Goal: Complete application form: Complete application form

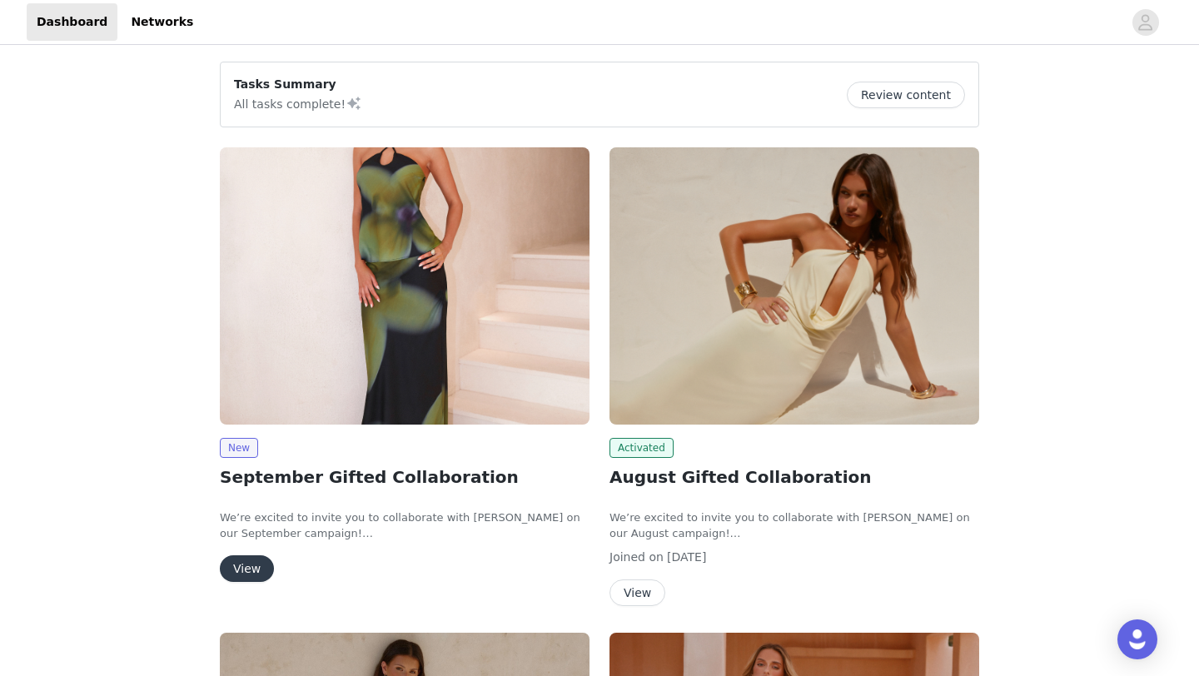
click at [240, 561] on button "View" at bounding box center [247, 568] width 54 height 27
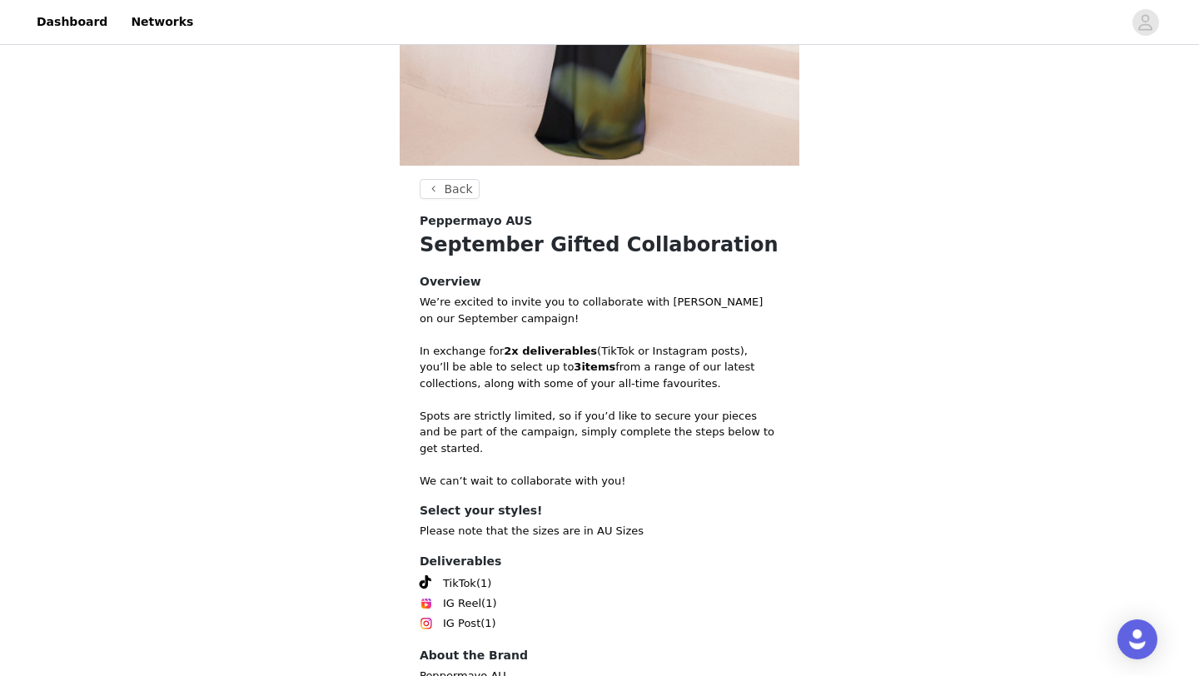
scroll to position [486, 0]
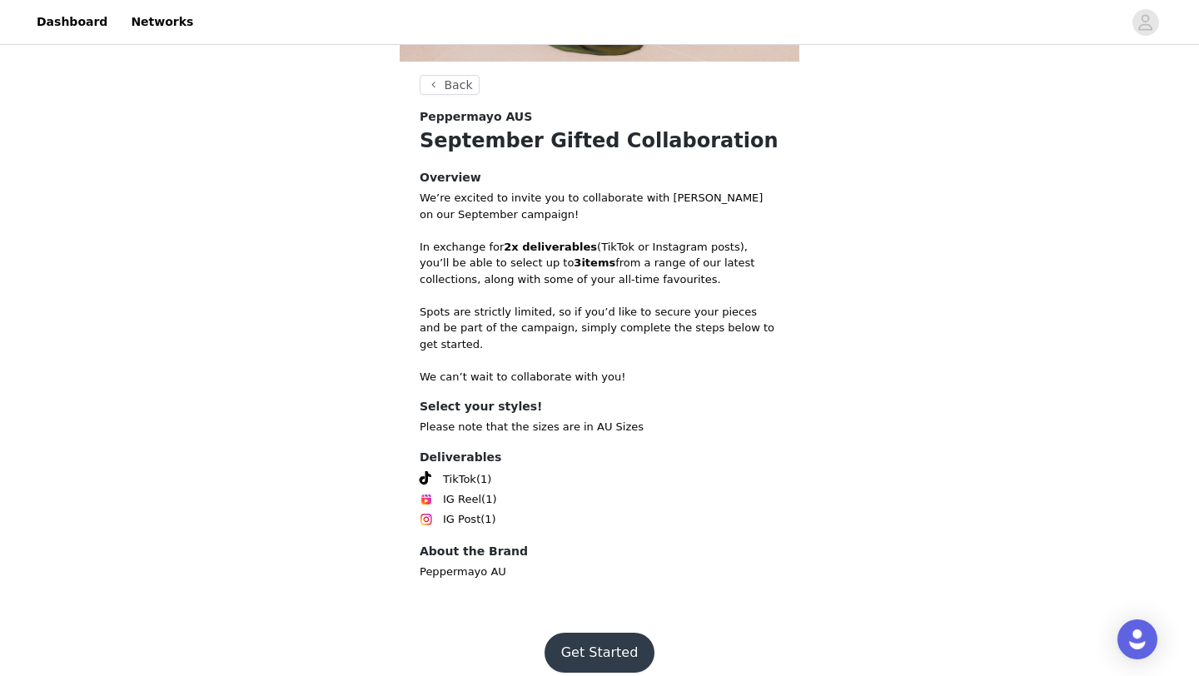
click at [588, 638] on button "Get Started" at bounding box center [599, 653] width 111 height 40
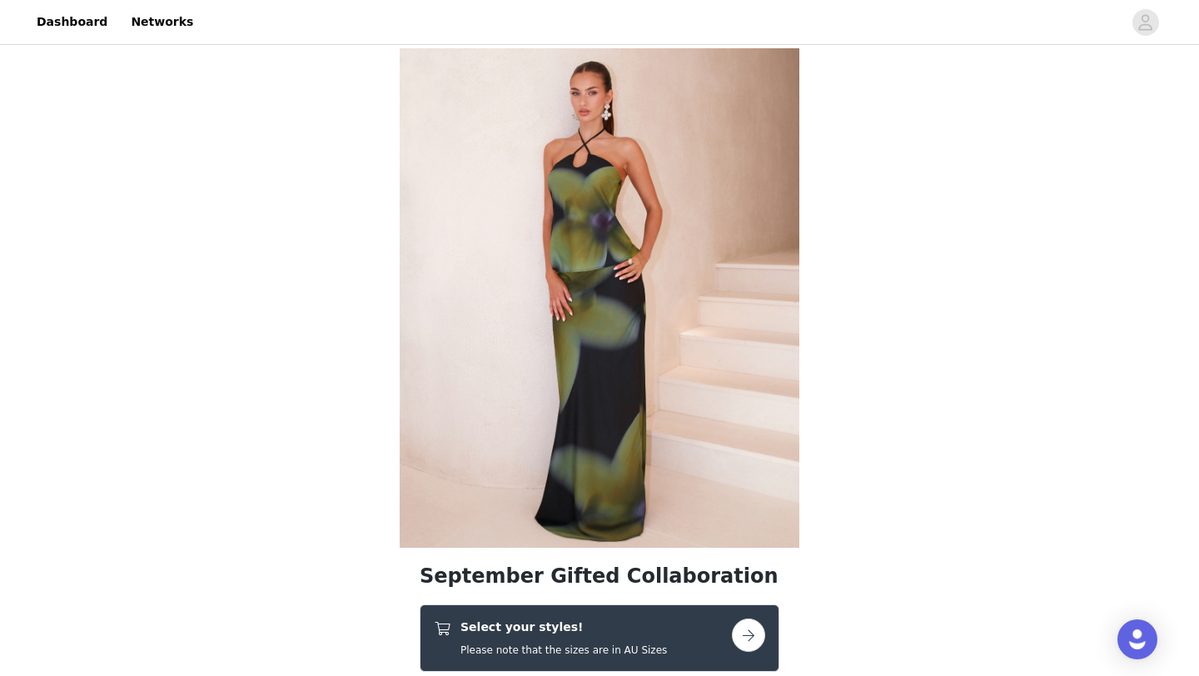
click at [742, 629] on button "button" at bounding box center [748, 635] width 33 height 33
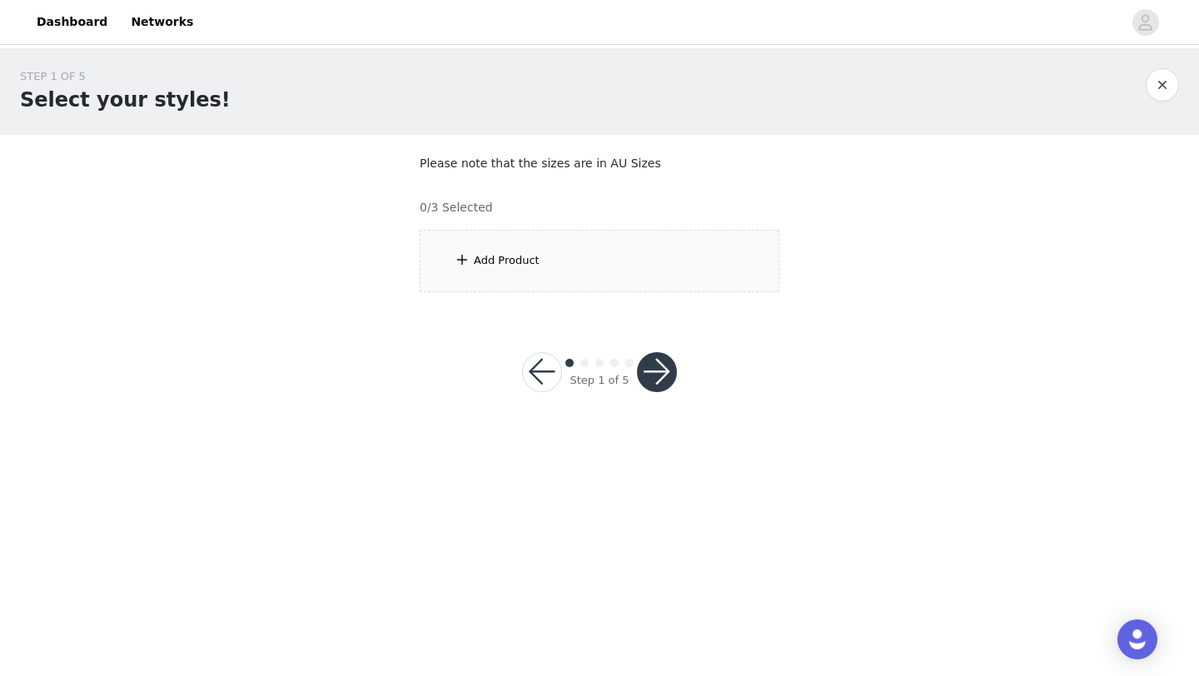
click at [625, 267] on div "Add Product" at bounding box center [600, 261] width 360 height 62
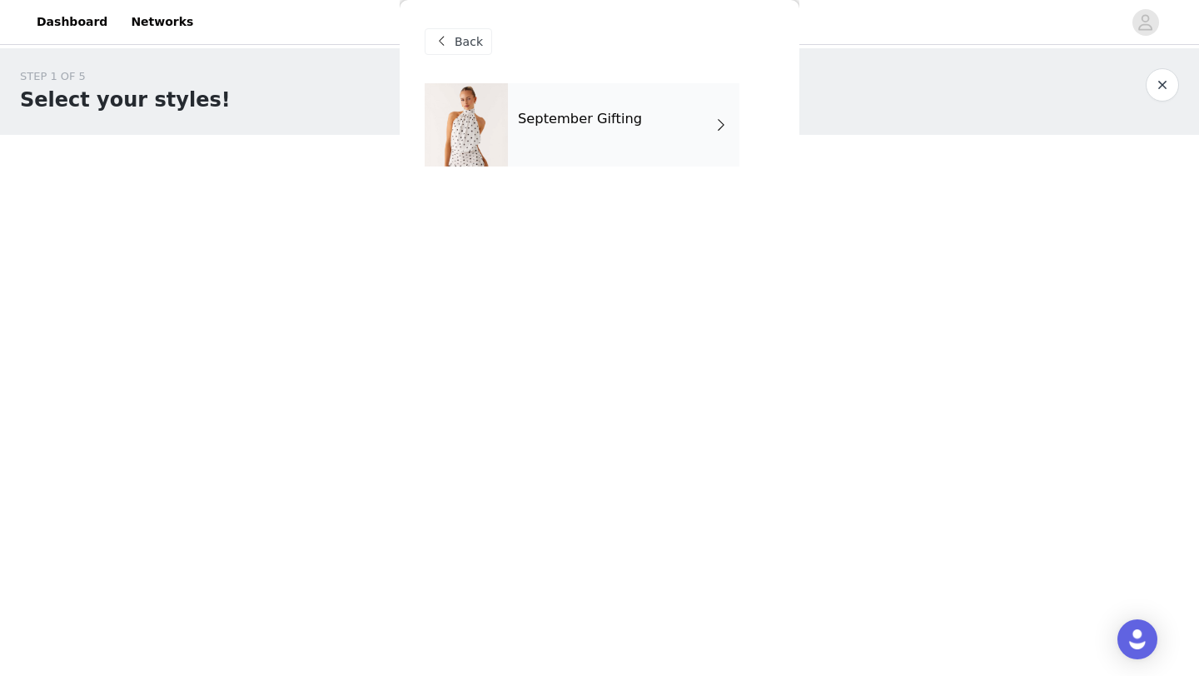
click at [460, 39] on span "Back" at bounding box center [469, 41] width 28 height 17
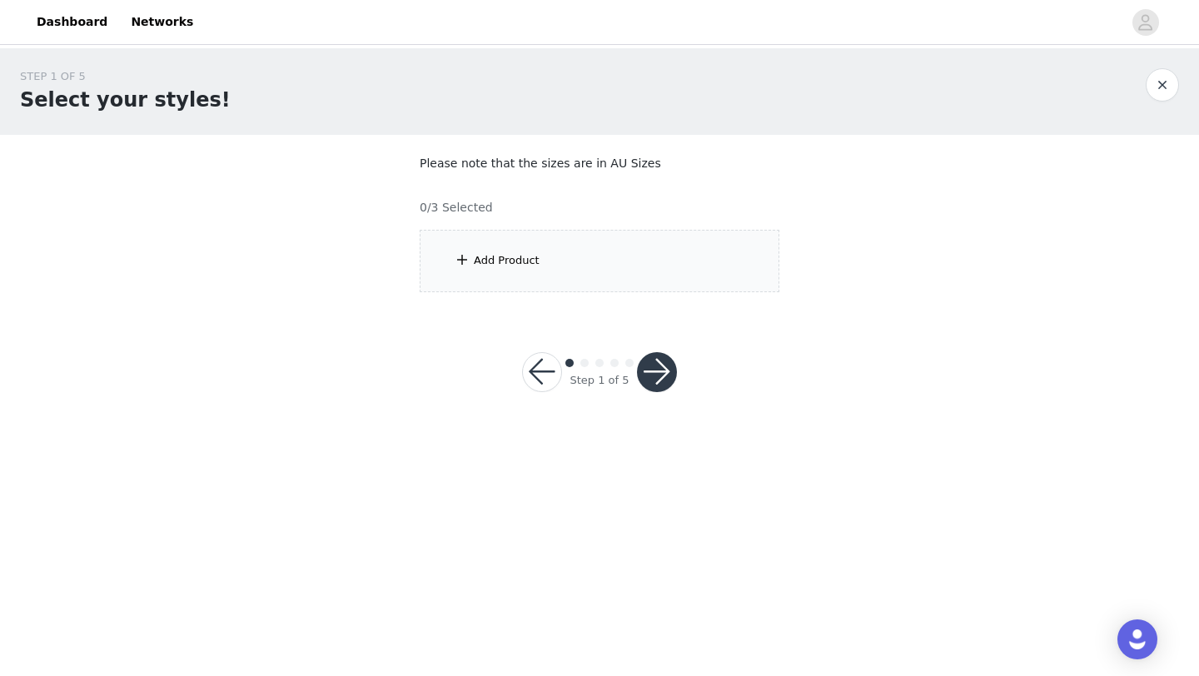
click at [494, 267] on div "Add Product" at bounding box center [507, 260] width 66 height 17
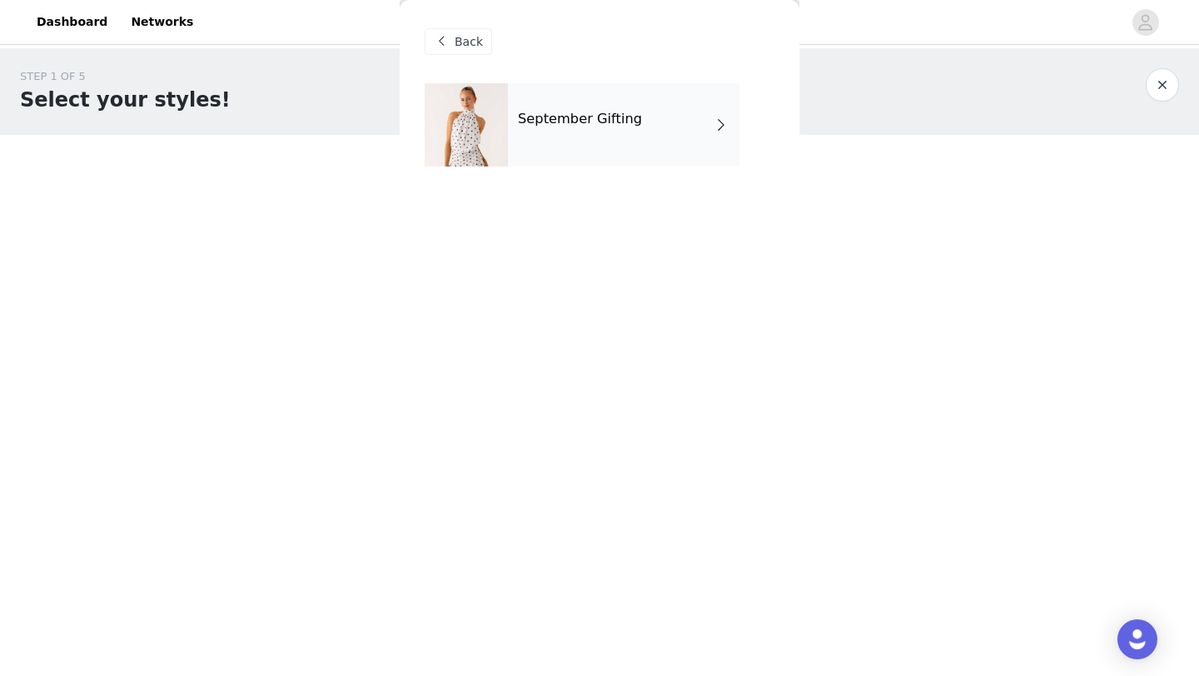
click at [549, 141] on div "September Gifting" at bounding box center [623, 124] width 231 height 83
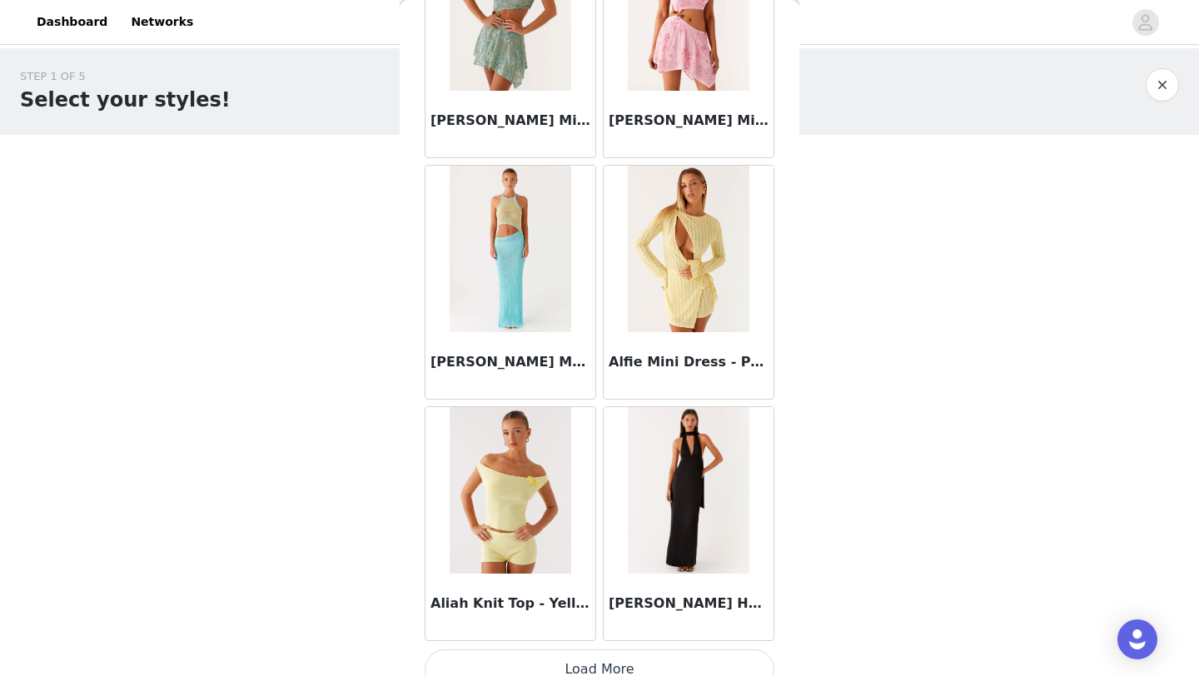
scroll to position [1871, 0]
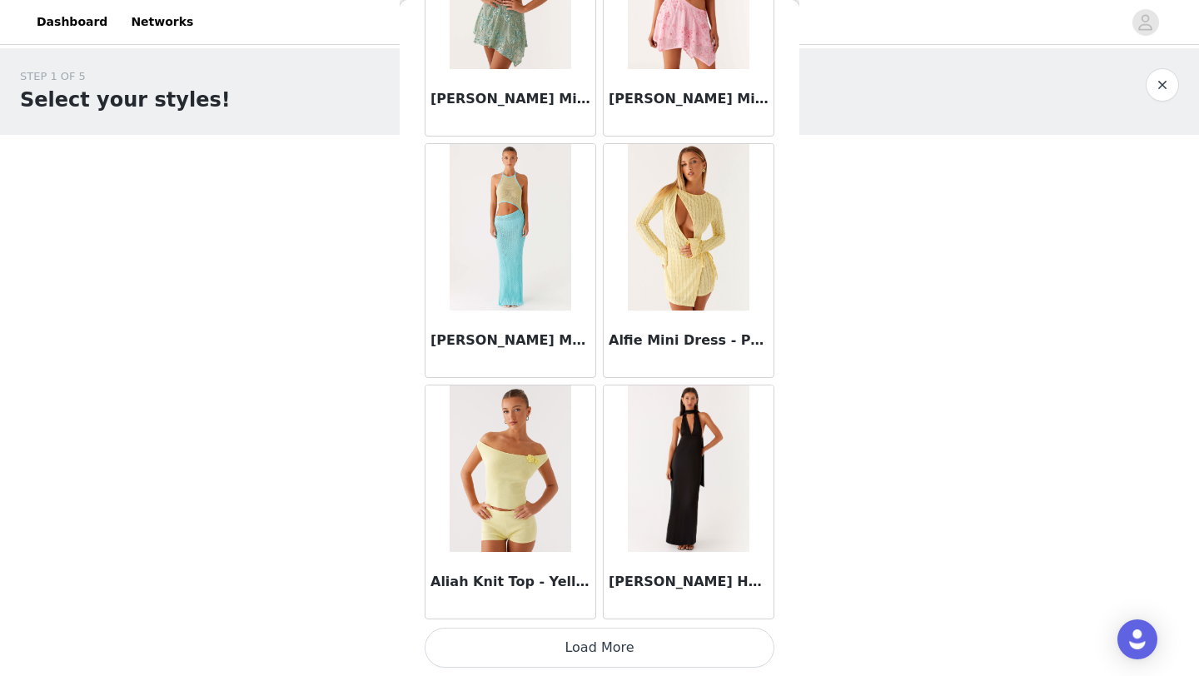
click at [612, 656] on button "Load More" at bounding box center [600, 648] width 350 height 40
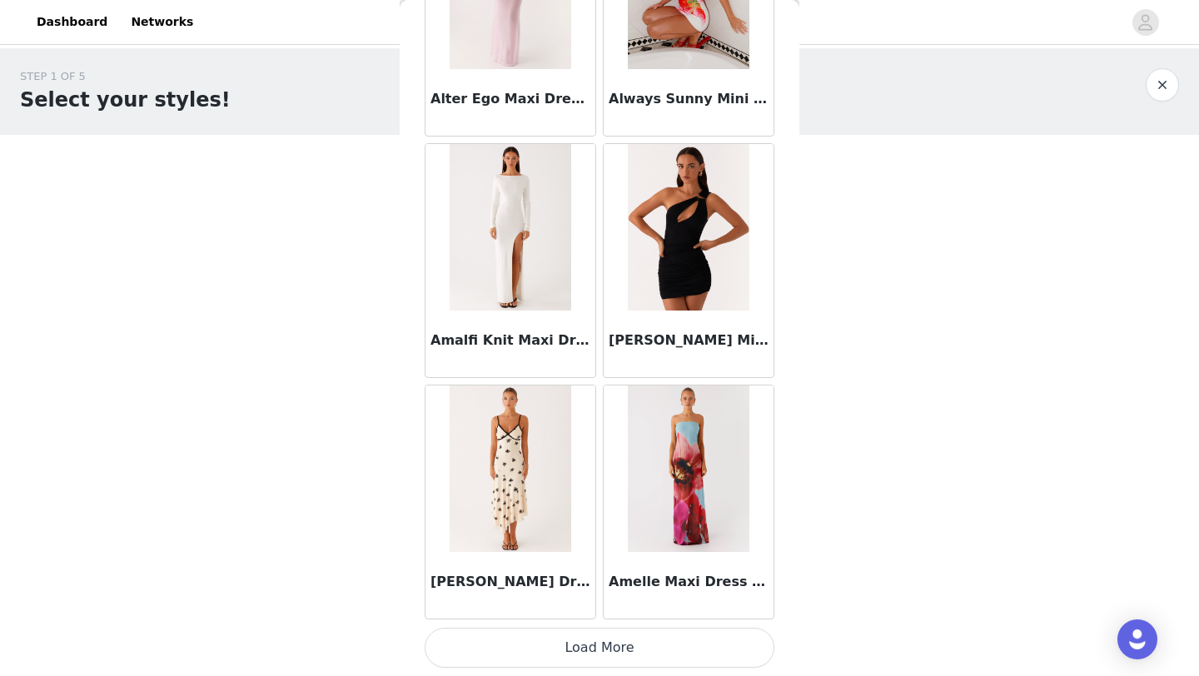
scroll to position [4281, 0]
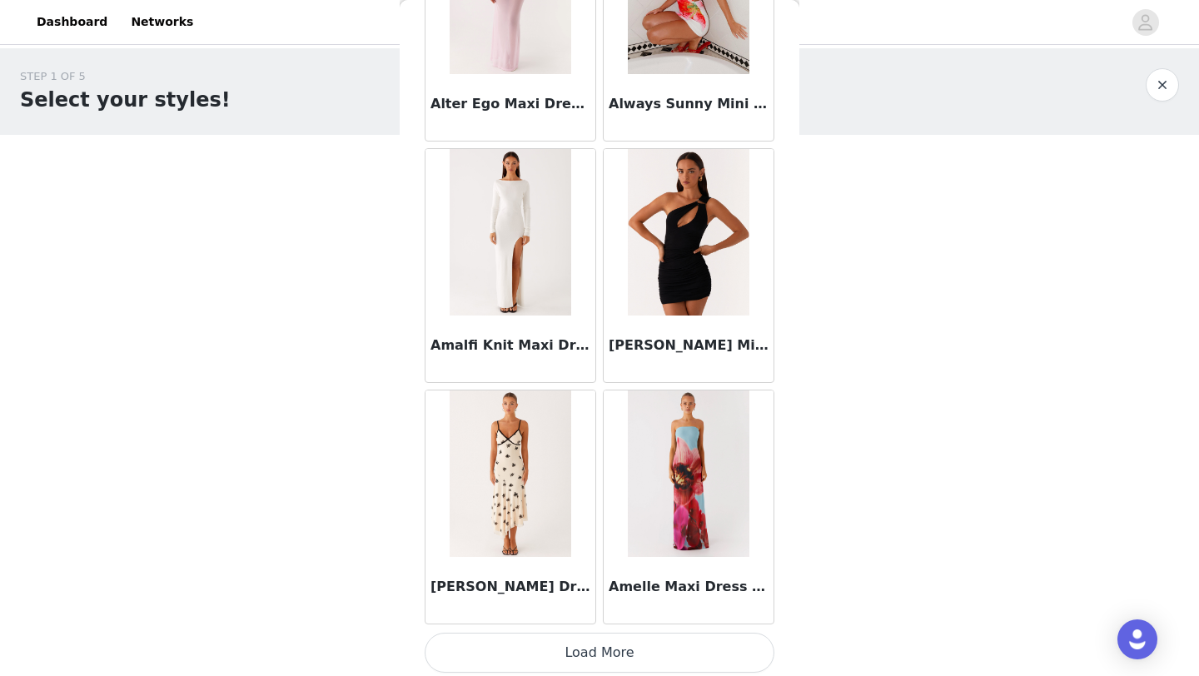
click at [592, 652] on button "Load More" at bounding box center [600, 653] width 350 height 40
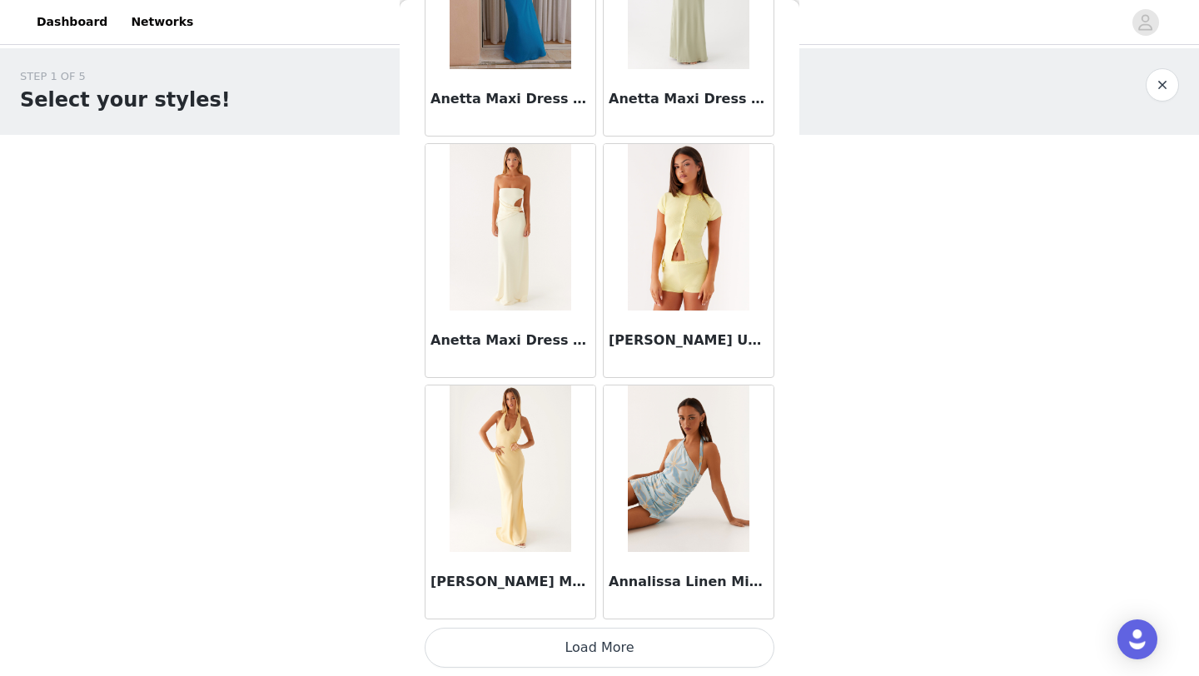
scroll to position [6699, 0]
click at [588, 644] on button "Load More" at bounding box center [600, 649] width 350 height 40
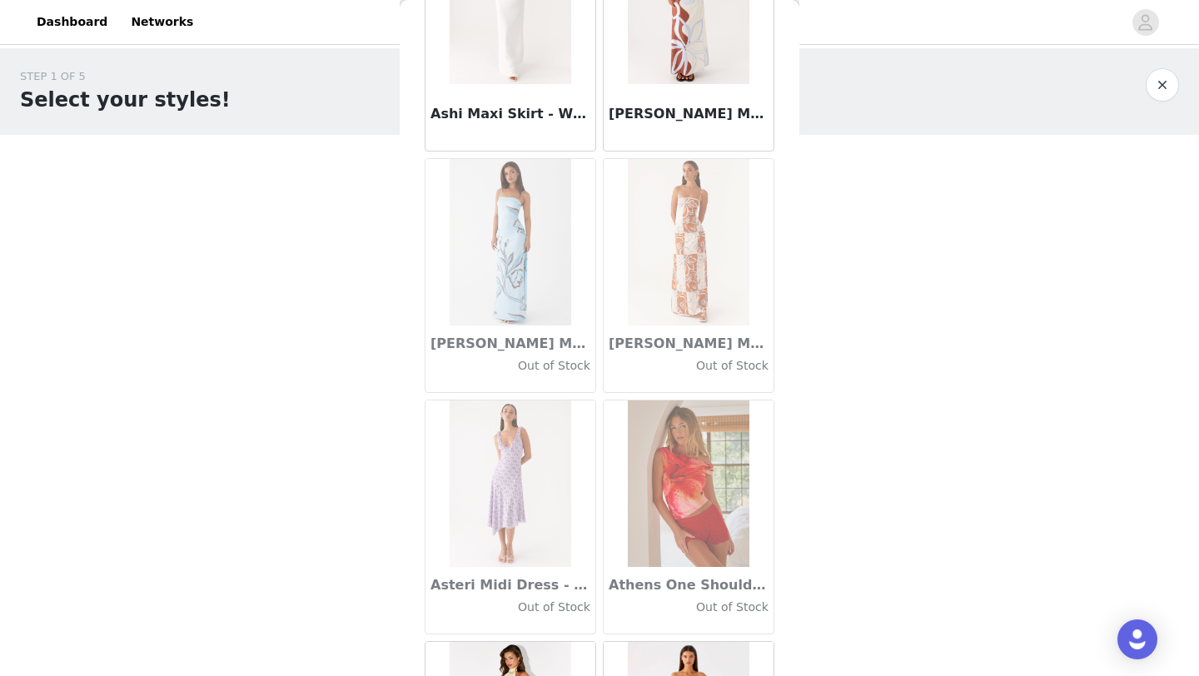
scroll to position [9114, 0]
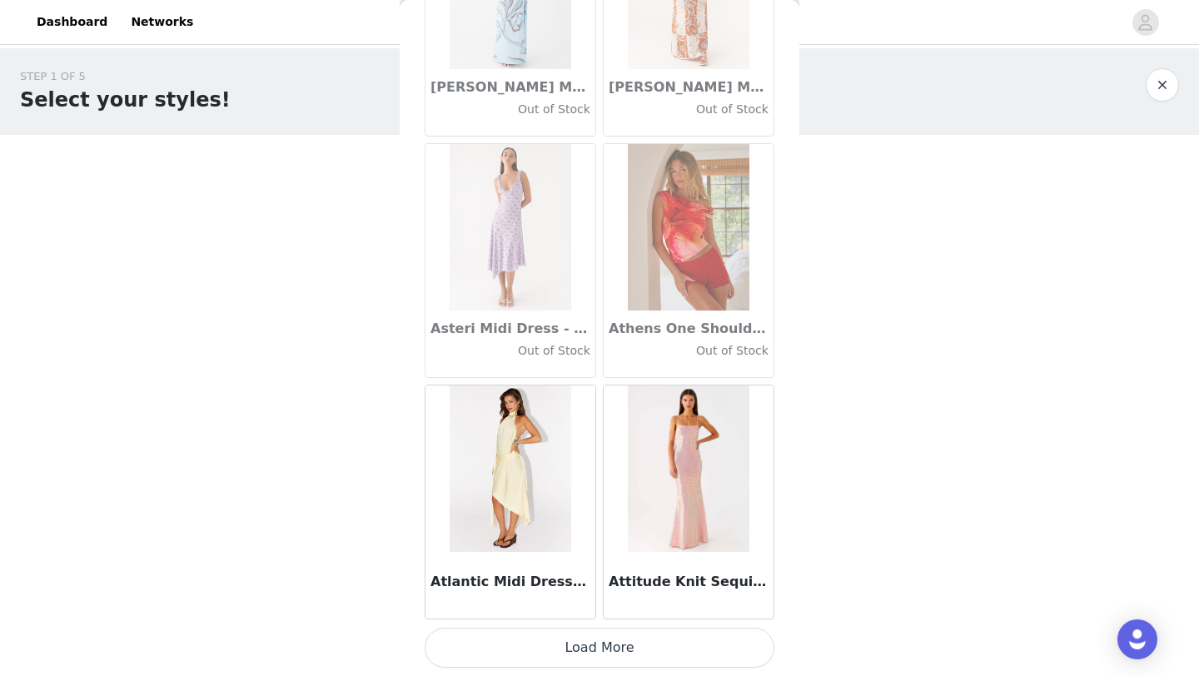
click at [542, 641] on button "Load More" at bounding box center [600, 648] width 350 height 40
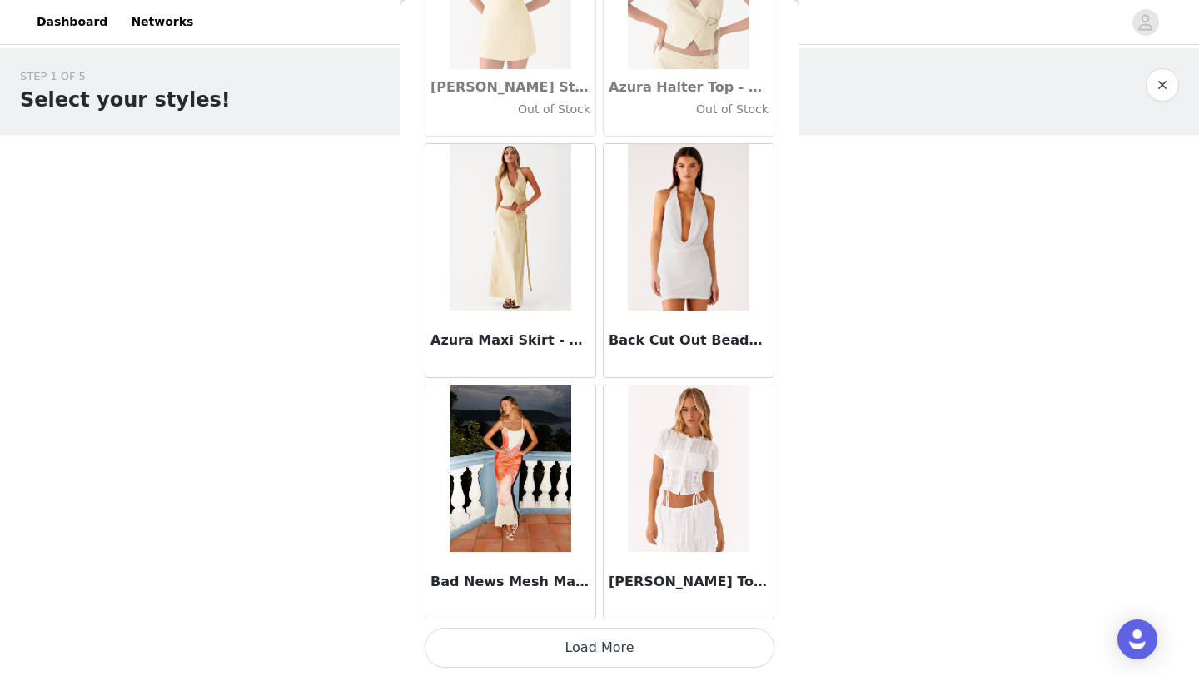
scroll to position [11527, 0]
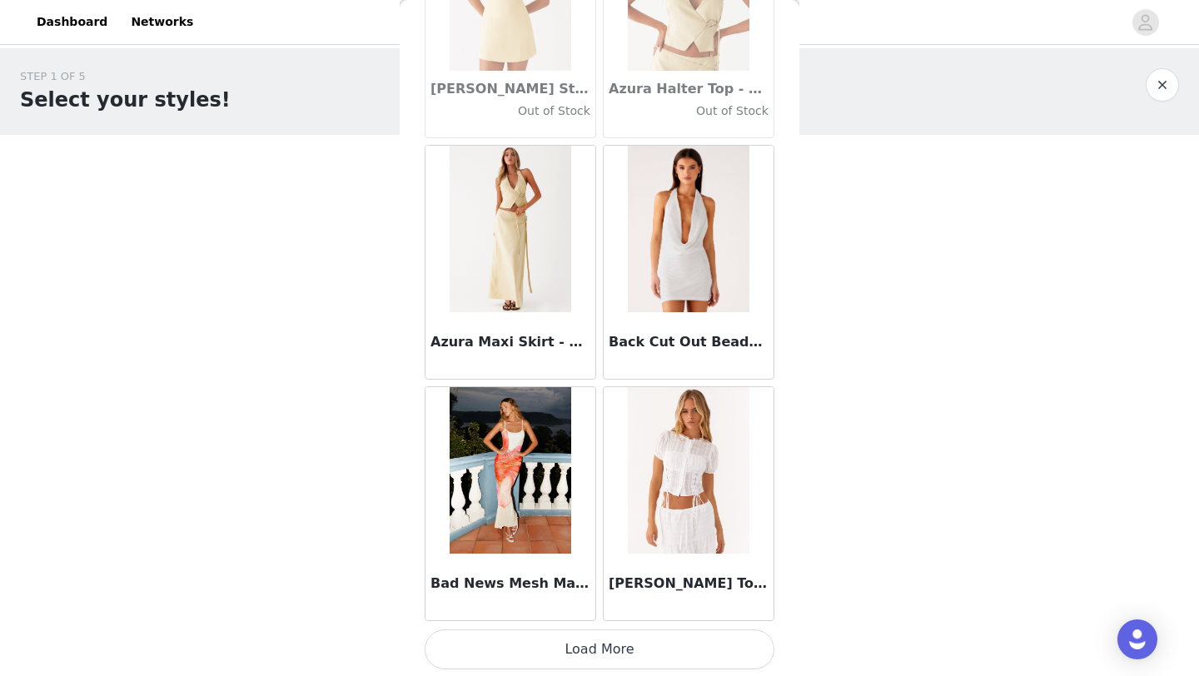
click at [584, 639] on button "Load More" at bounding box center [600, 649] width 350 height 40
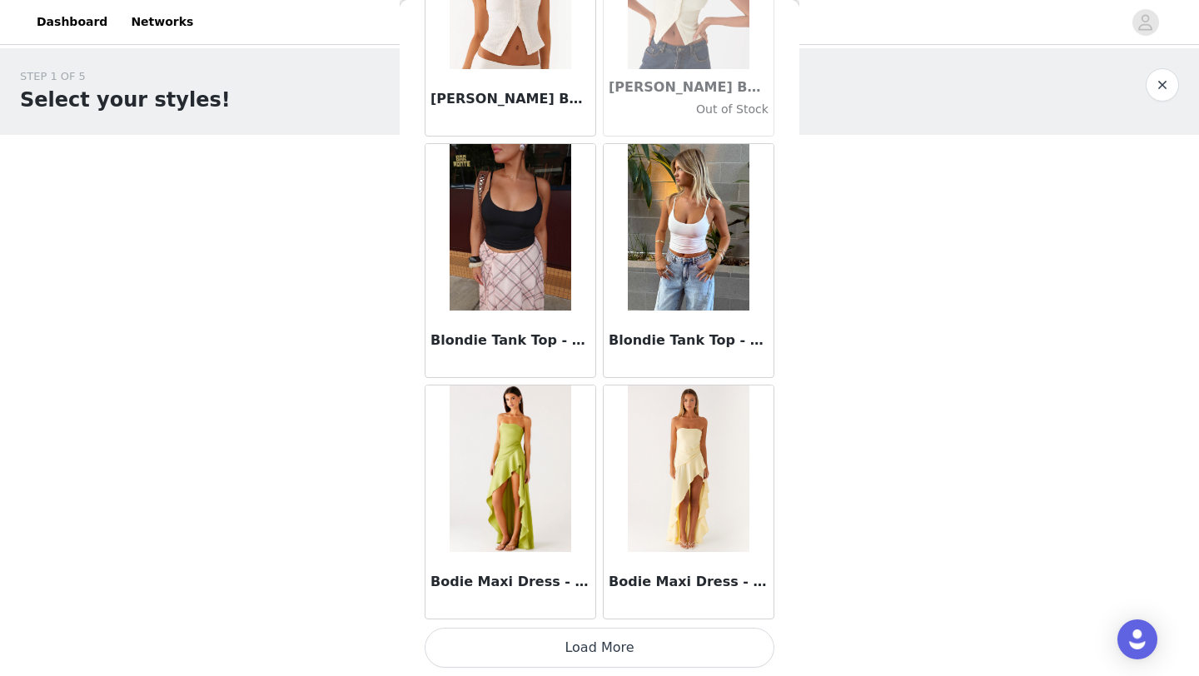
scroll to position [13939, 0]
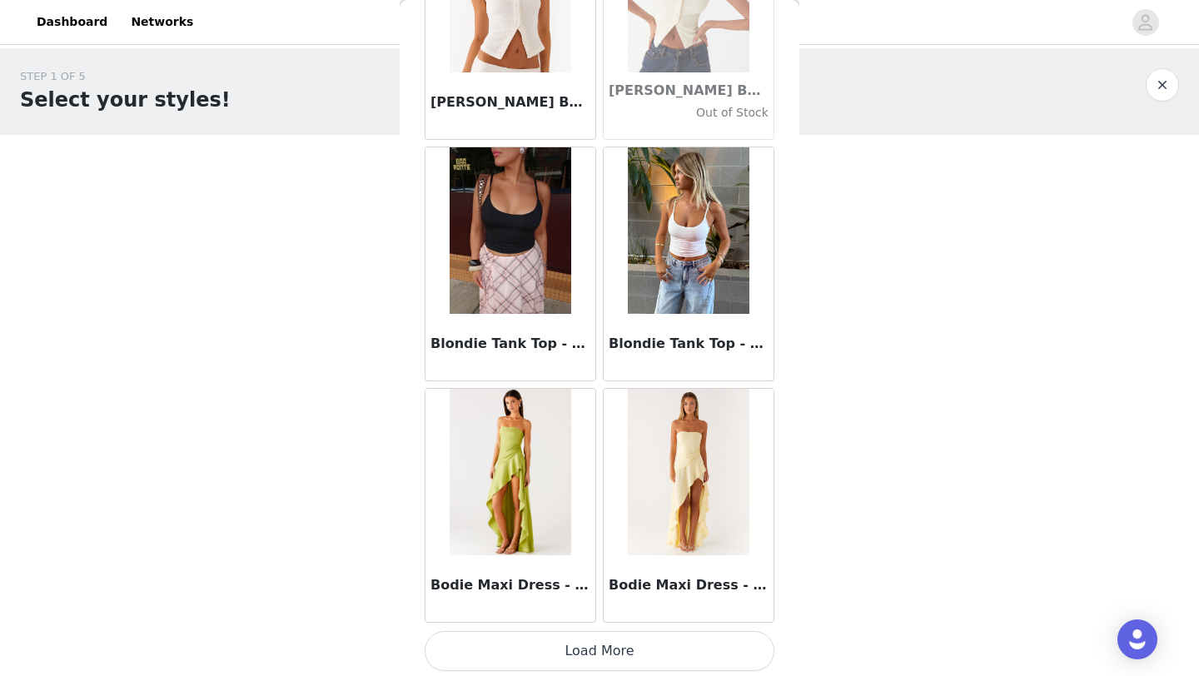
click at [579, 659] on button "Load More" at bounding box center [600, 651] width 350 height 40
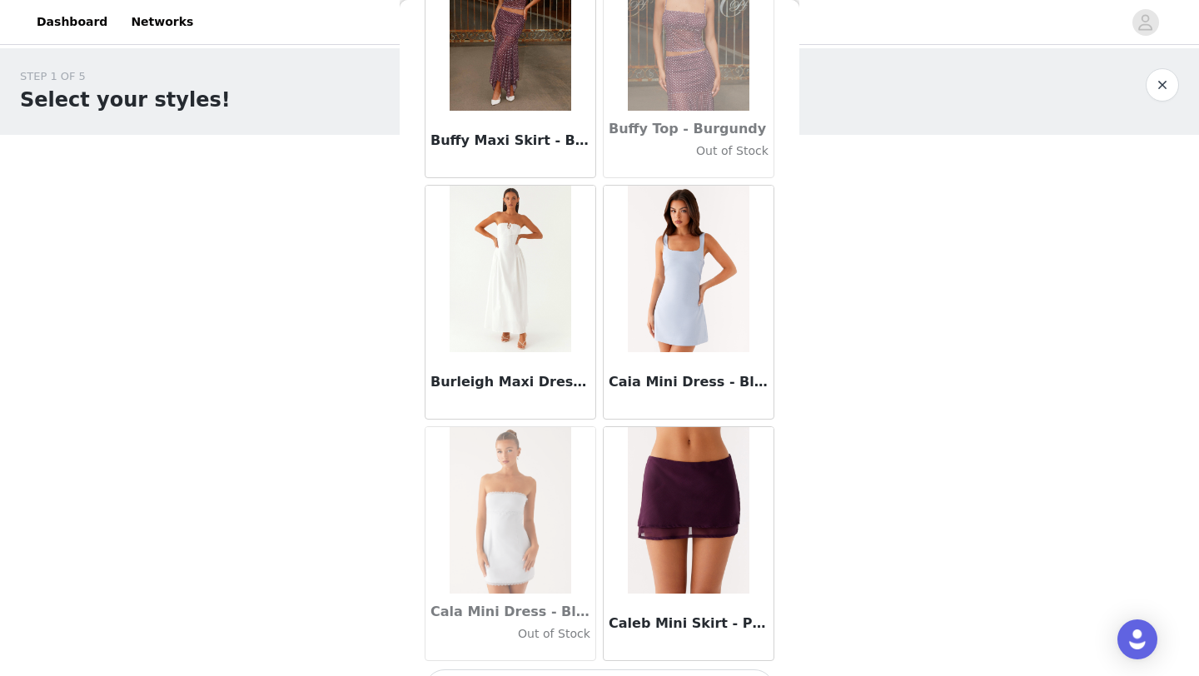
scroll to position [16357, 0]
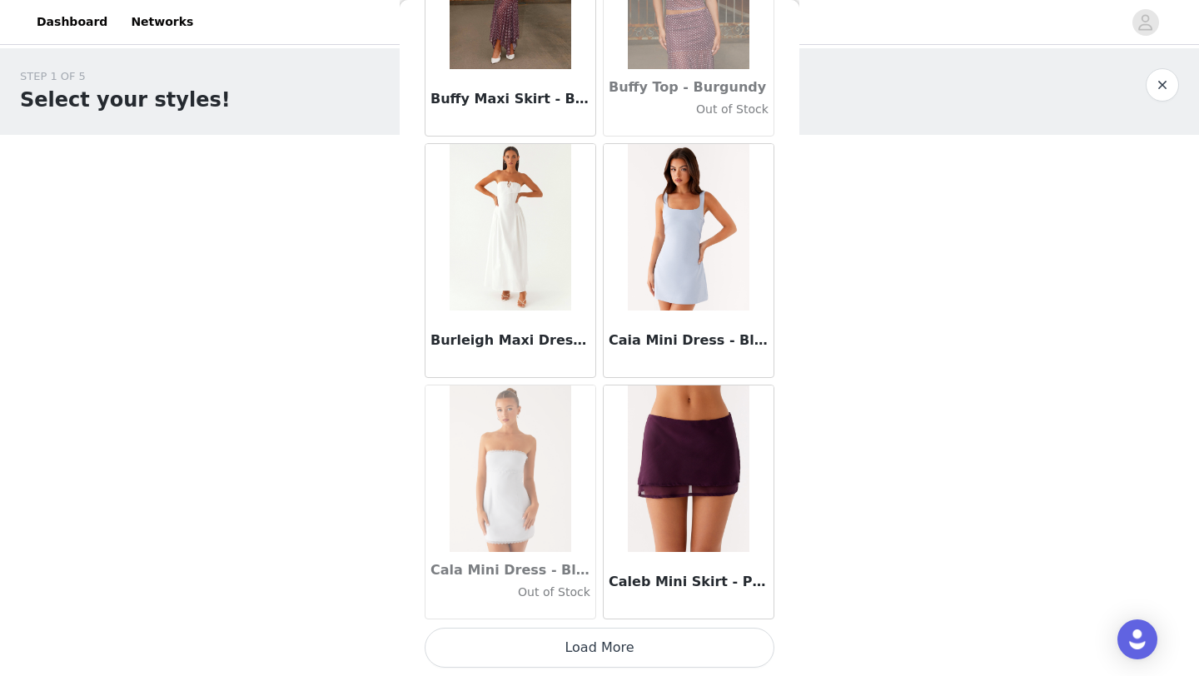
click at [604, 649] on button "Load More" at bounding box center [600, 648] width 350 height 40
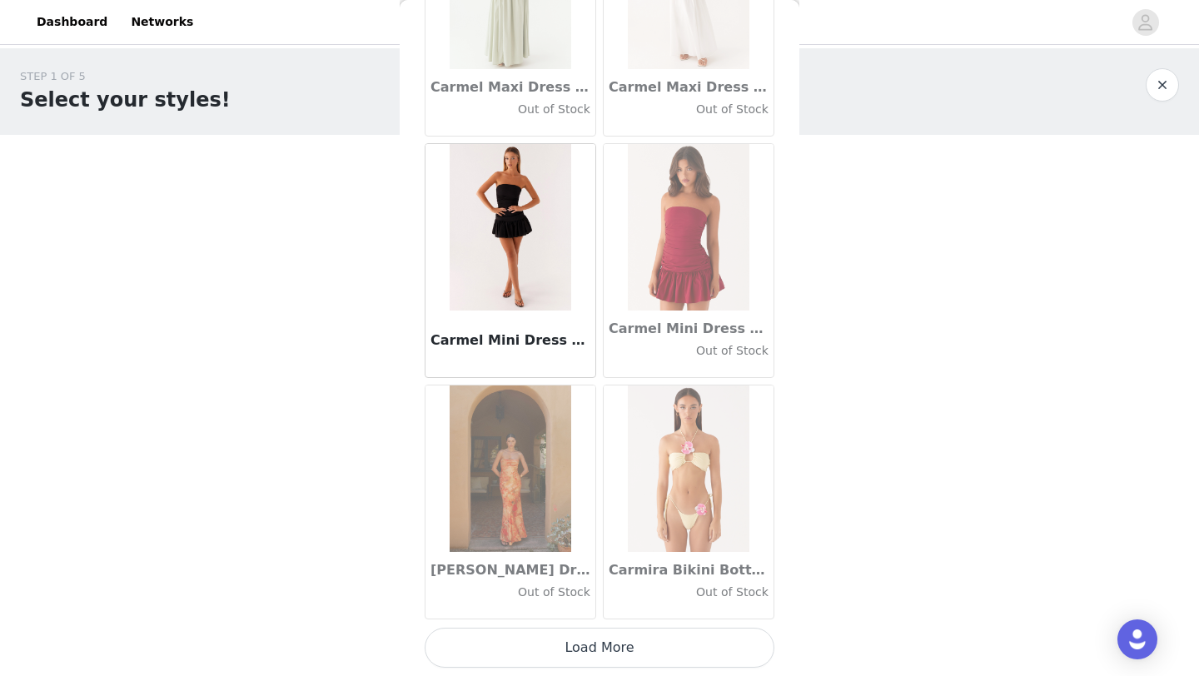
scroll to position [18769, 0]
click at [586, 654] on button "Load More" at bounding box center [600, 649] width 350 height 40
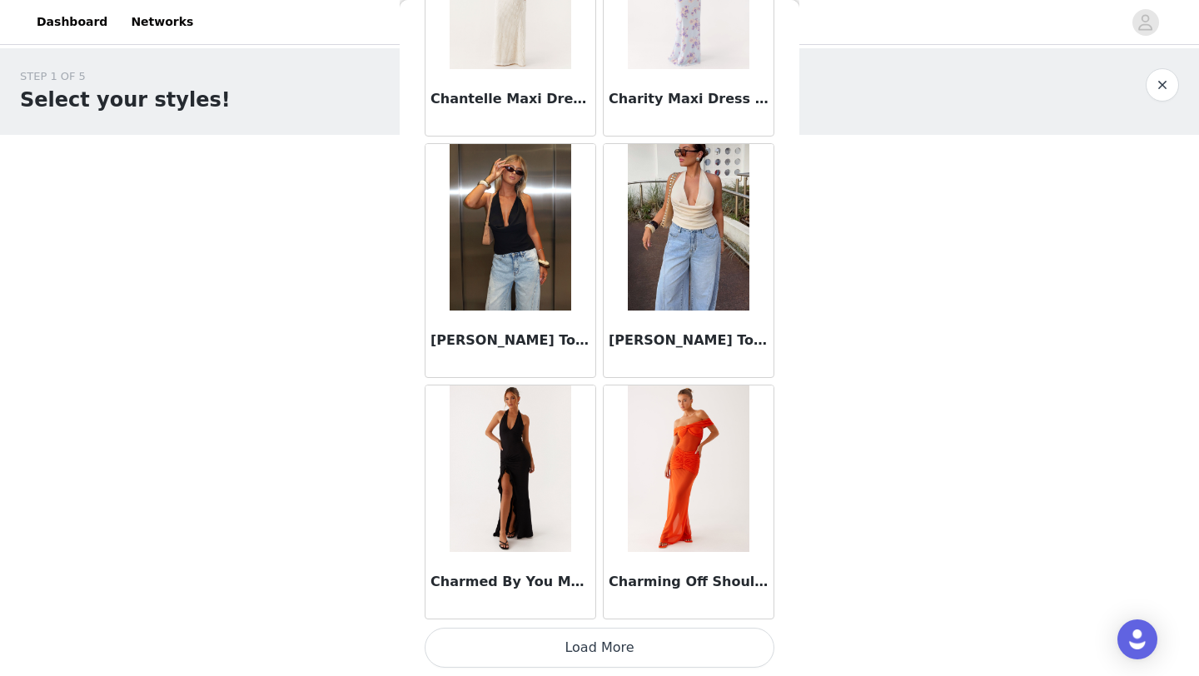
scroll to position [21184, 0]
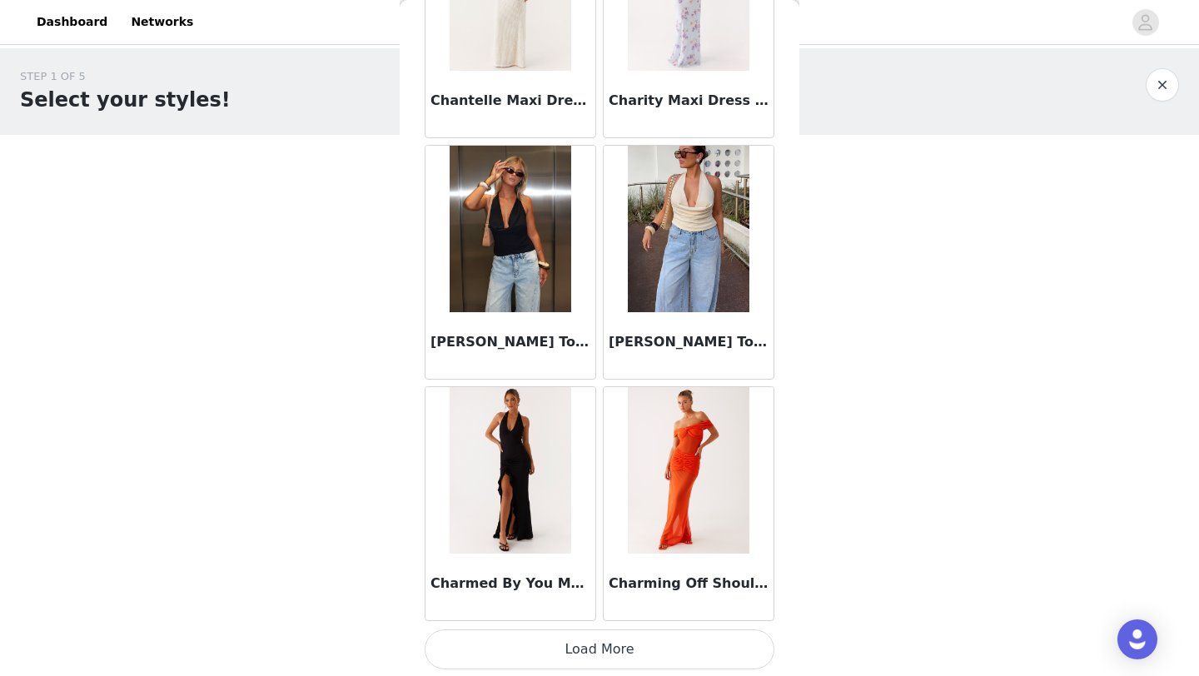
click at [584, 644] on button "Load More" at bounding box center [600, 649] width 350 height 40
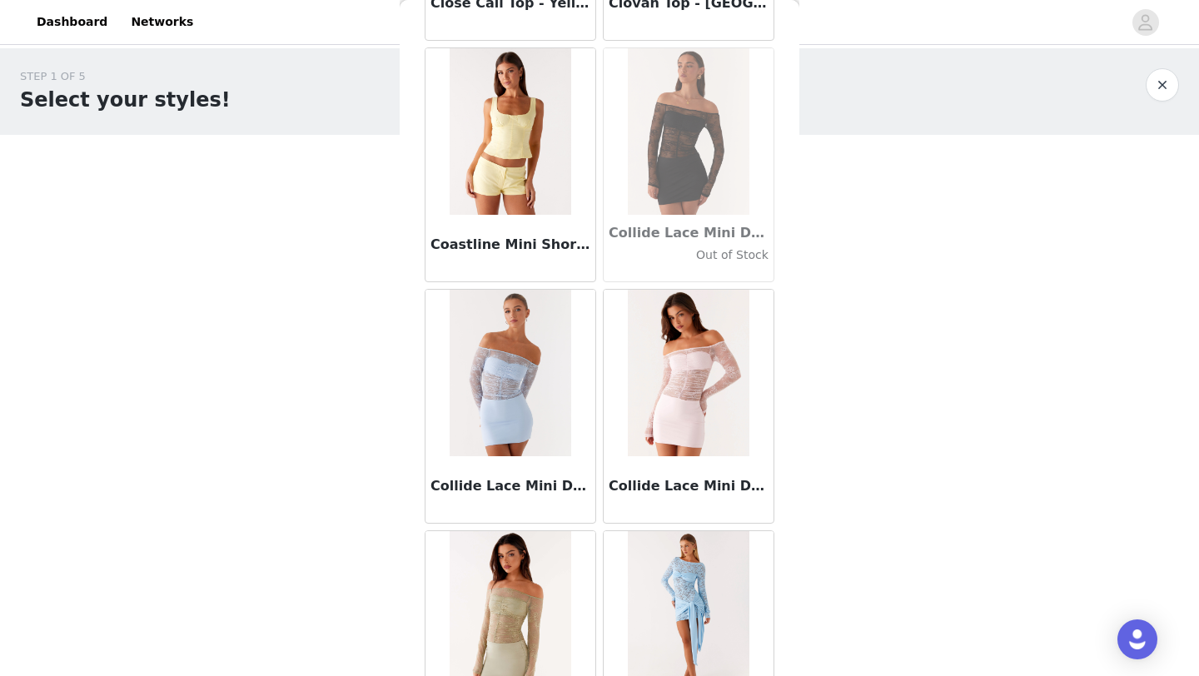
scroll to position [23600, 0]
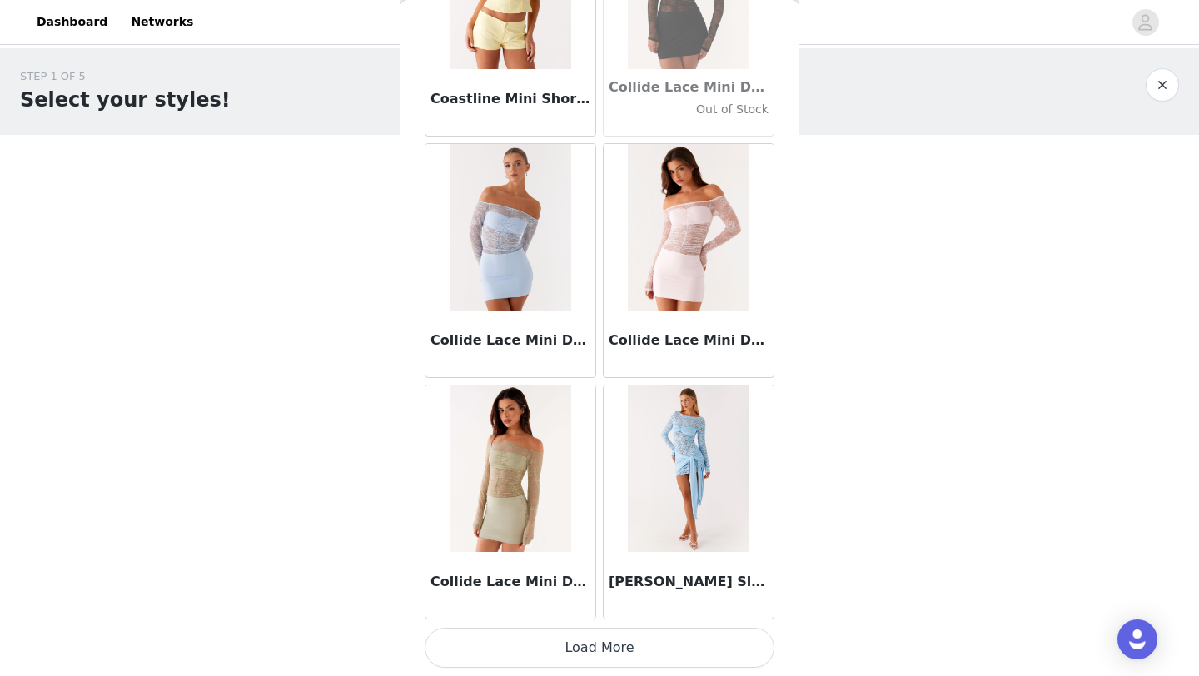
click at [539, 642] on button "Load More" at bounding box center [600, 648] width 350 height 40
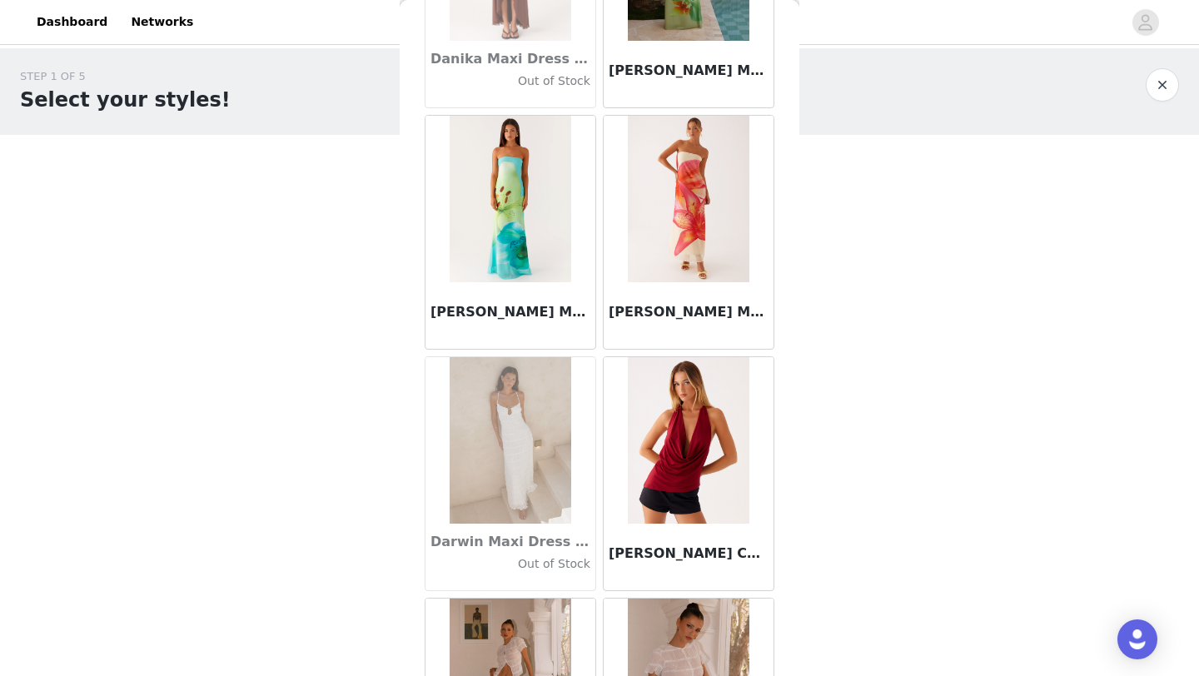
scroll to position [26014, 0]
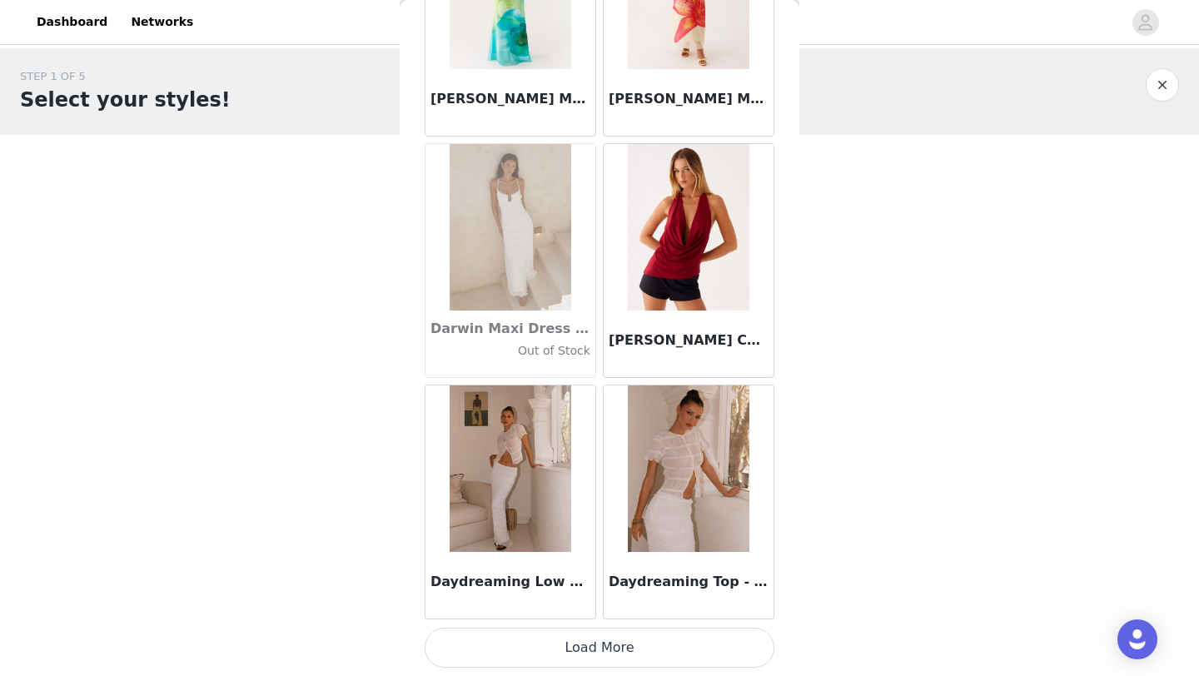
click at [576, 640] on button "Load More" at bounding box center [600, 648] width 350 height 40
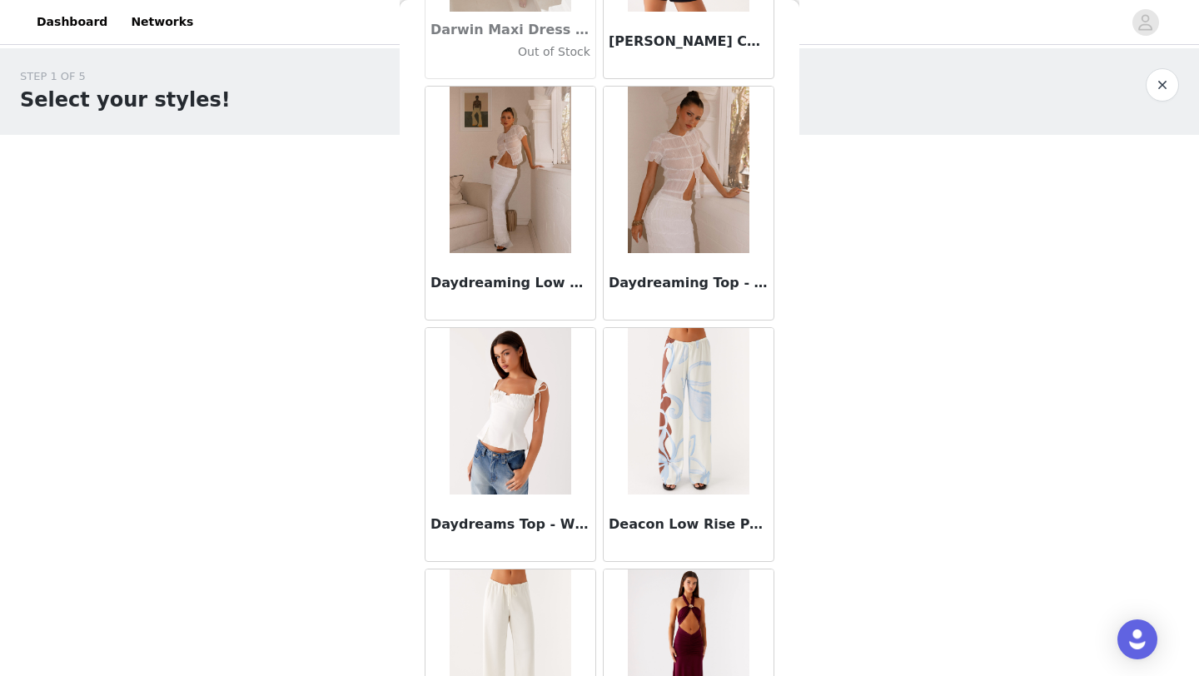
scroll to position [26312, 0]
click at [693, 438] on img at bounding box center [688, 412] width 121 height 166
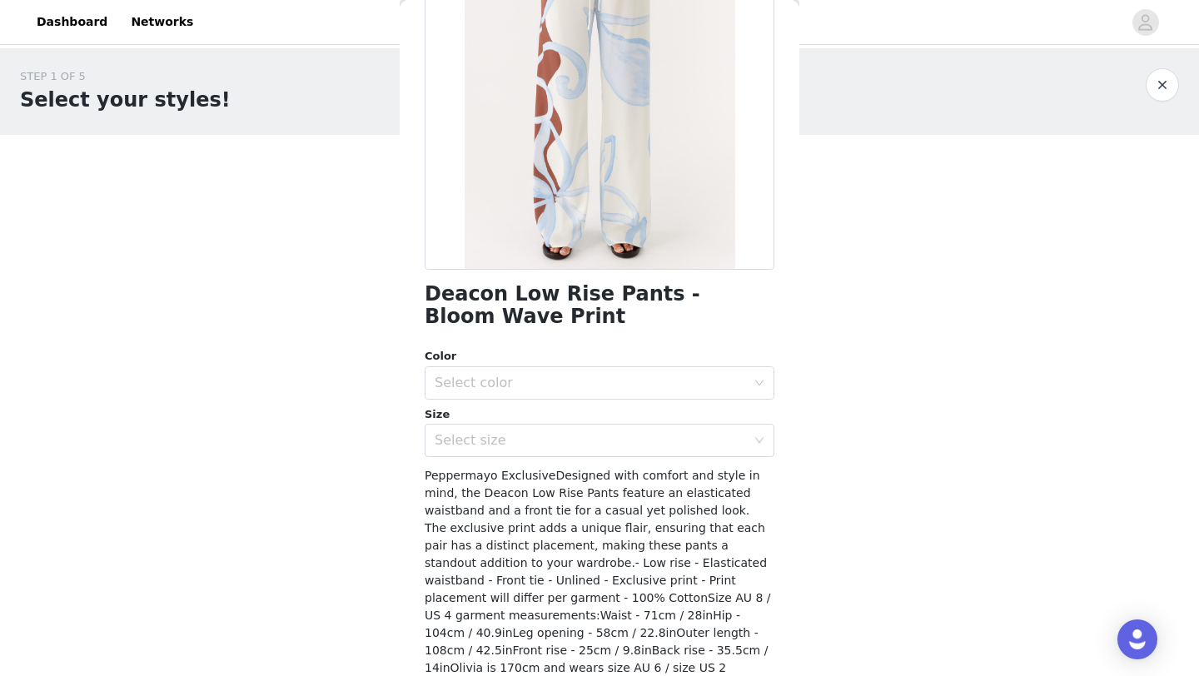
scroll to position [201, 0]
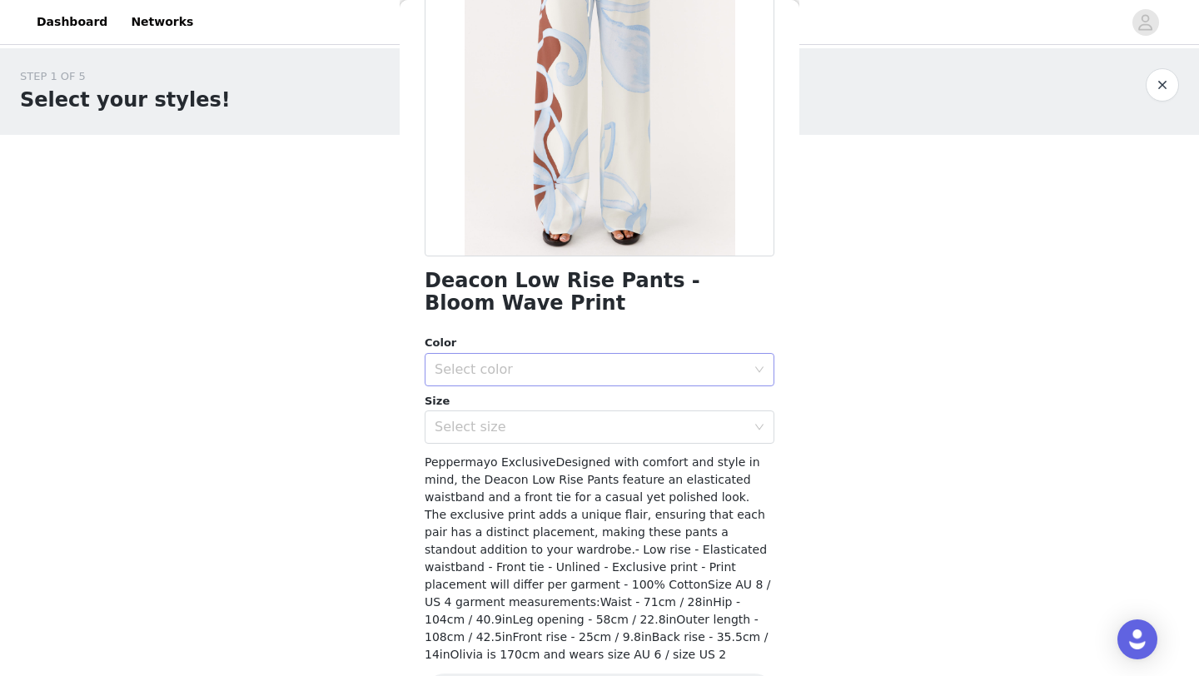
click at [587, 373] on div "Select color" at bounding box center [590, 369] width 311 height 17
click at [545, 402] on li "Bloom Wave Print" at bounding box center [600, 406] width 350 height 27
click at [522, 425] on div "Select size" at bounding box center [590, 427] width 311 height 17
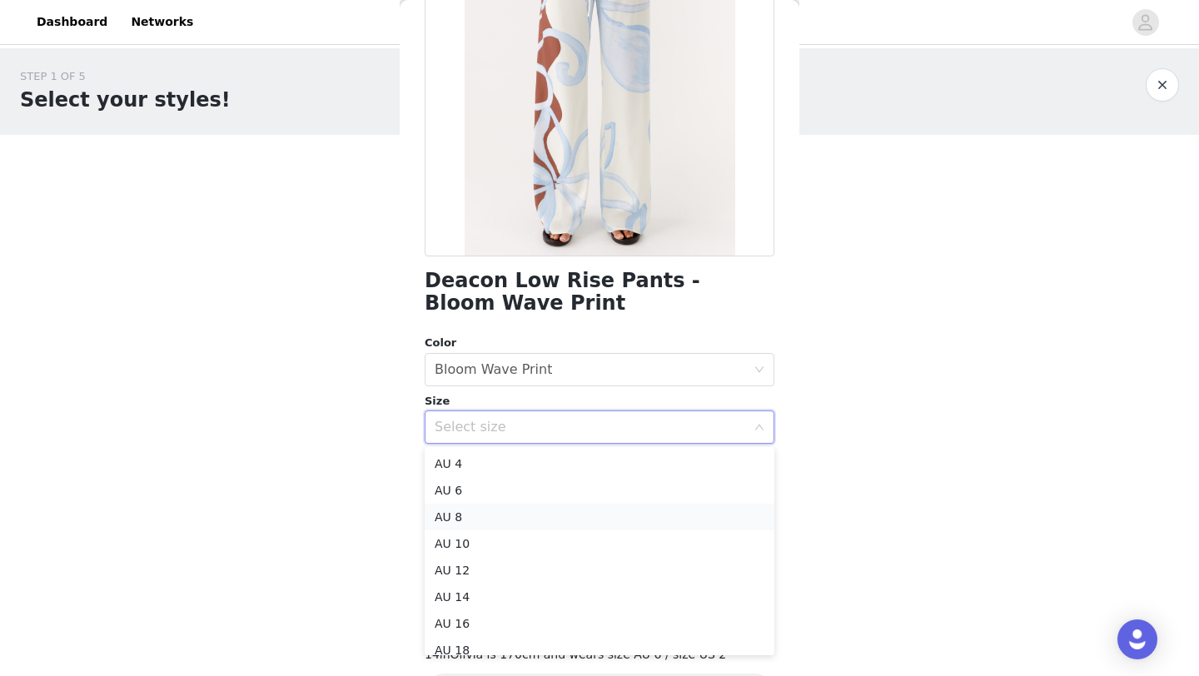
click at [465, 517] on li "AU 8" at bounding box center [600, 517] width 350 height 27
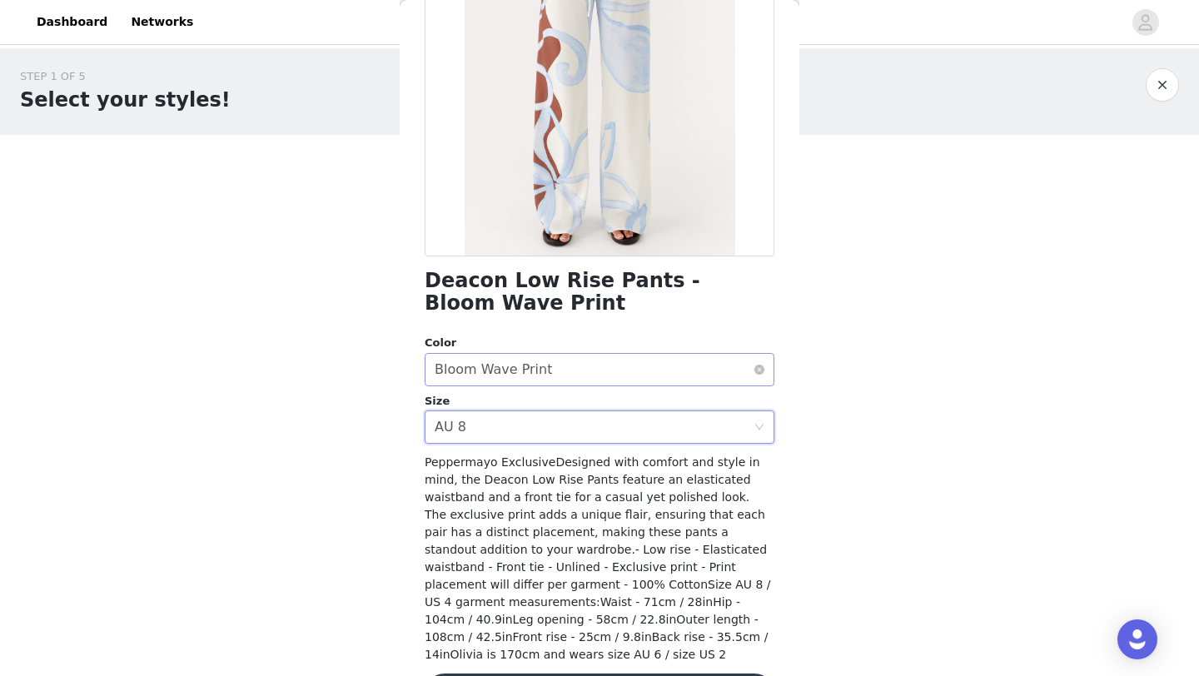
scroll to position [241, 0]
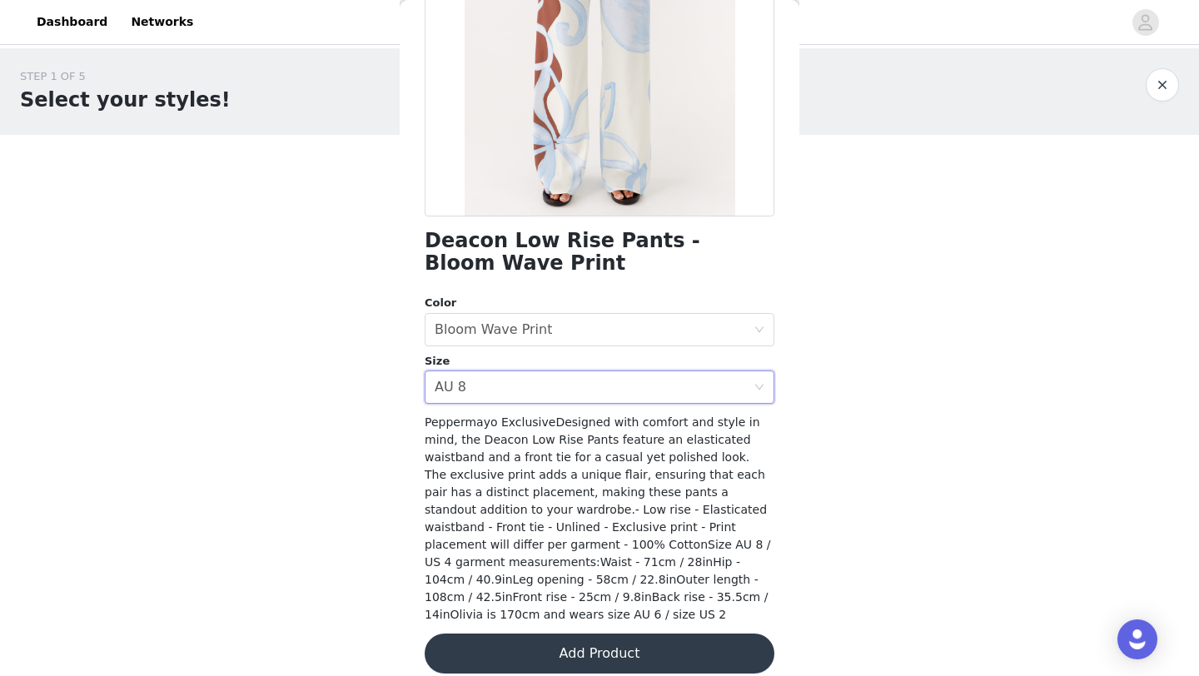
click at [577, 637] on button "Add Product" at bounding box center [600, 654] width 350 height 40
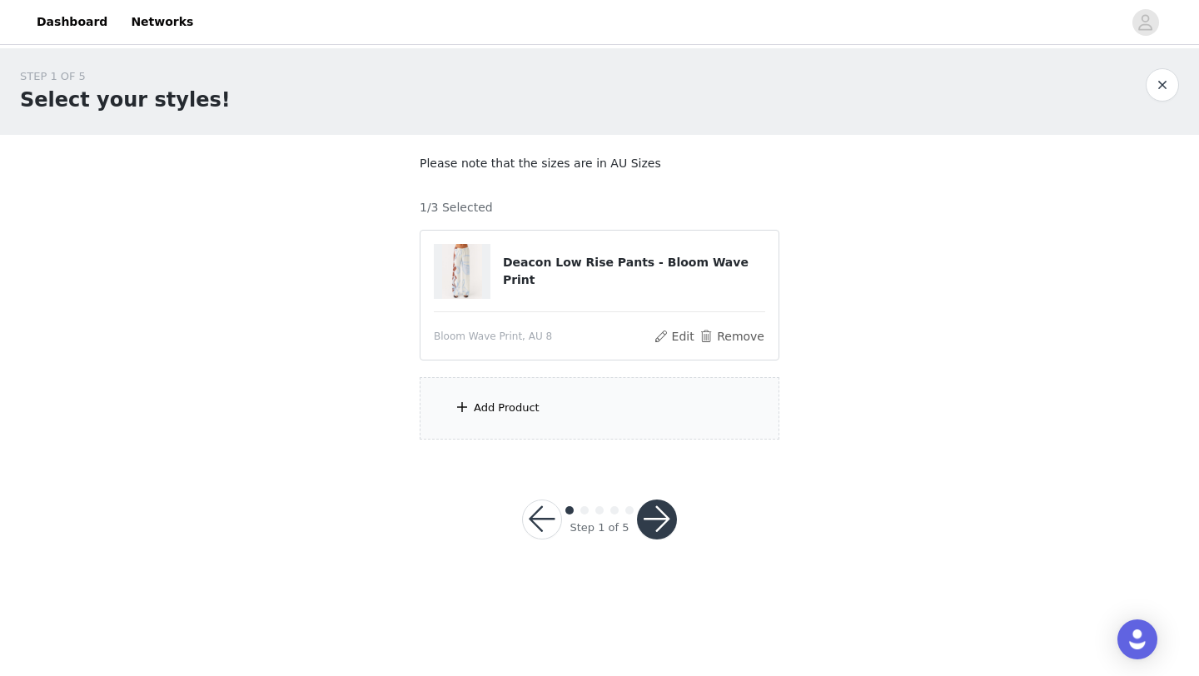
click at [501, 396] on div "Add Product" at bounding box center [600, 408] width 360 height 62
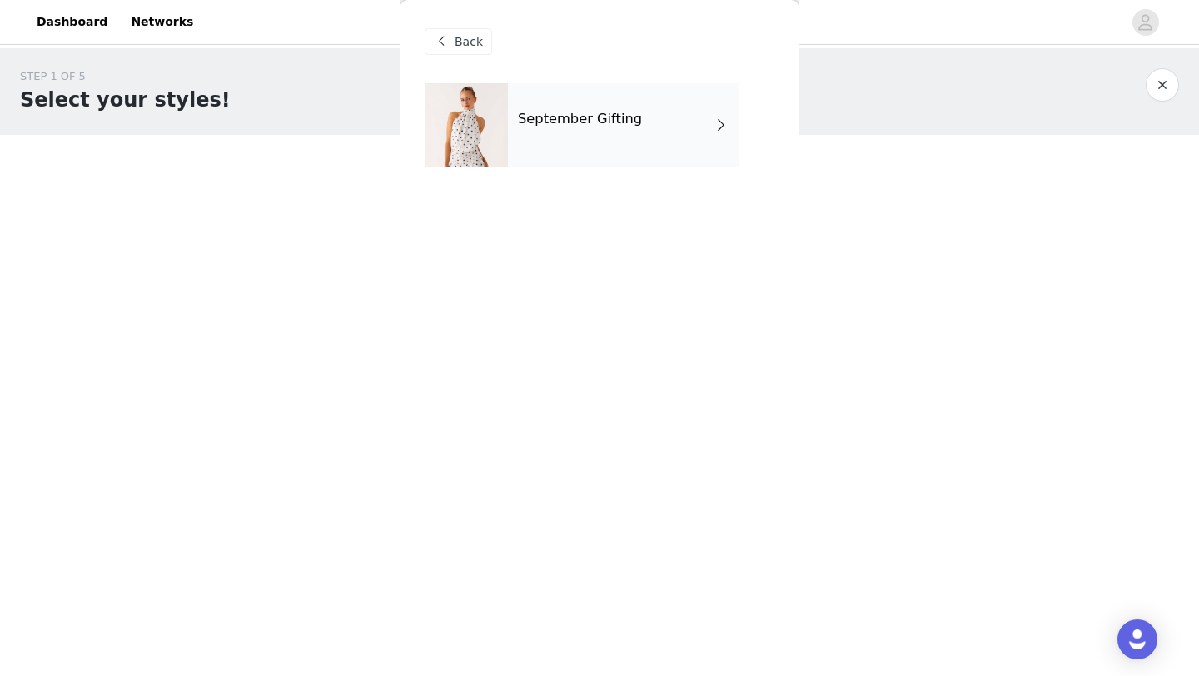
click at [631, 105] on div "September Gifting" at bounding box center [623, 124] width 231 height 83
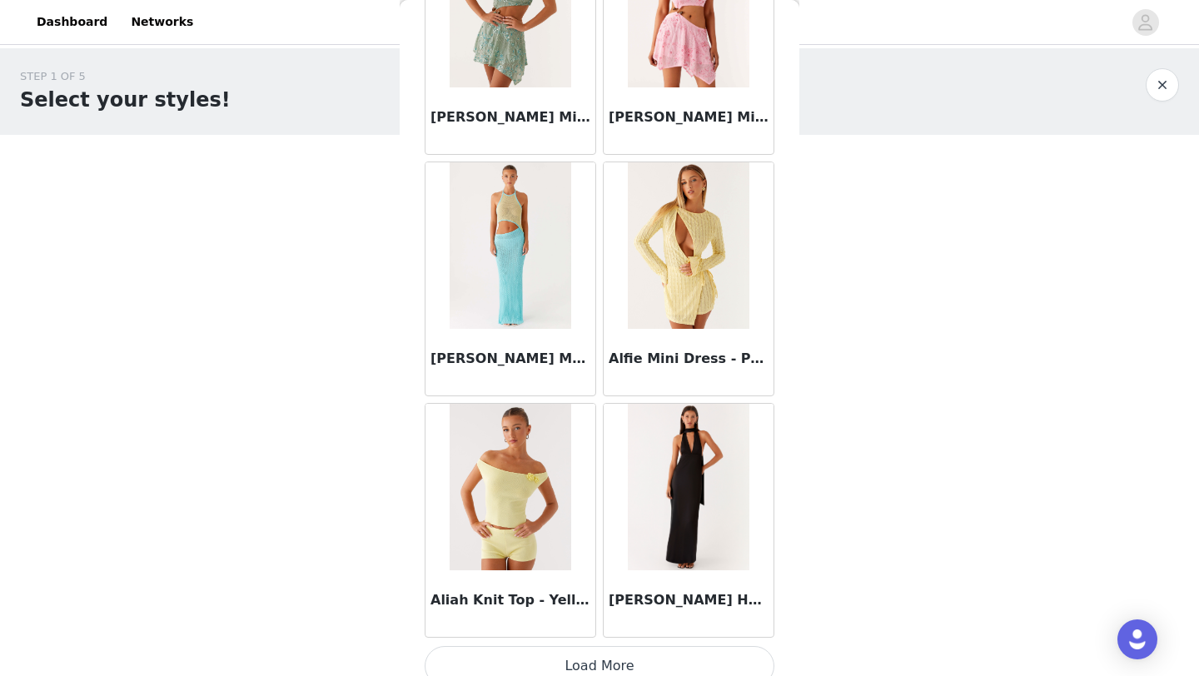
scroll to position [1871, 0]
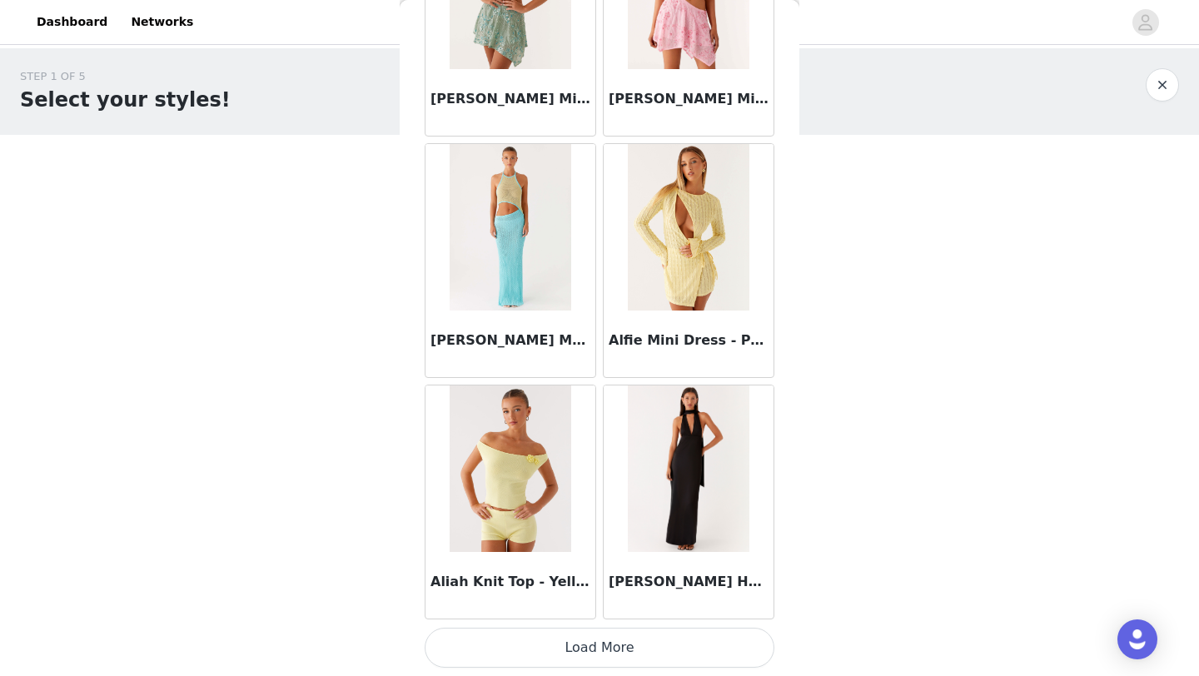
click at [571, 643] on button "Load More" at bounding box center [600, 648] width 350 height 40
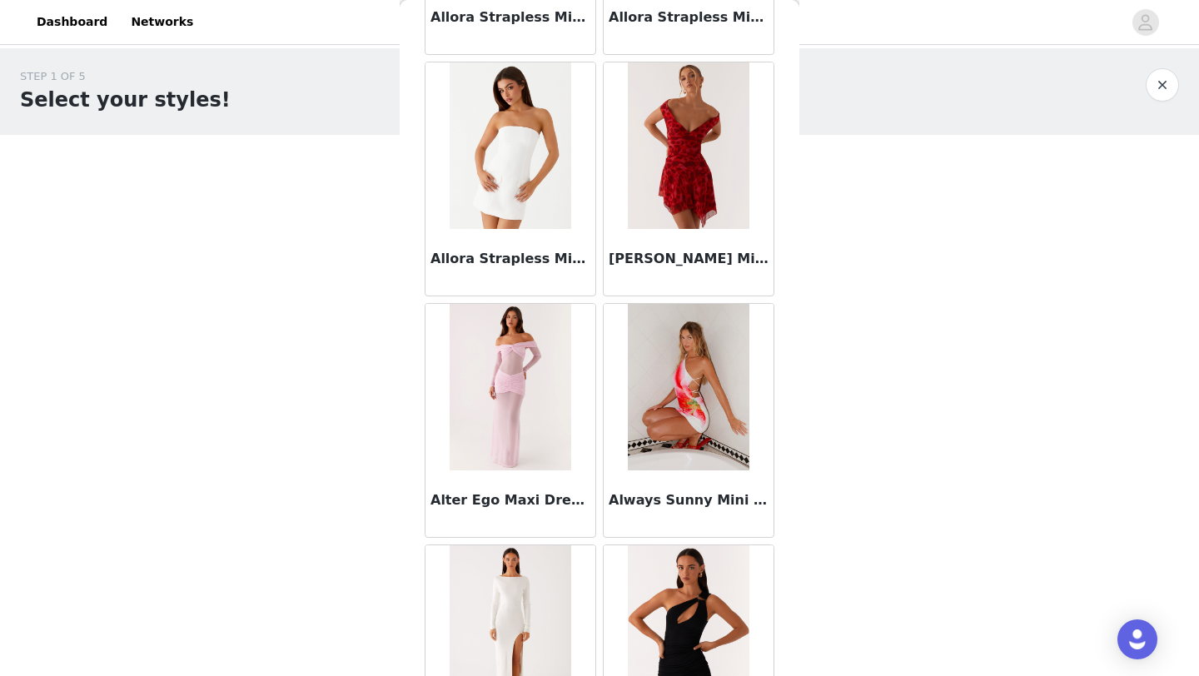
scroll to position [4286, 0]
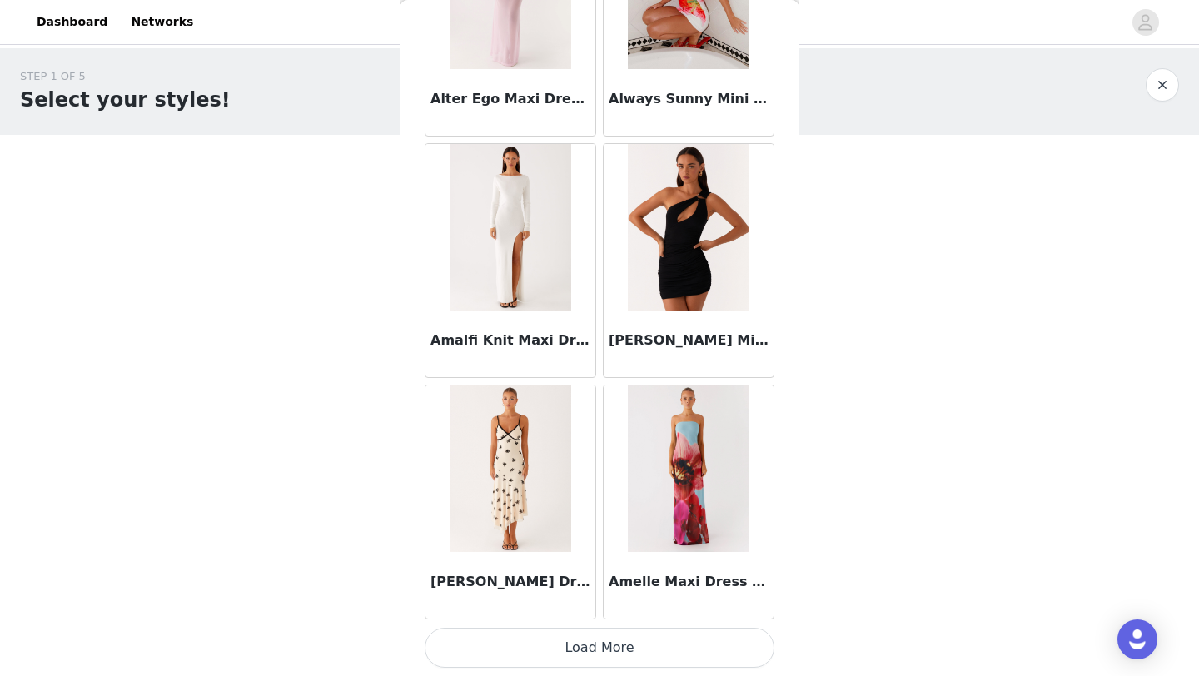
click at [572, 655] on button "Load More" at bounding box center [600, 648] width 350 height 40
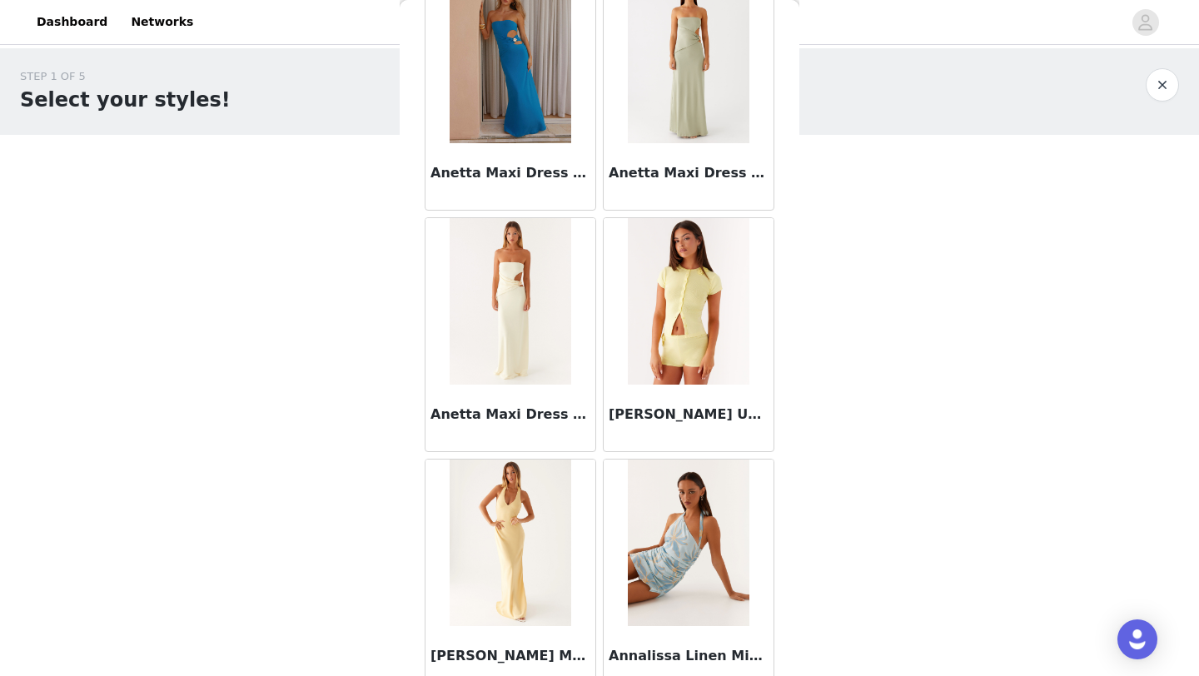
scroll to position [6700, 0]
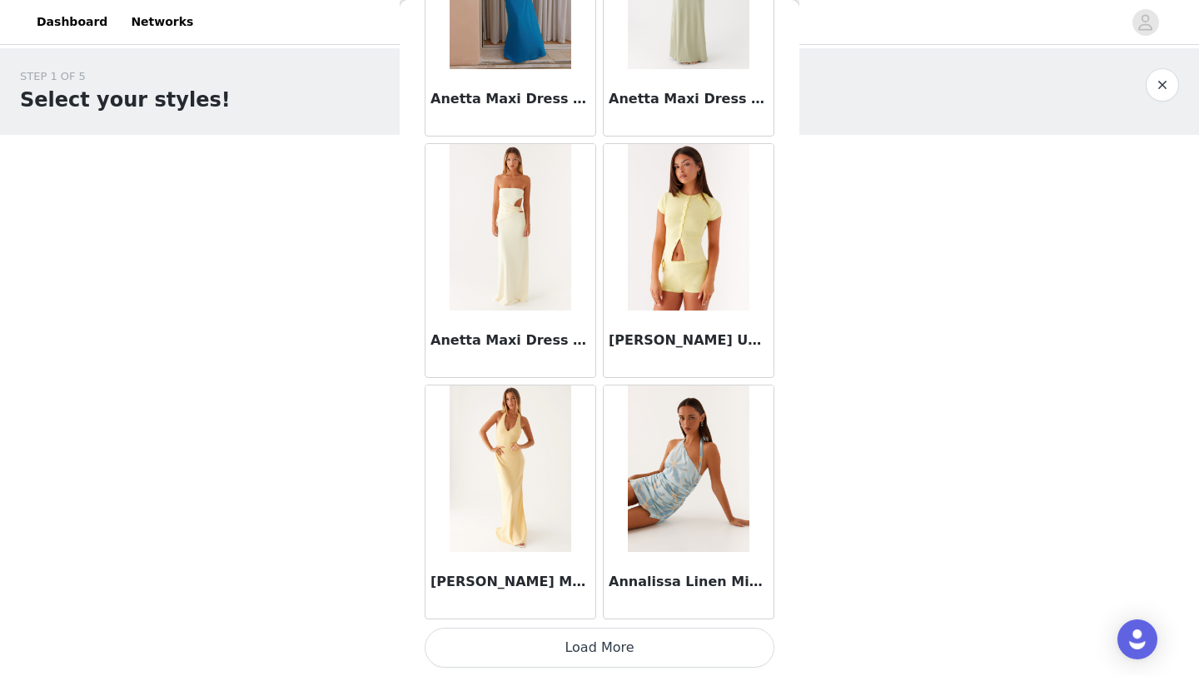
click at [599, 657] on button "Load More" at bounding box center [600, 648] width 350 height 40
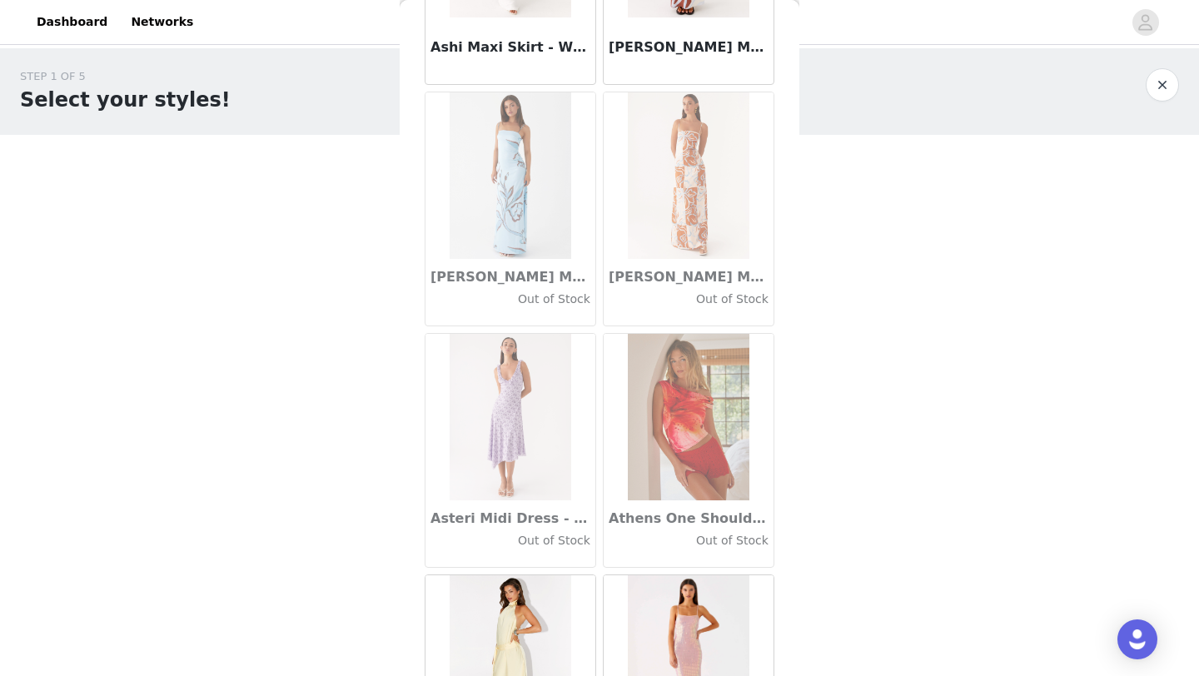
scroll to position [9114, 0]
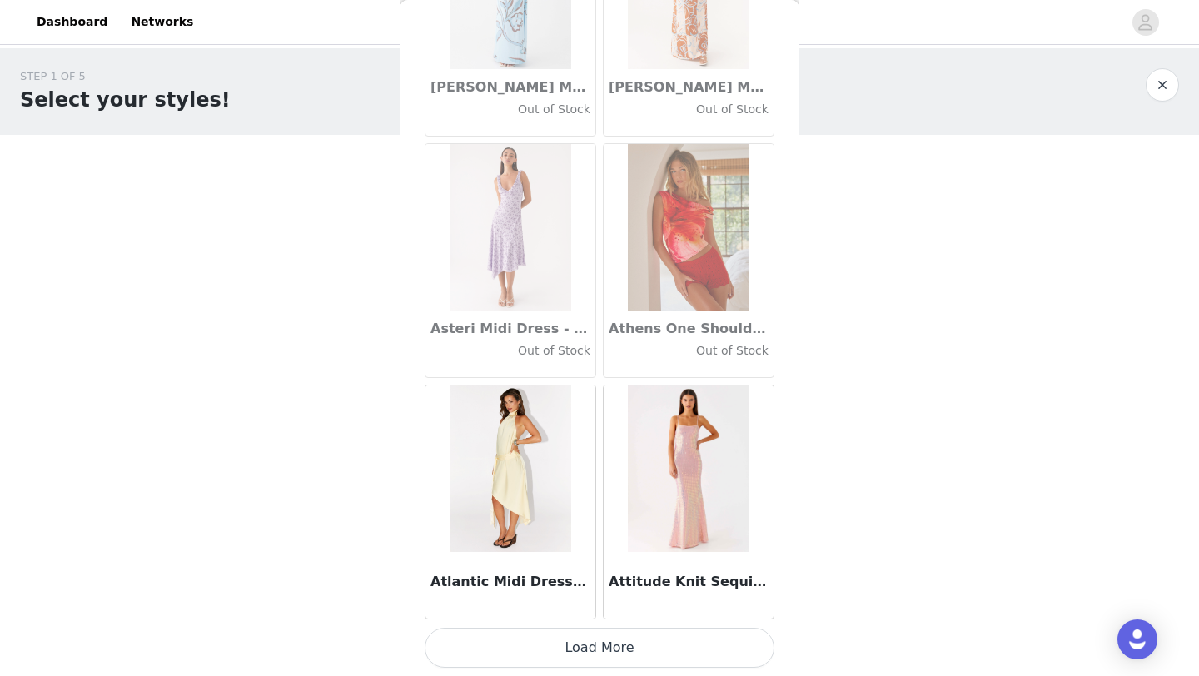
click at [593, 638] on button "Load More" at bounding box center [600, 648] width 350 height 40
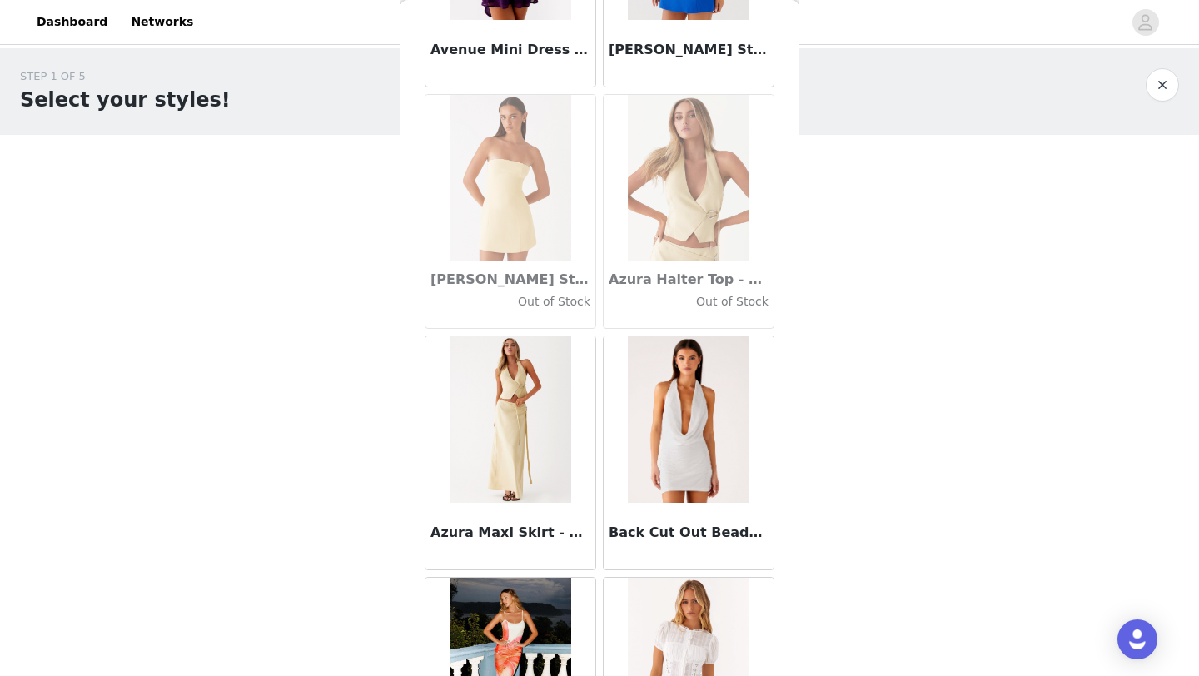
scroll to position [11528, 0]
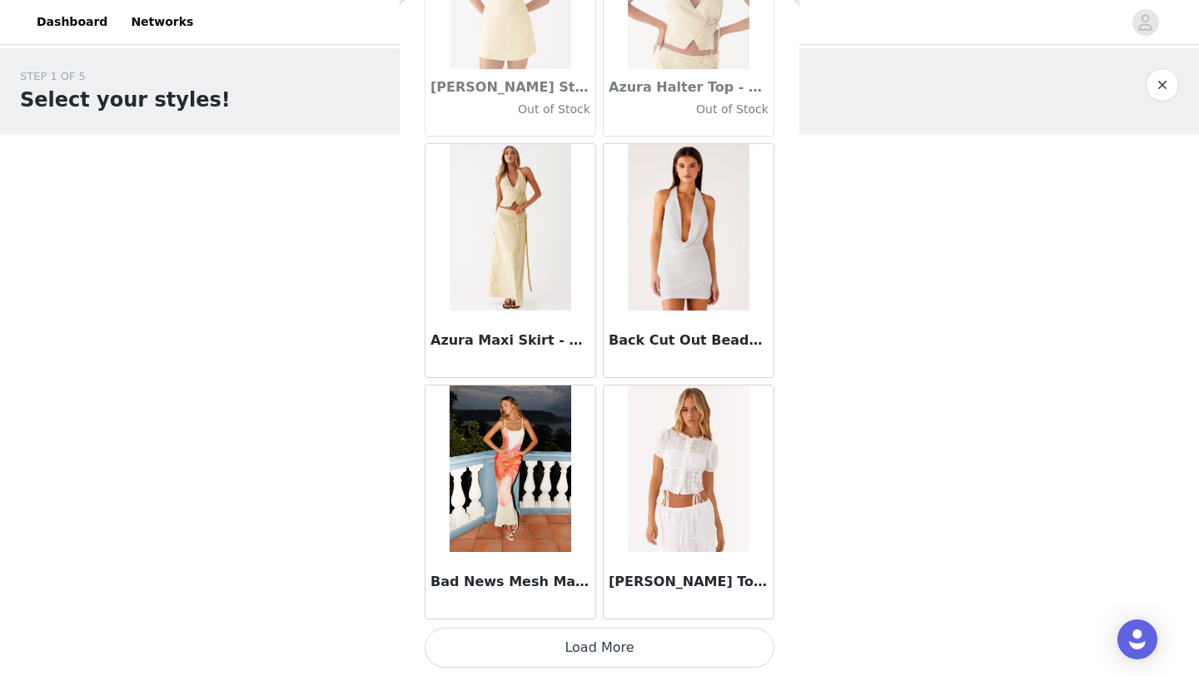
click at [598, 641] on button "Load More" at bounding box center [600, 648] width 350 height 40
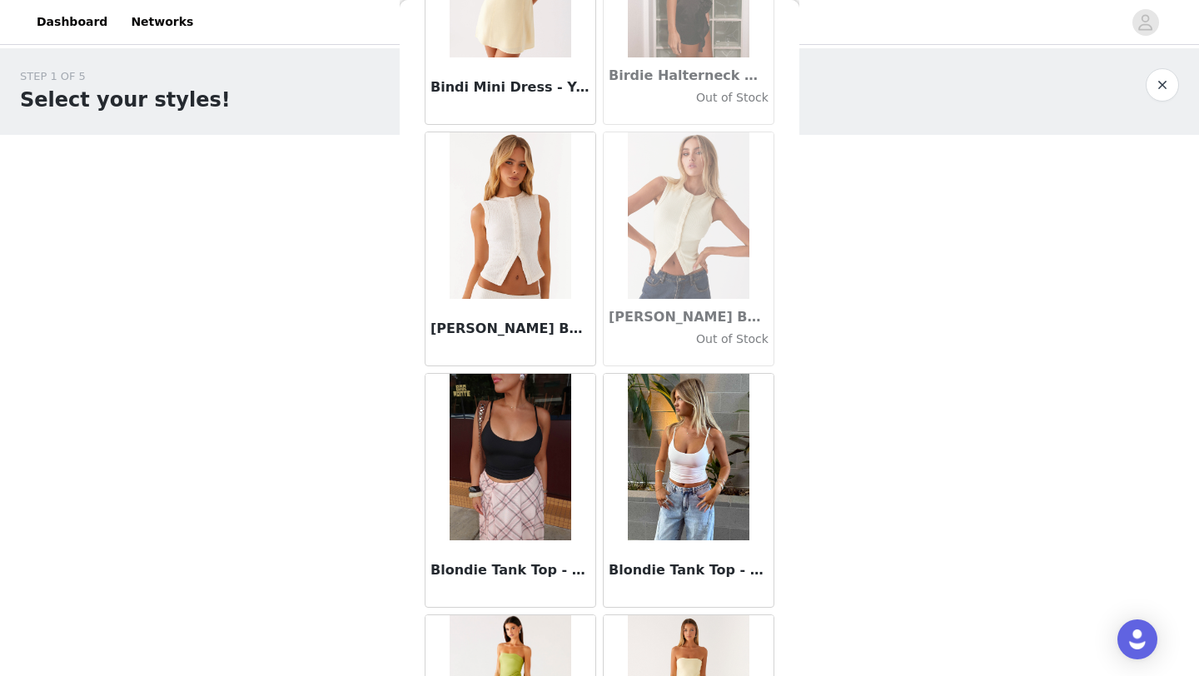
scroll to position [13943, 0]
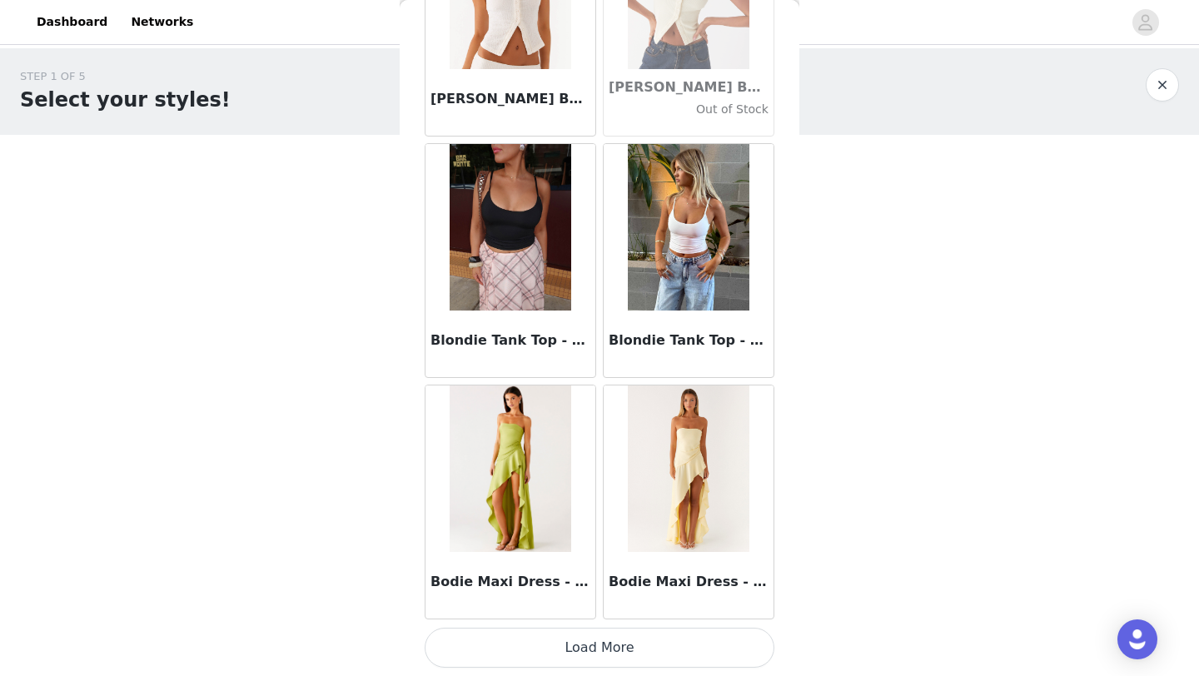
click at [596, 635] on button "Load More" at bounding box center [600, 648] width 350 height 40
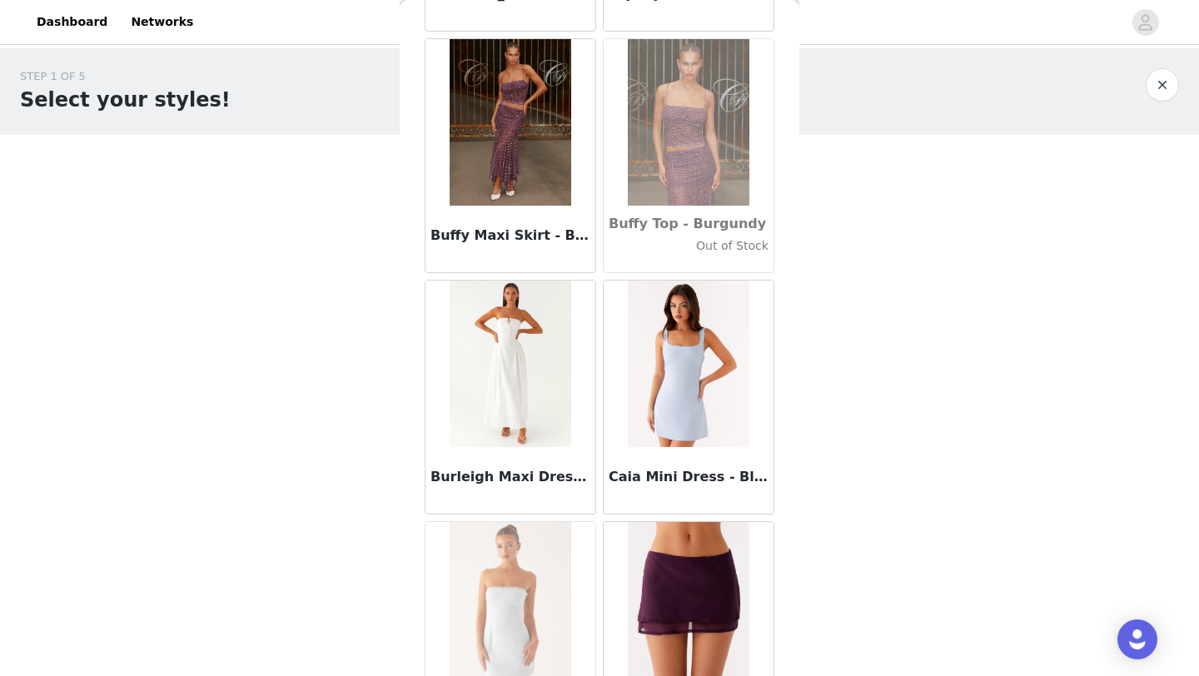
scroll to position [16357, 0]
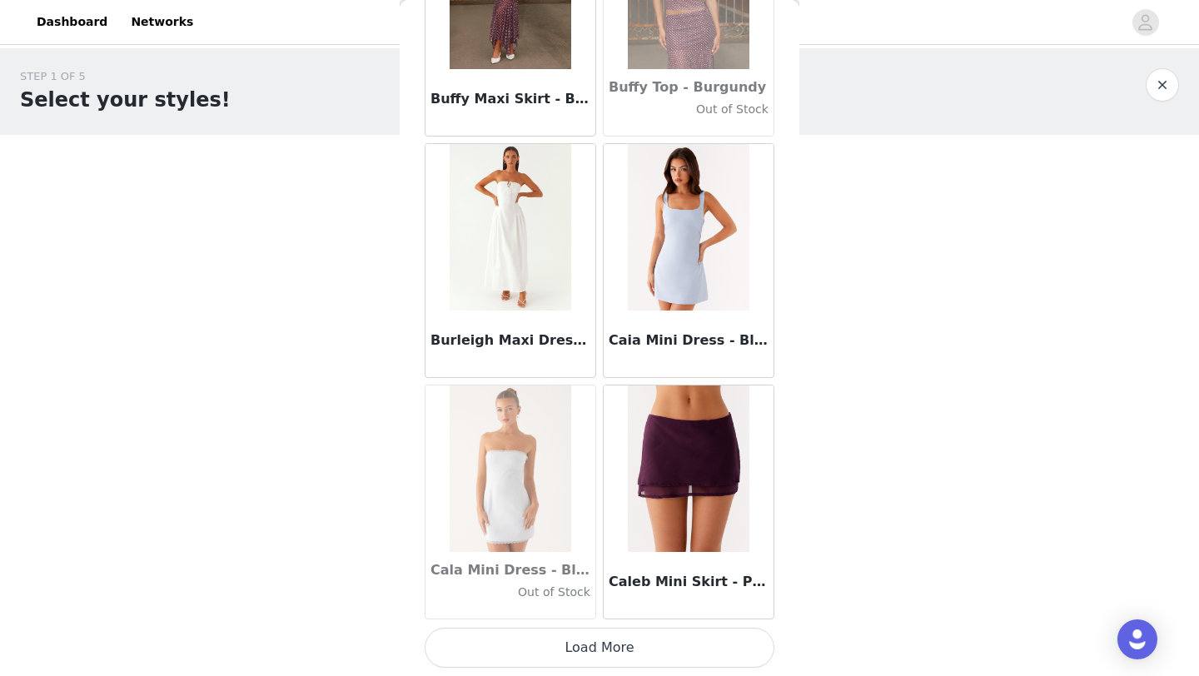
click at [573, 648] on button "Load More" at bounding box center [600, 648] width 350 height 40
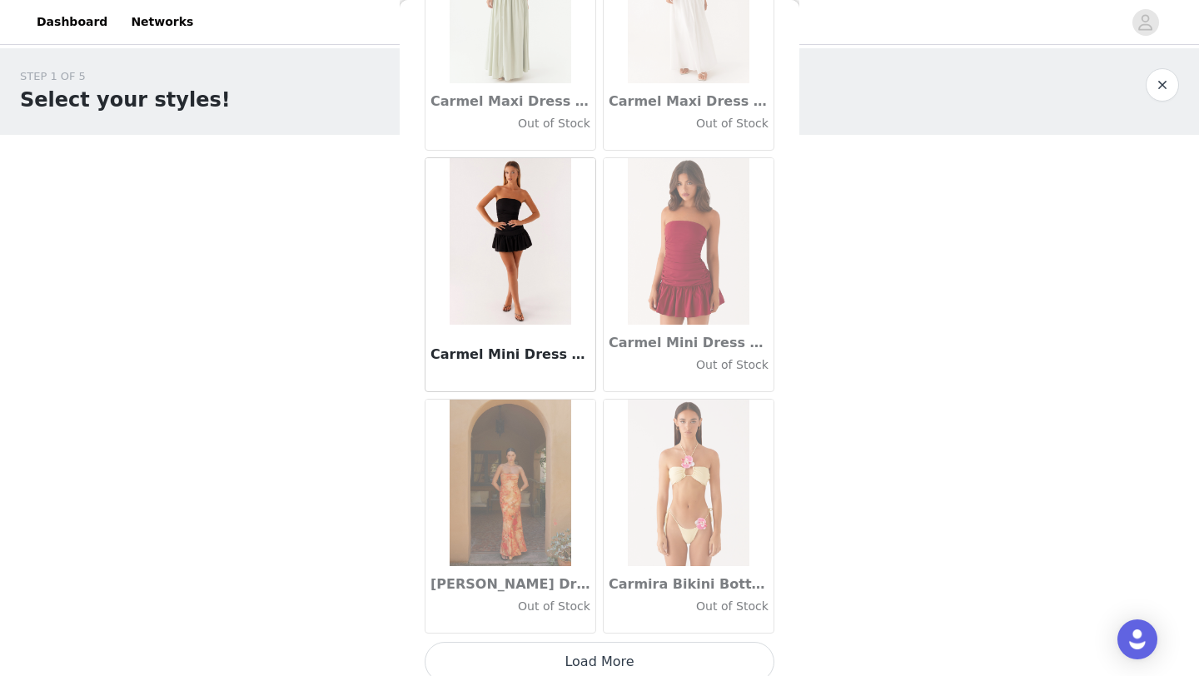
scroll to position [18771, 0]
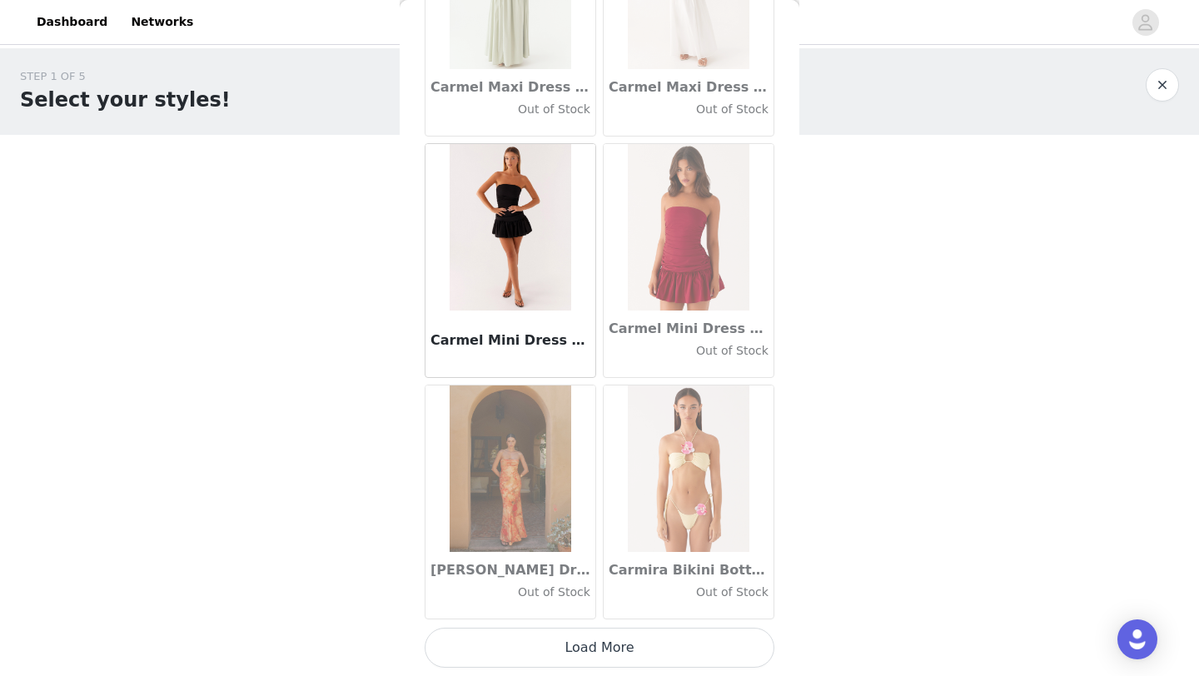
click at [577, 641] on button "Load More" at bounding box center [600, 648] width 350 height 40
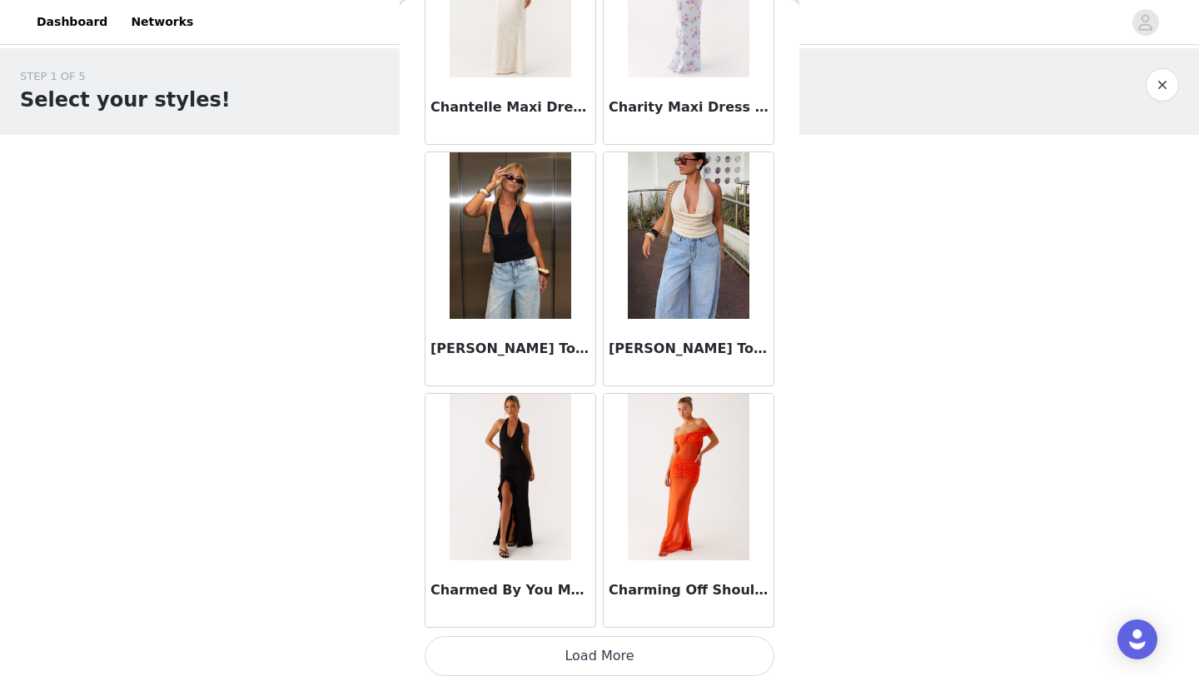
scroll to position [21185, 0]
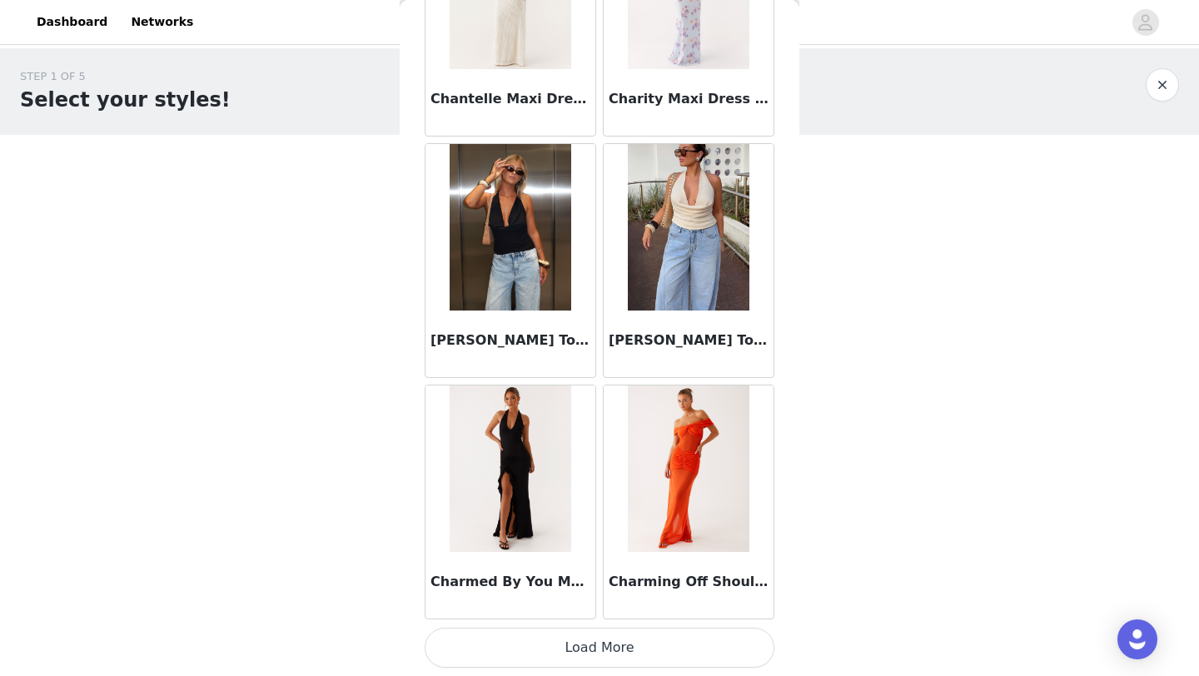
click at [573, 646] on button "Load More" at bounding box center [600, 648] width 350 height 40
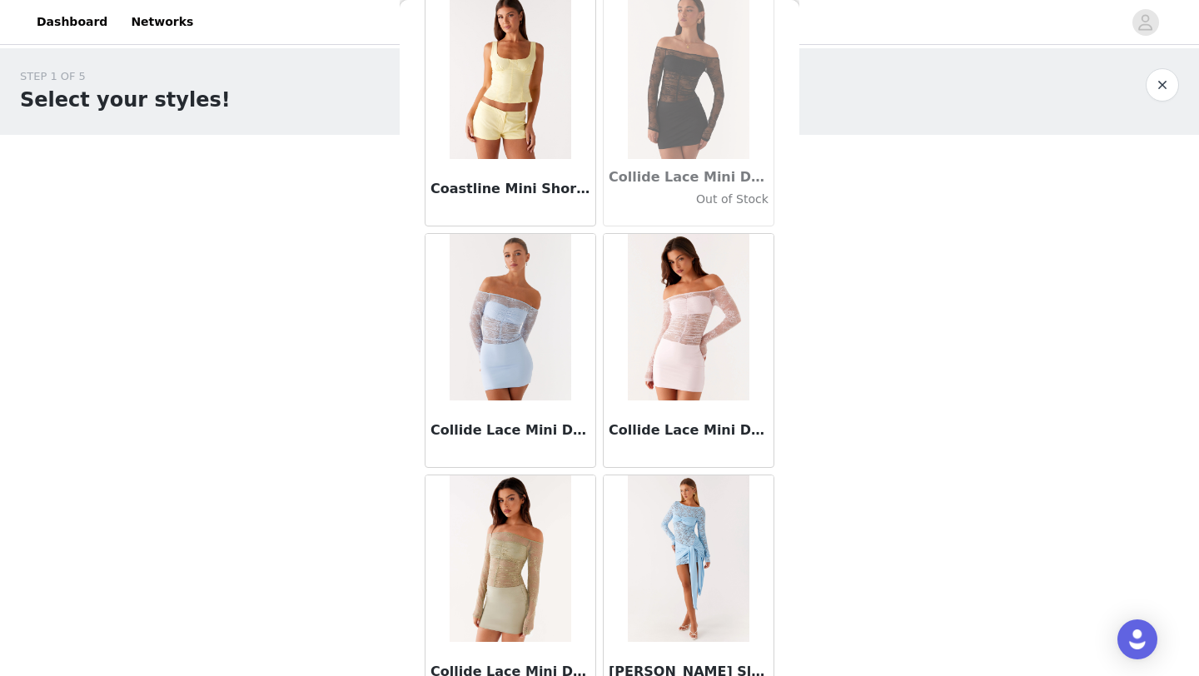
scroll to position [23600, 0]
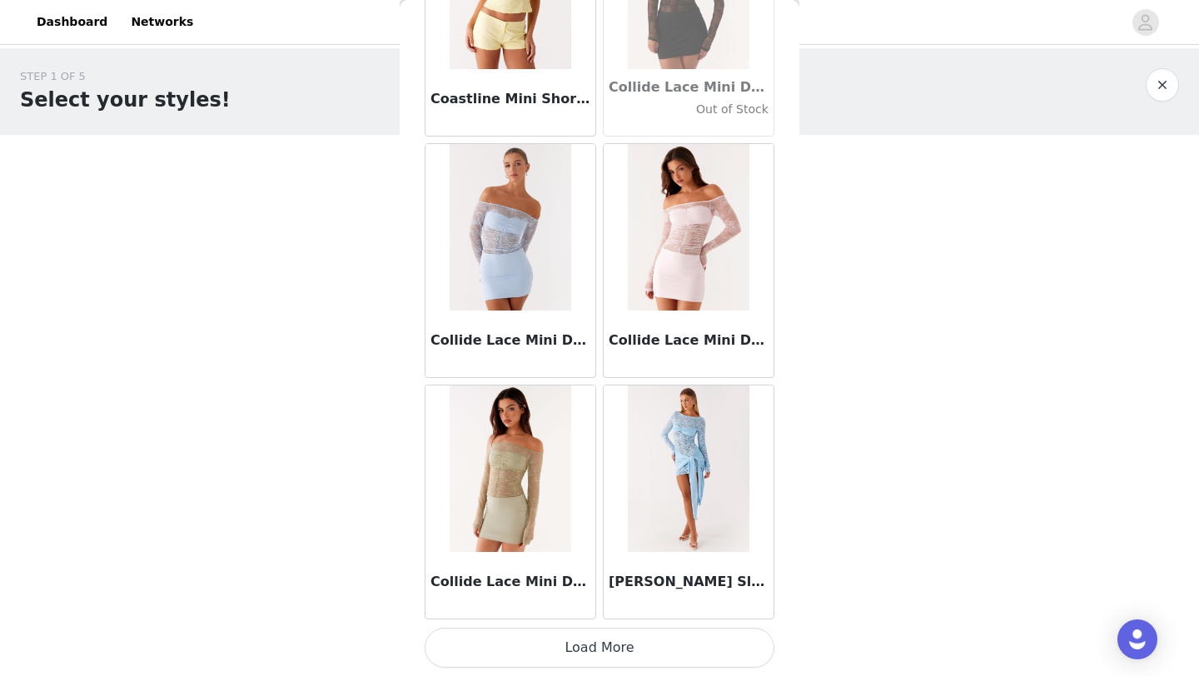
click at [601, 635] on button "Load More" at bounding box center [600, 648] width 350 height 40
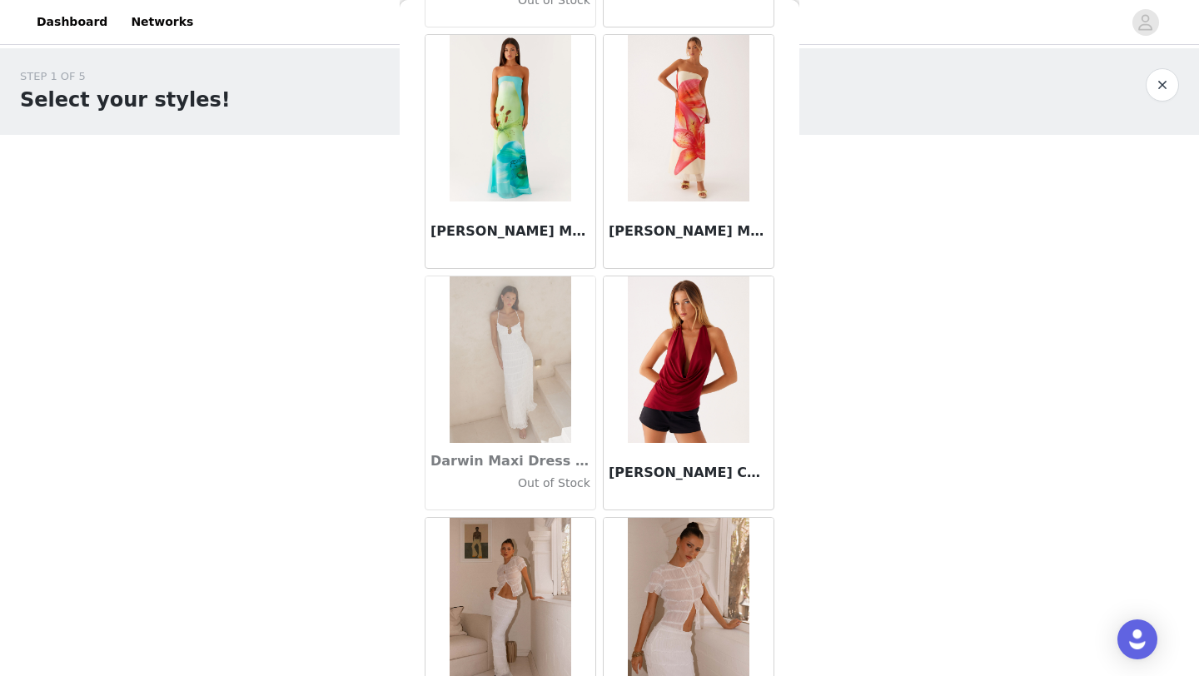
scroll to position [26014, 0]
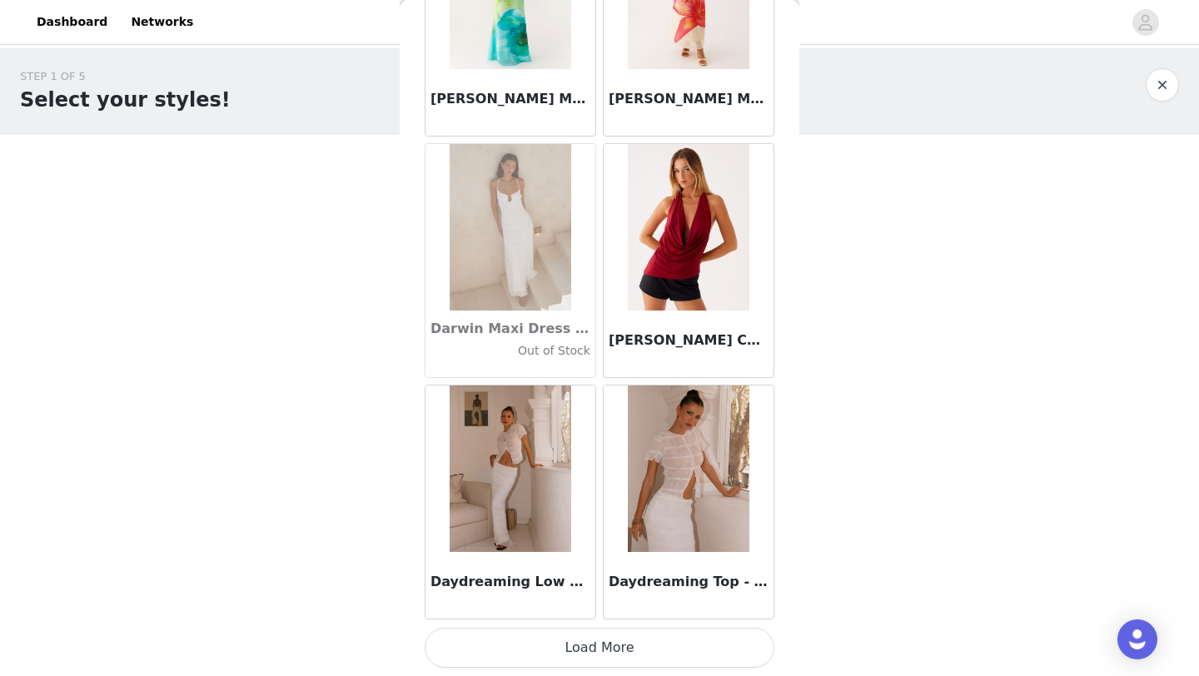
click at [574, 638] on button "Load More" at bounding box center [600, 648] width 350 height 40
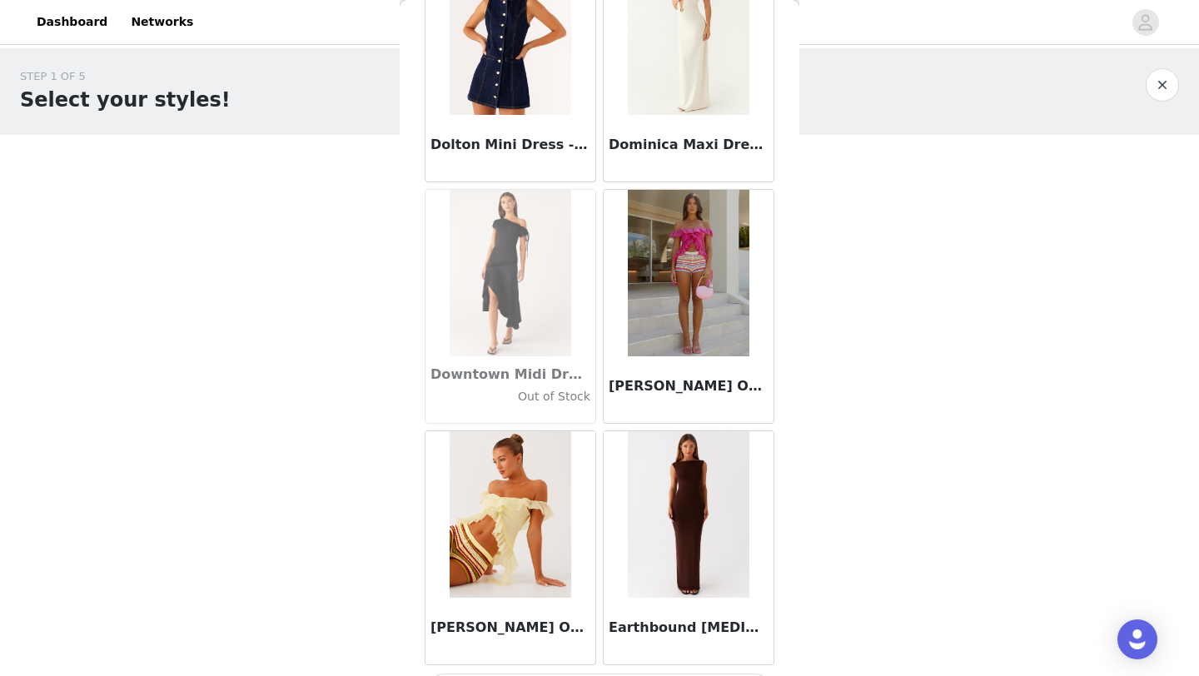
scroll to position [28428, 0]
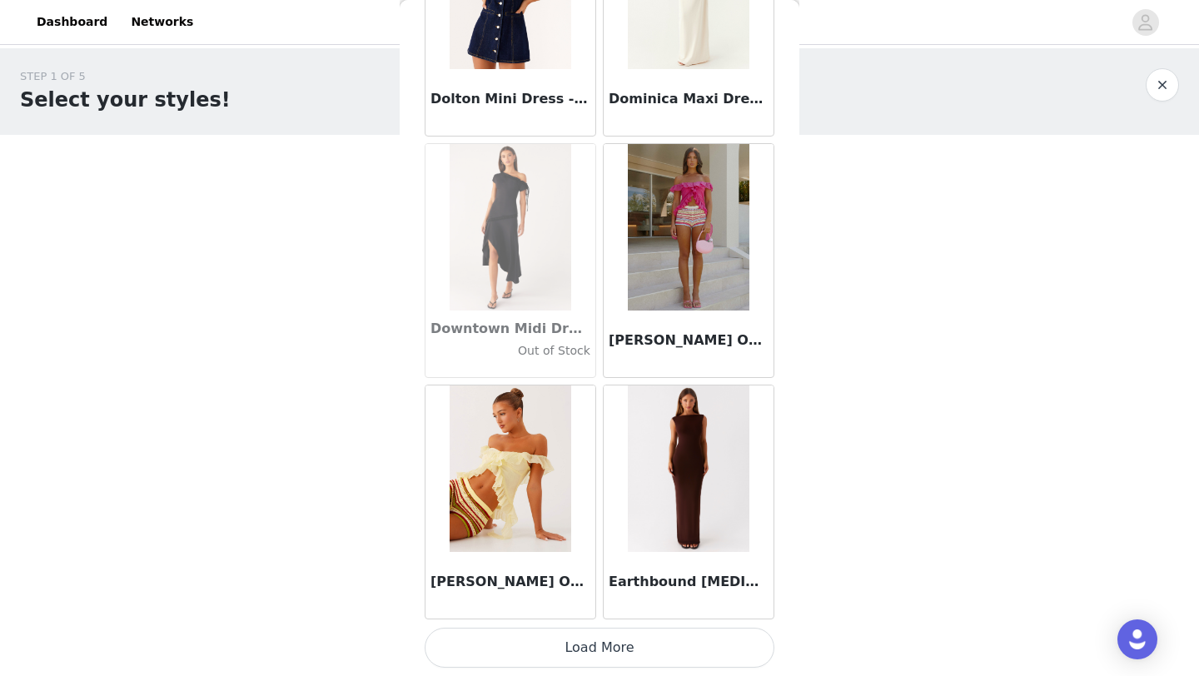
click at [617, 645] on button "Load More" at bounding box center [600, 648] width 350 height 40
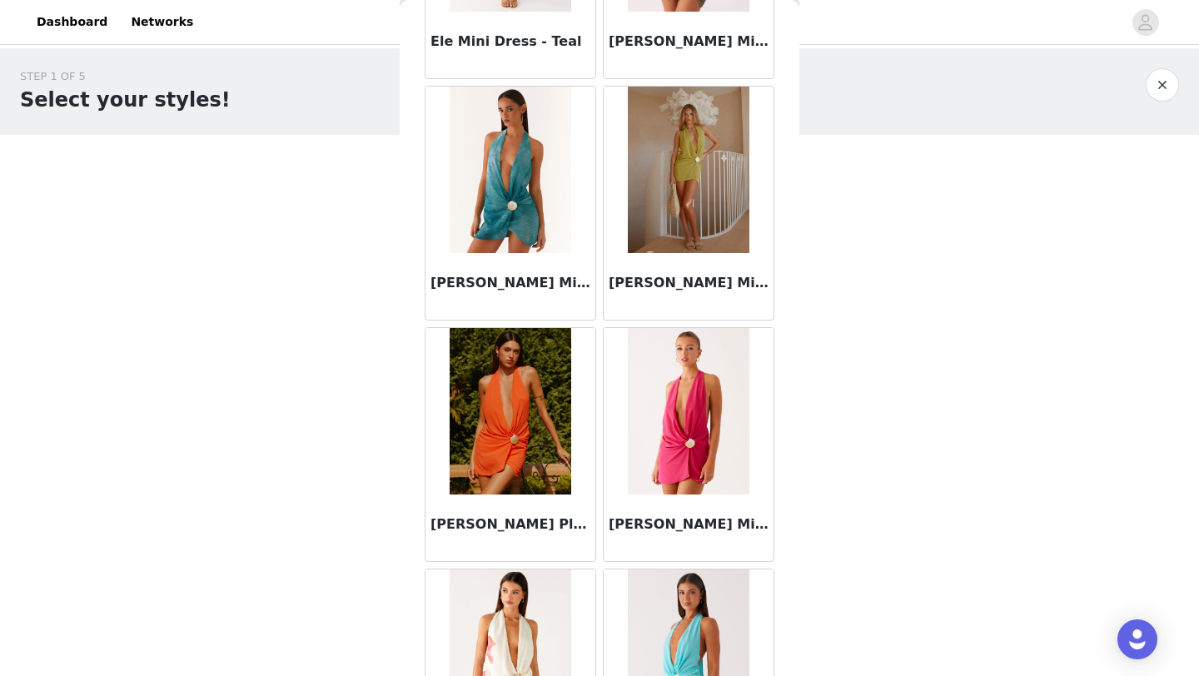
scroll to position [30842, 0]
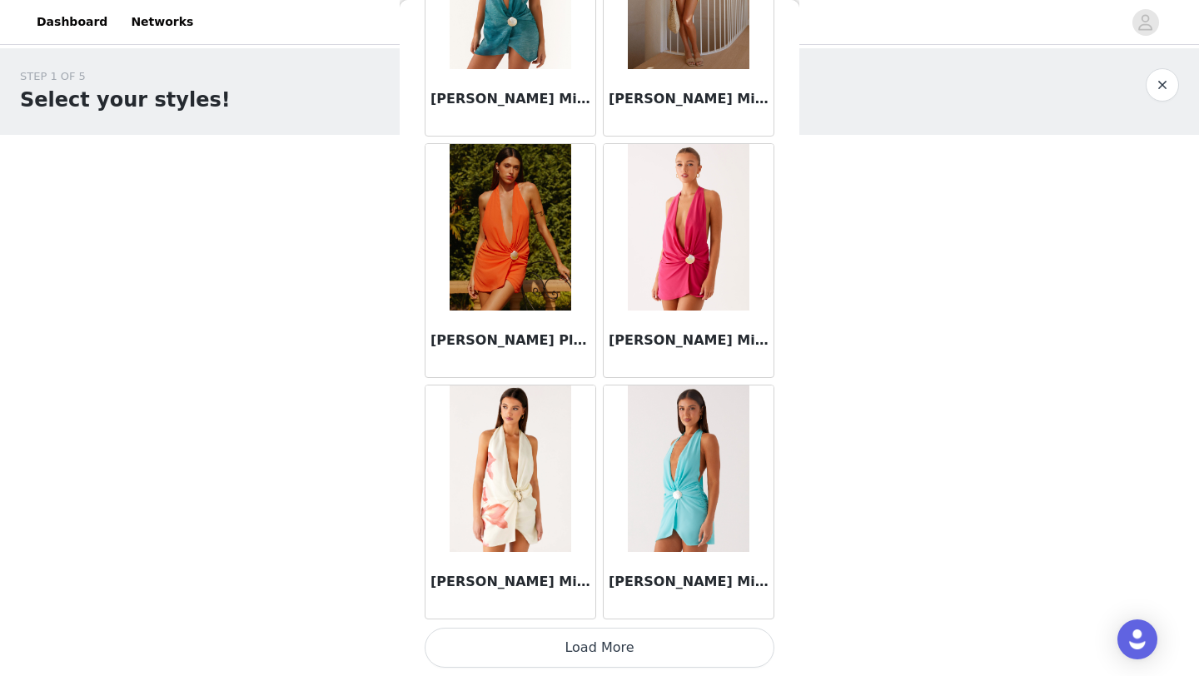
click at [613, 640] on button "Load More" at bounding box center [600, 648] width 350 height 40
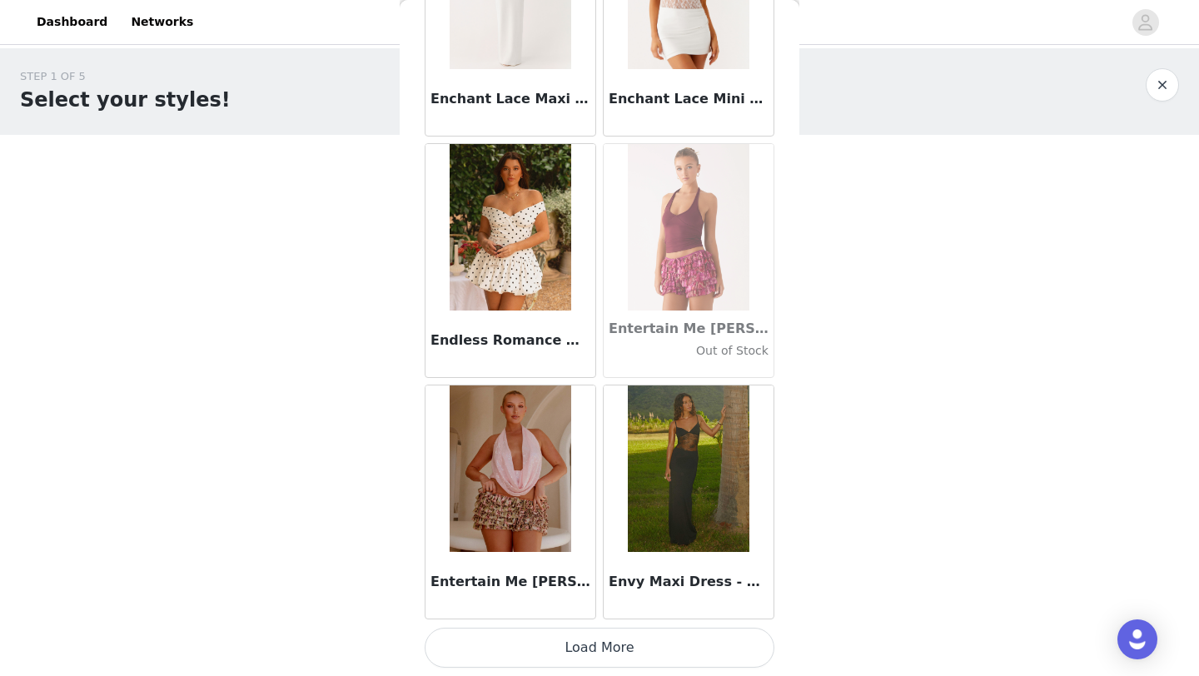
scroll to position [33253, 0]
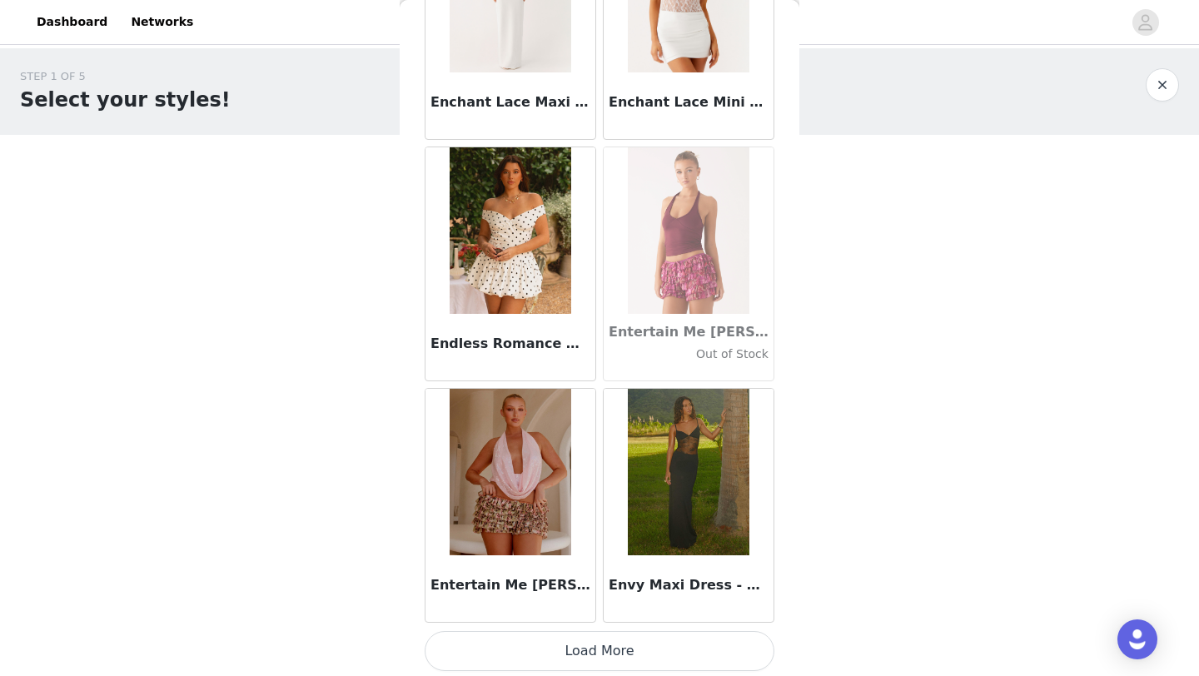
click at [613, 639] on button "Load More" at bounding box center [600, 651] width 350 height 40
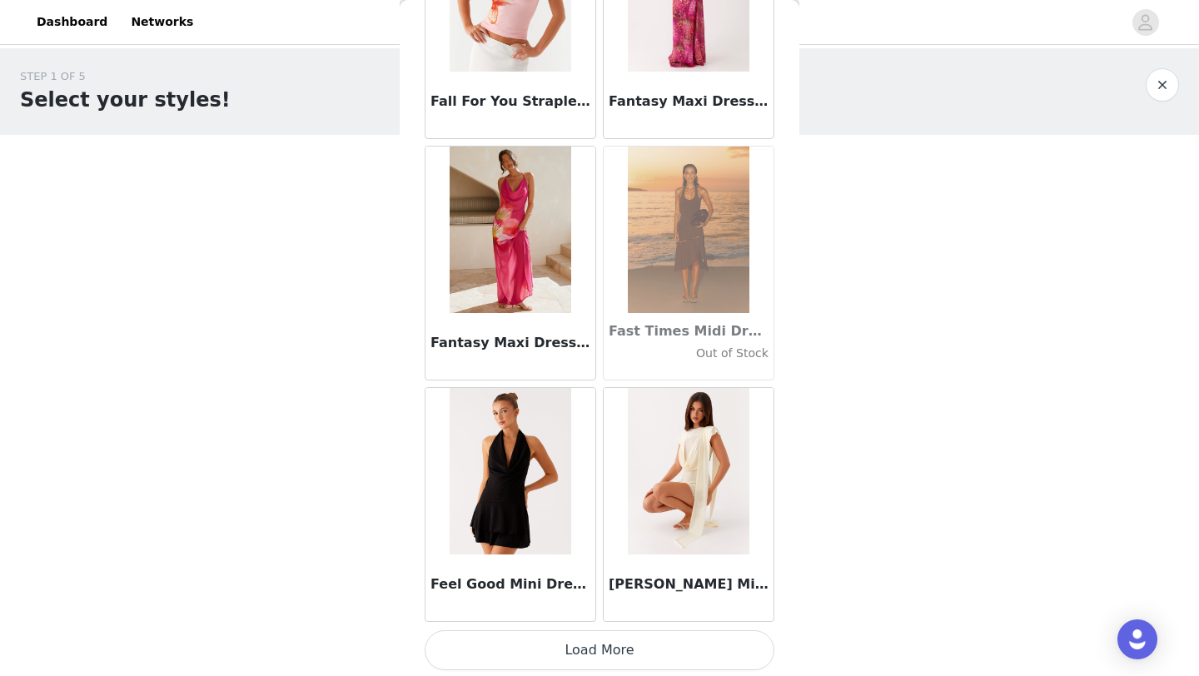
scroll to position [35671, 0]
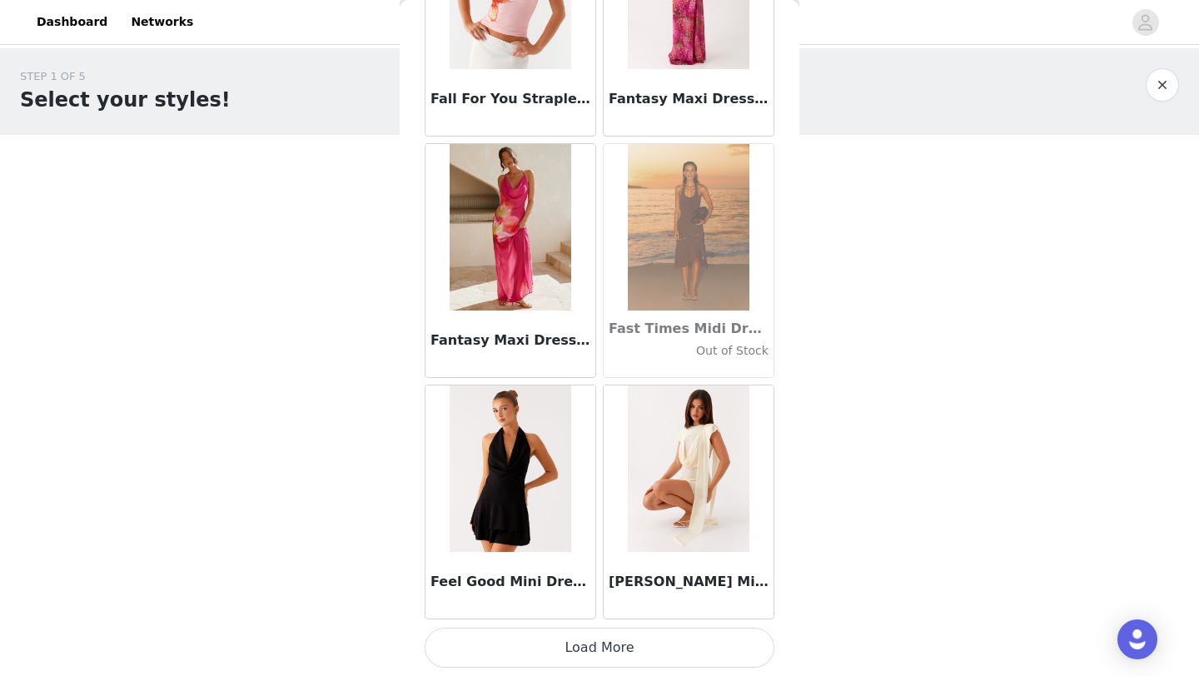
click at [552, 645] on button "Load More" at bounding box center [600, 648] width 350 height 40
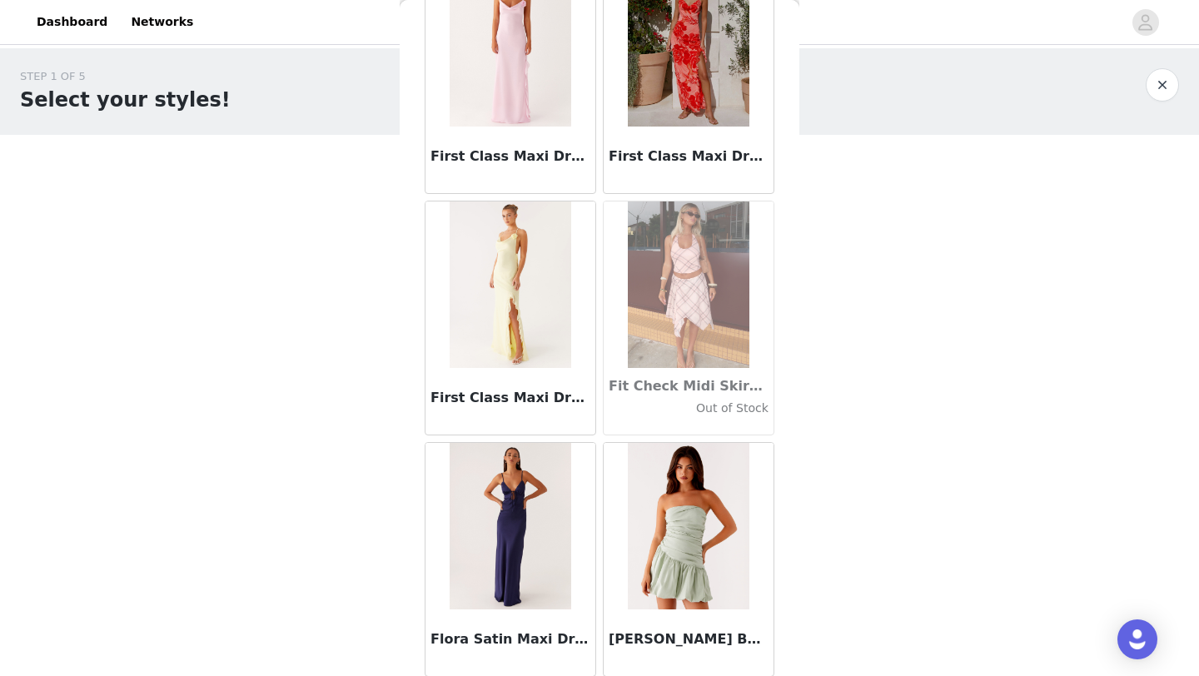
scroll to position [38085, 0]
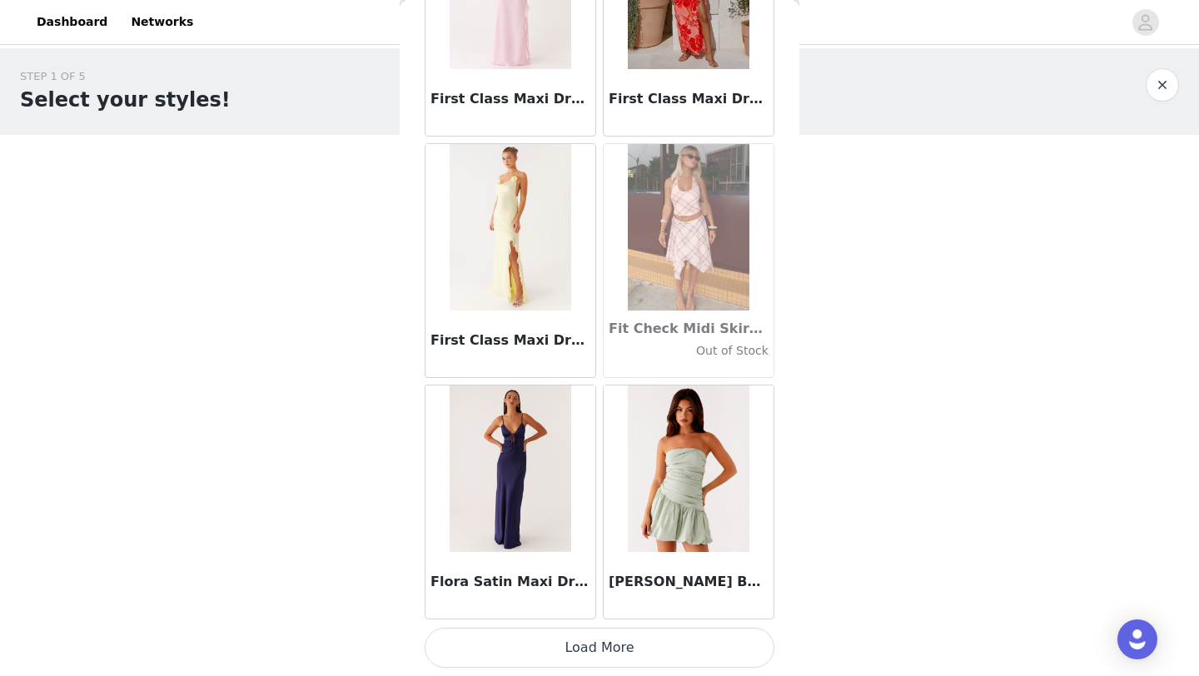
click at [582, 648] on button "Load More" at bounding box center [600, 648] width 350 height 40
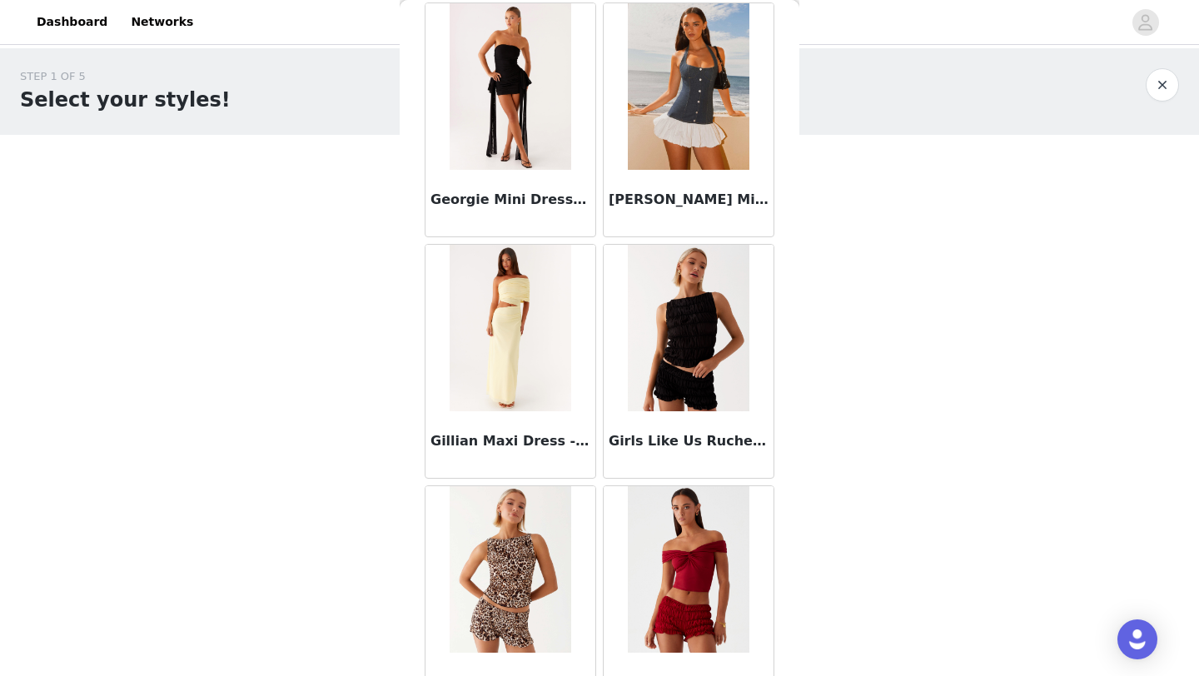
scroll to position [40499, 0]
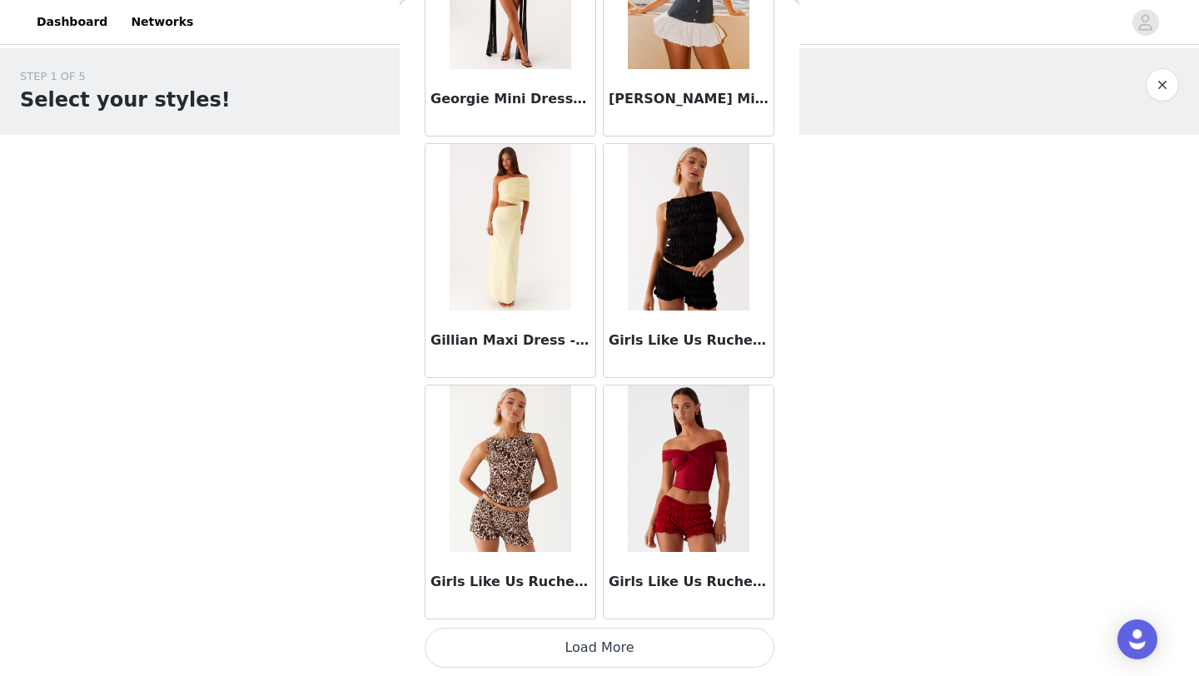
click at [619, 634] on button "Load More" at bounding box center [600, 648] width 350 height 40
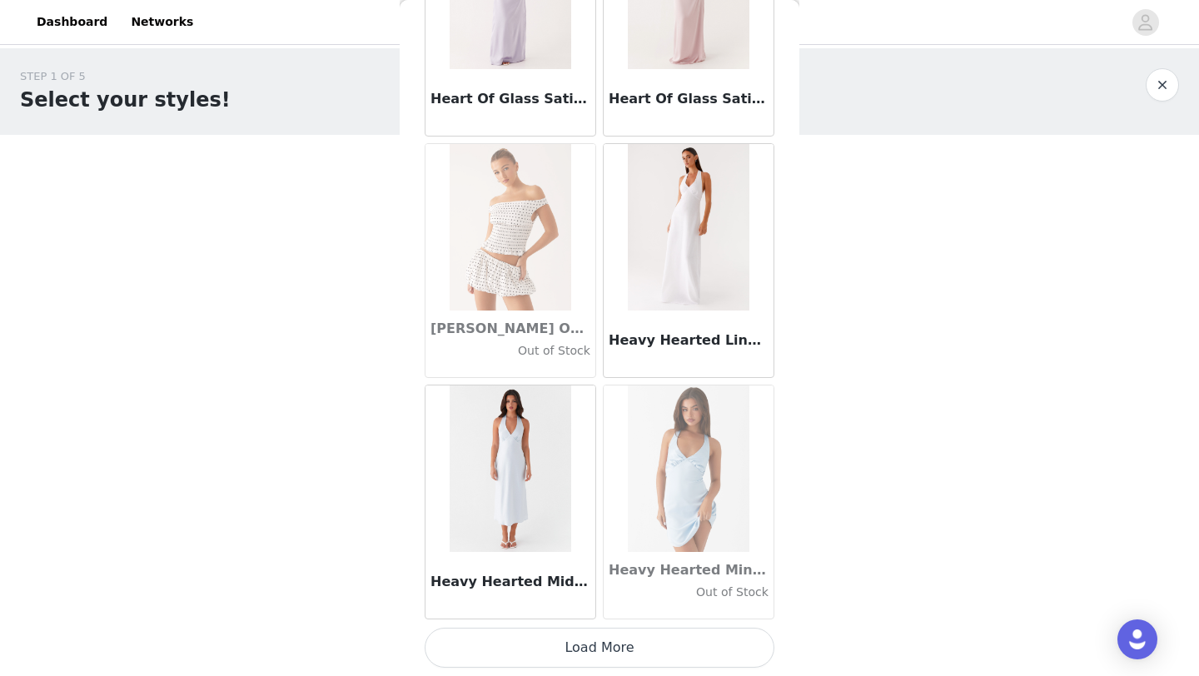
scroll to position [42911, 0]
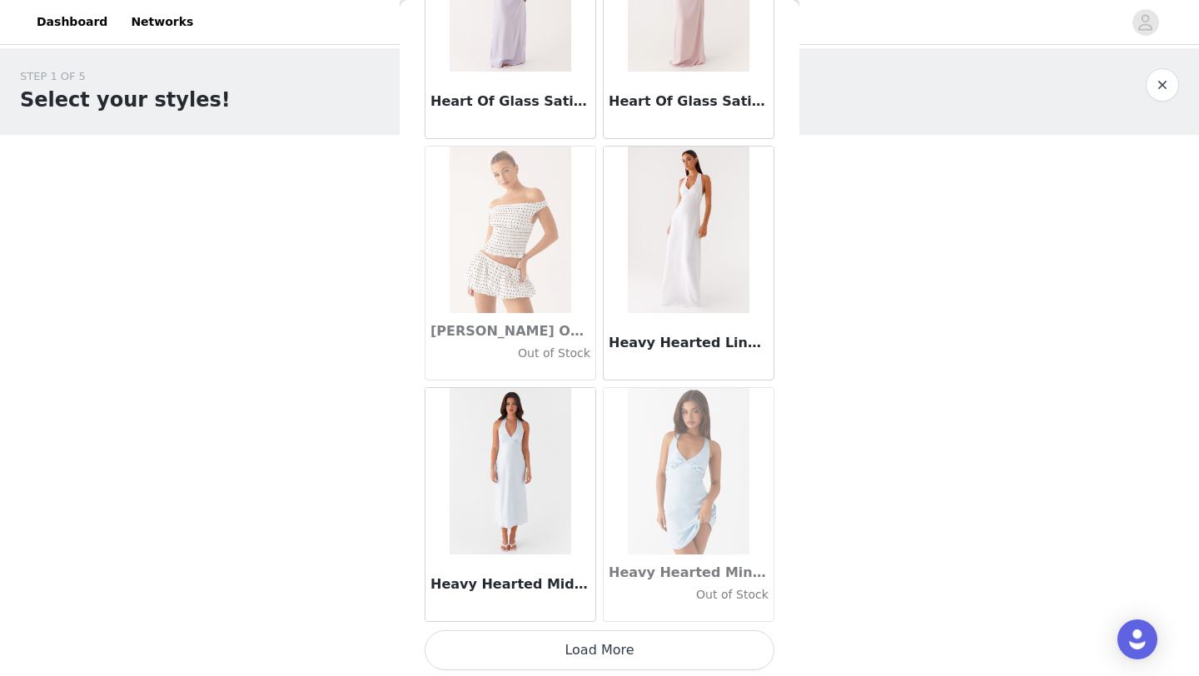
click at [614, 644] on button "Load More" at bounding box center [600, 650] width 350 height 40
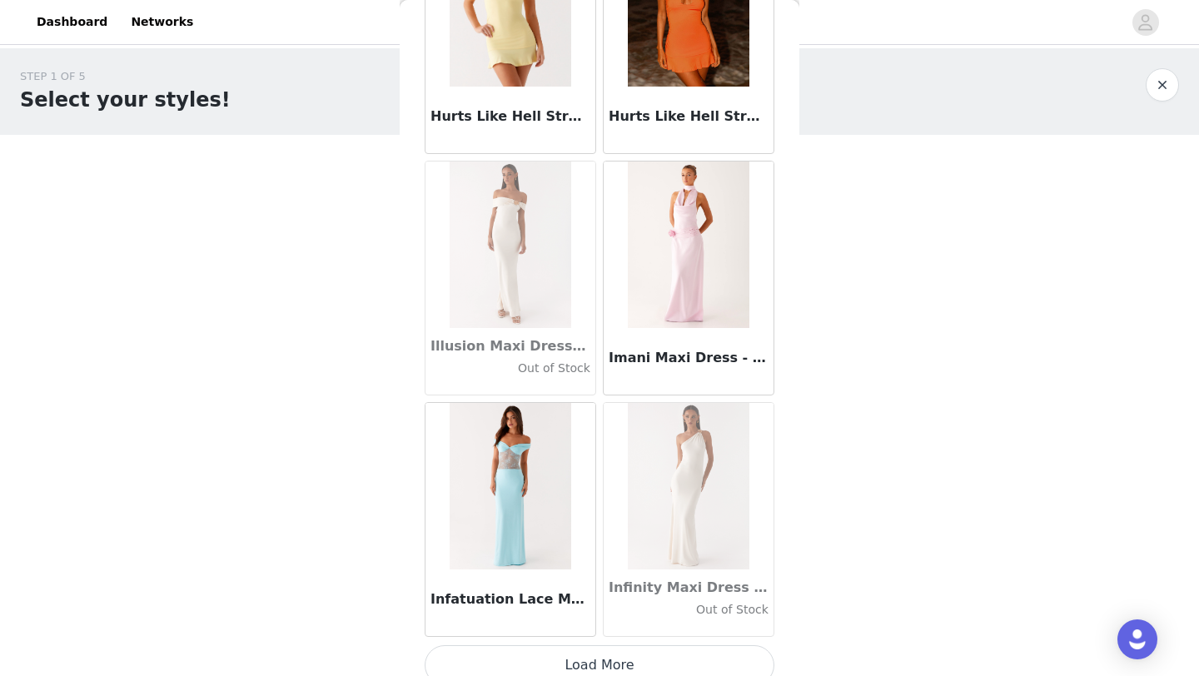
scroll to position [45328, 0]
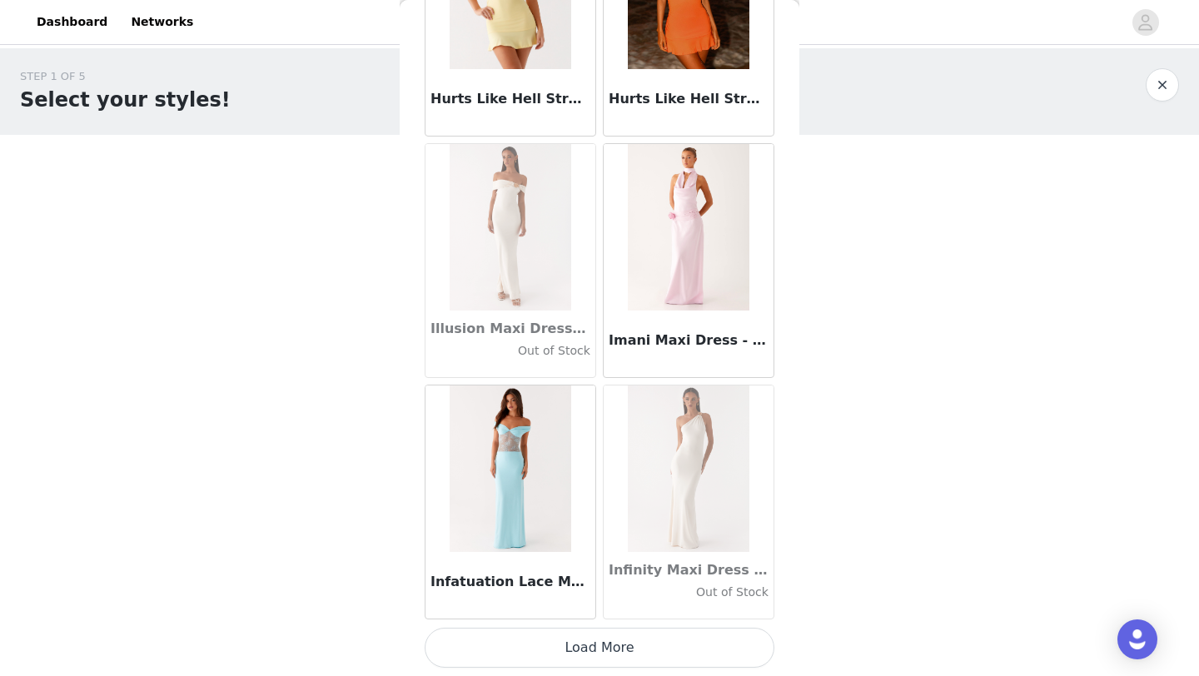
click at [555, 644] on button "Load More" at bounding box center [600, 648] width 350 height 40
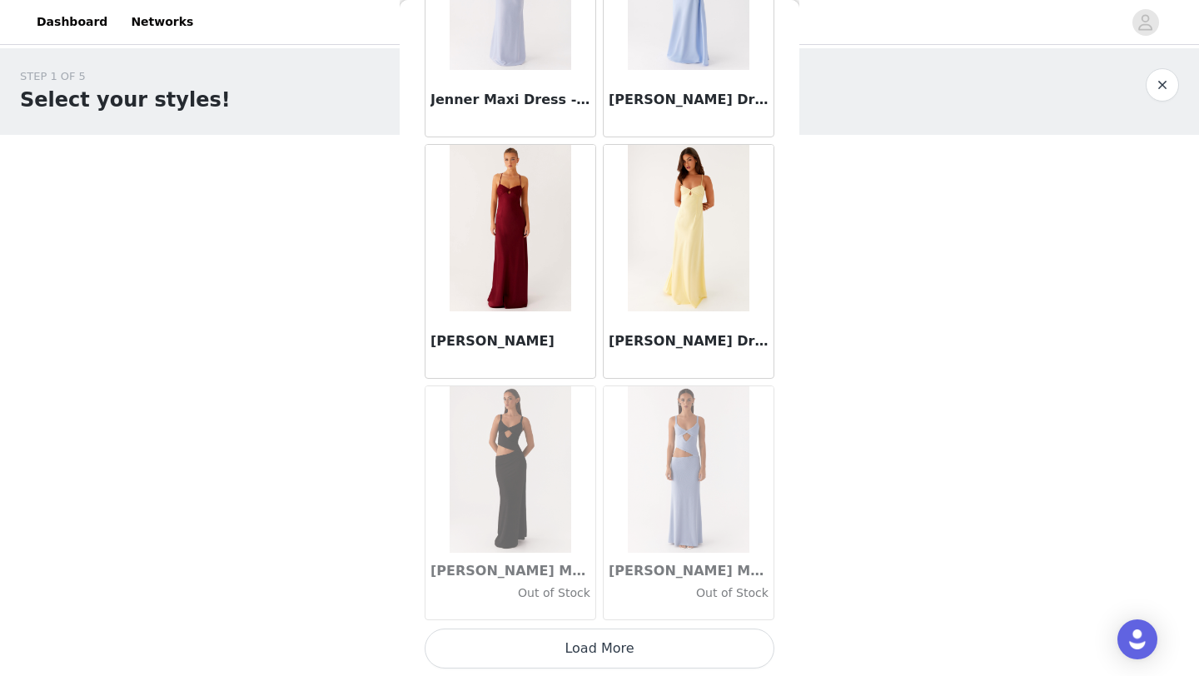
scroll to position [47742, 0]
click at [607, 639] on button "Load More" at bounding box center [600, 648] width 350 height 40
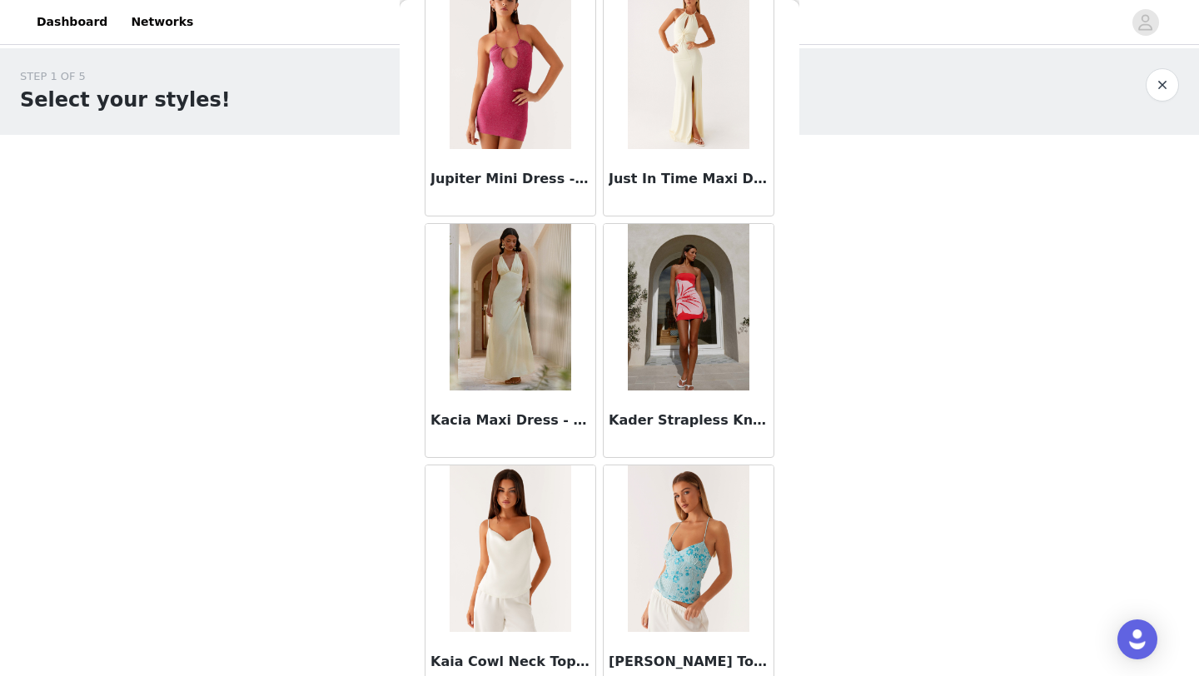
scroll to position [50156, 0]
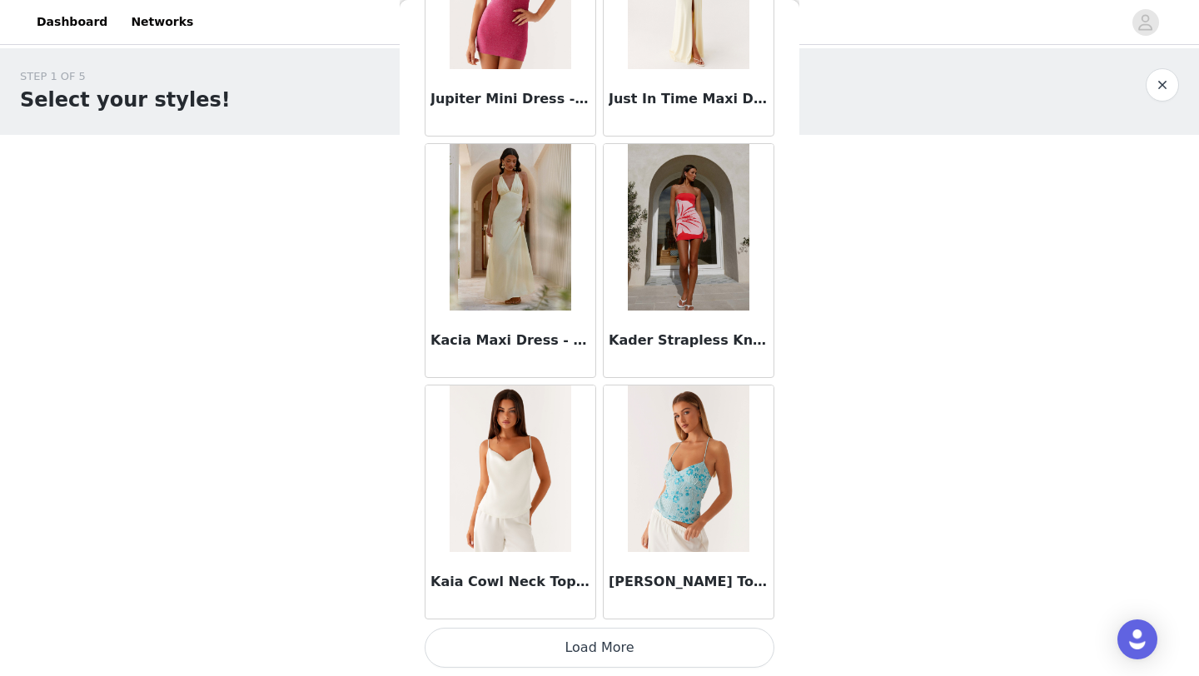
click at [599, 648] on button "Load More" at bounding box center [600, 648] width 350 height 40
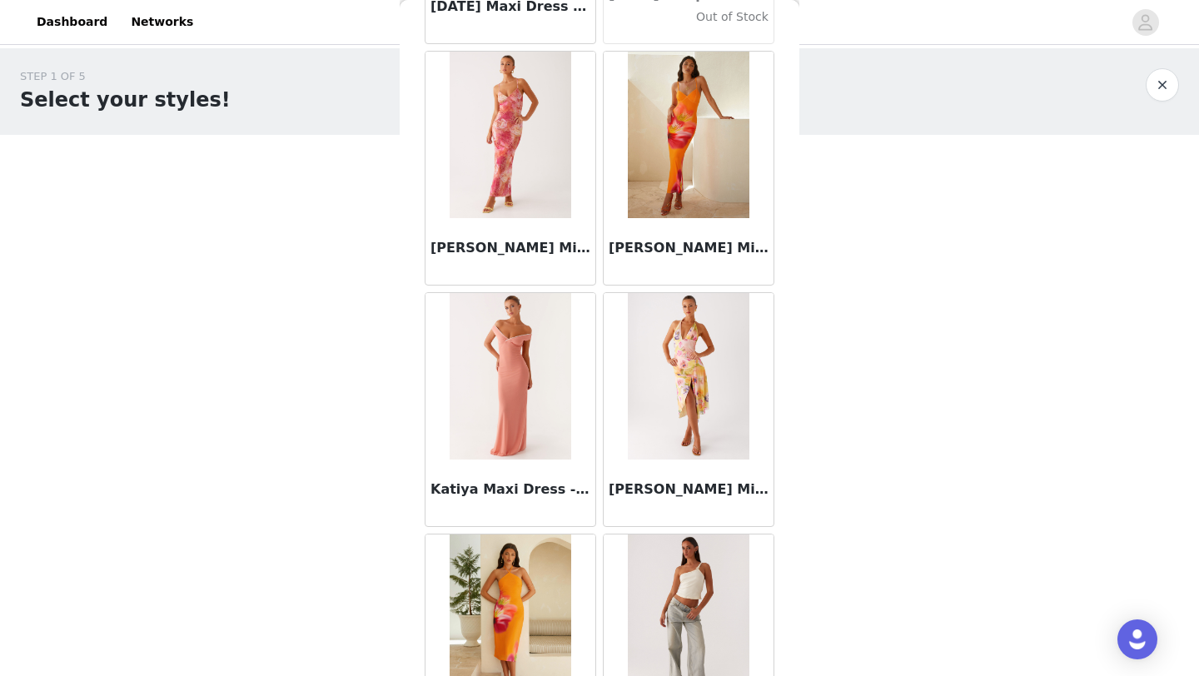
scroll to position [52570, 0]
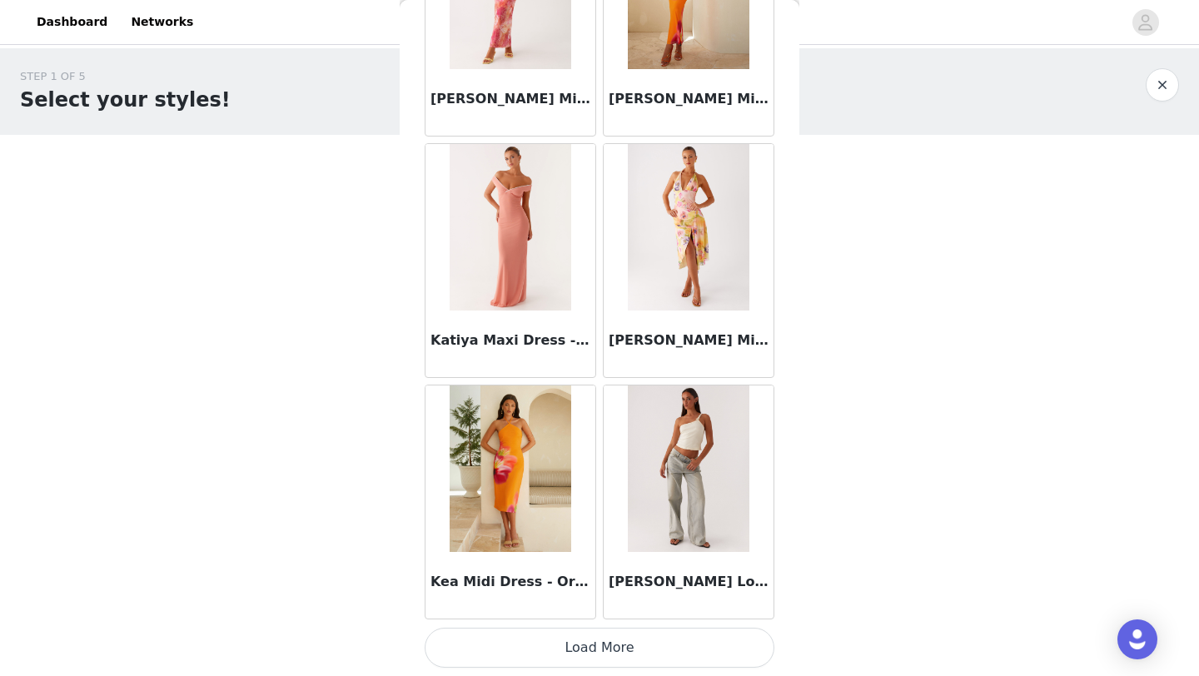
click at [584, 655] on button "Load More" at bounding box center [600, 648] width 350 height 40
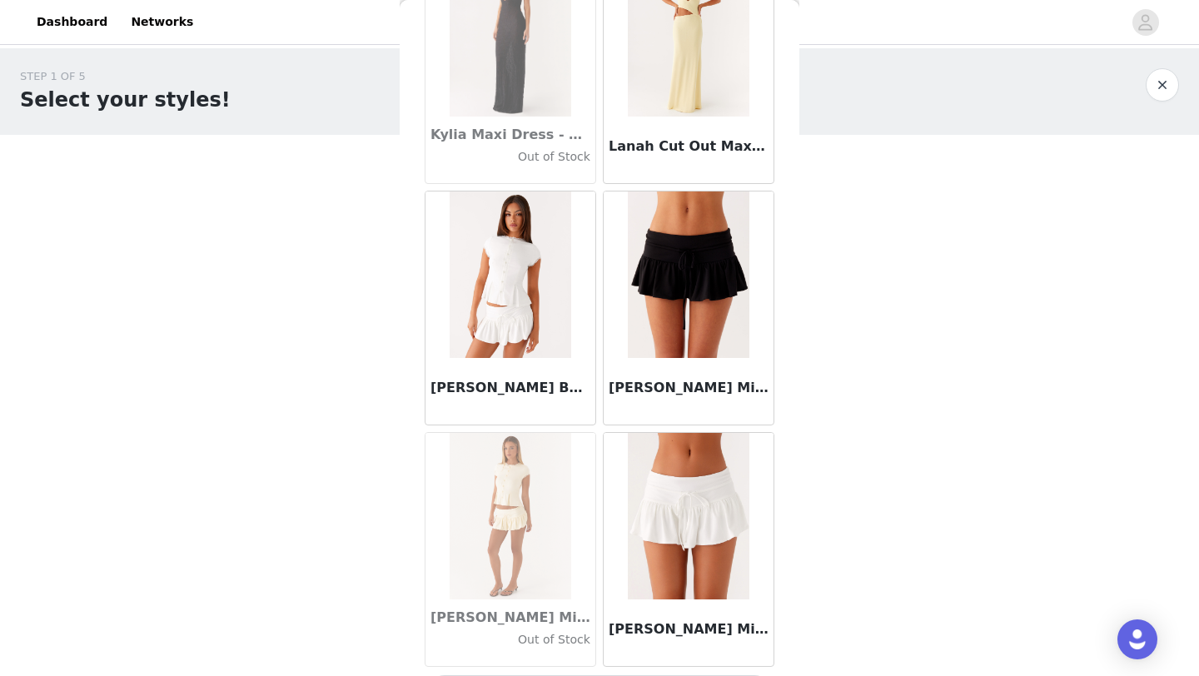
scroll to position [54985, 0]
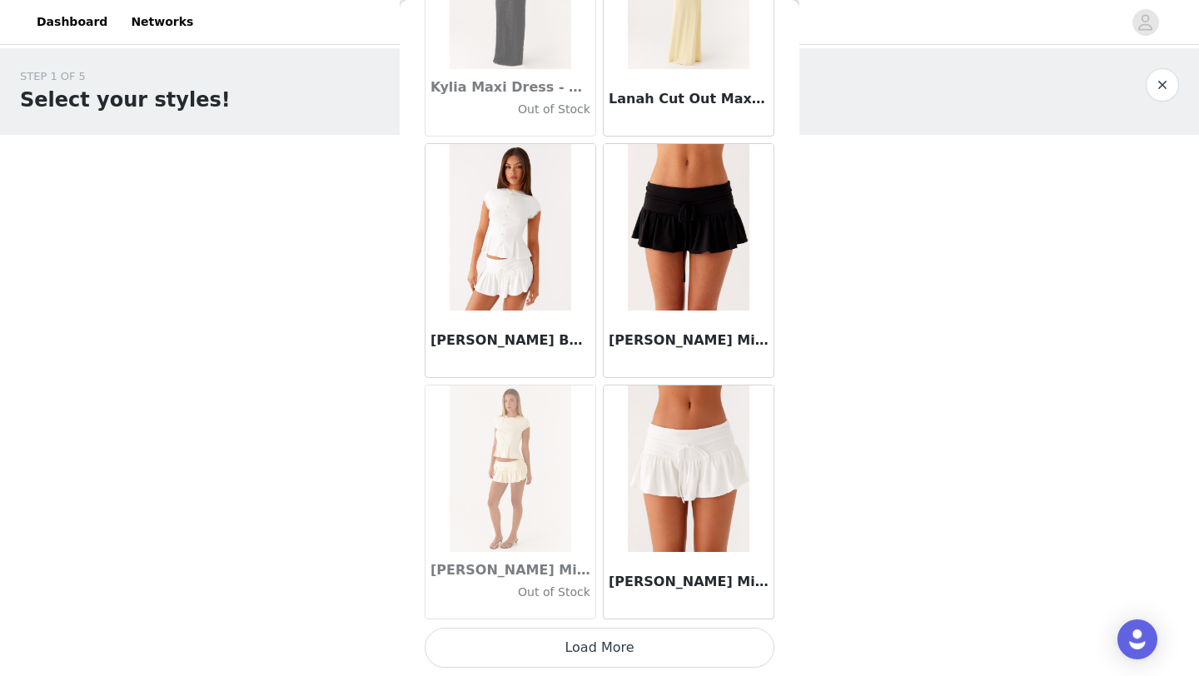
click at [616, 654] on button "Load More" at bounding box center [600, 648] width 350 height 40
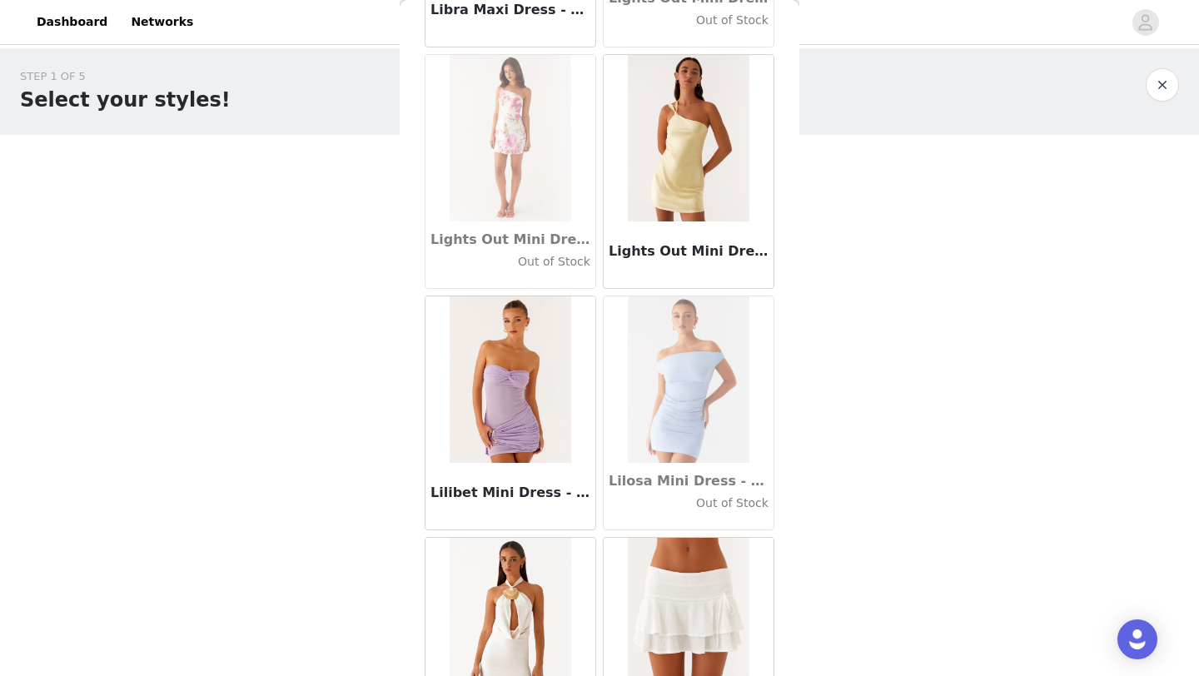
scroll to position [57399, 0]
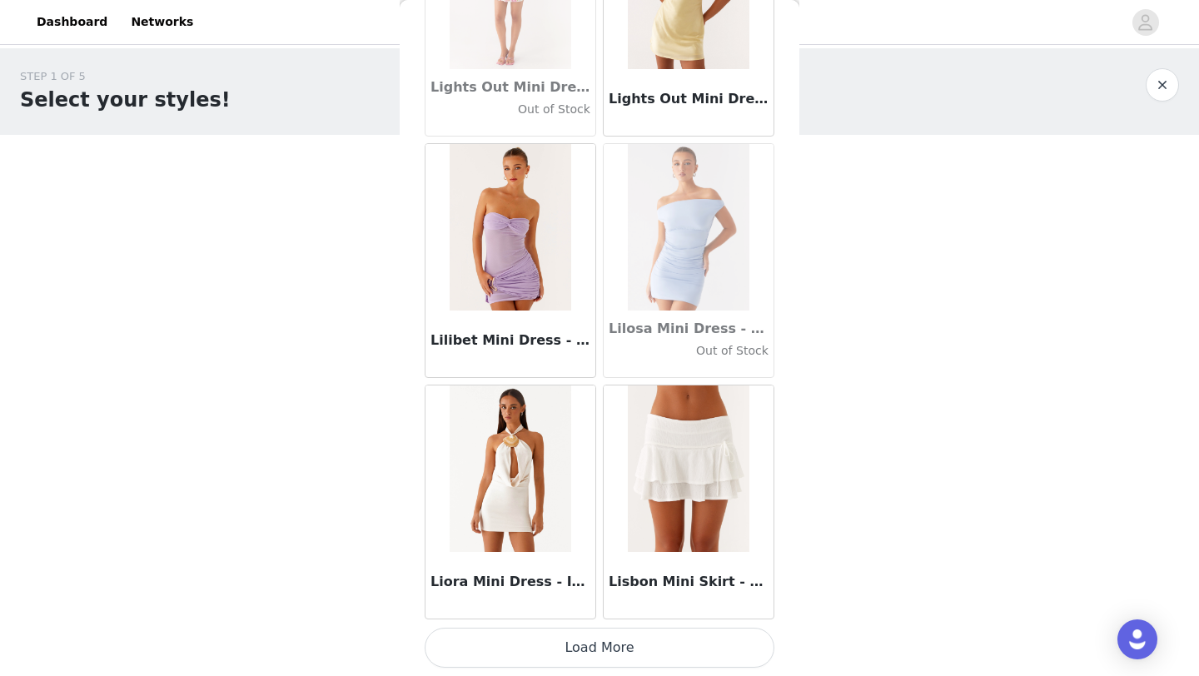
click at [605, 651] on button "Load More" at bounding box center [600, 648] width 350 height 40
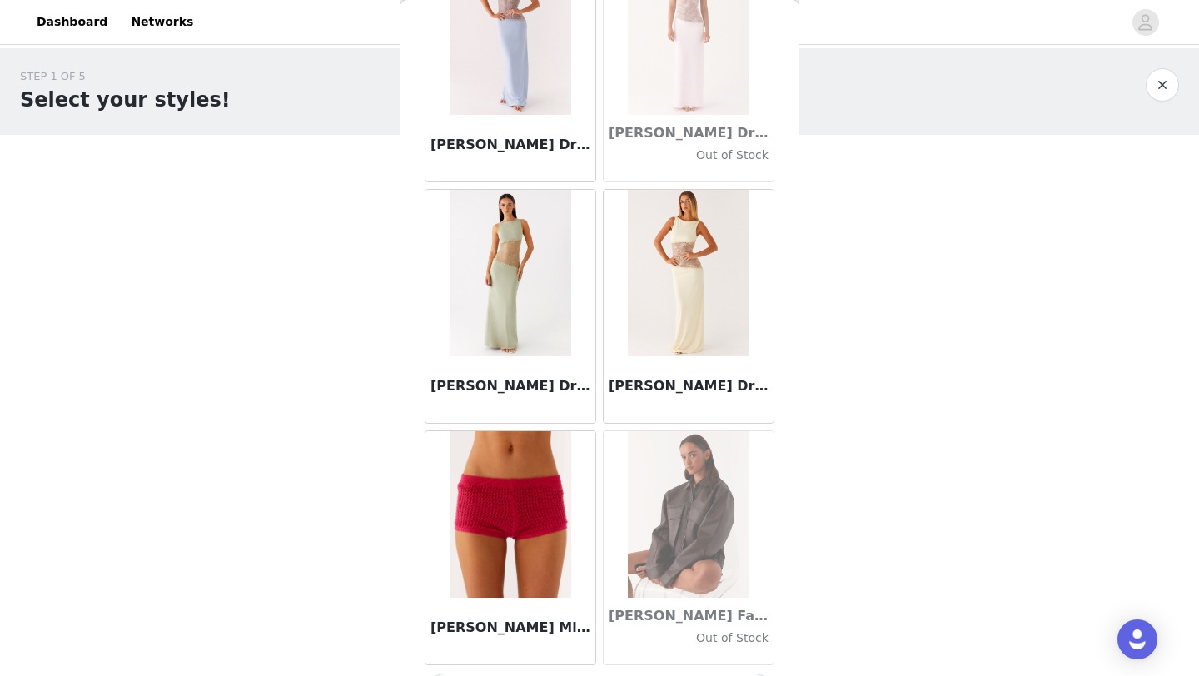
scroll to position [59813, 0]
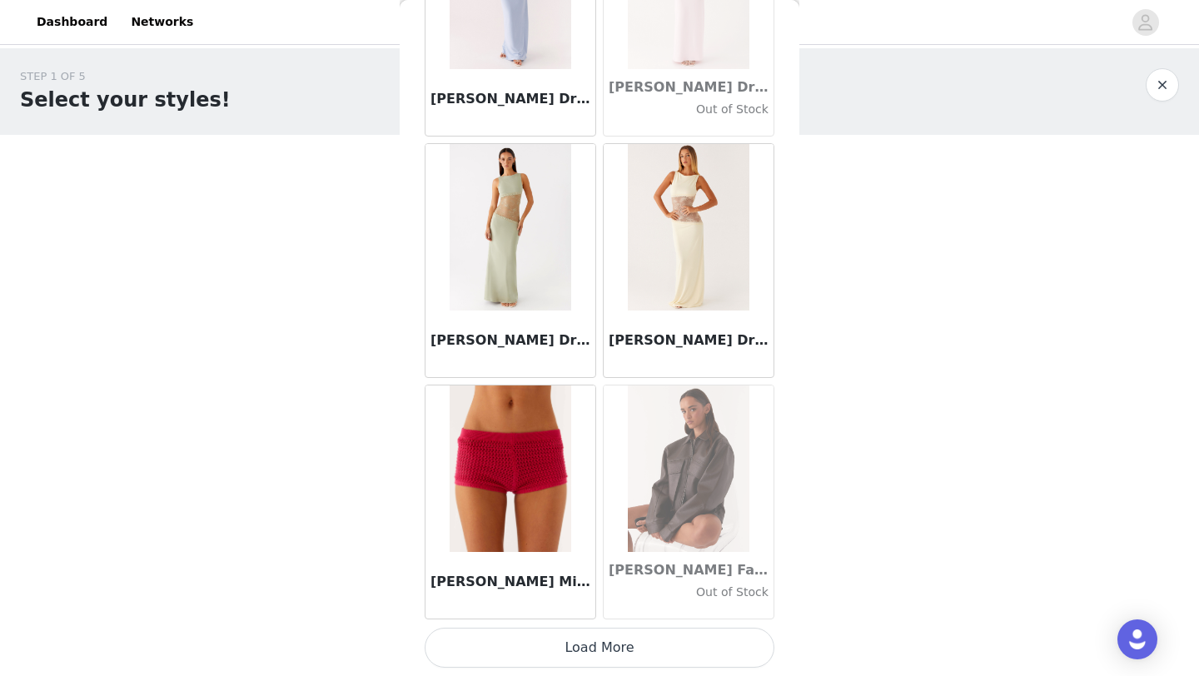
click at [599, 650] on button "Load More" at bounding box center [600, 648] width 350 height 40
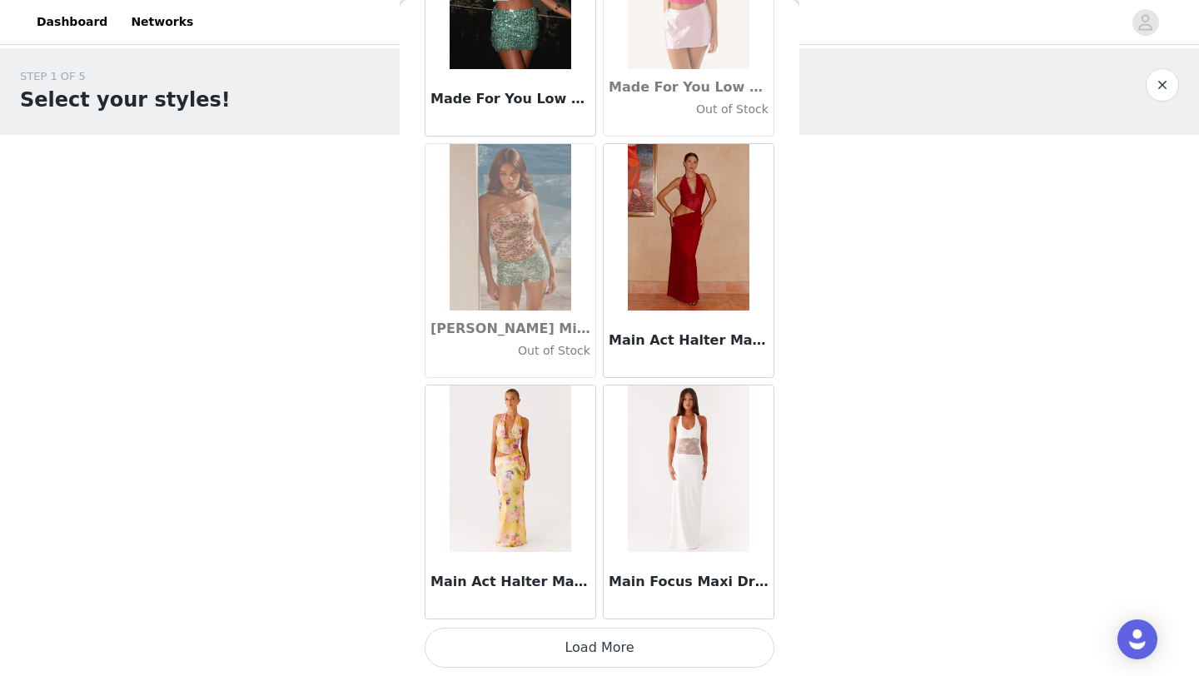
scroll to position [62226, 0]
click at [597, 652] on button "Load More" at bounding box center [600, 649] width 350 height 40
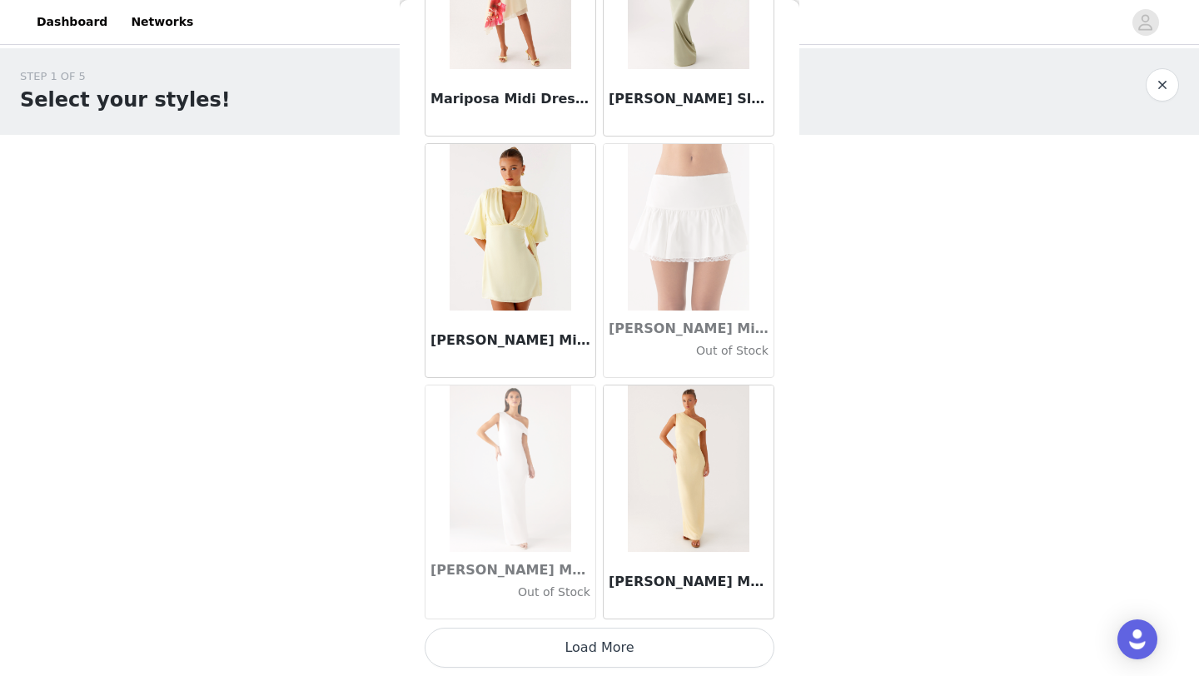
scroll to position [64641, 0]
click at [606, 645] on button "Load More" at bounding box center [600, 649] width 350 height 40
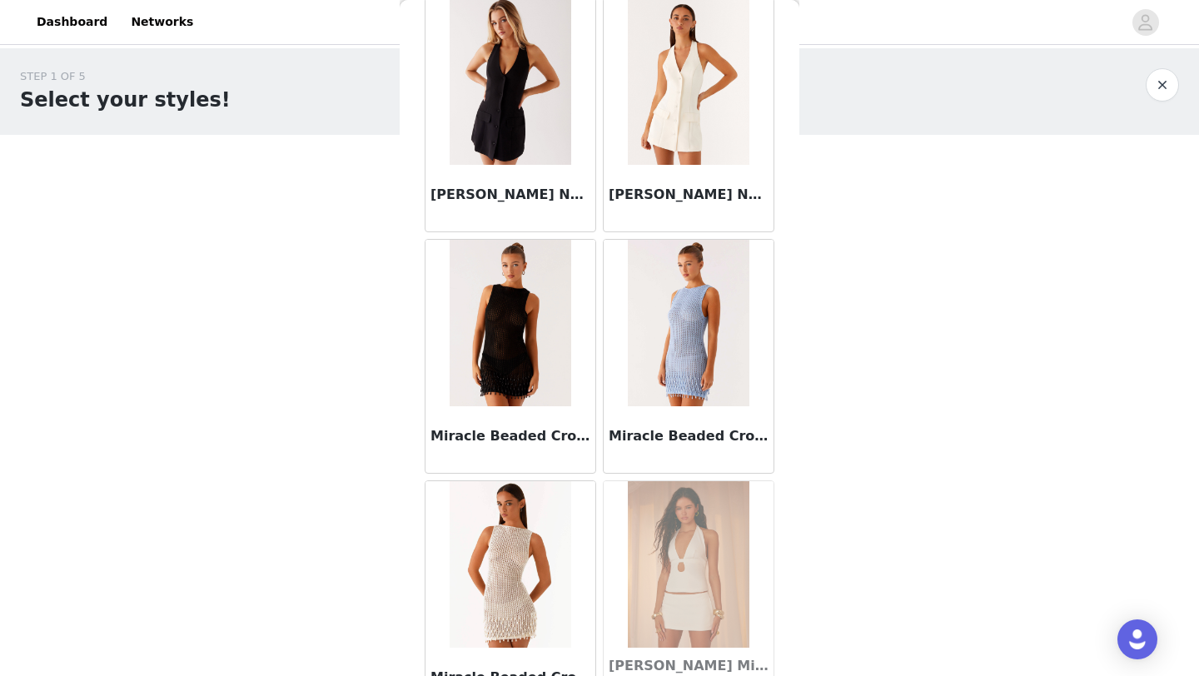
scroll to position [67056, 0]
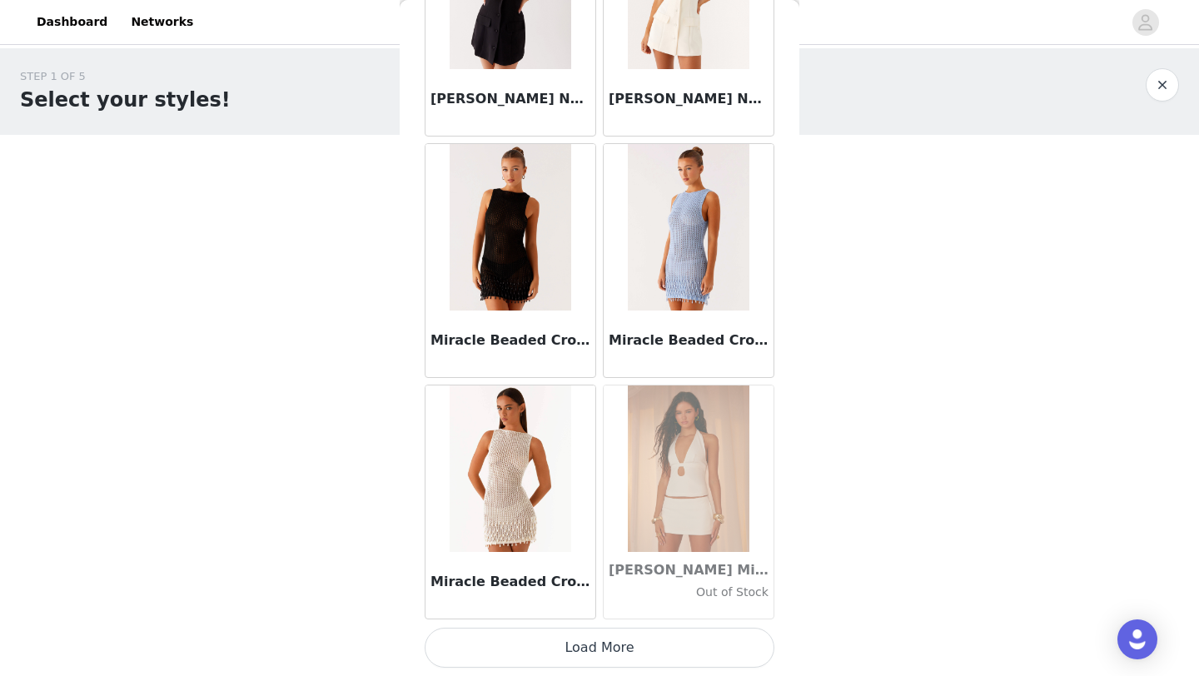
click at [604, 653] on button "Load More" at bounding box center [600, 648] width 350 height 40
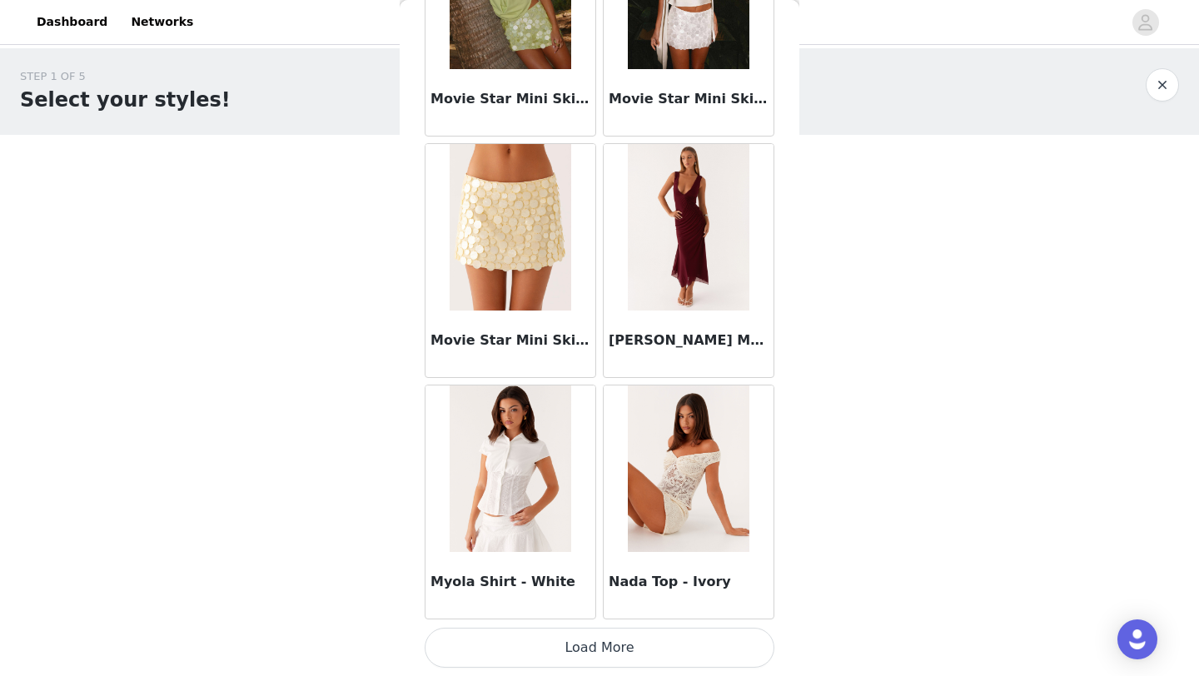
scroll to position [69469, 0]
click at [563, 641] on button "Load More" at bounding box center [600, 649] width 350 height 40
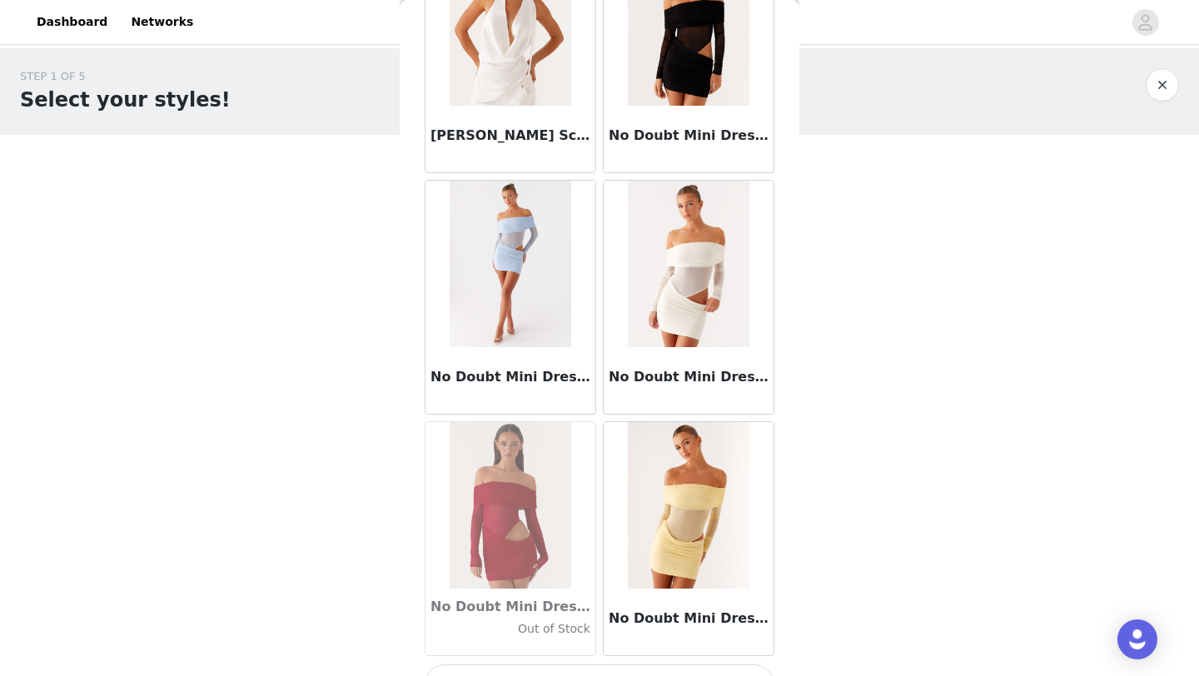
scroll to position [71884, 0]
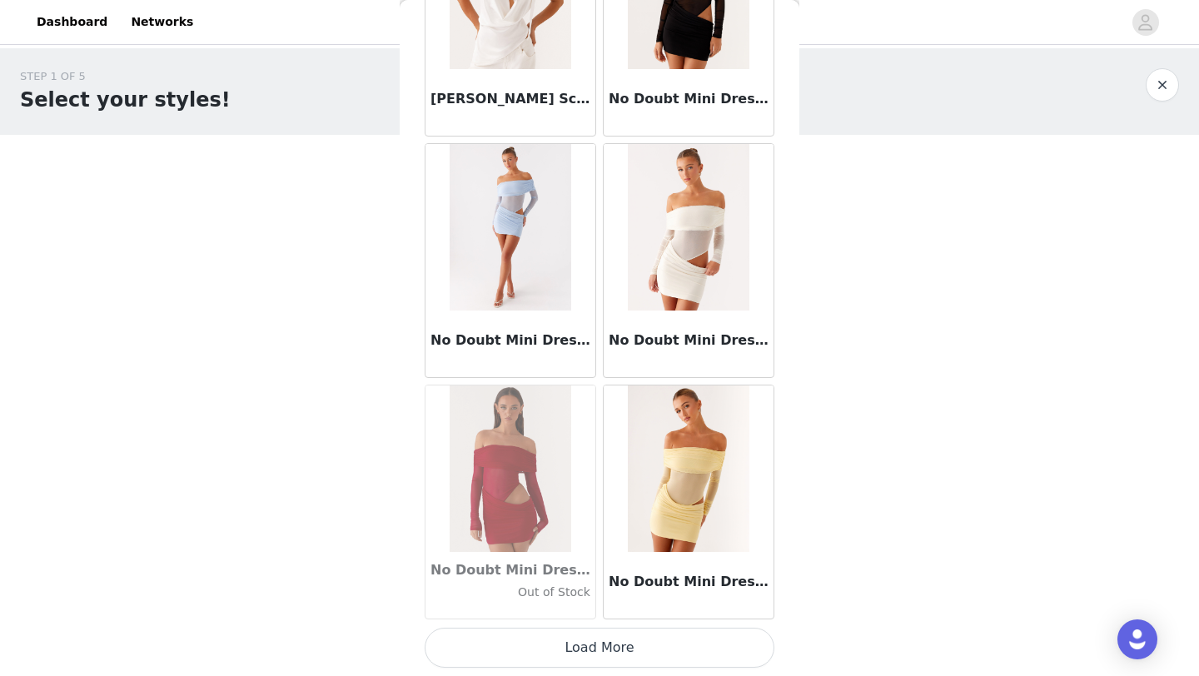
click at [577, 656] on button "Load More" at bounding box center [600, 648] width 350 height 40
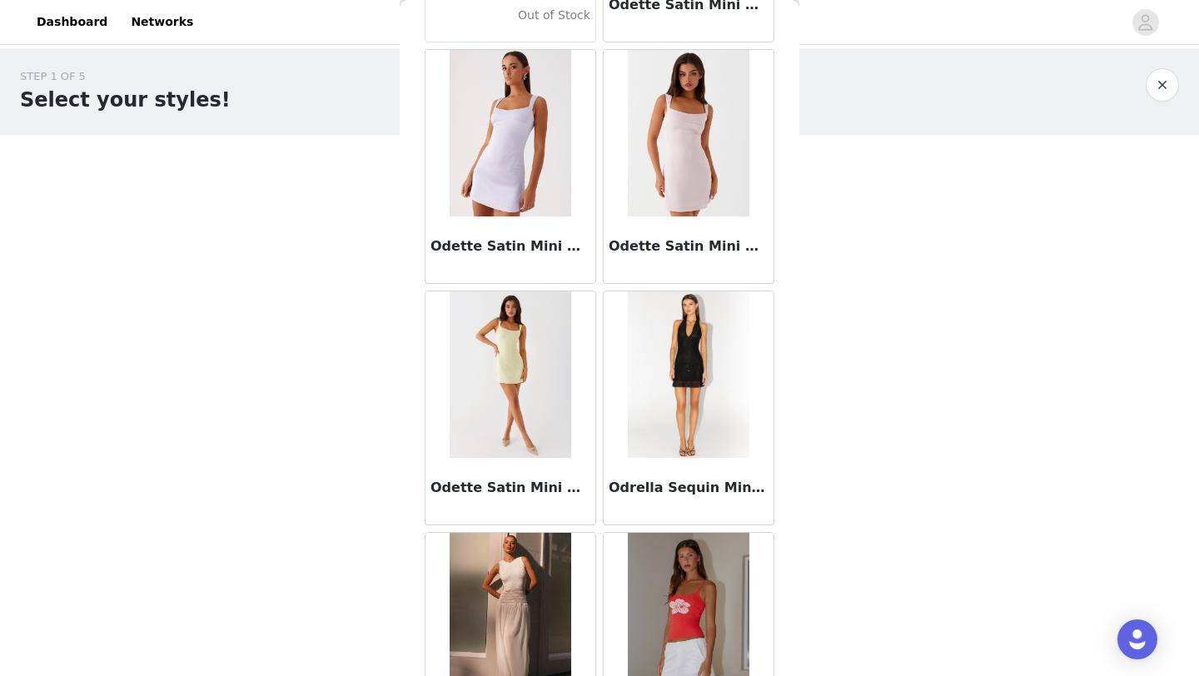
scroll to position [74299, 0]
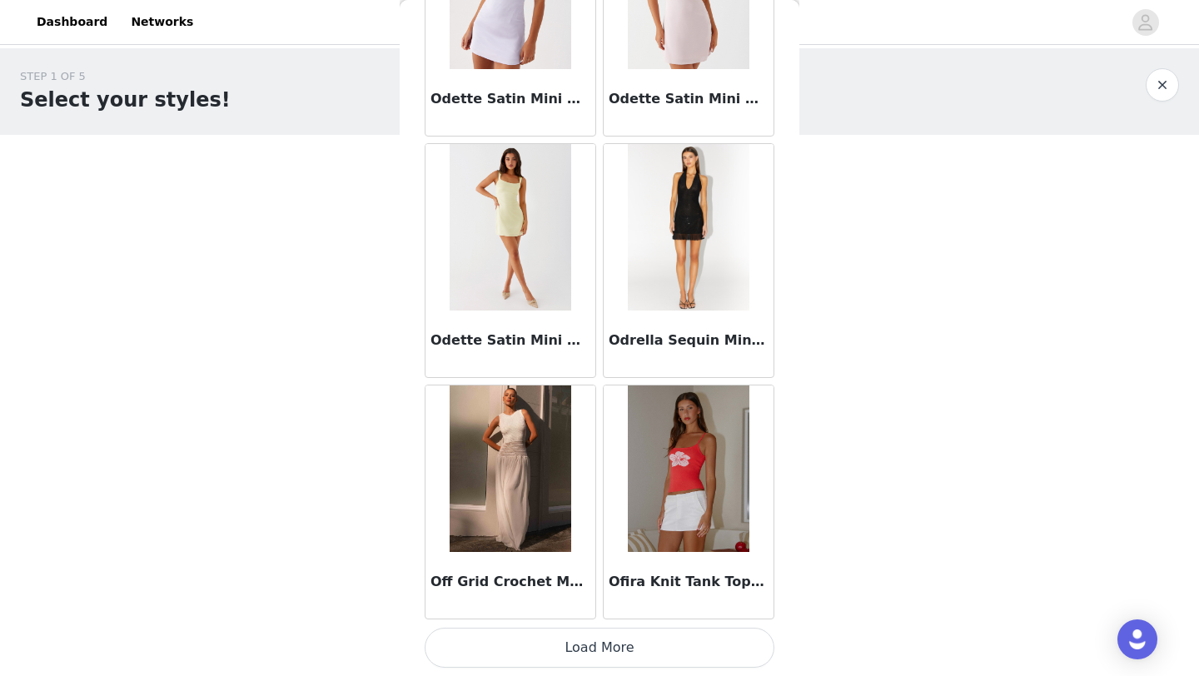
click at [575, 649] on button "Load More" at bounding box center [600, 648] width 350 height 40
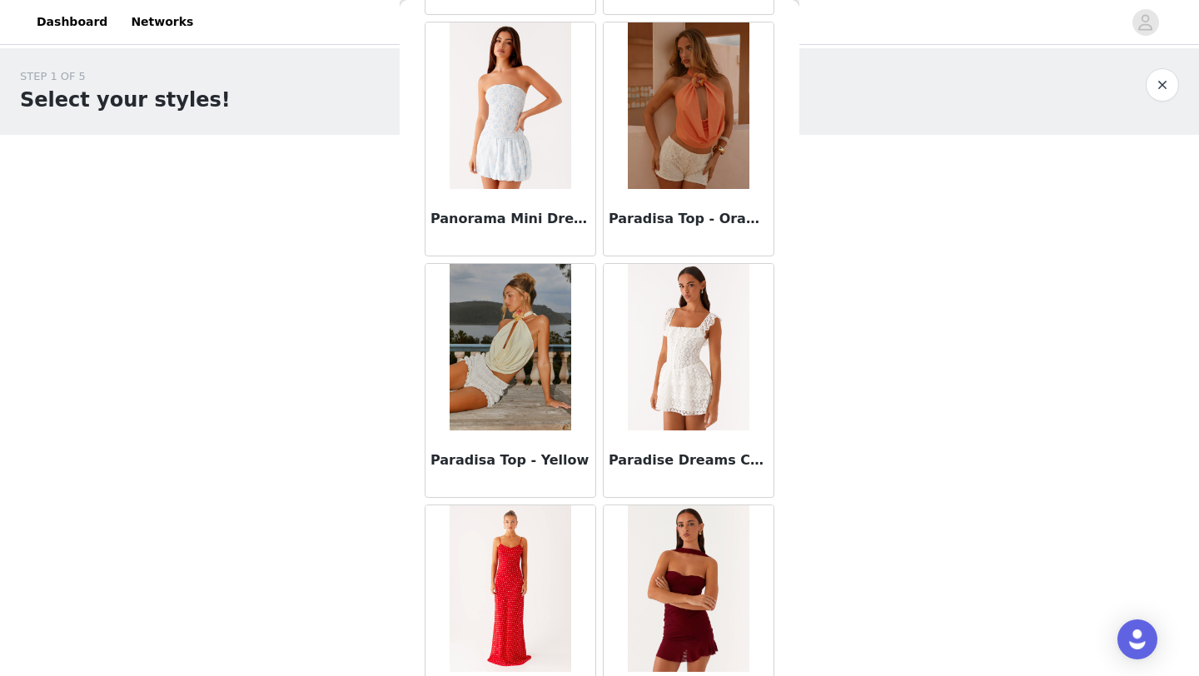
scroll to position [76713, 0]
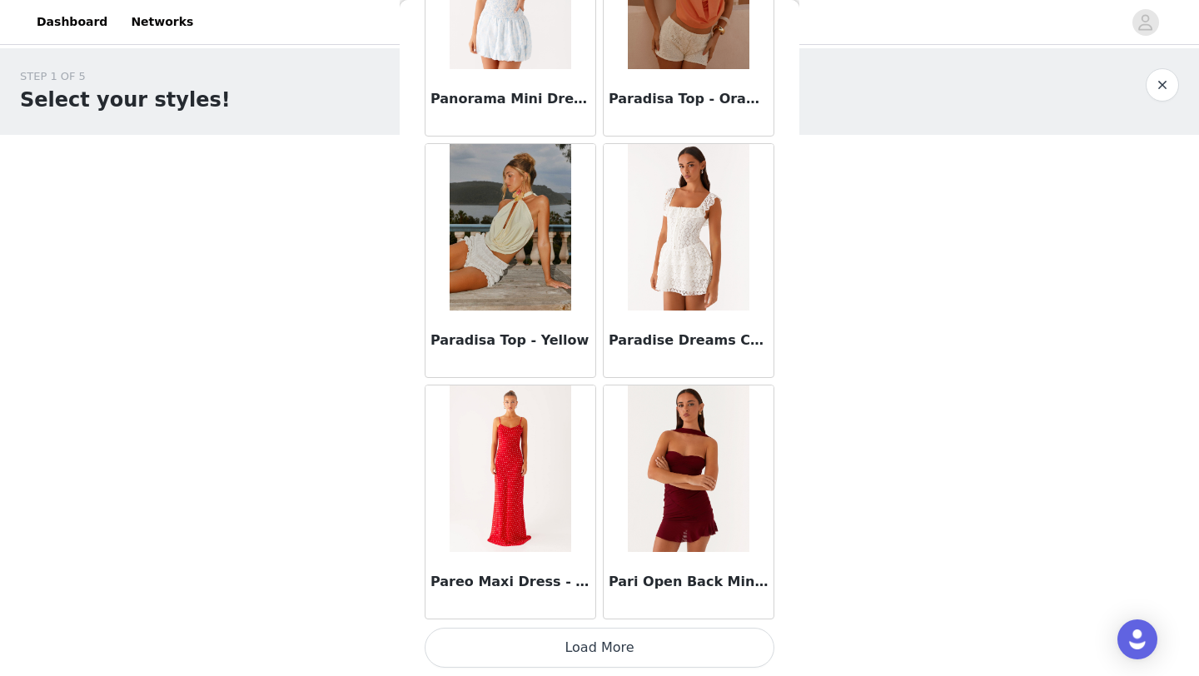
click at [610, 634] on button "Load More" at bounding box center [600, 648] width 350 height 40
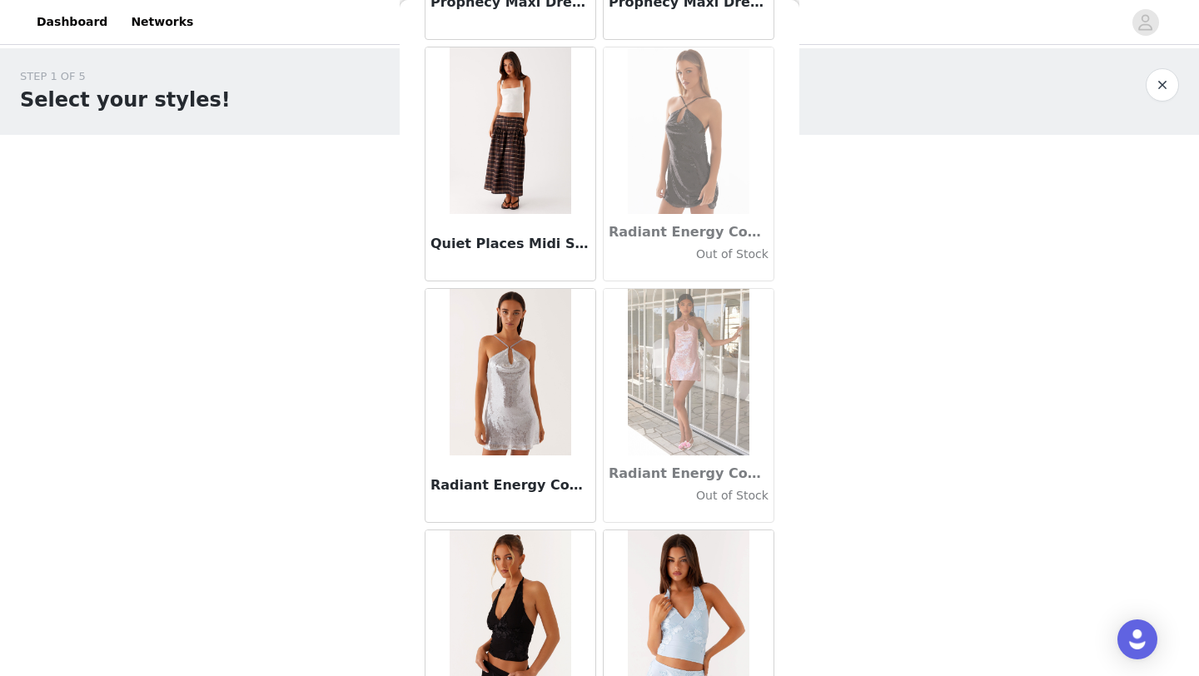
scroll to position [79127, 0]
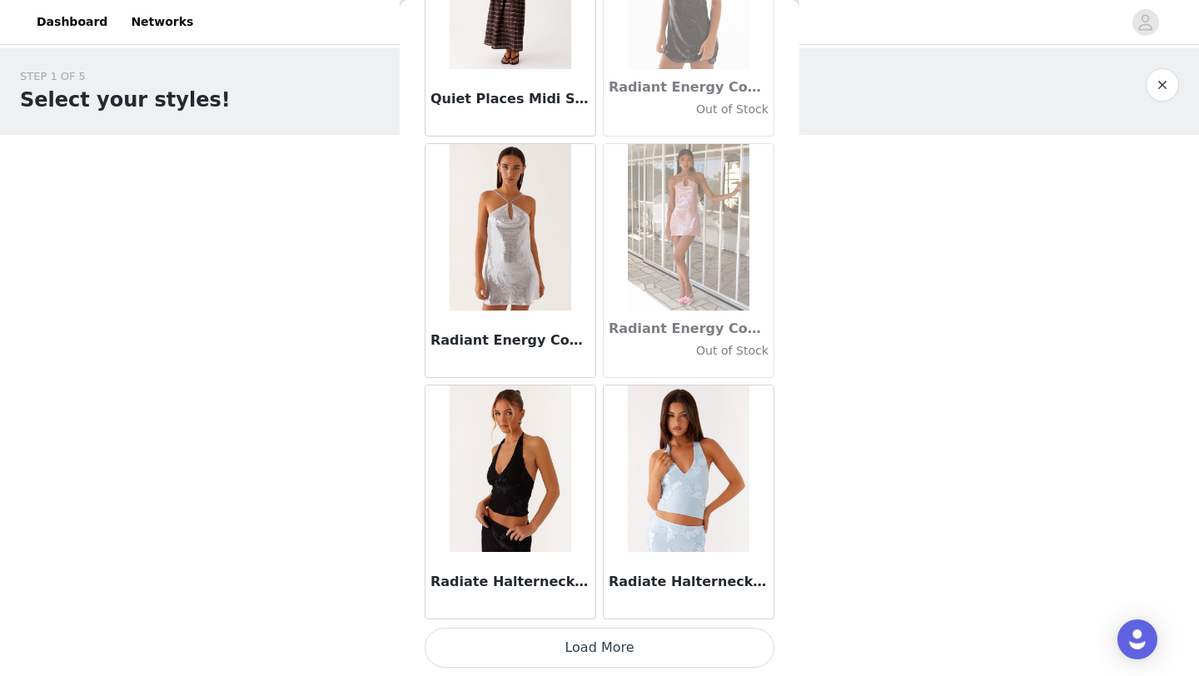
click at [585, 642] on button "Load More" at bounding box center [600, 648] width 350 height 40
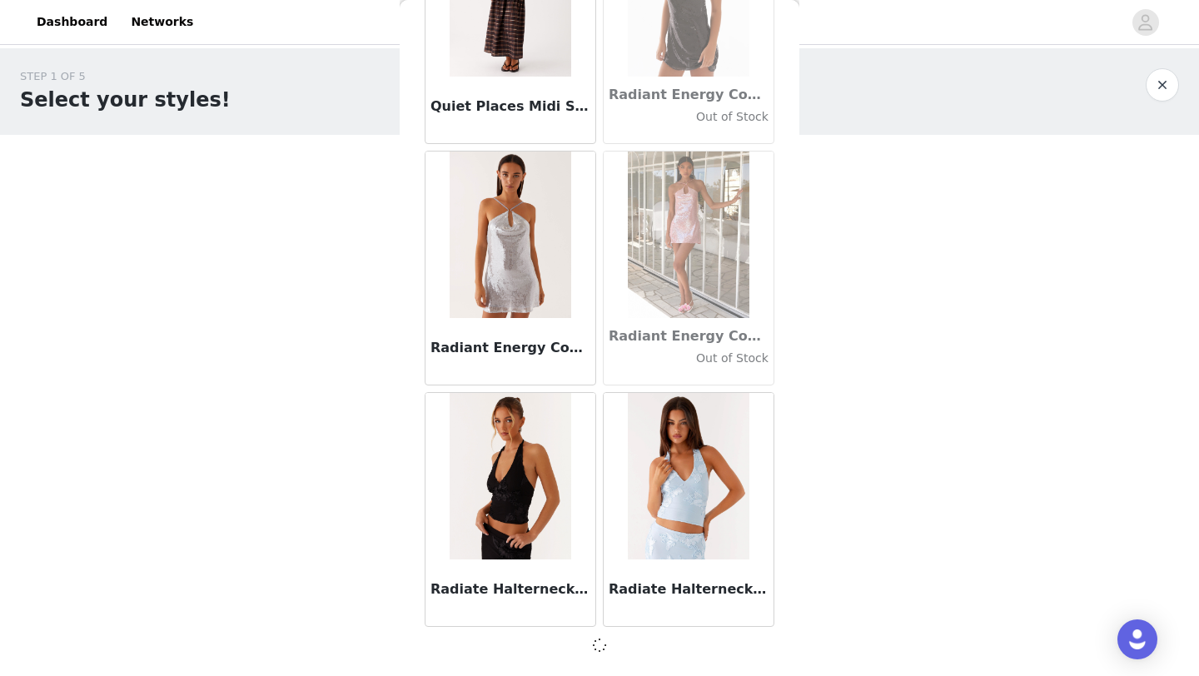
scroll to position [79119, 0]
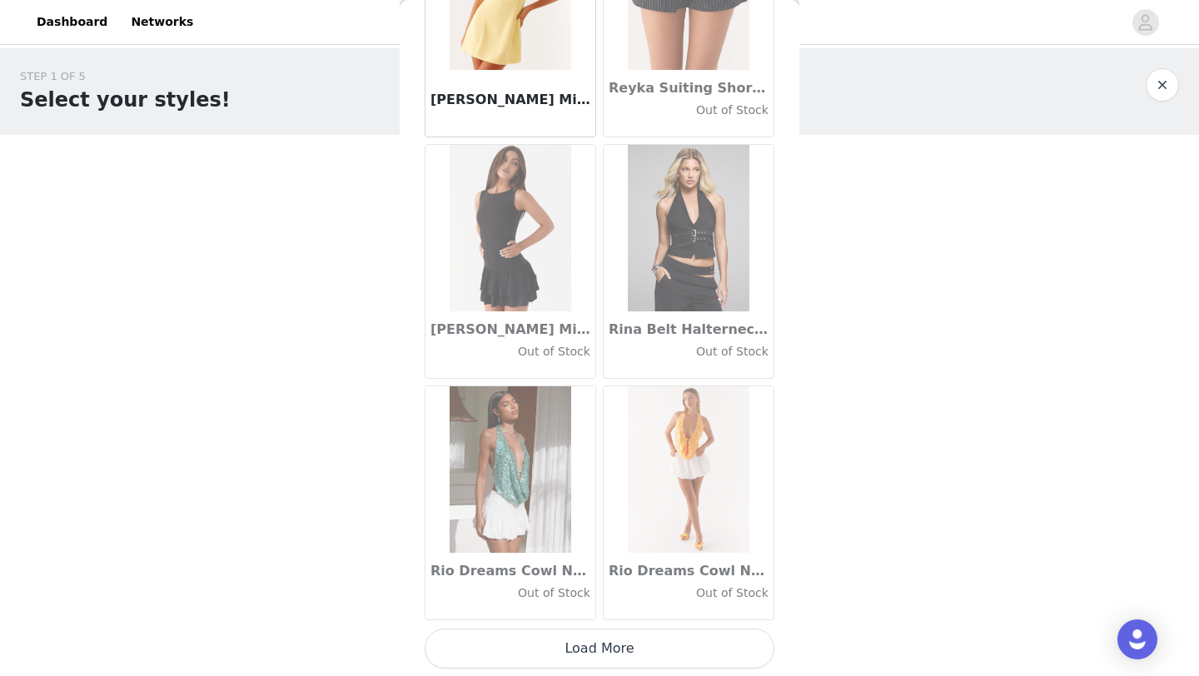
click at [592, 668] on button "Load More" at bounding box center [600, 649] width 350 height 40
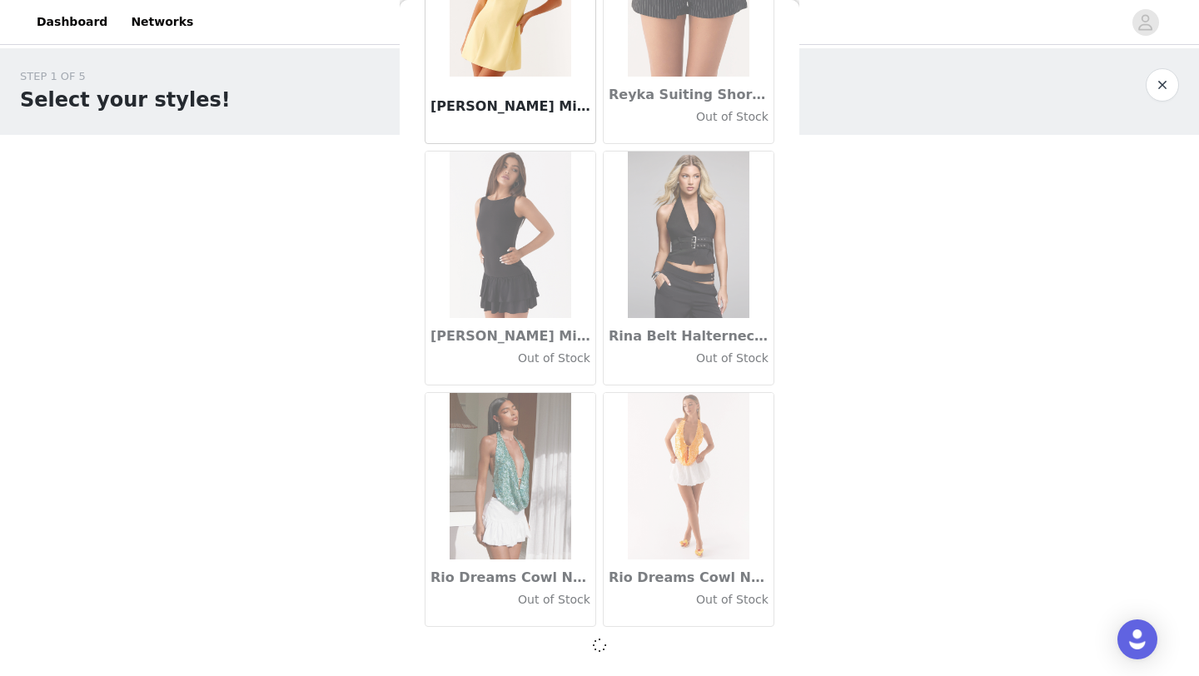
click at [604, 645] on span at bounding box center [600, 645] width 22 height 24
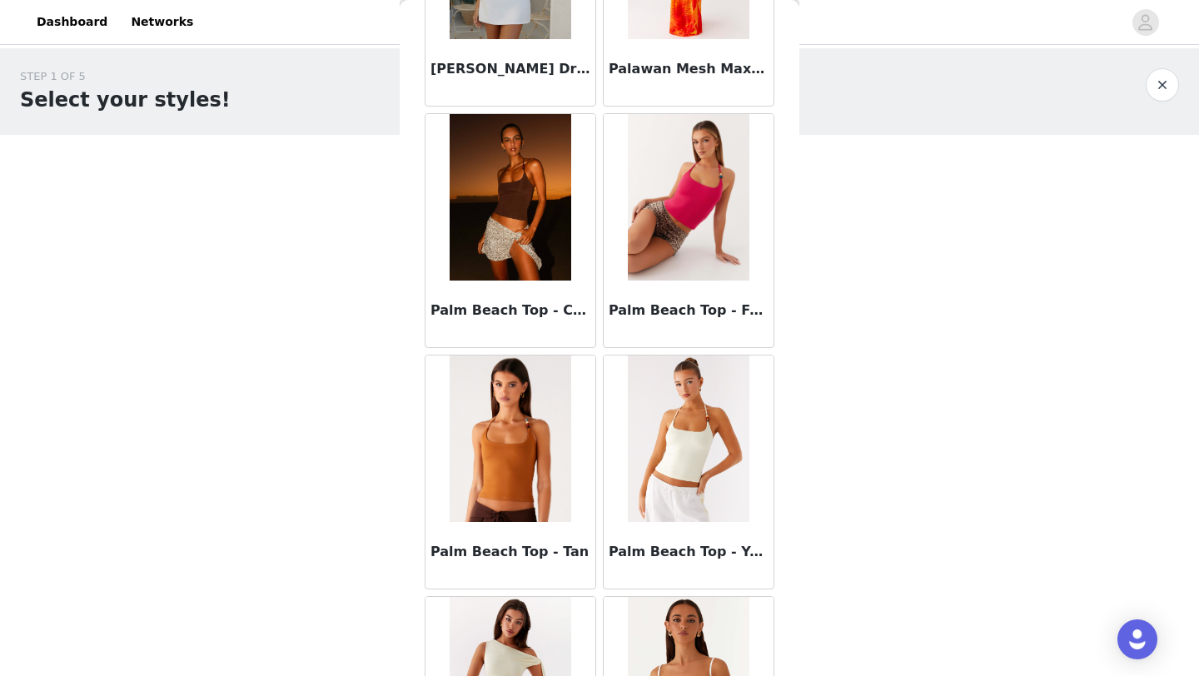
scroll to position [75780, 0]
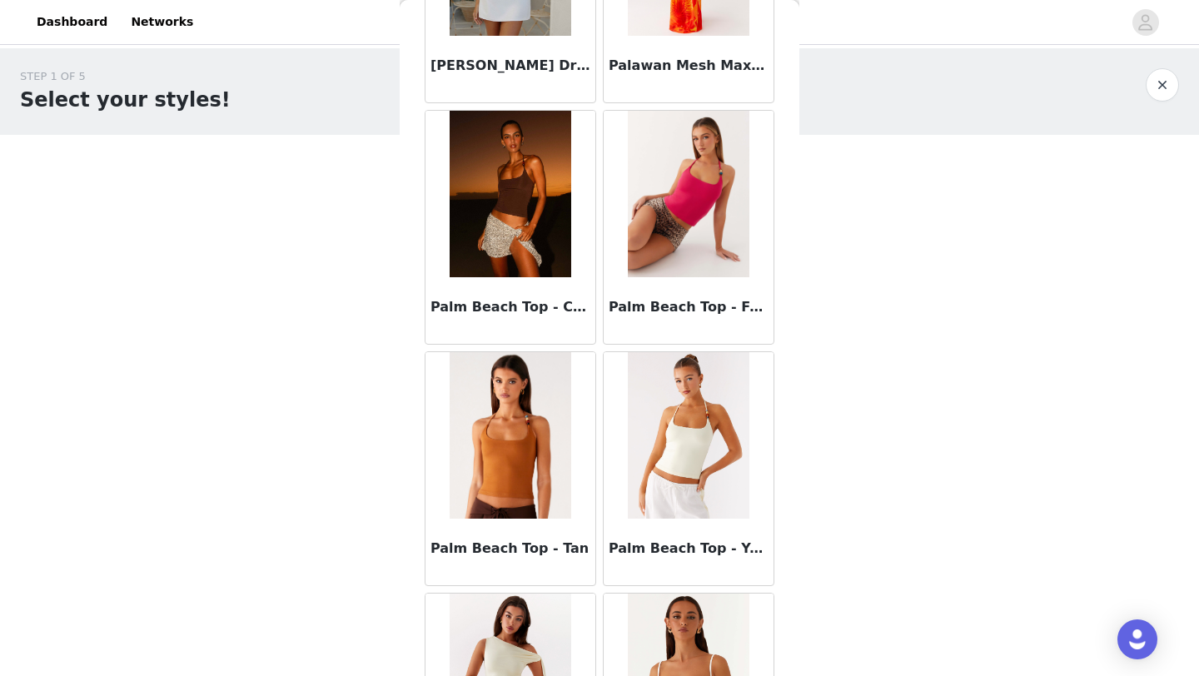
click at [715, 485] on img at bounding box center [688, 435] width 121 height 166
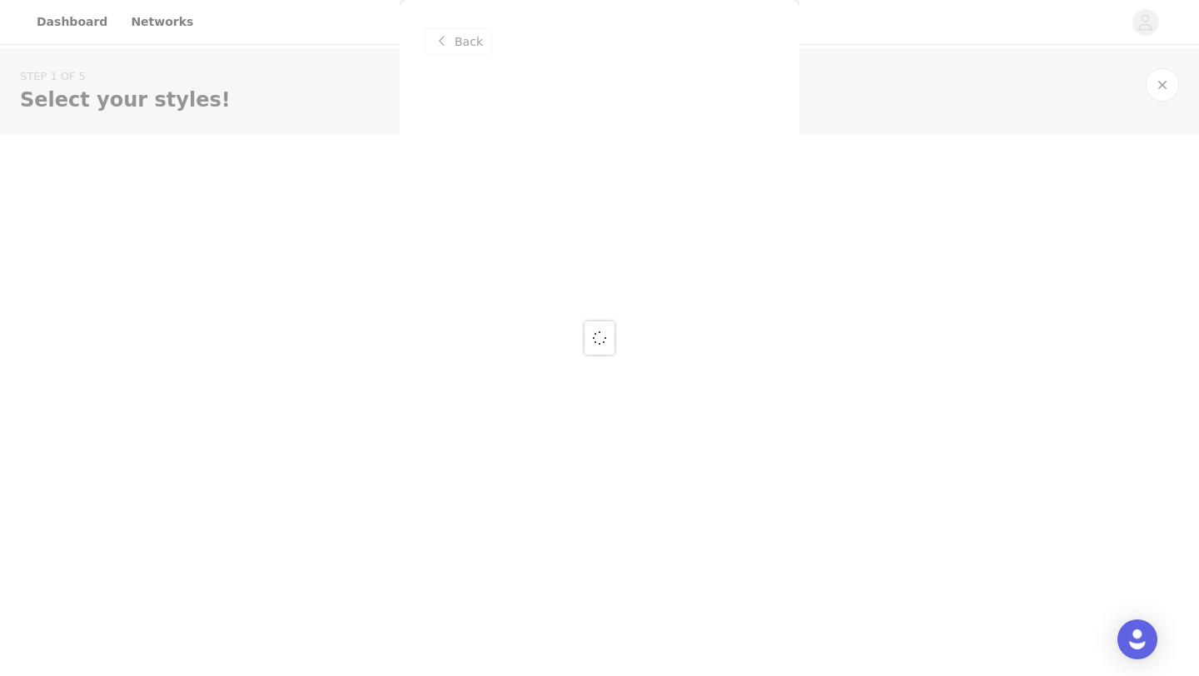
scroll to position [0, 0]
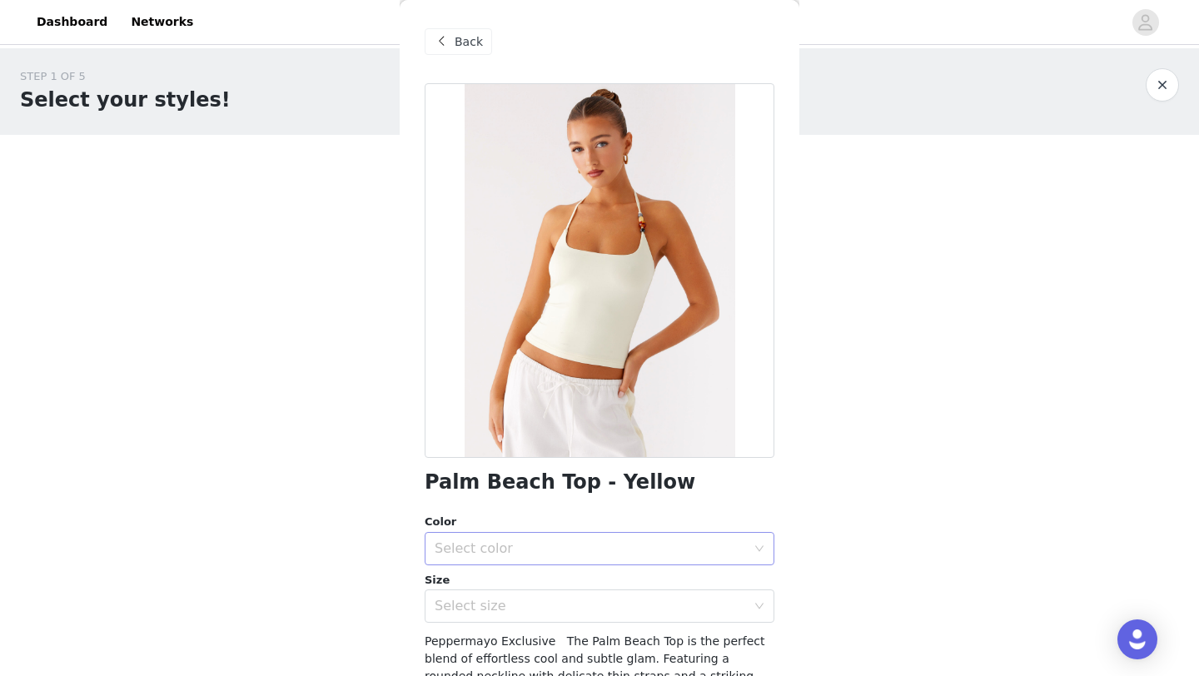
click at [514, 549] on div "Select color" at bounding box center [590, 548] width 311 height 17
click at [488, 579] on li "Yellow" at bounding box center [600, 585] width 350 height 27
click at [475, 604] on div "Select size" at bounding box center [590, 606] width 311 height 17
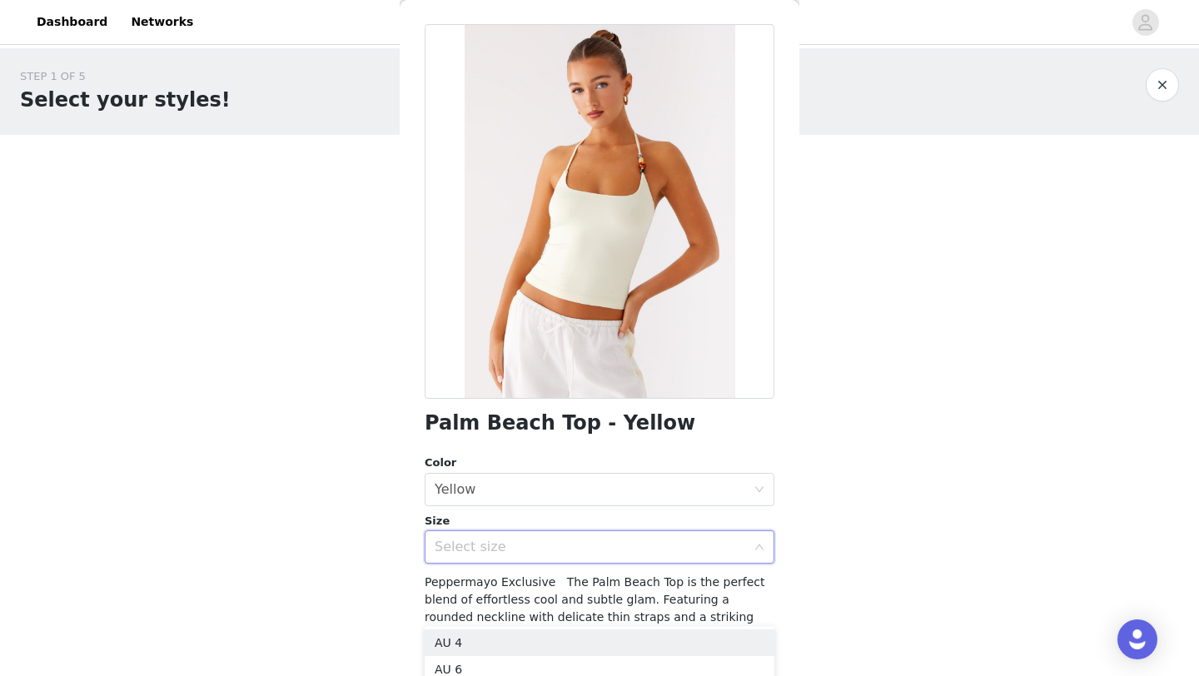
scroll to position [70, 0]
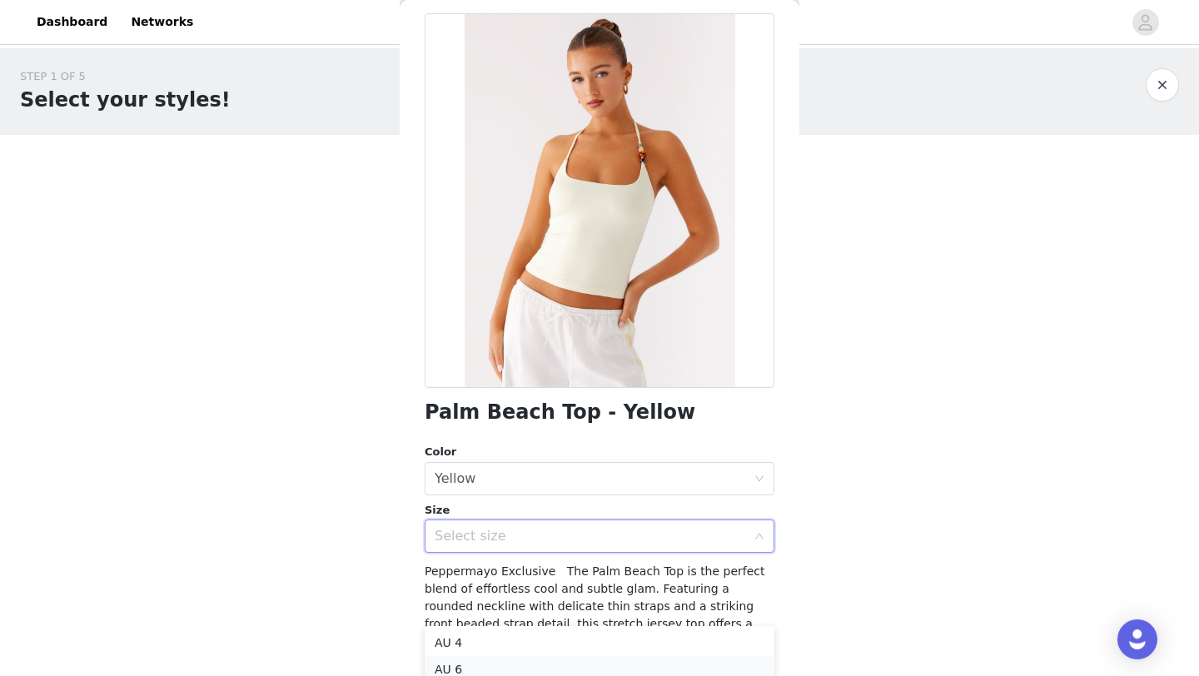
click at [470, 670] on li "AU 6" at bounding box center [600, 669] width 350 height 27
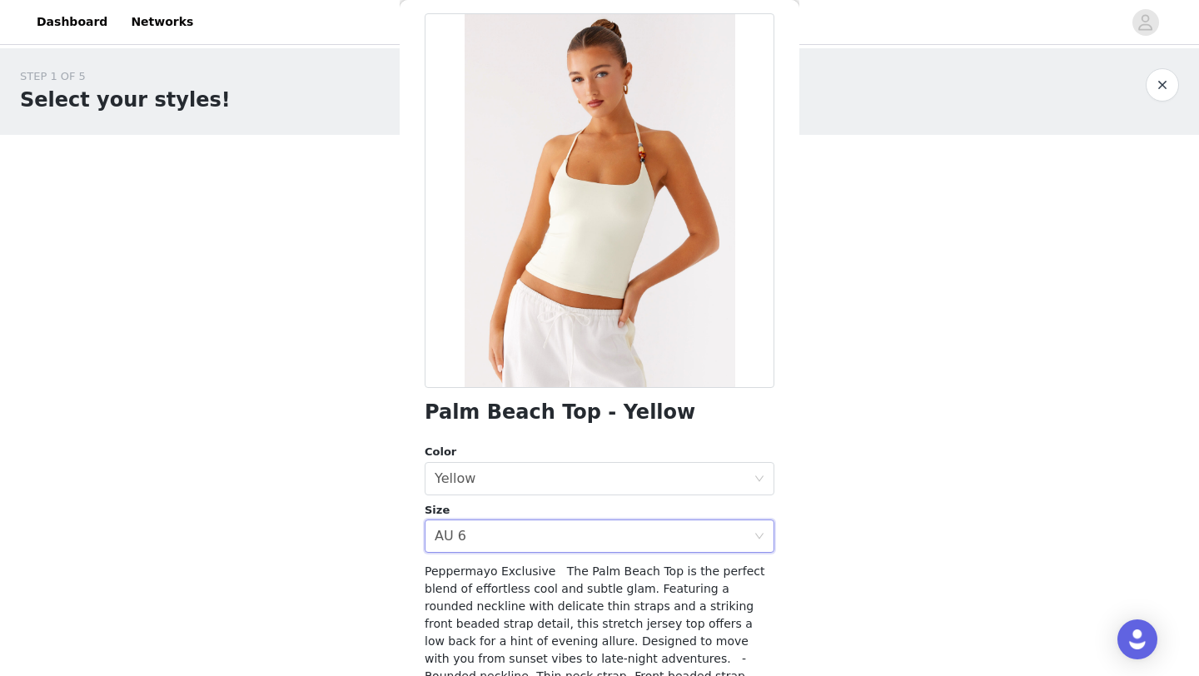
scroll to position [219, 0]
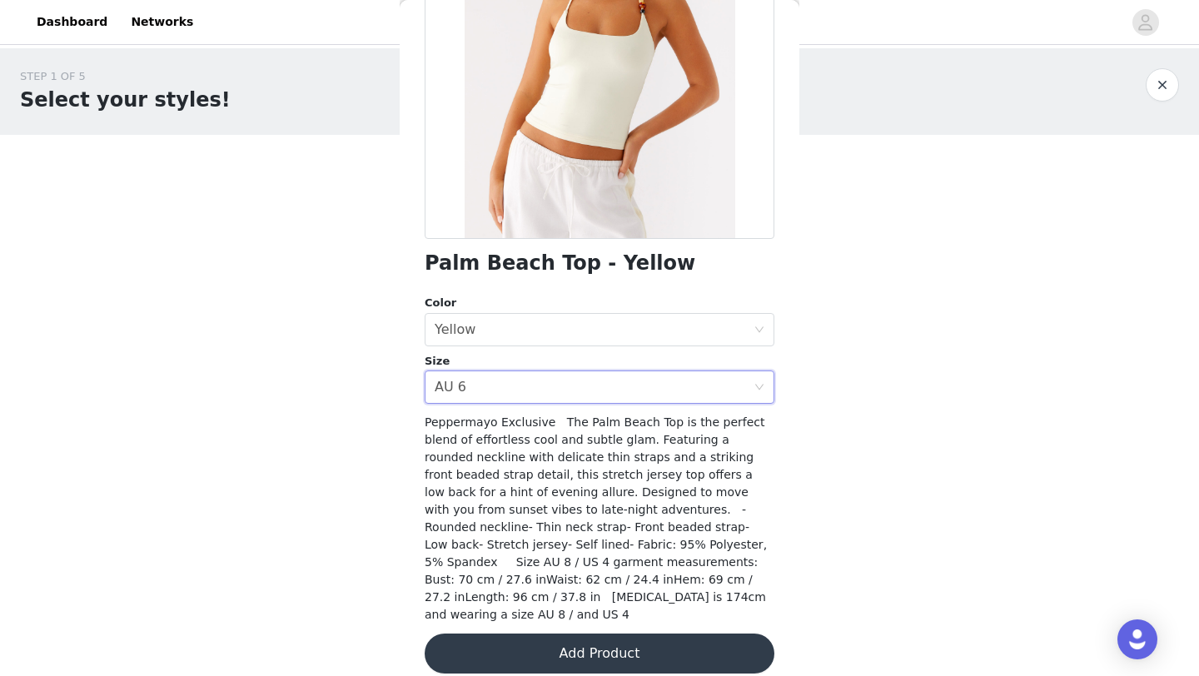
click at [625, 639] on button "Add Product" at bounding box center [600, 654] width 350 height 40
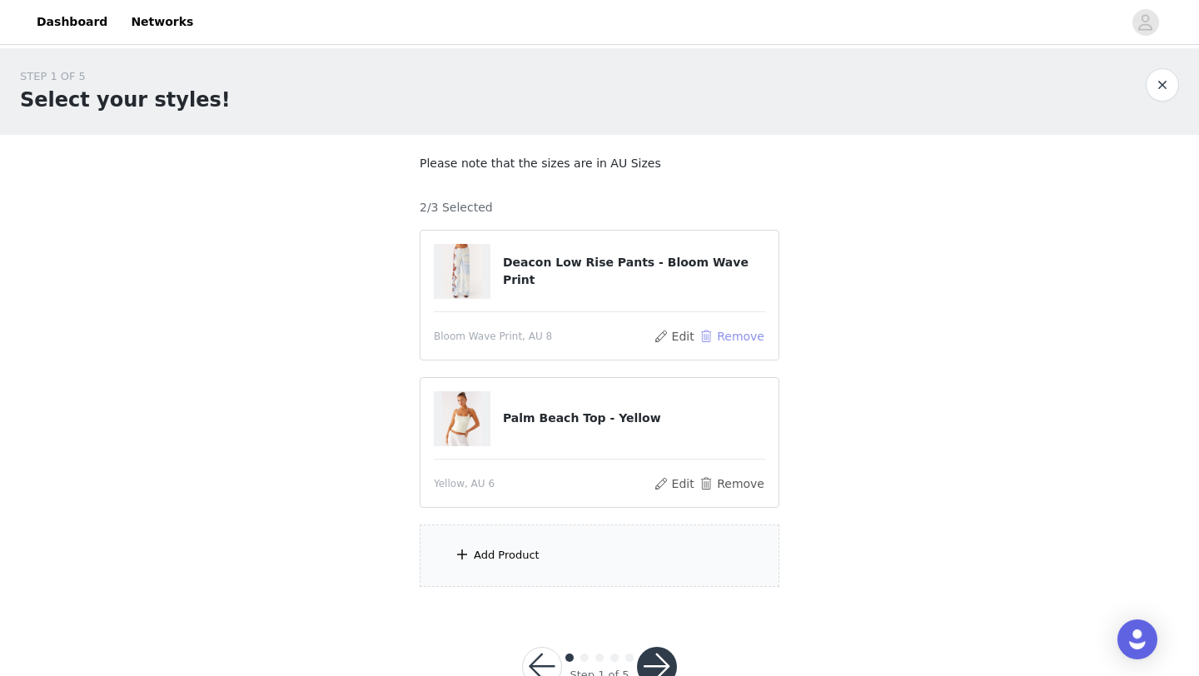
click at [733, 342] on button "Remove" at bounding box center [731, 336] width 67 height 20
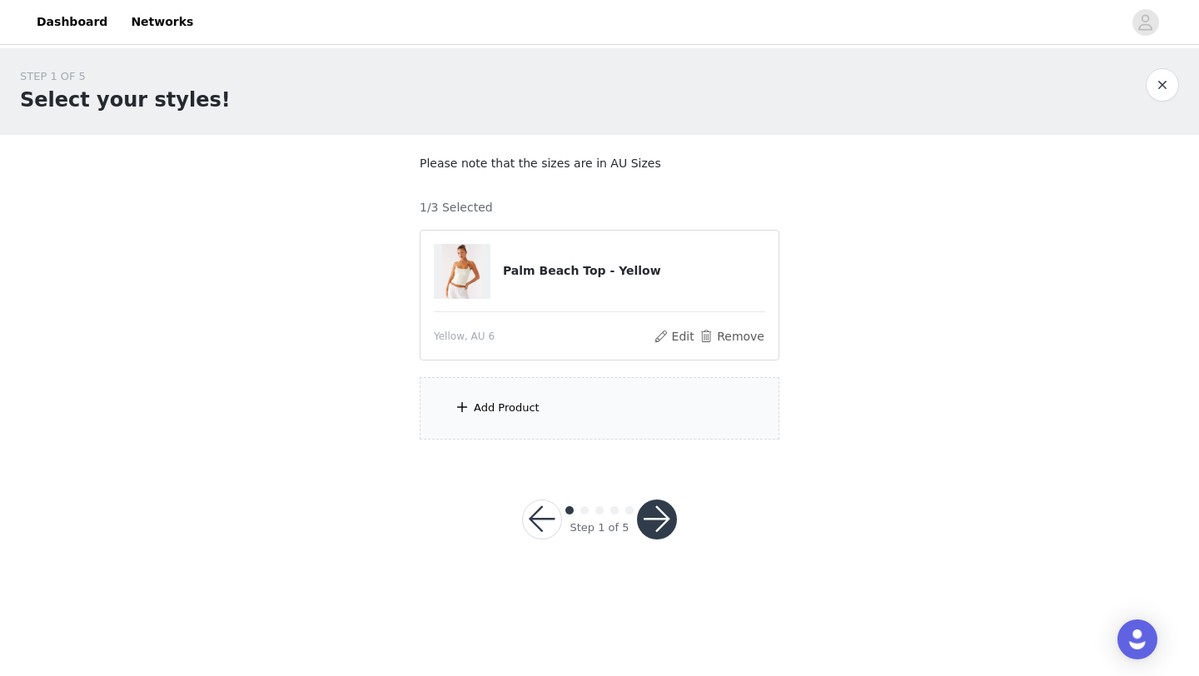
click at [522, 390] on div "Add Product" at bounding box center [600, 408] width 360 height 62
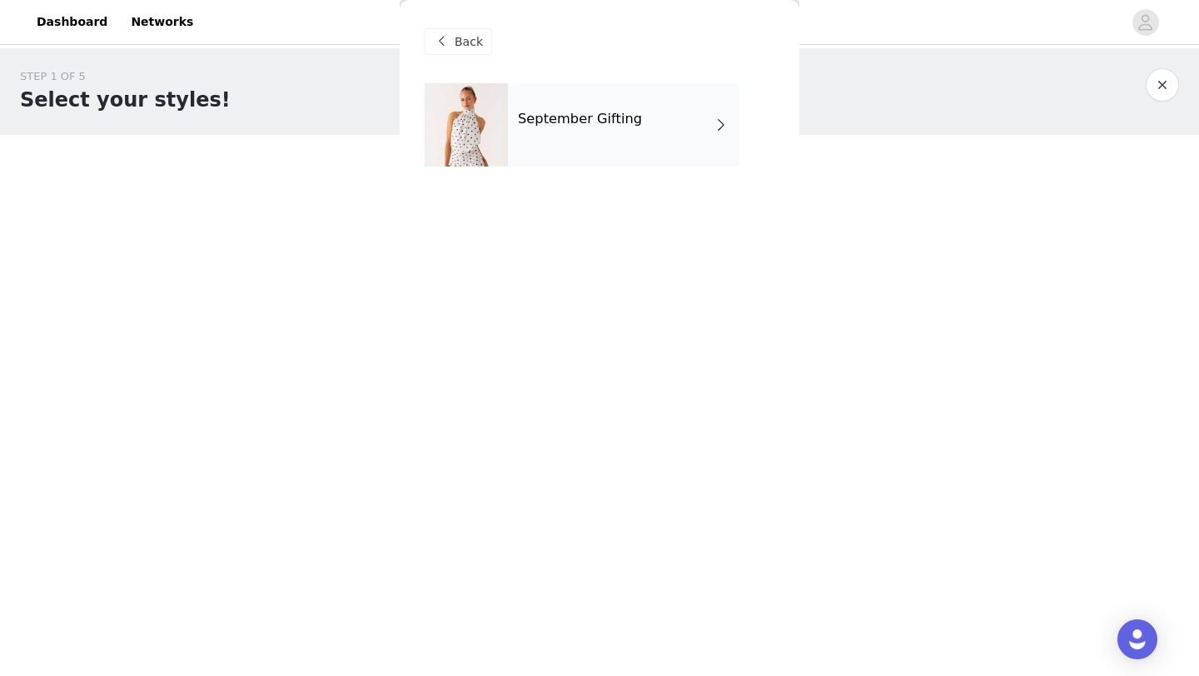
click at [599, 128] on div "September Gifting" at bounding box center [623, 124] width 231 height 83
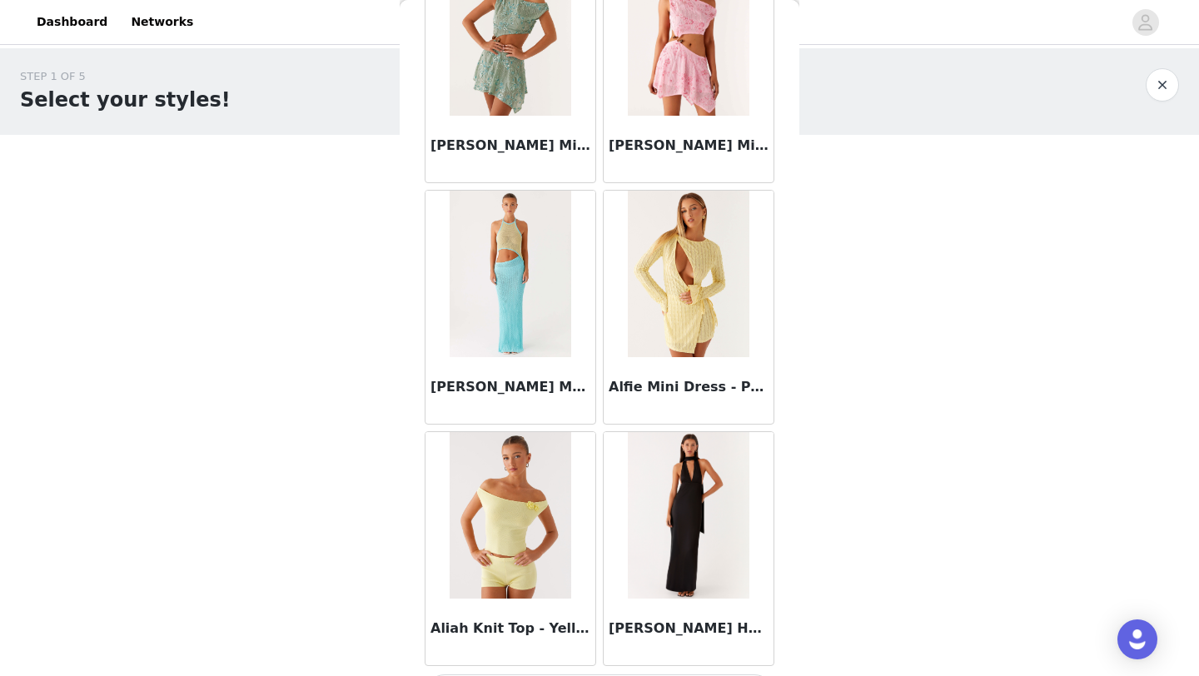
scroll to position [1871, 0]
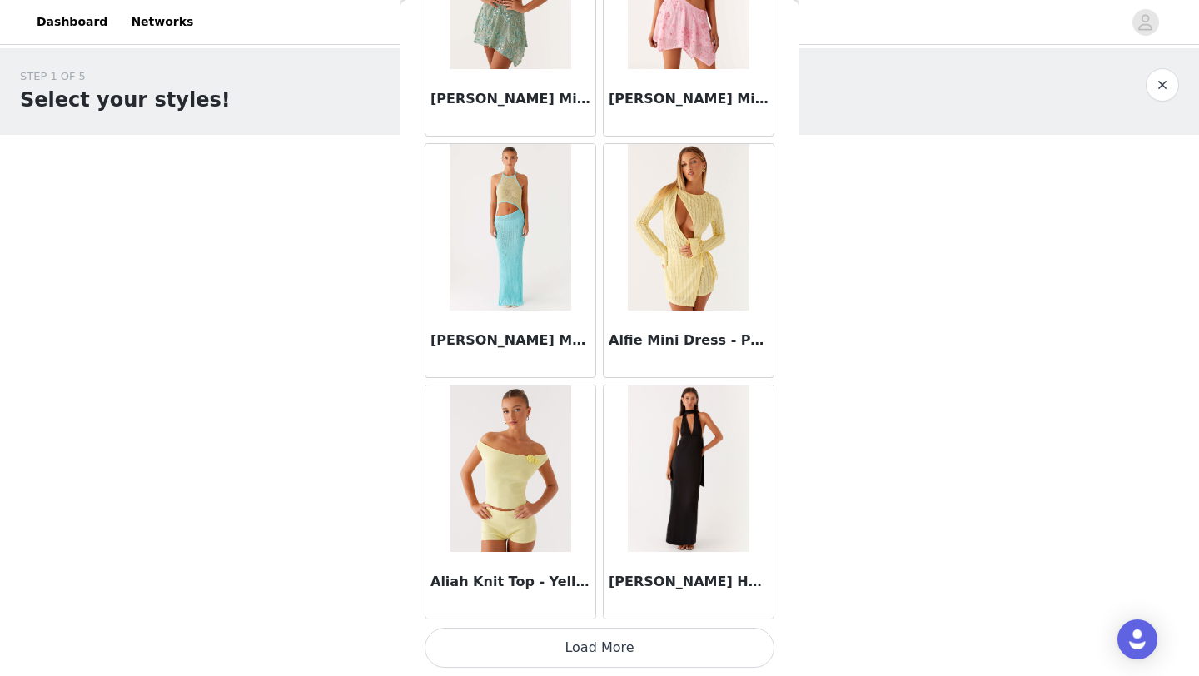
click at [590, 651] on button "Load More" at bounding box center [600, 648] width 350 height 40
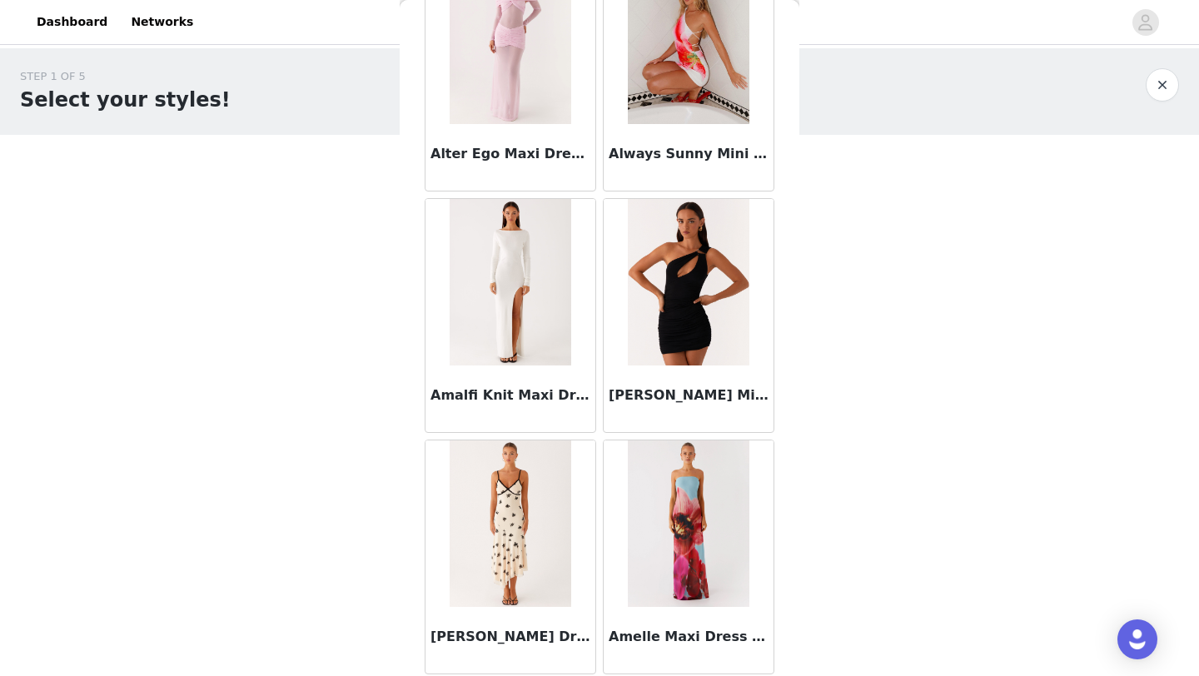
scroll to position [4286, 0]
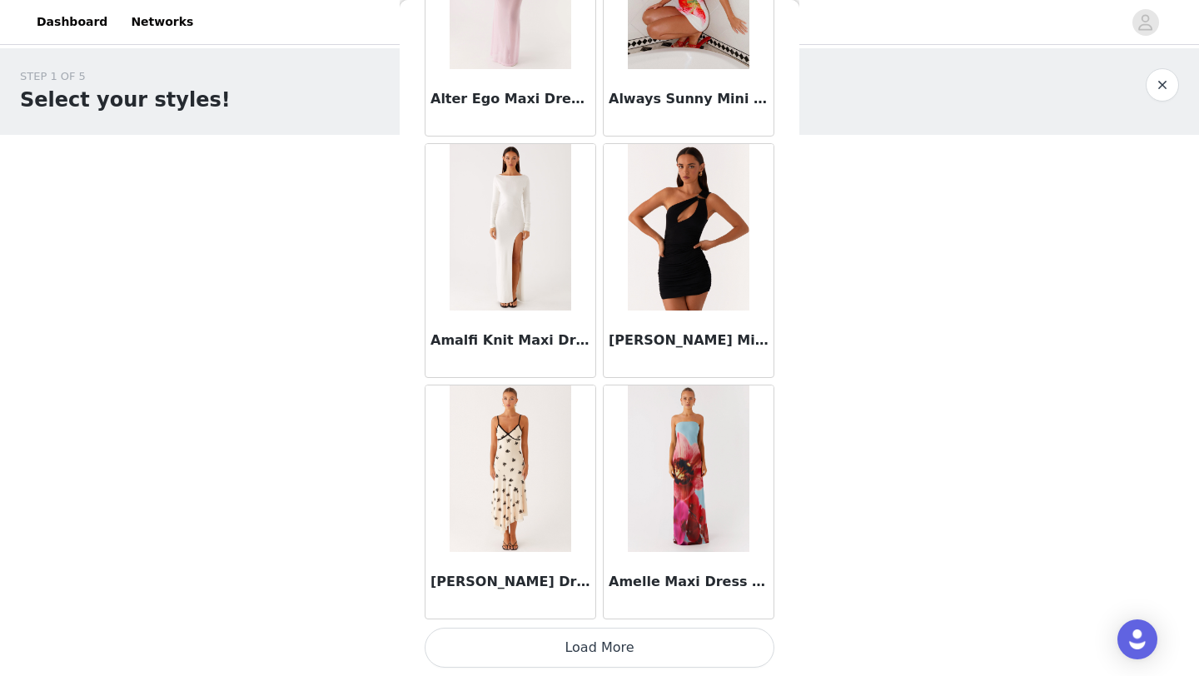
click at [584, 636] on button "Load More" at bounding box center [600, 648] width 350 height 40
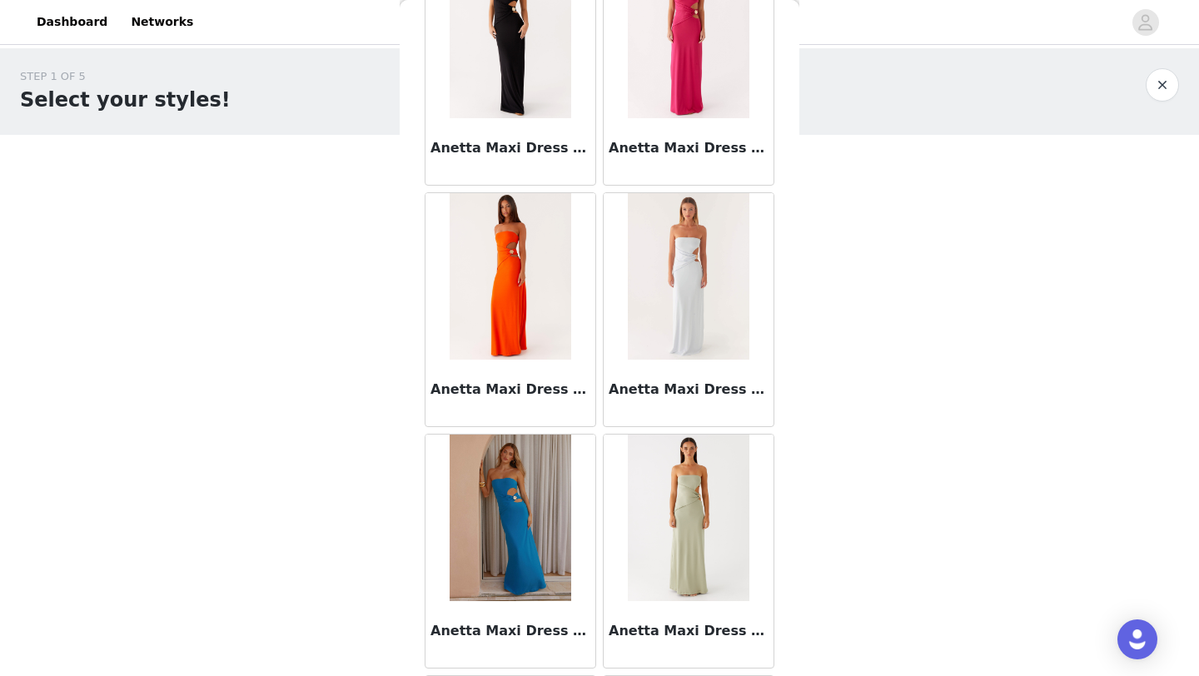
scroll to position [6700, 0]
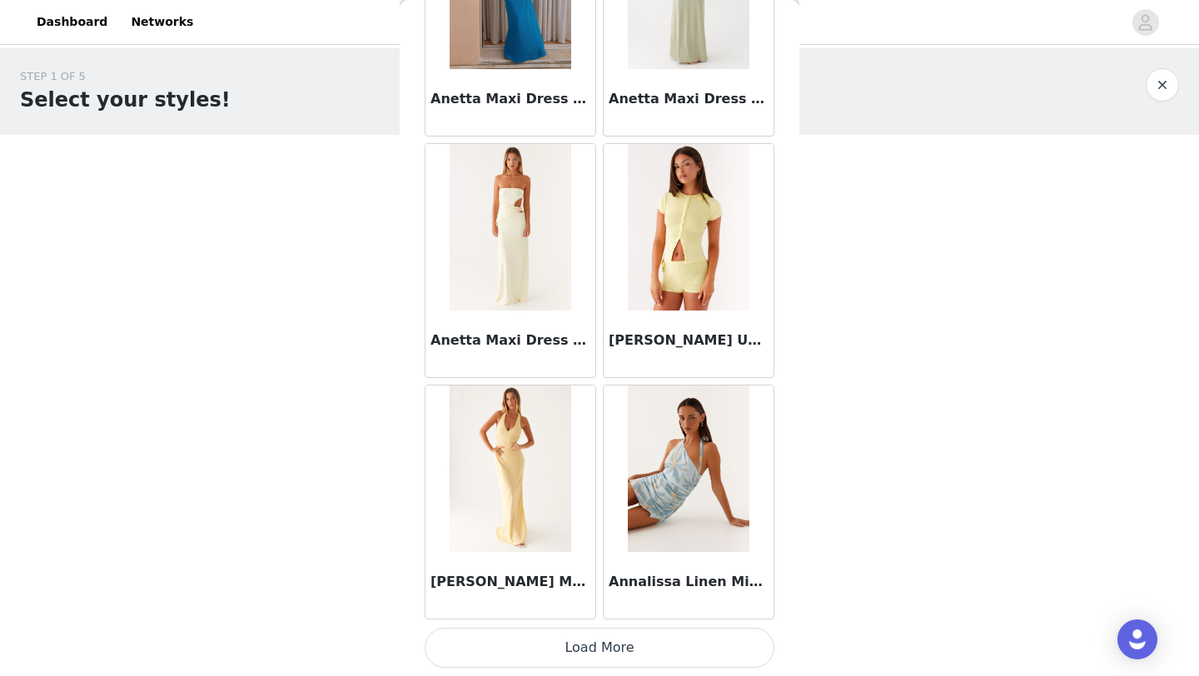
click at [571, 652] on button "Load More" at bounding box center [600, 648] width 350 height 40
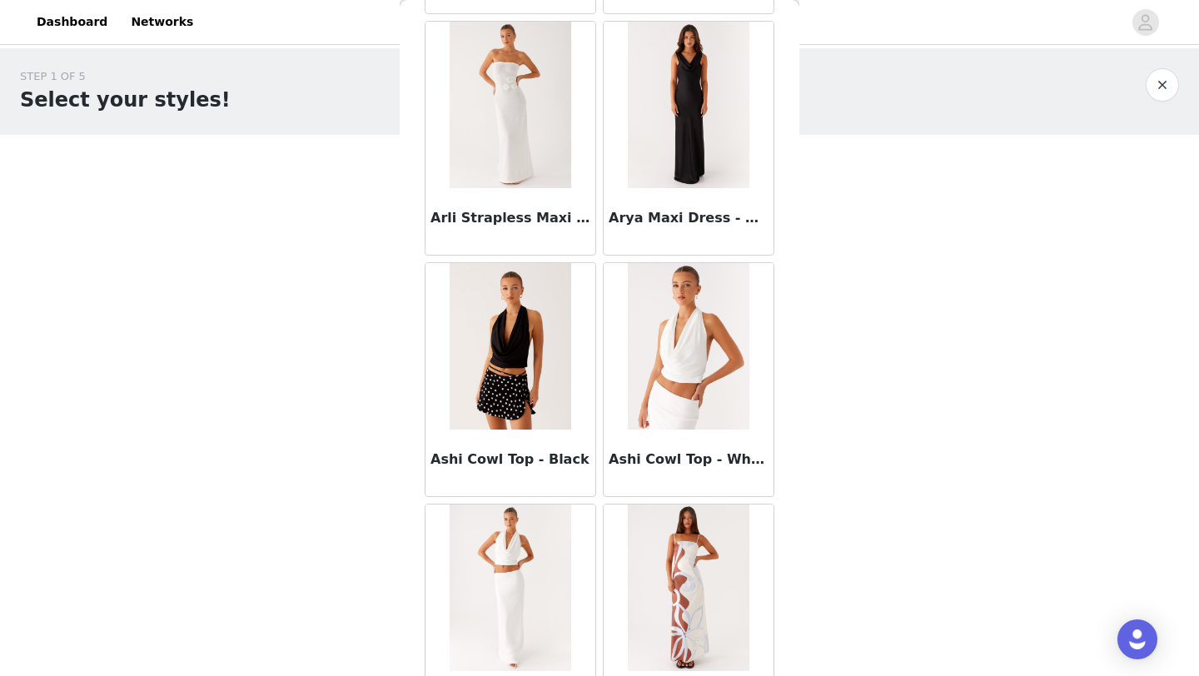
scroll to position [9114, 0]
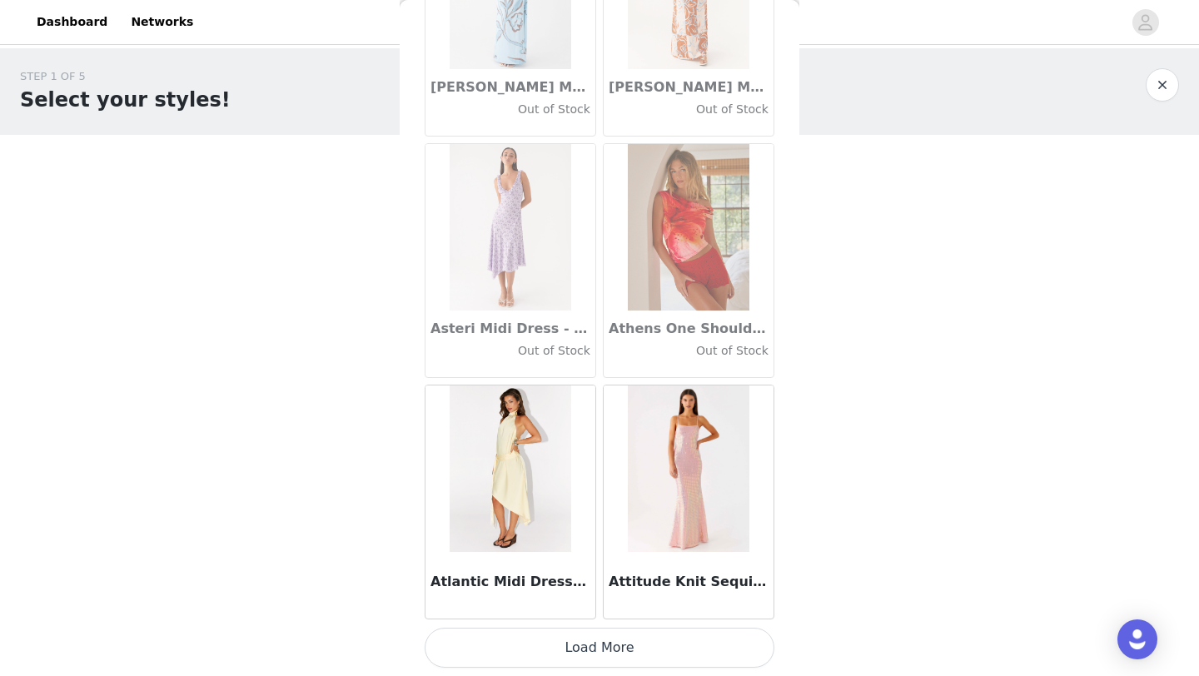
click at [565, 660] on button "Load More" at bounding box center [600, 648] width 350 height 40
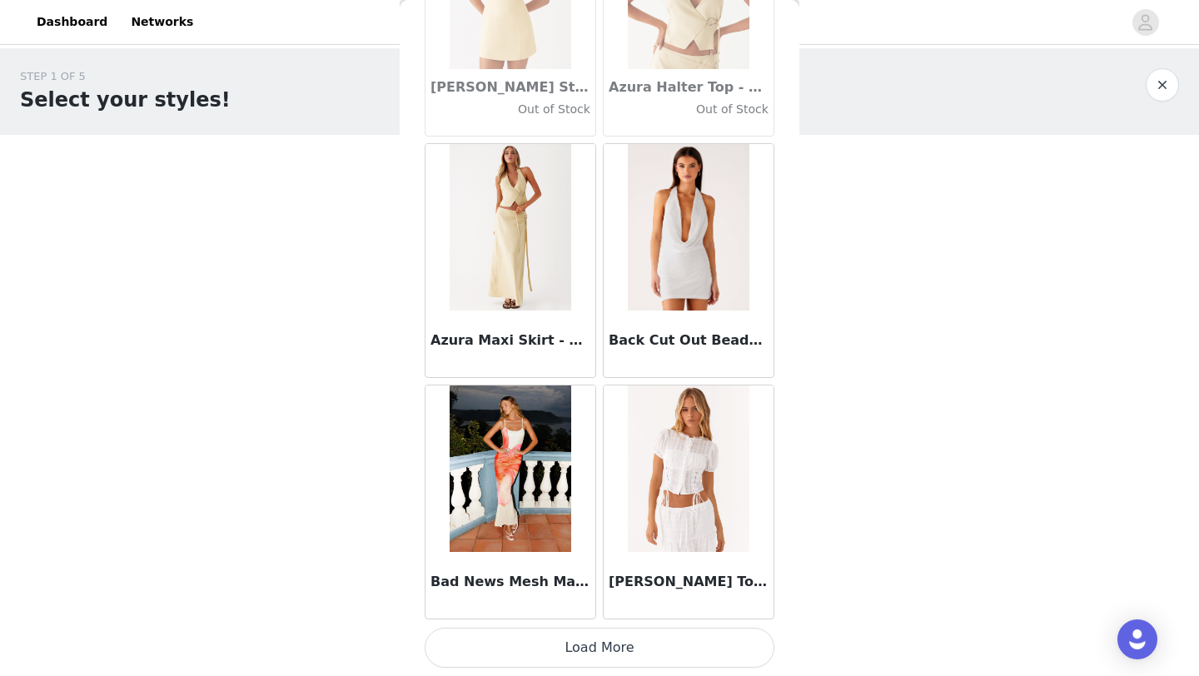
click at [591, 640] on button "Load More" at bounding box center [600, 648] width 350 height 40
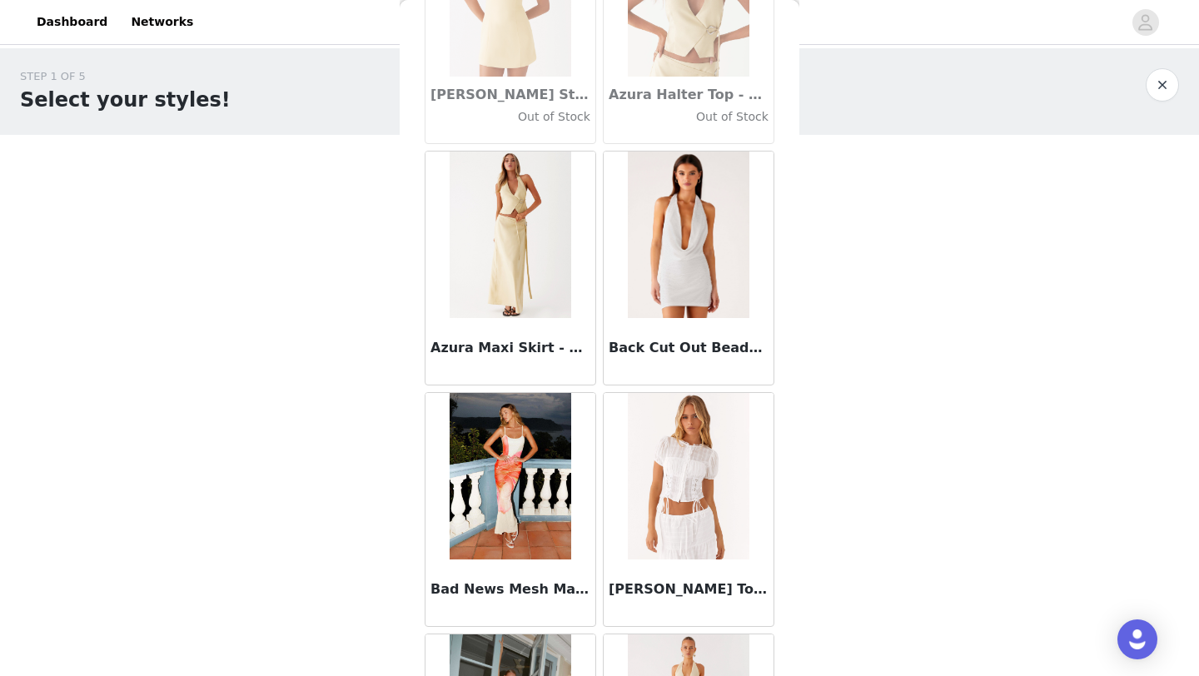
scroll to position [11528, 0]
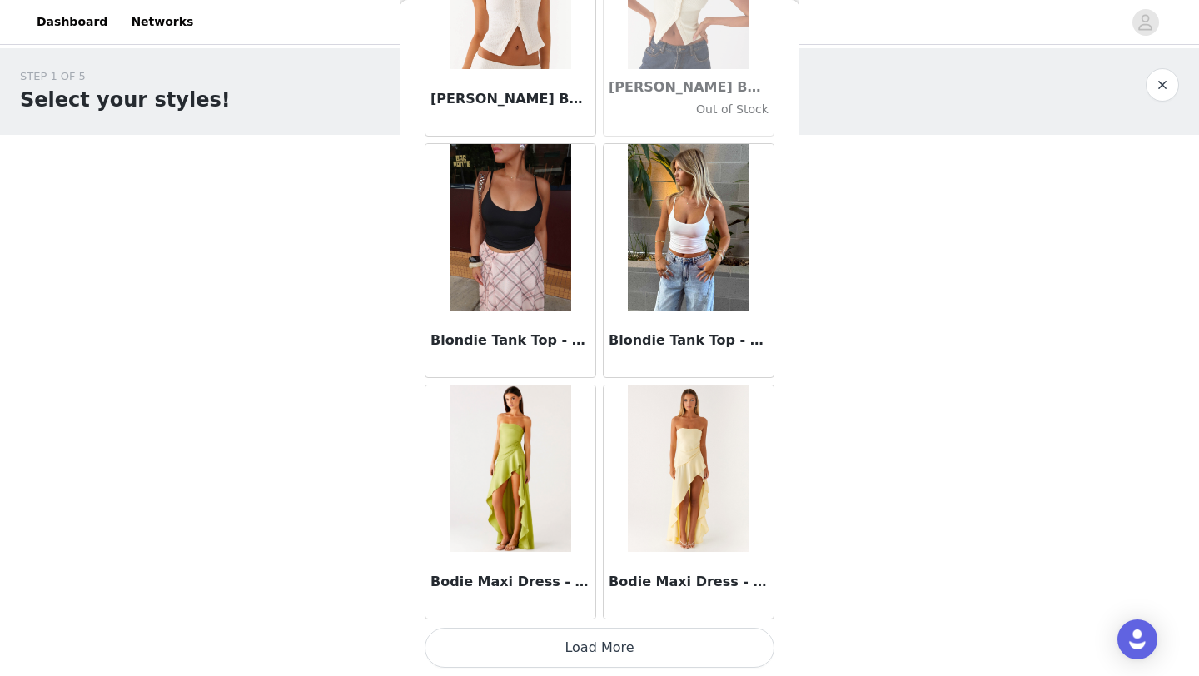
click at [595, 654] on button "Load More" at bounding box center [600, 648] width 350 height 40
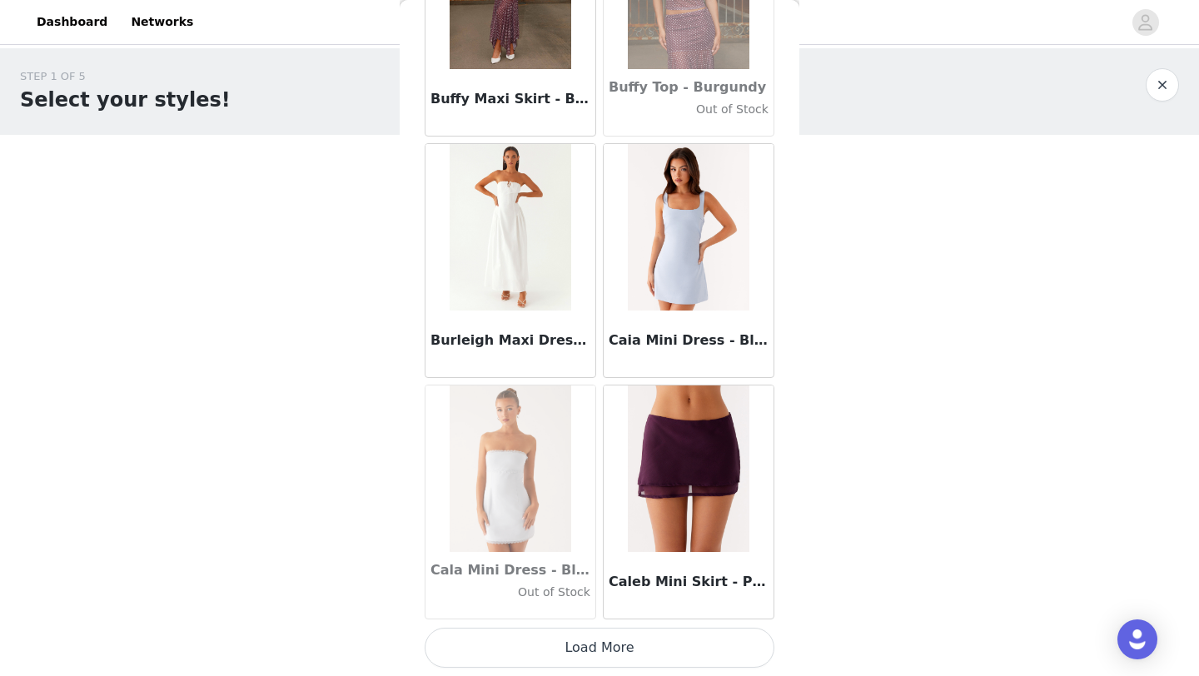
click at [595, 654] on button "Load More" at bounding box center [600, 648] width 350 height 40
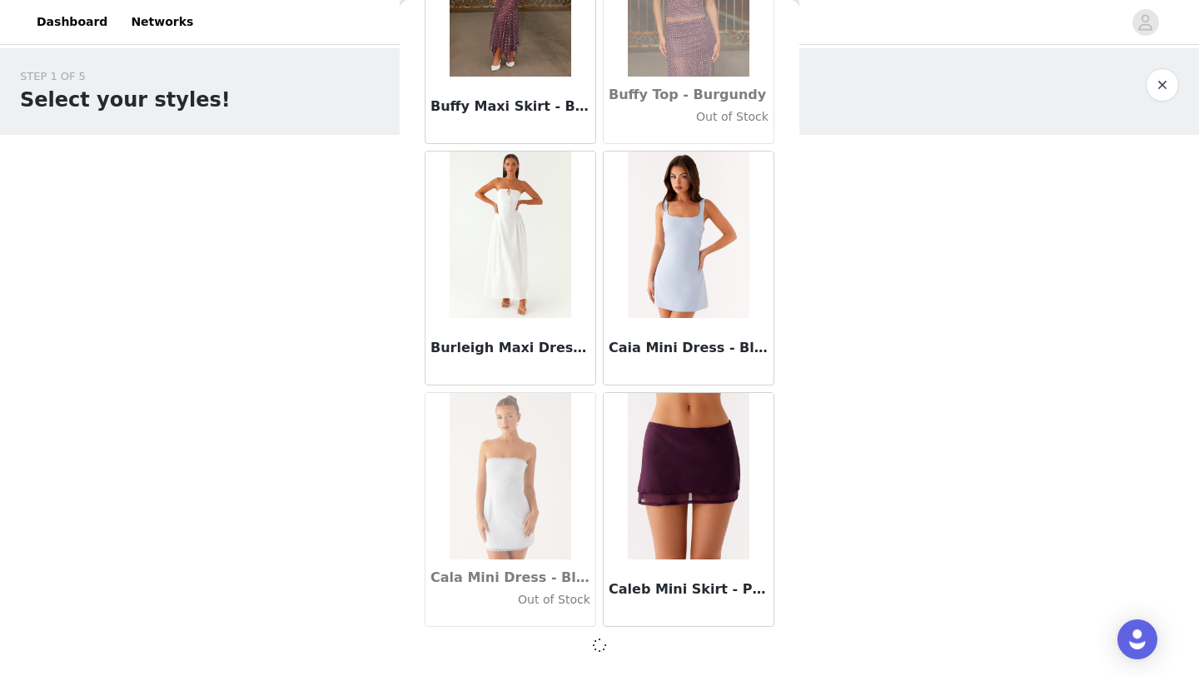
scroll to position [16349, 0]
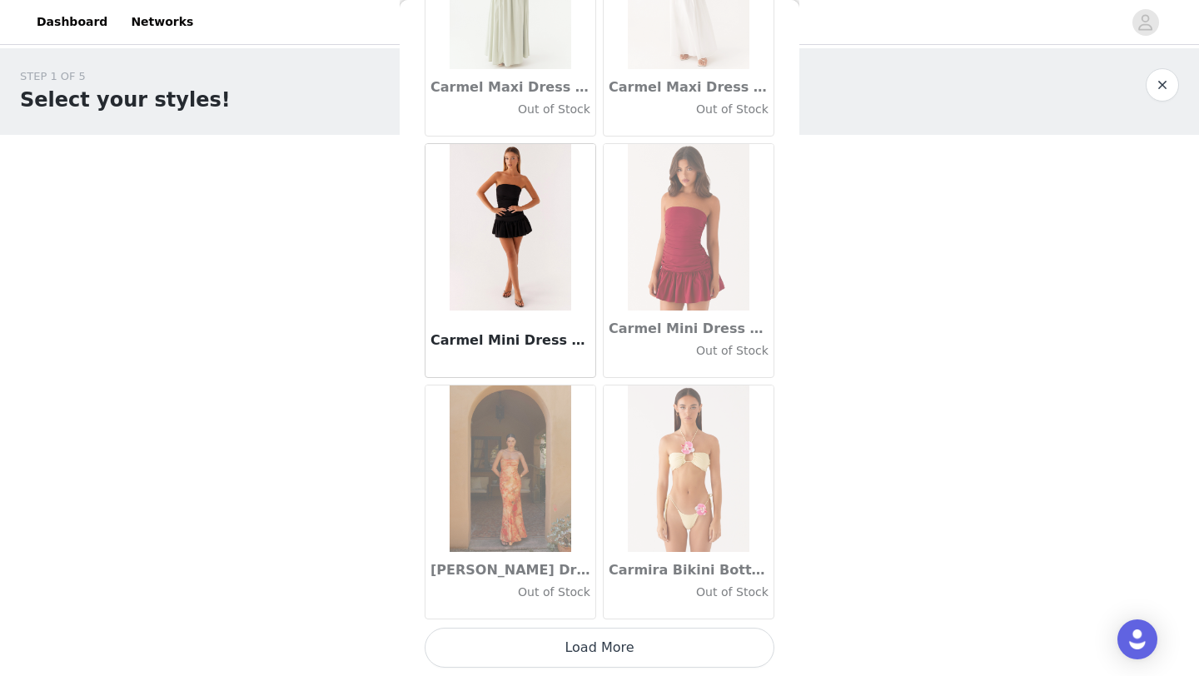
click at [599, 659] on button "Load More" at bounding box center [600, 648] width 350 height 40
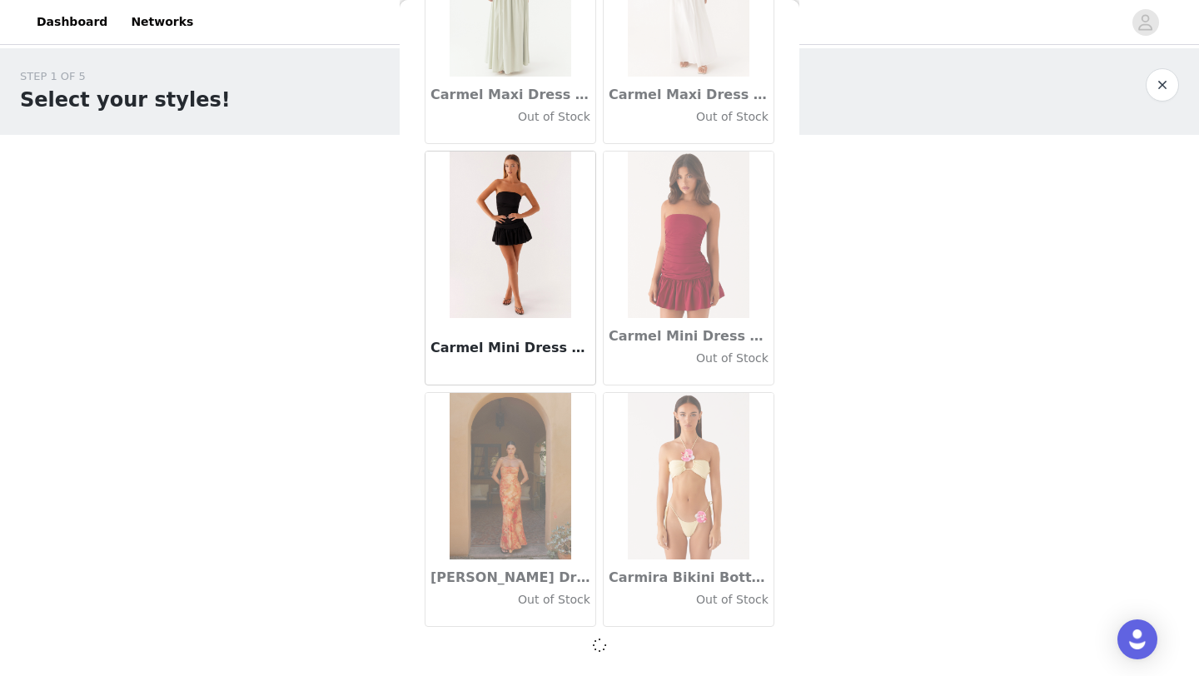
scroll to position [18764, 0]
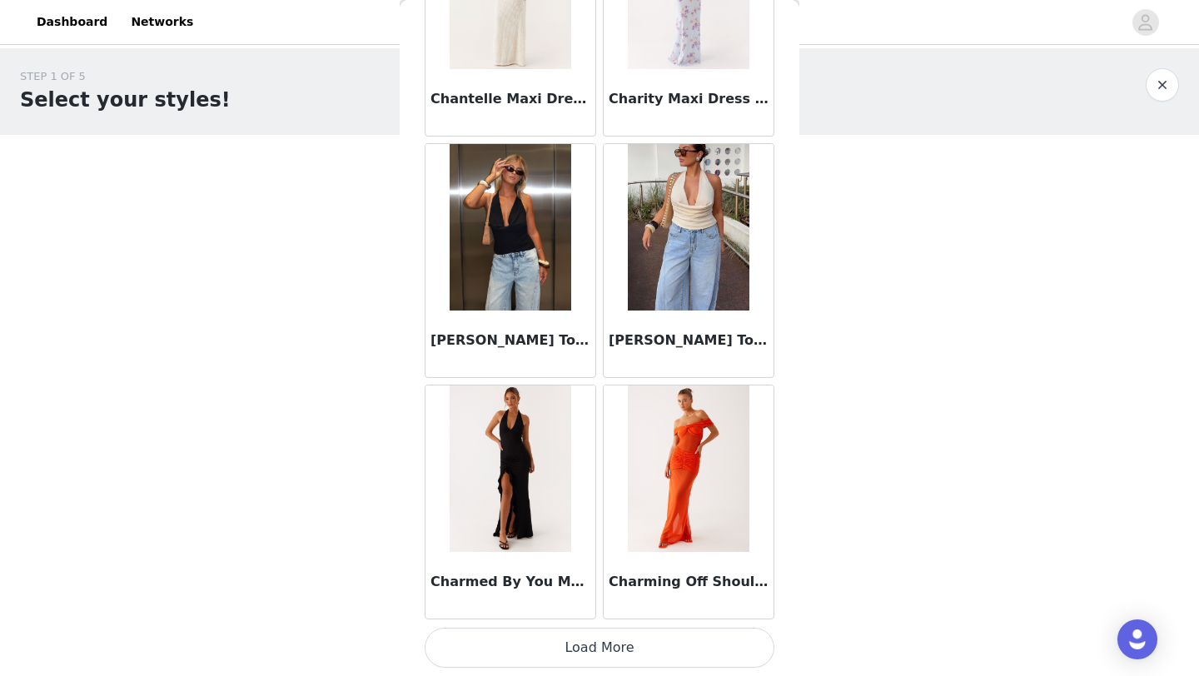
click at [599, 654] on button "Load More" at bounding box center [600, 648] width 350 height 40
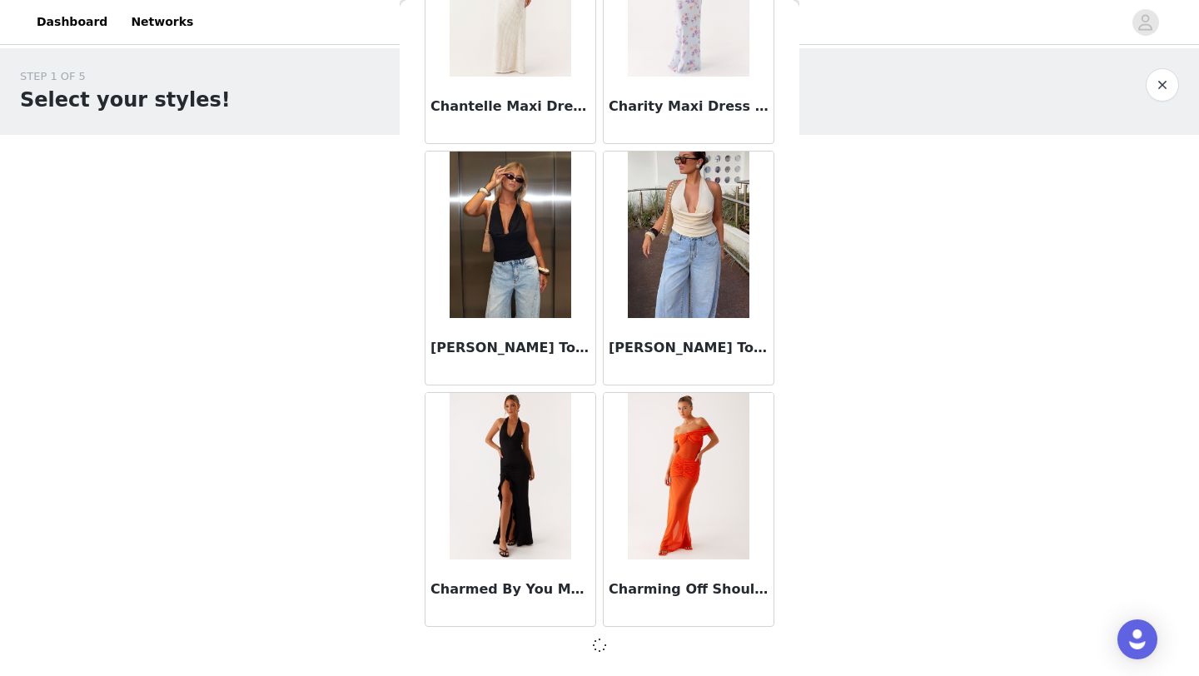
scroll to position [21178, 0]
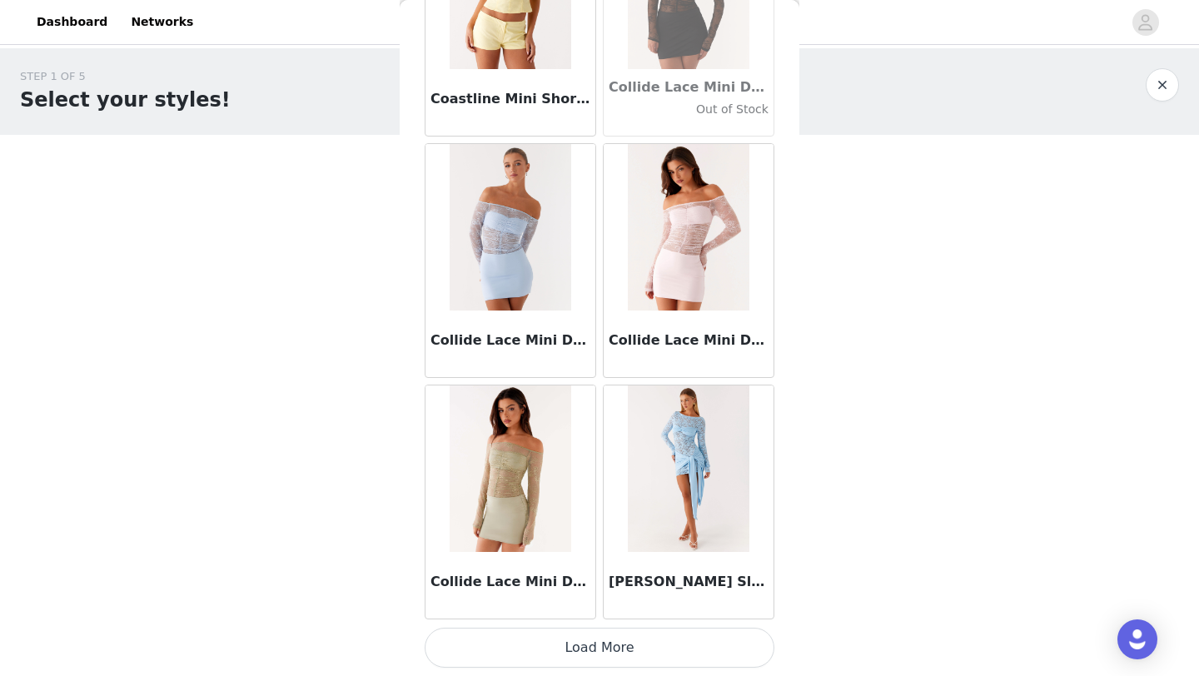
click at [599, 654] on button "Load More" at bounding box center [600, 648] width 350 height 40
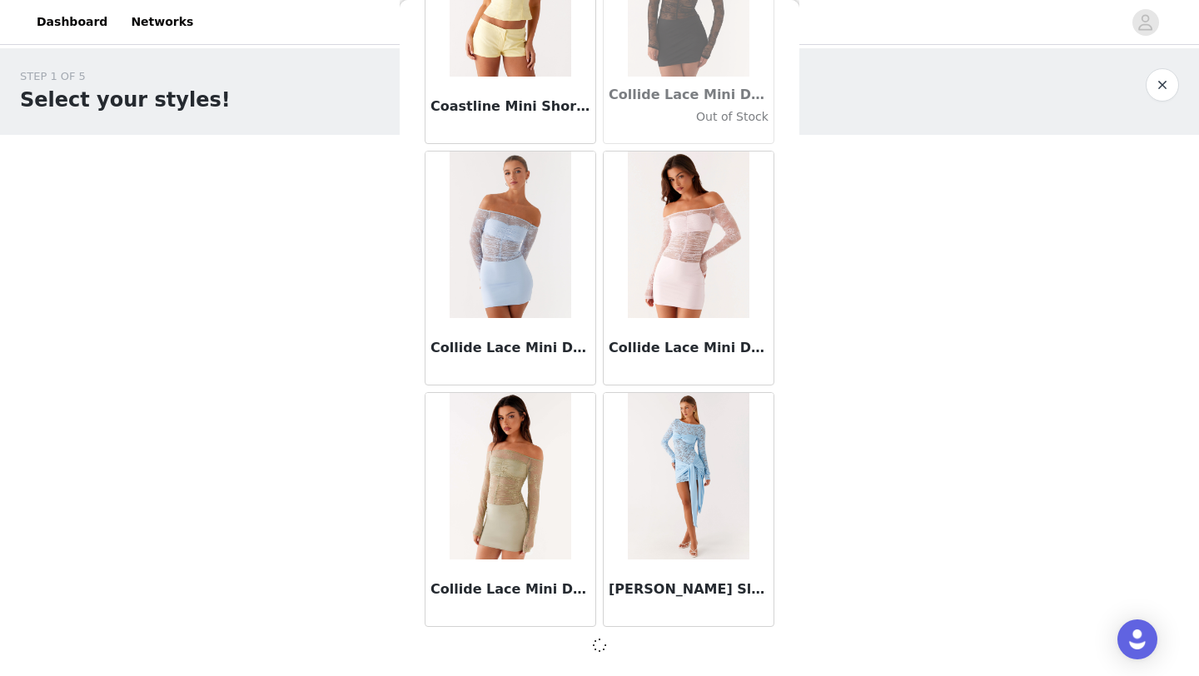
scroll to position [23592, 0]
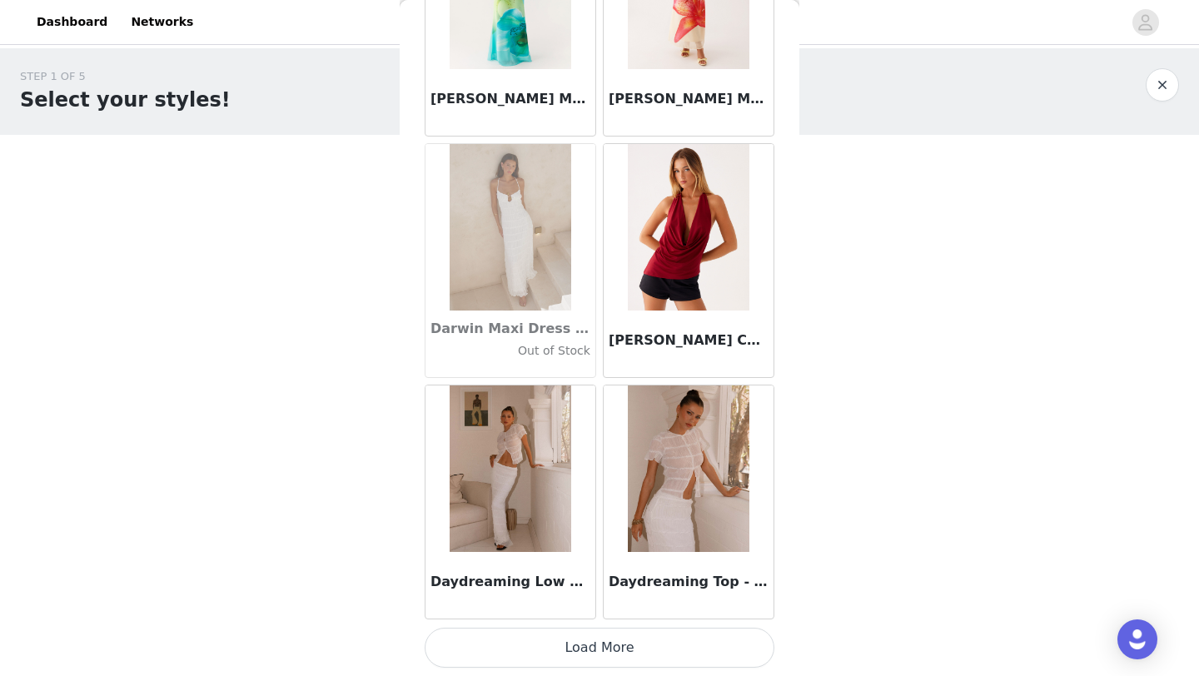
click at [599, 654] on button "Load More" at bounding box center [600, 648] width 350 height 40
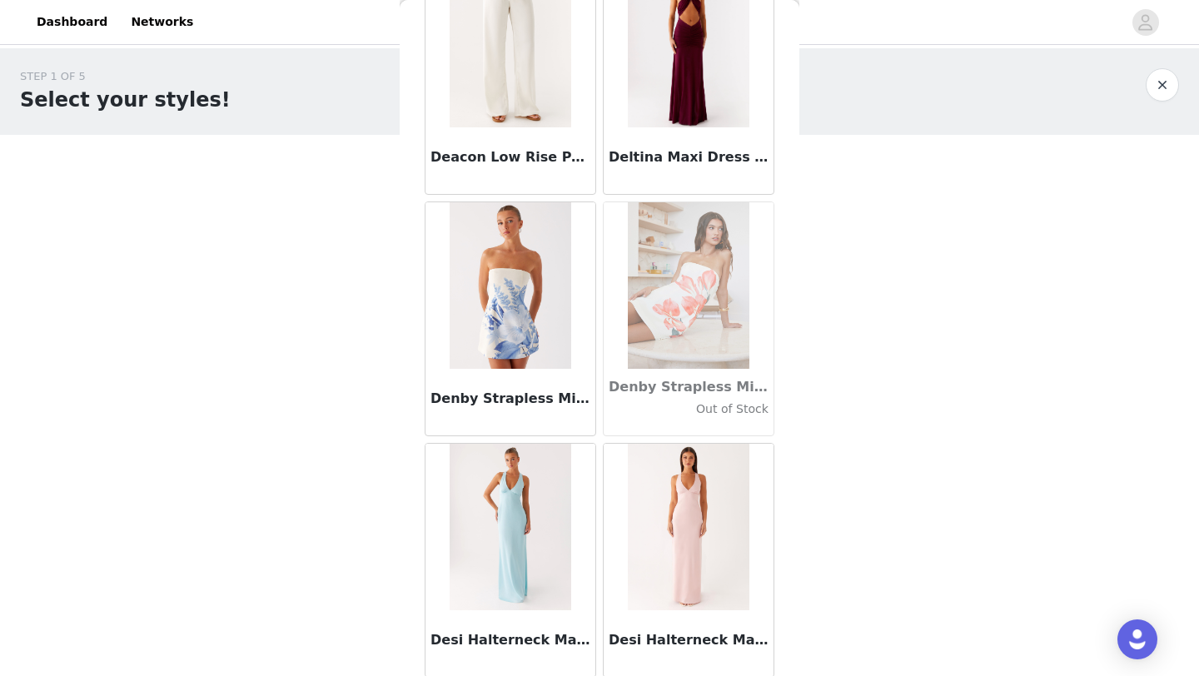
scroll to position [28428, 0]
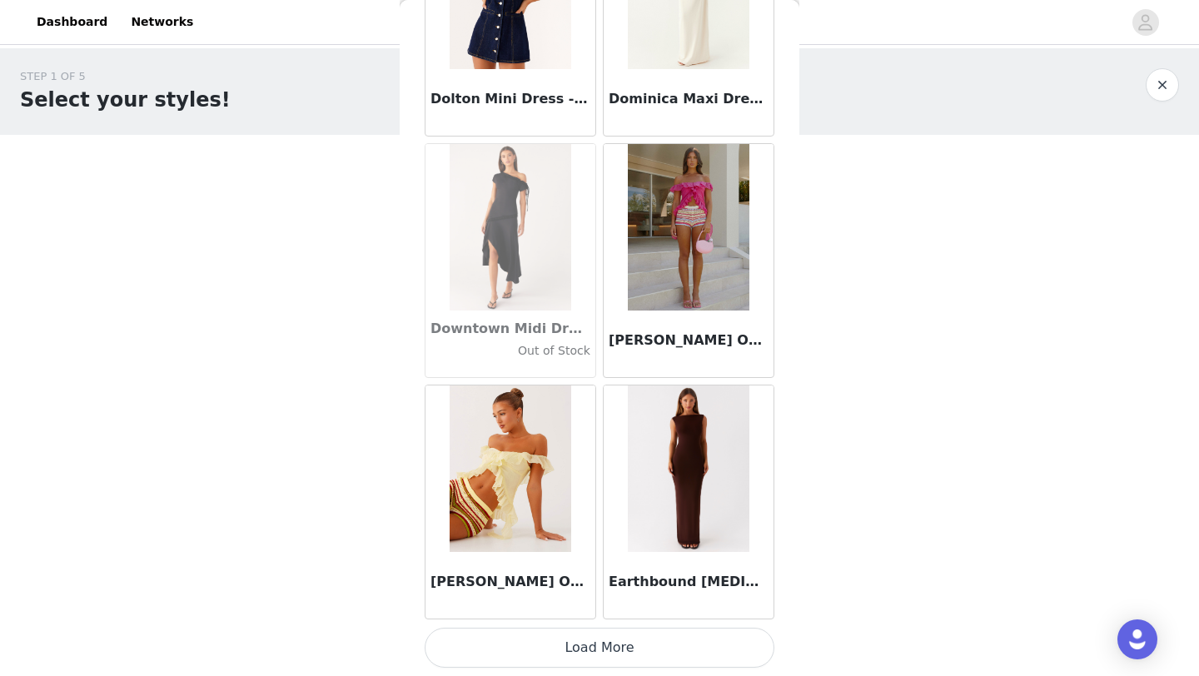
click at [610, 640] on button "Load More" at bounding box center [600, 648] width 350 height 40
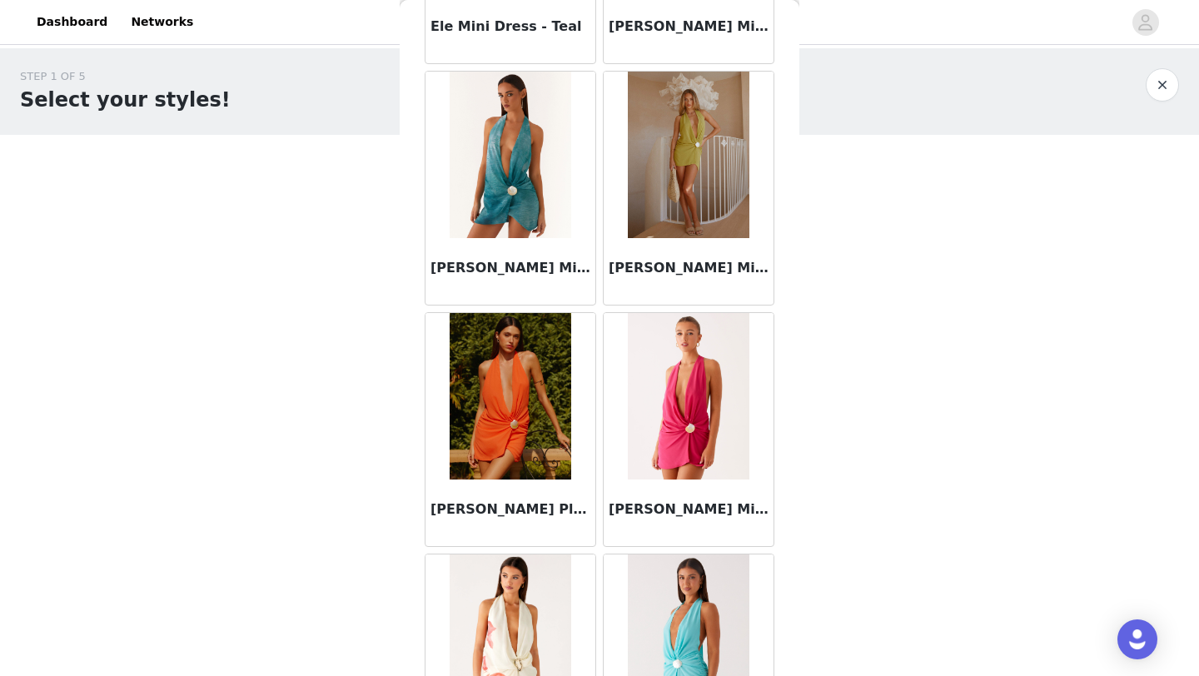
scroll to position [30842, 0]
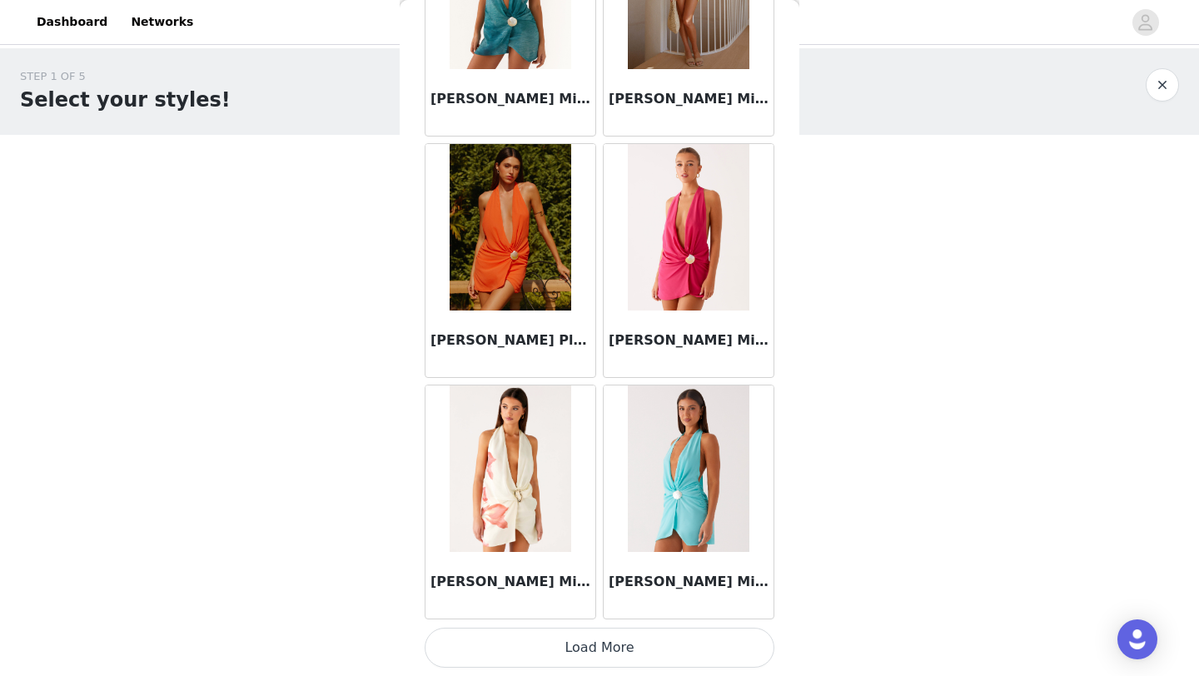
click at [615, 649] on button "Load More" at bounding box center [600, 648] width 350 height 40
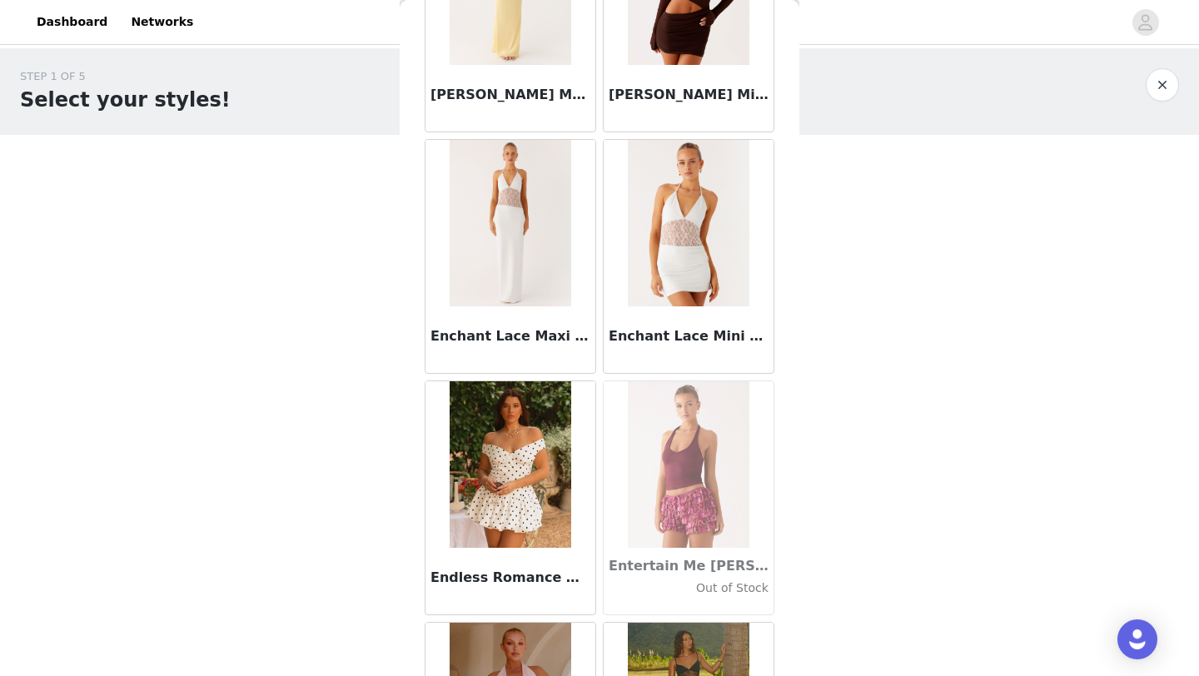
scroll to position [33257, 0]
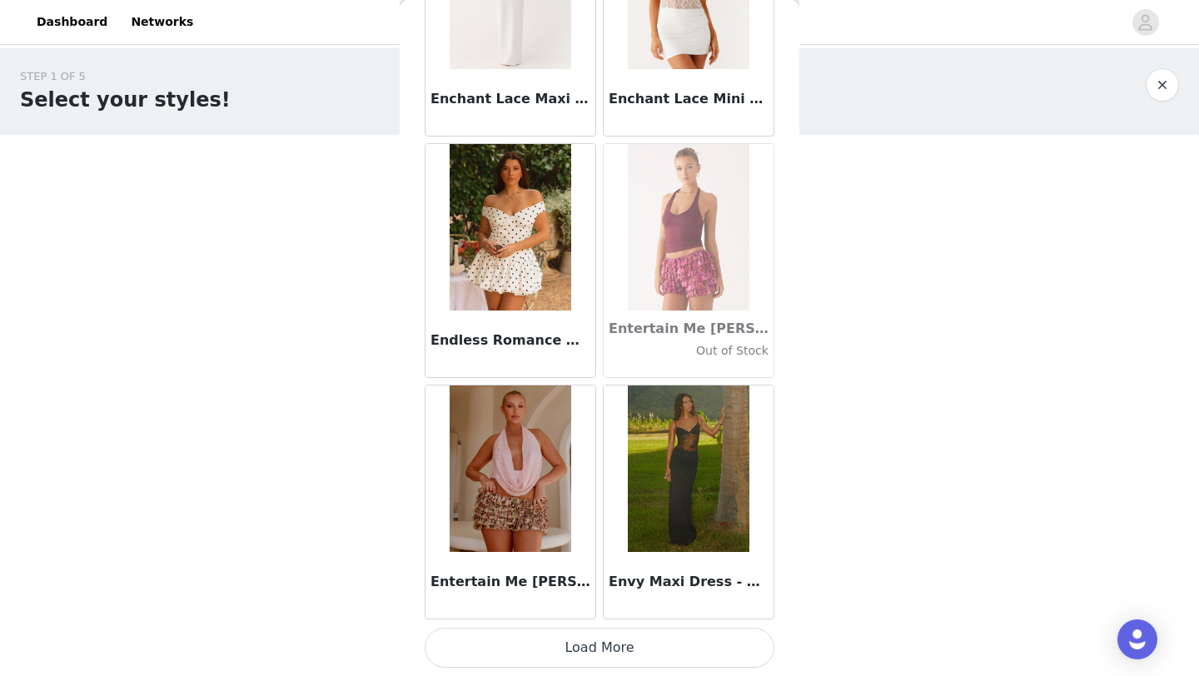
click at [586, 650] on button "Load More" at bounding box center [600, 648] width 350 height 40
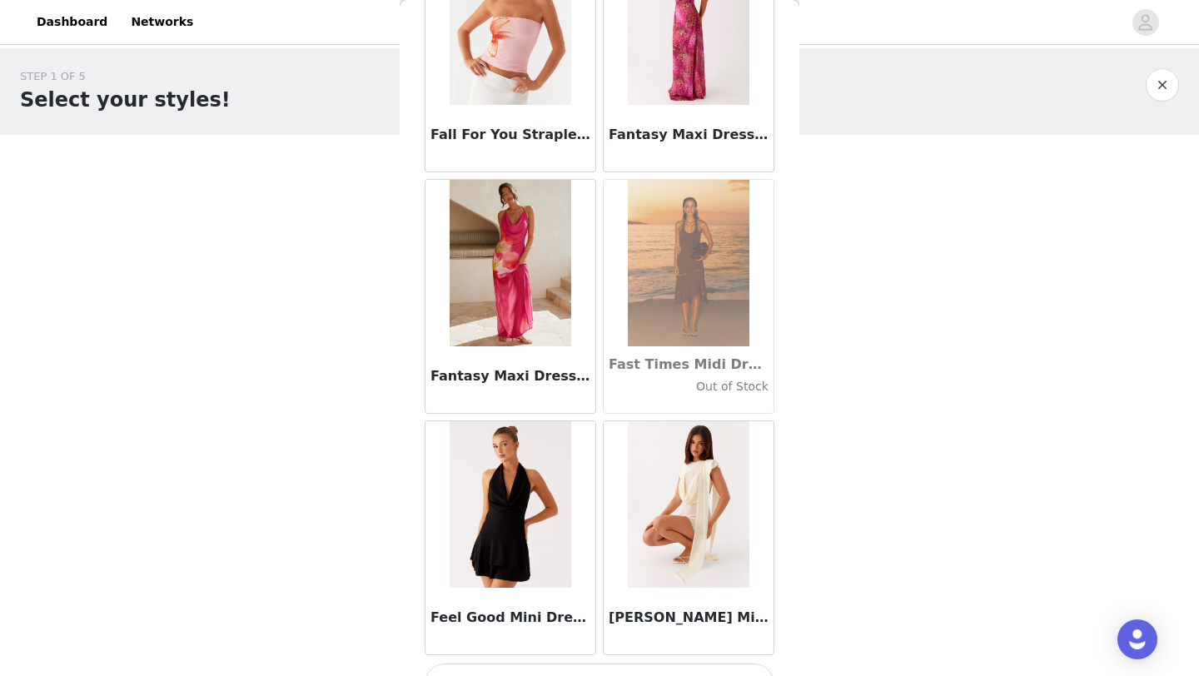
scroll to position [35671, 0]
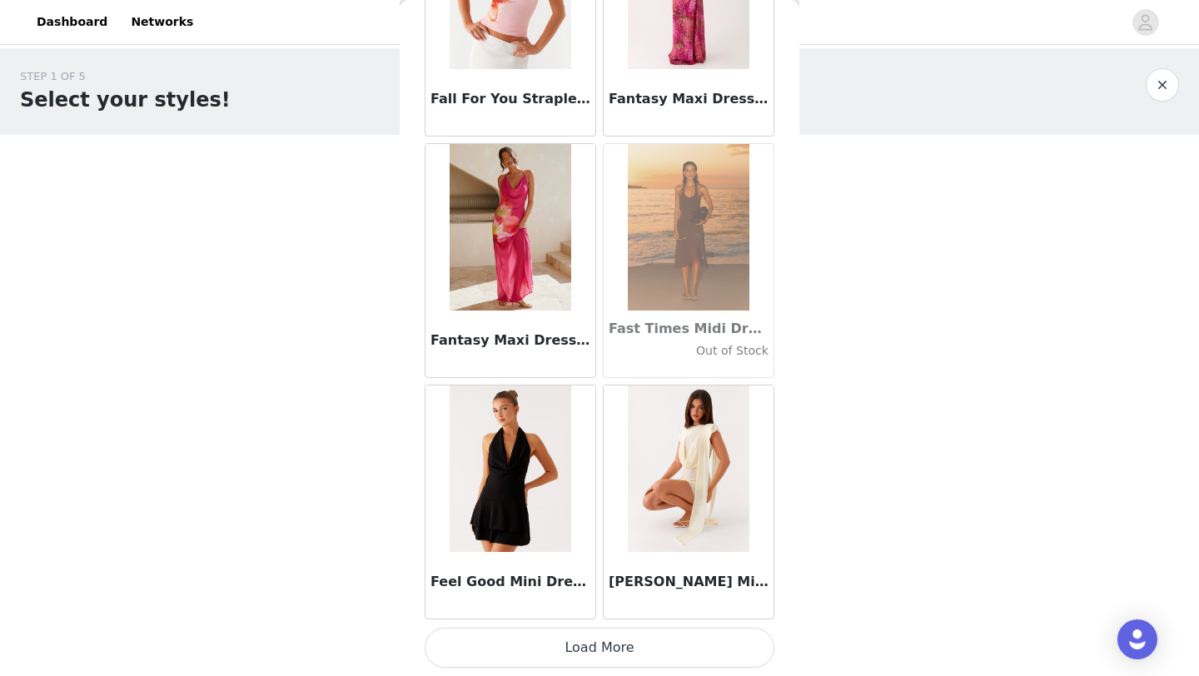
click at [610, 649] on button "Load More" at bounding box center [600, 648] width 350 height 40
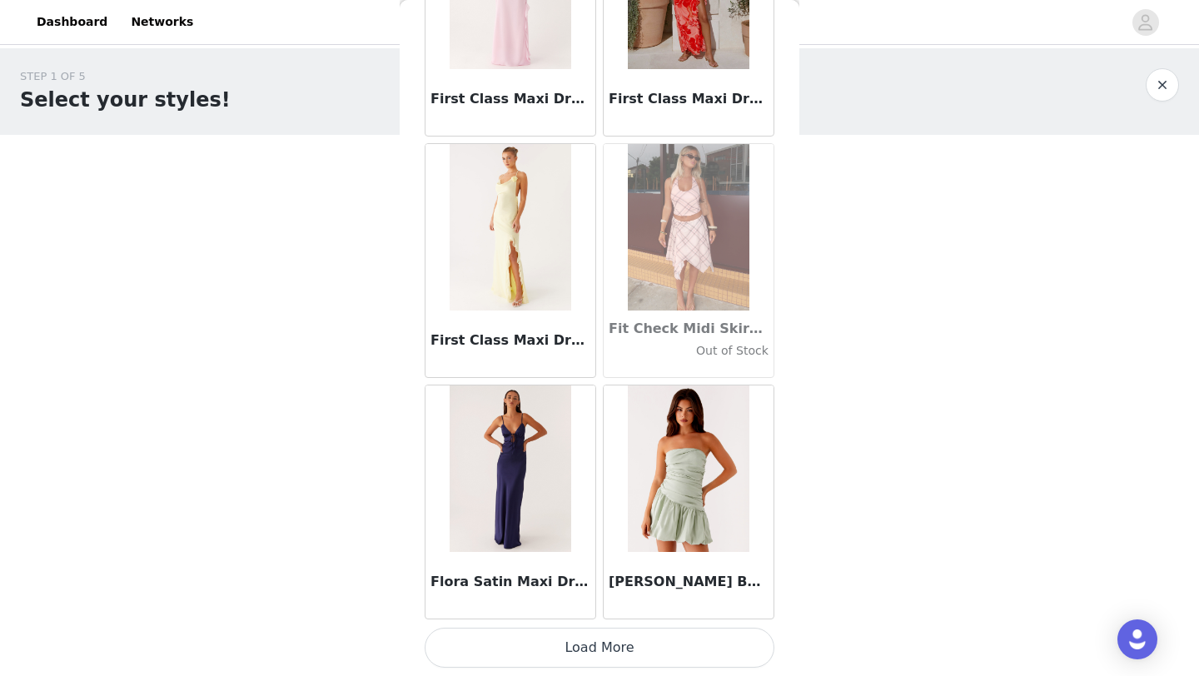
scroll to position [38084, 0]
click at [593, 640] on button "Load More" at bounding box center [600, 649] width 350 height 40
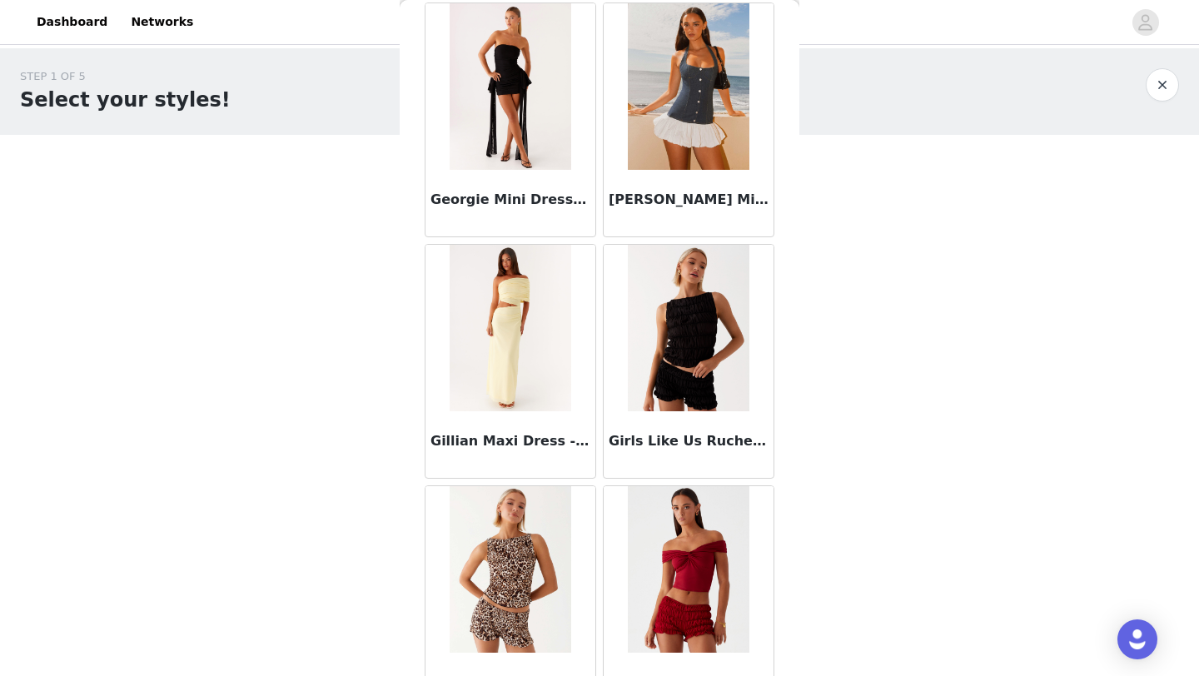
scroll to position [40499, 0]
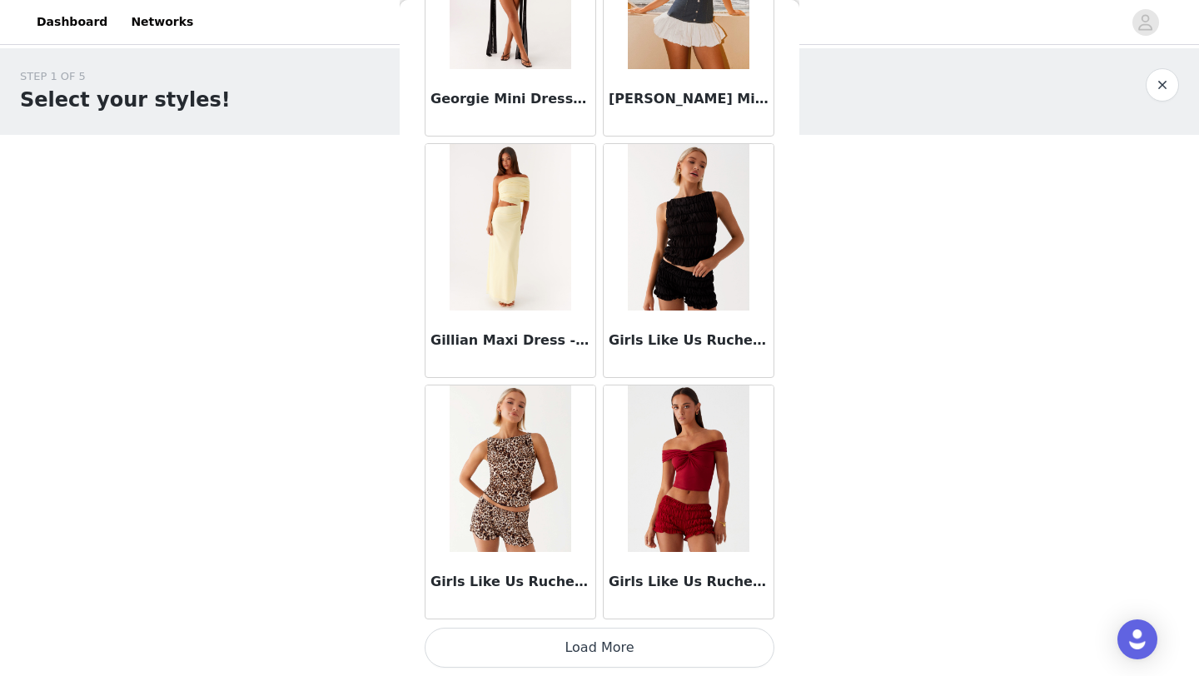
click at [600, 645] on button "Load More" at bounding box center [600, 648] width 350 height 40
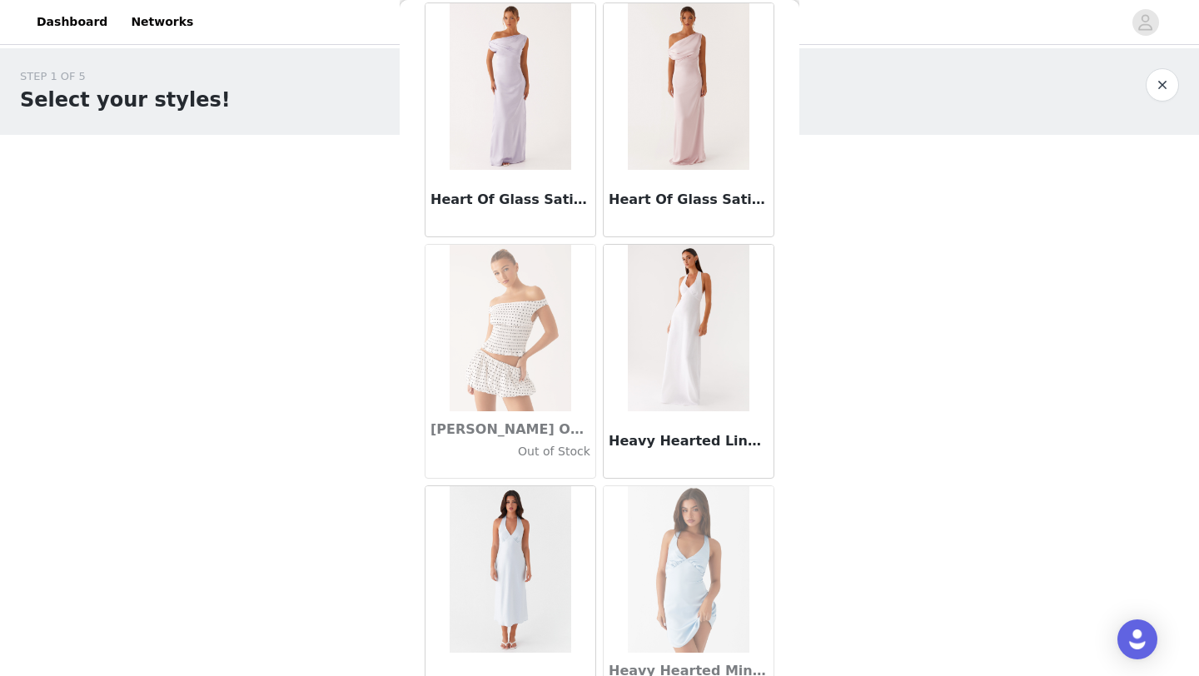
scroll to position [42913, 0]
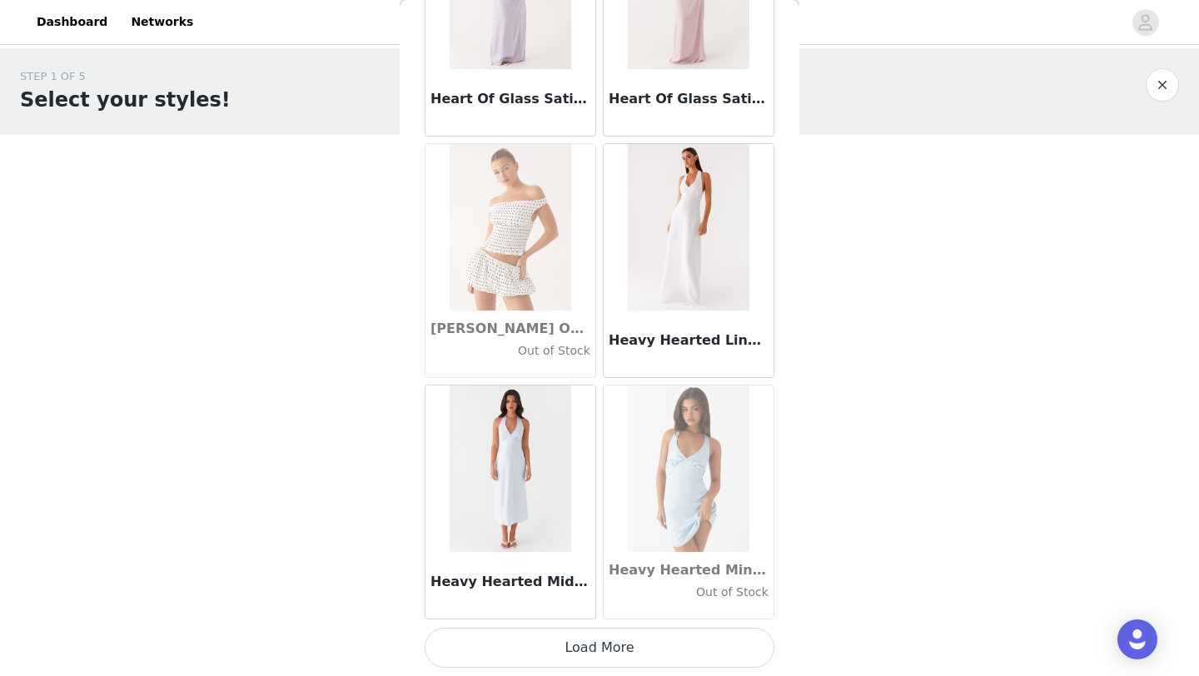
click at [620, 642] on button "Load More" at bounding box center [600, 648] width 350 height 40
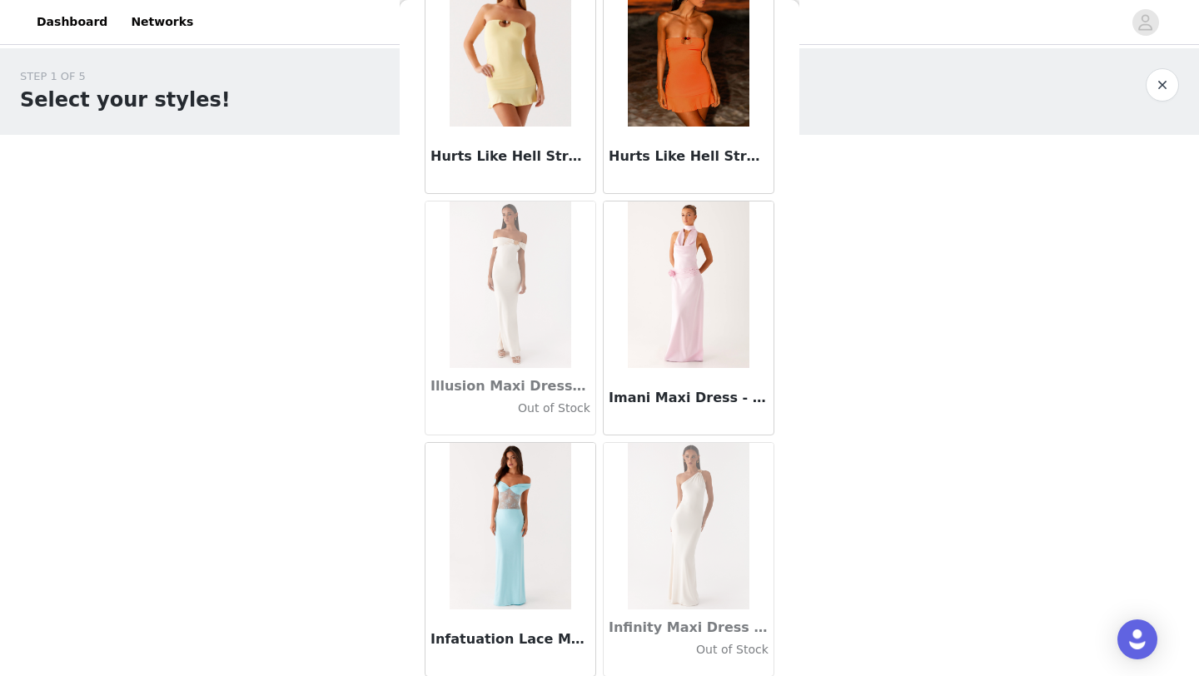
scroll to position [45328, 0]
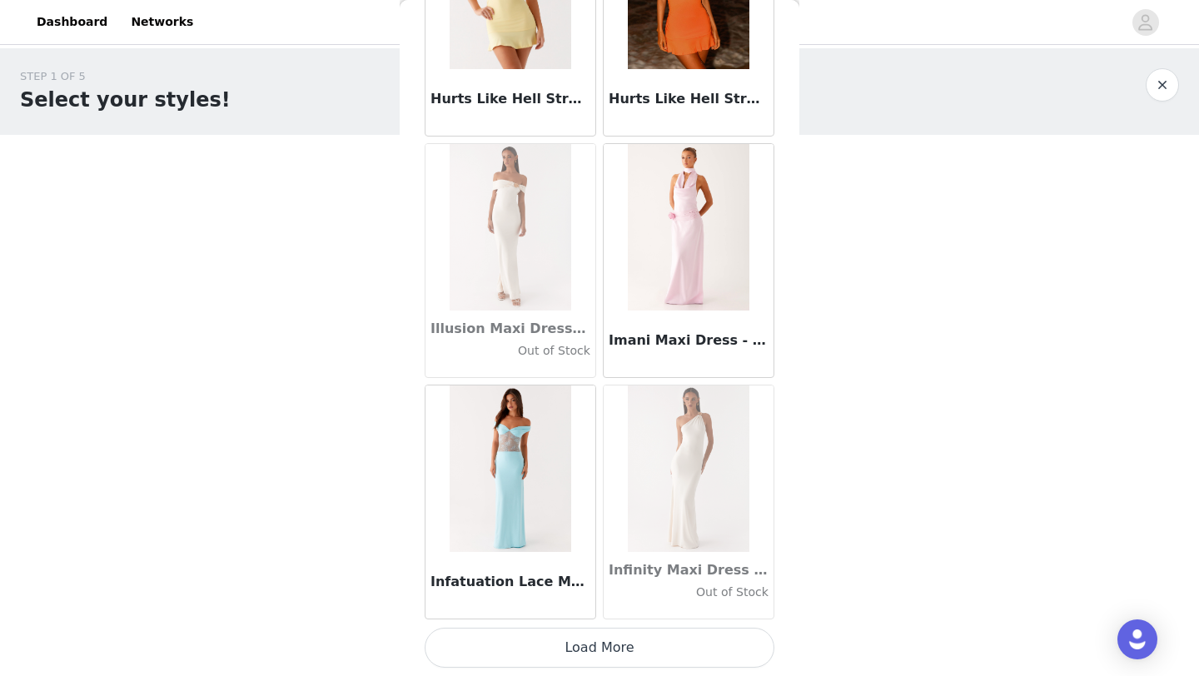
click at [579, 647] on button "Load More" at bounding box center [600, 648] width 350 height 40
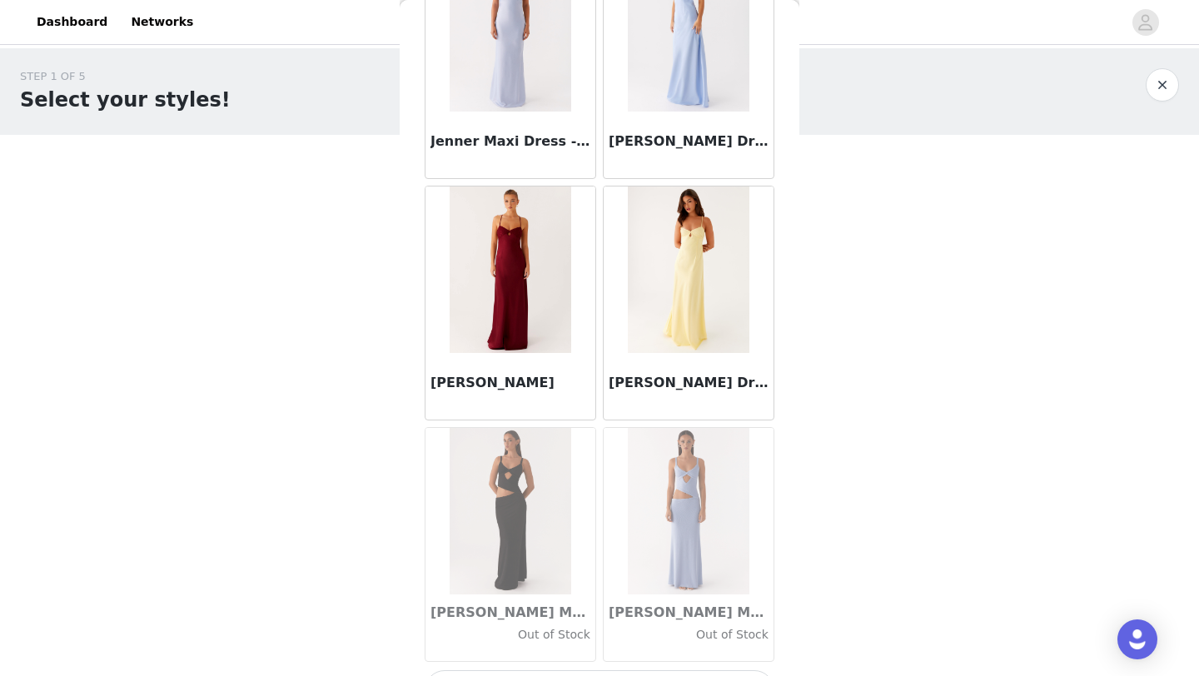
scroll to position [47742, 0]
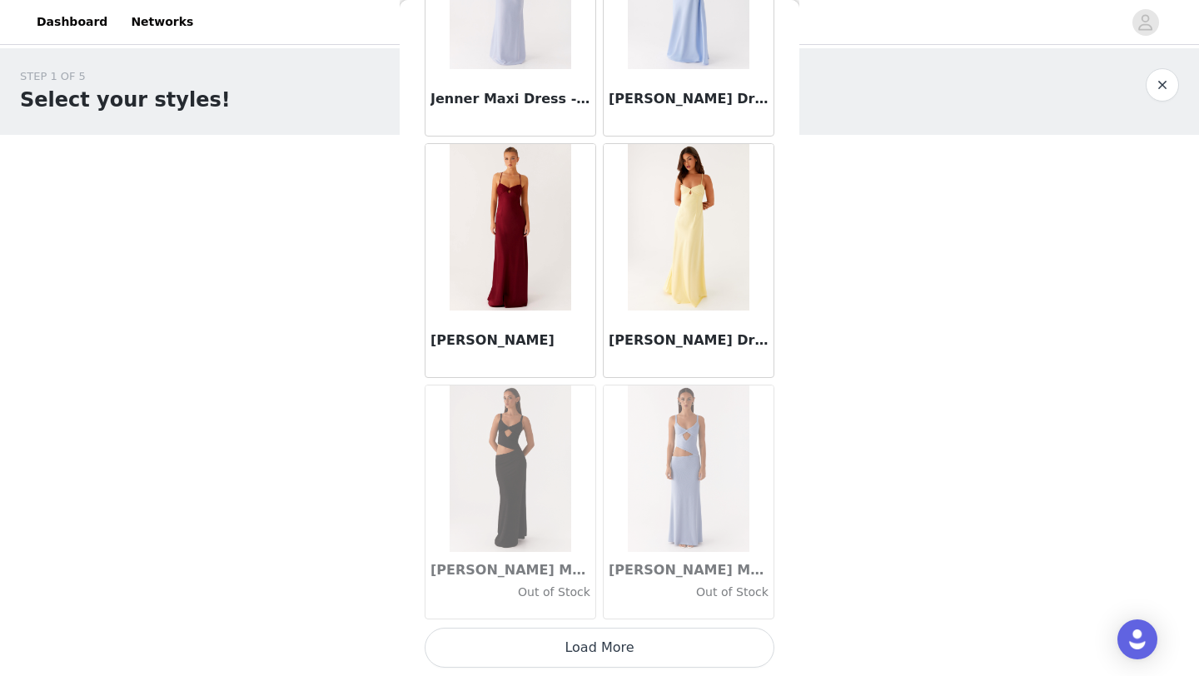
click at [584, 653] on button "Load More" at bounding box center [600, 648] width 350 height 40
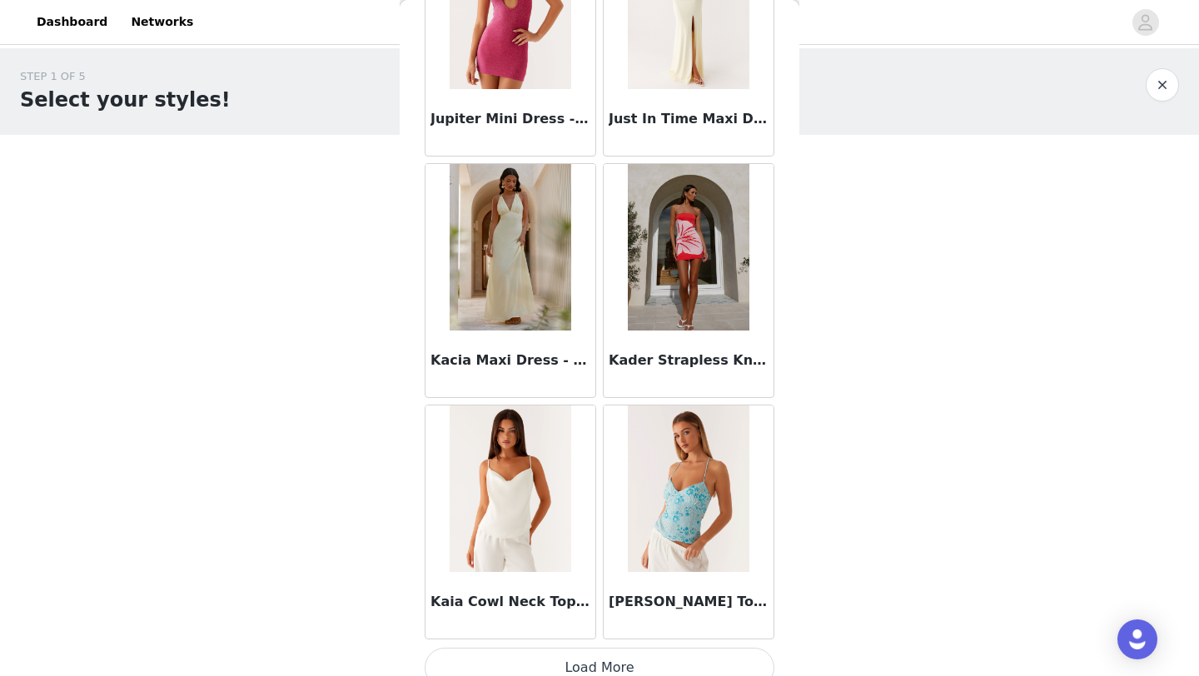
scroll to position [50156, 0]
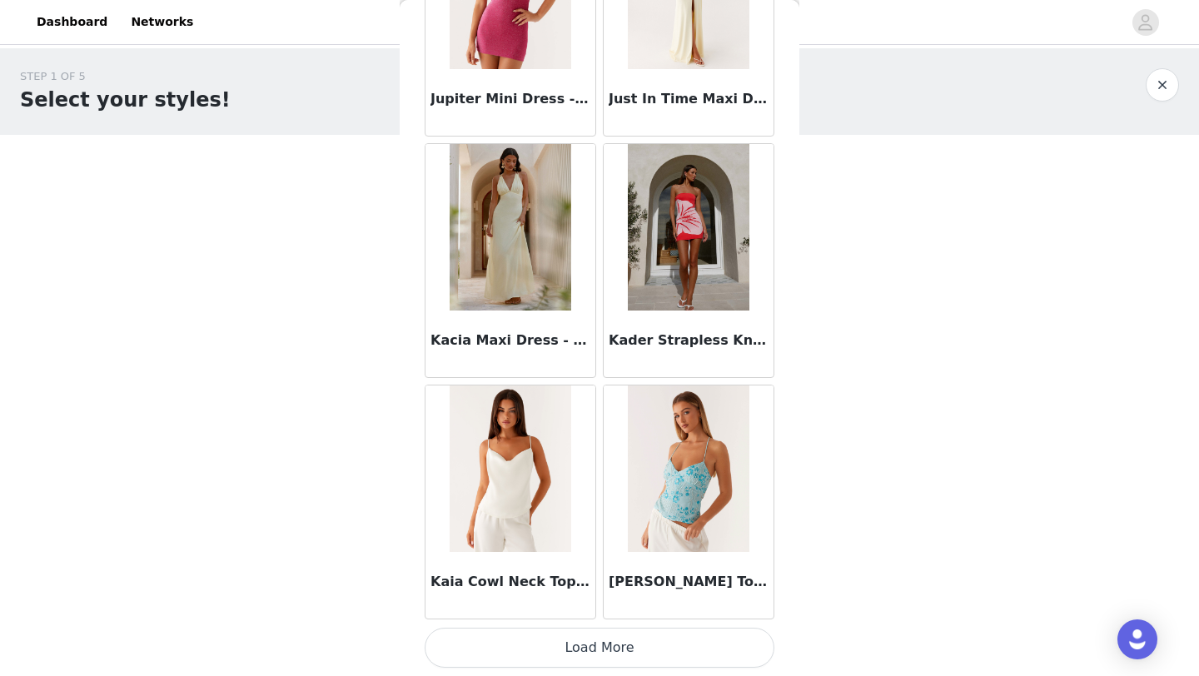
click at [588, 652] on button "Load More" at bounding box center [600, 648] width 350 height 40
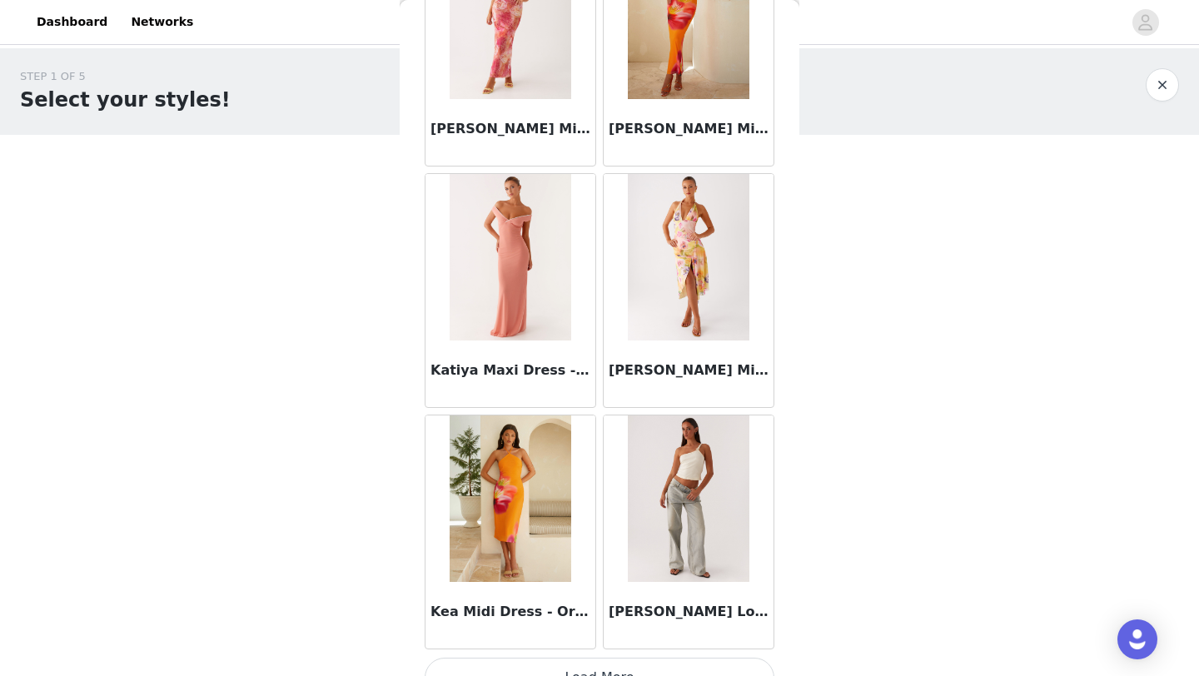
scroll to position [52570, 0]
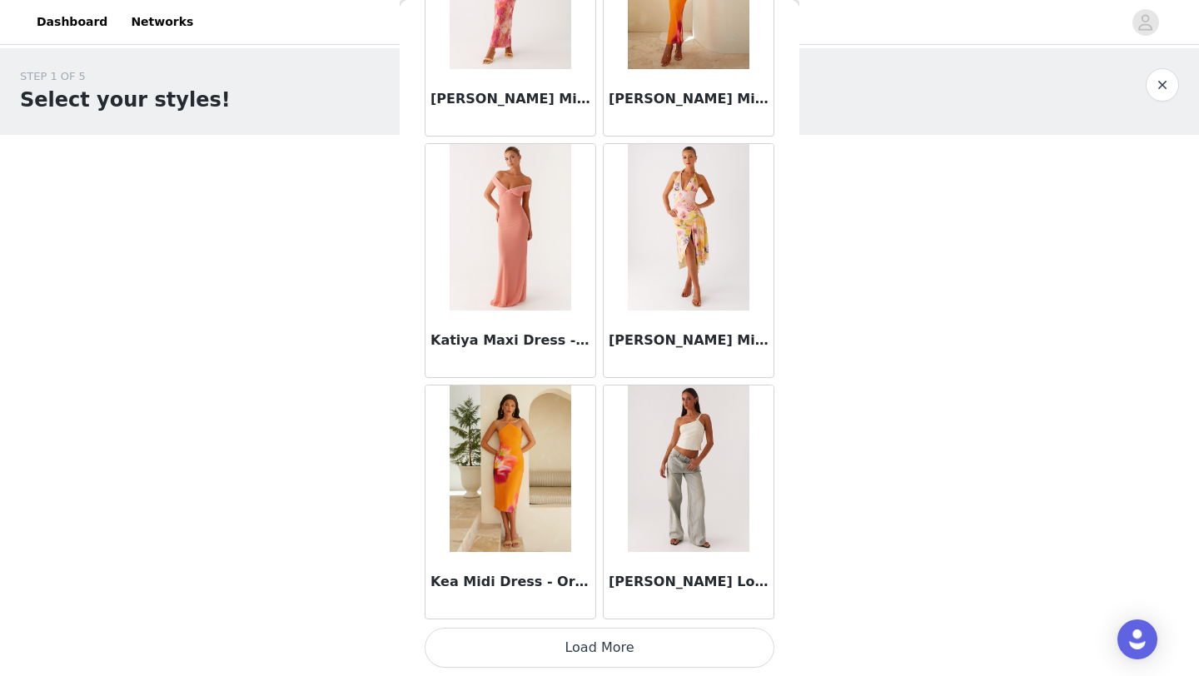
click at [568, 649] on button "Load More" at bounding box center [600, 648] width 350 height 40
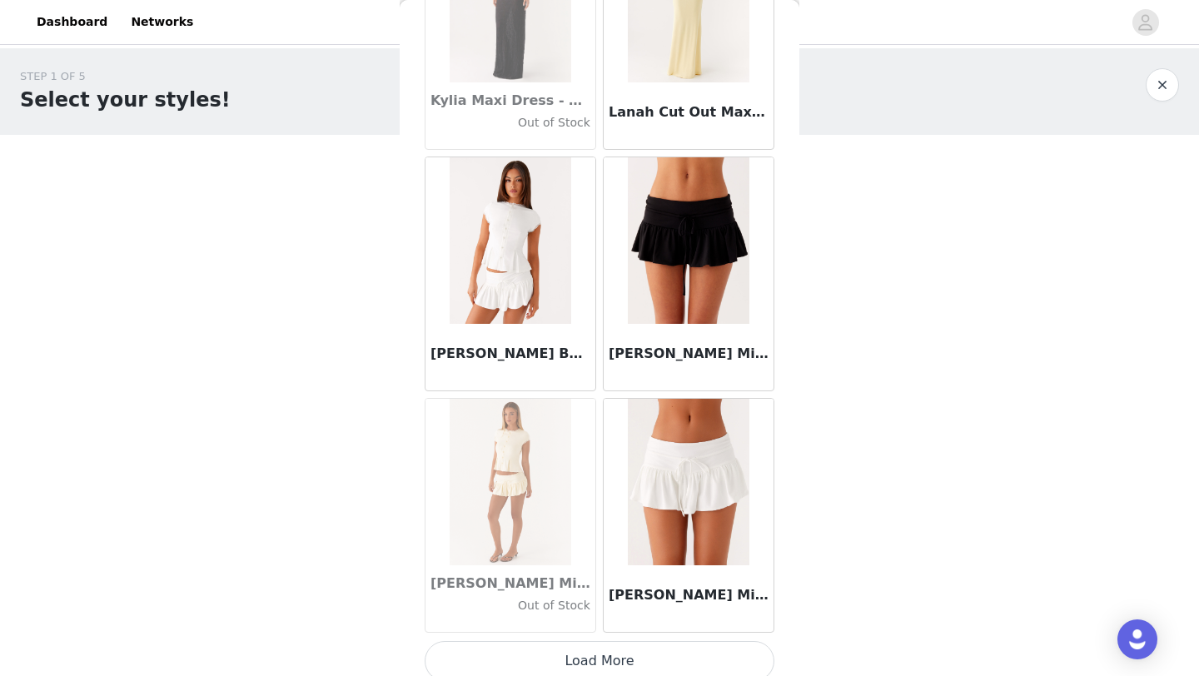
scroll to position [54985, 0]
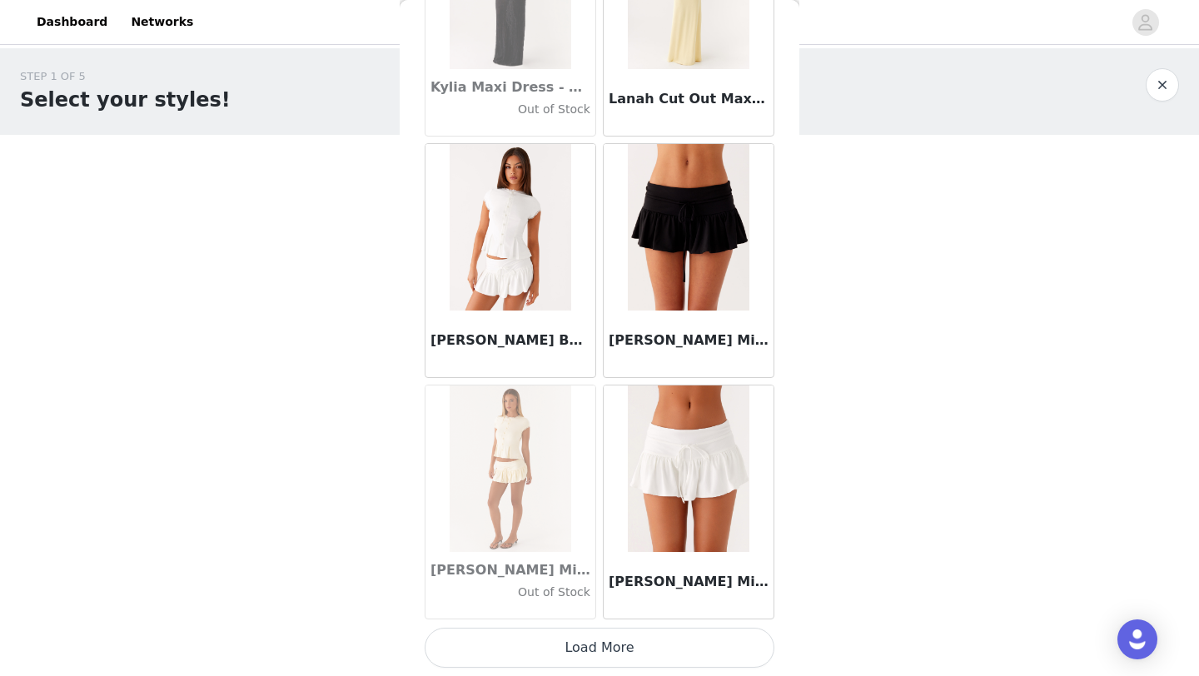
click at [584, 646] on button "Load More" at bounding box center [600, 648] width 350 height 40
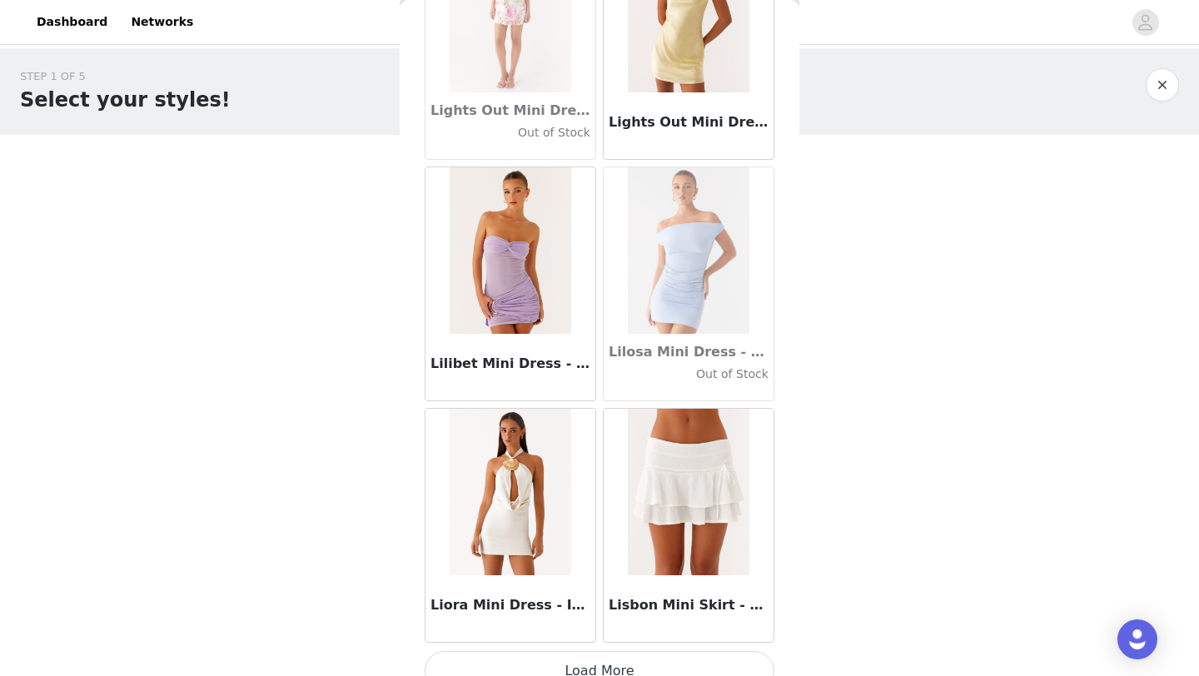
scroll to position [57399, 0]
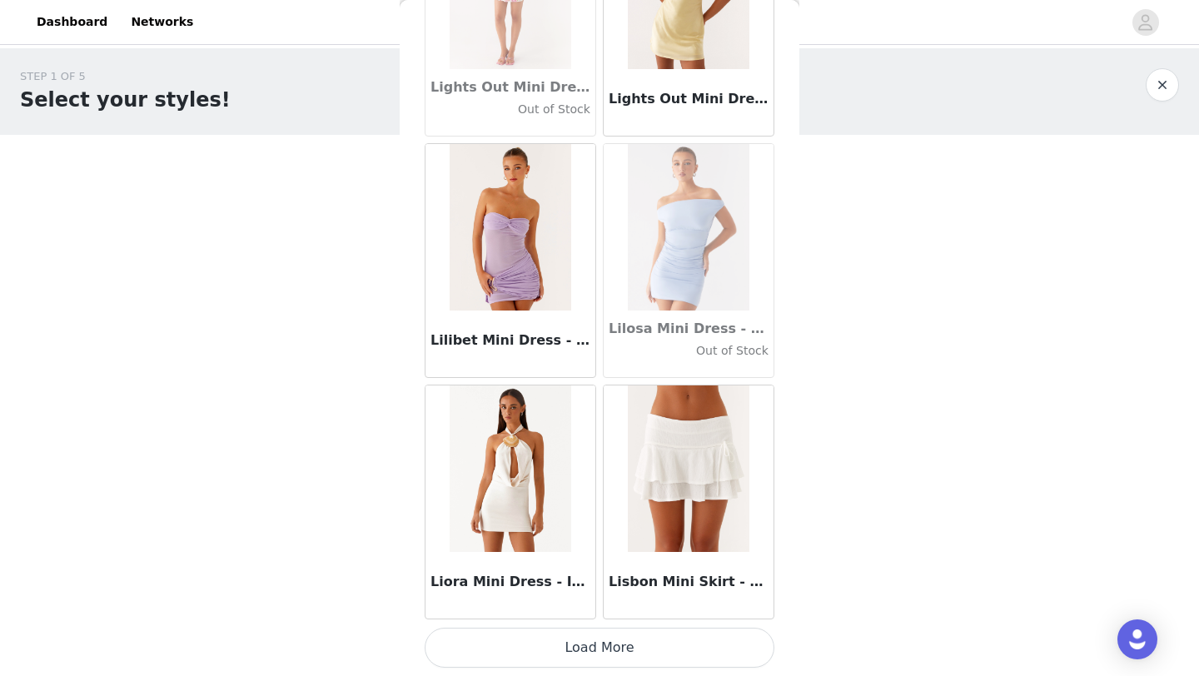
click at [616, 643] on button "Load More" at bounding box center [600, 648] width 350 height 40
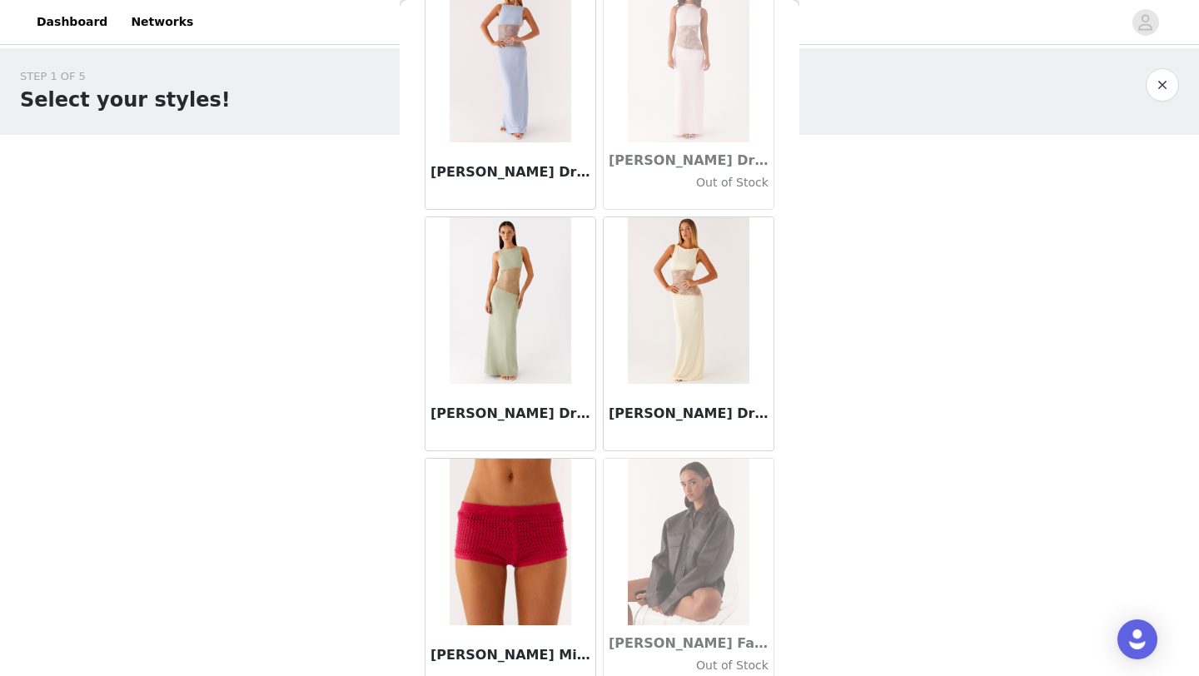
scroll to position [59813, 0]
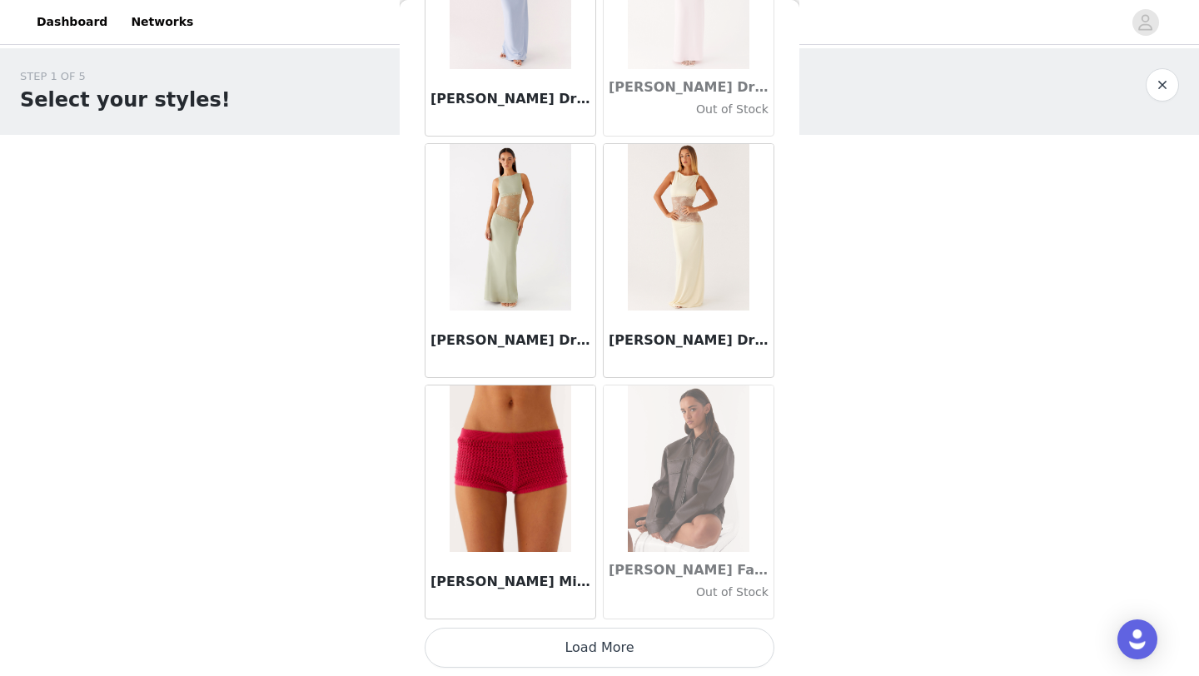
click at [613, 656] on button "Load More" at bounding box center [600, 648] width 350 height 40
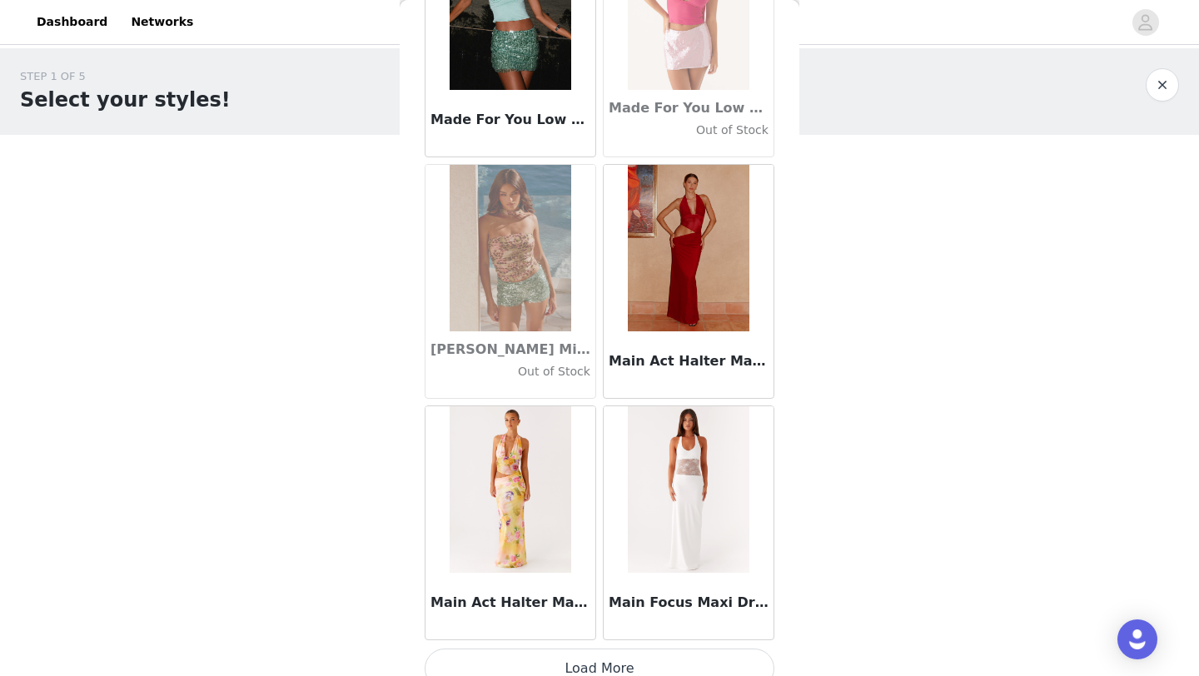
scroll to position [62227, 0]
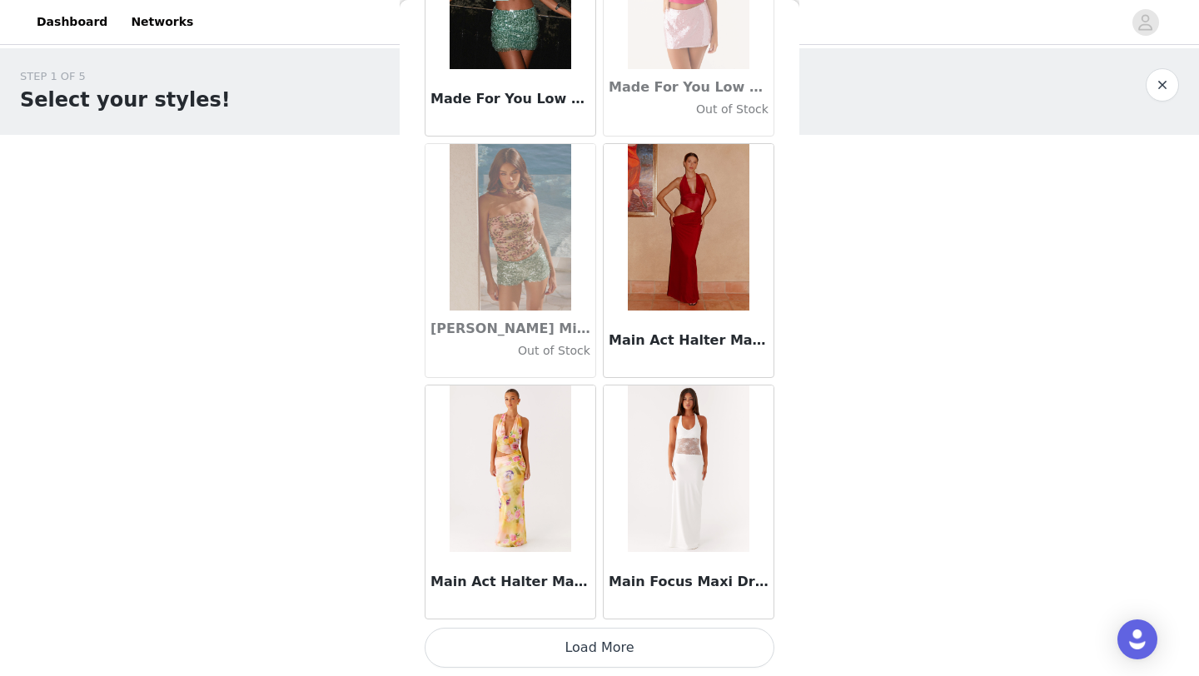
click at [584, 649] on button "Load More" at bounding box center [600, 648] width 350 height 40
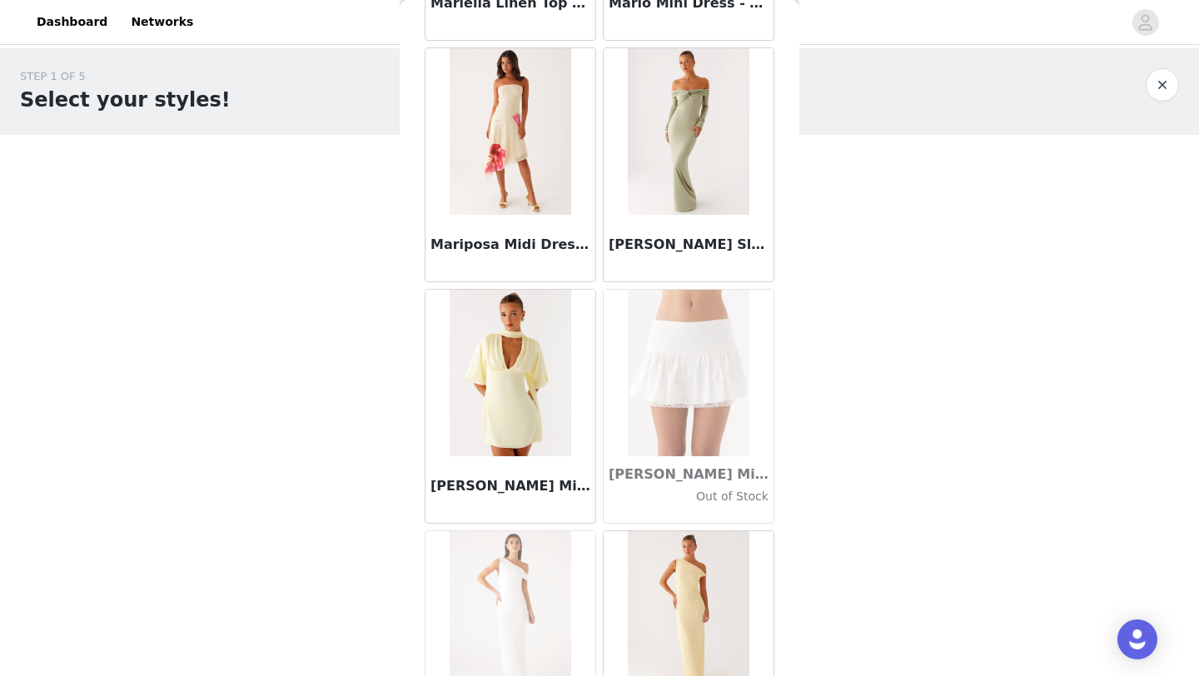
scroll to position [64642, 0]
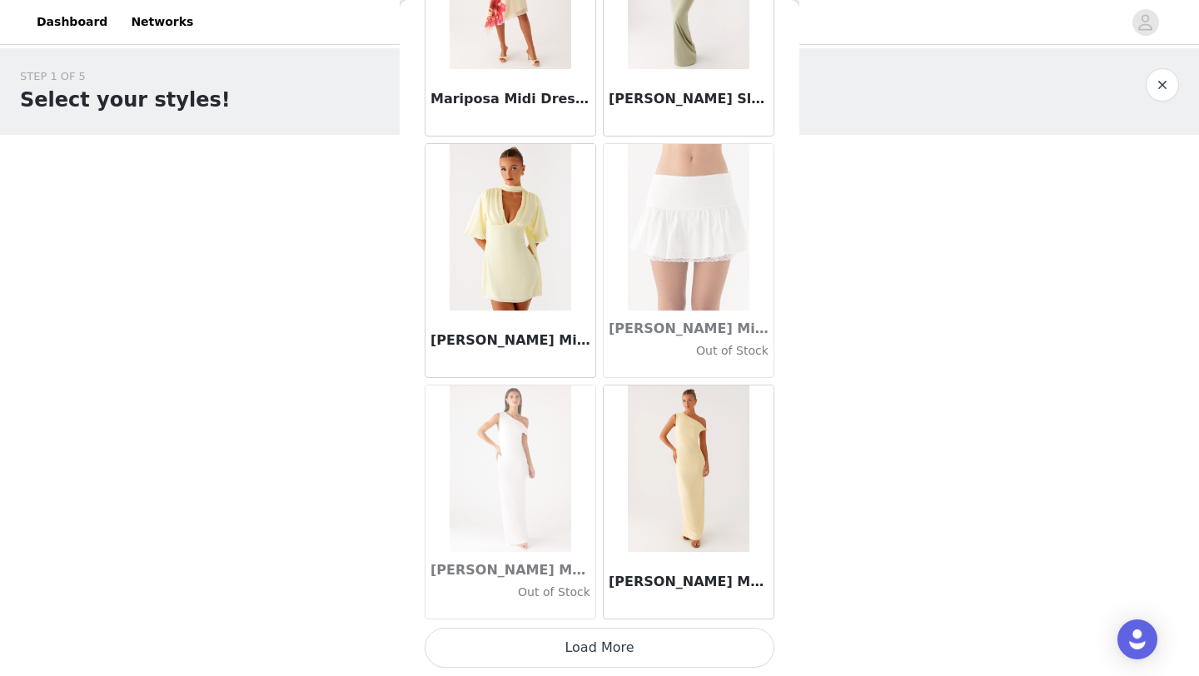
click at [537, 645] on button "Load More" at bounding box center [600, 648] width 350 height 40
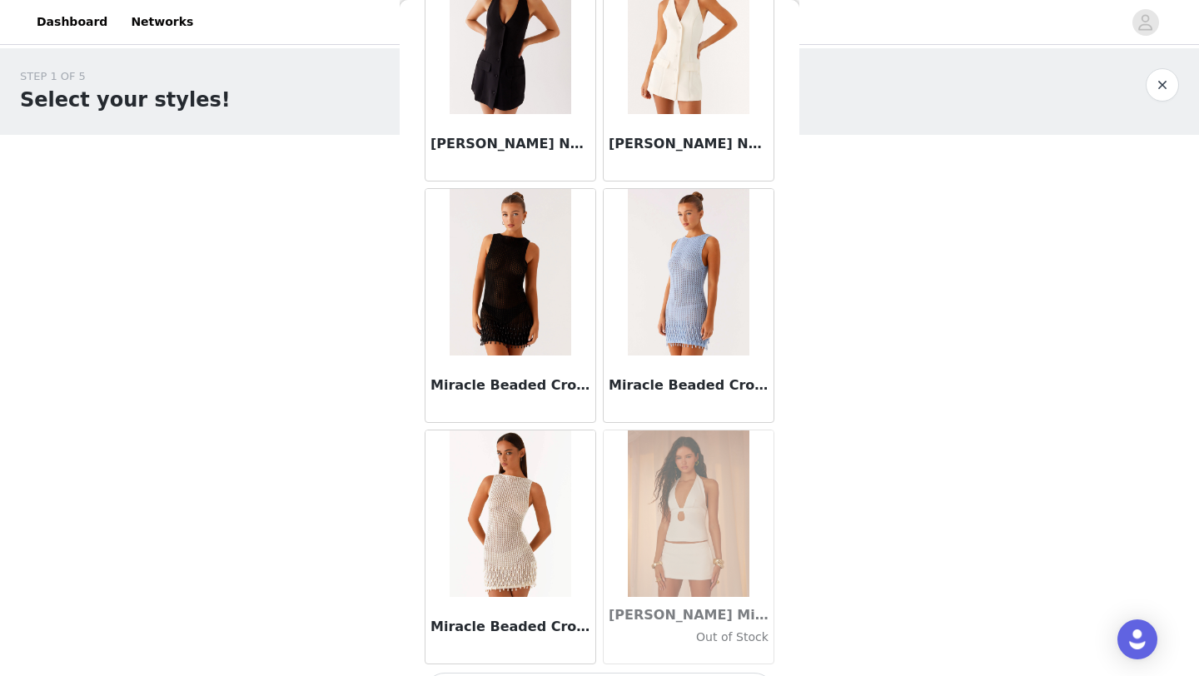
scroll to position [67056, 0]
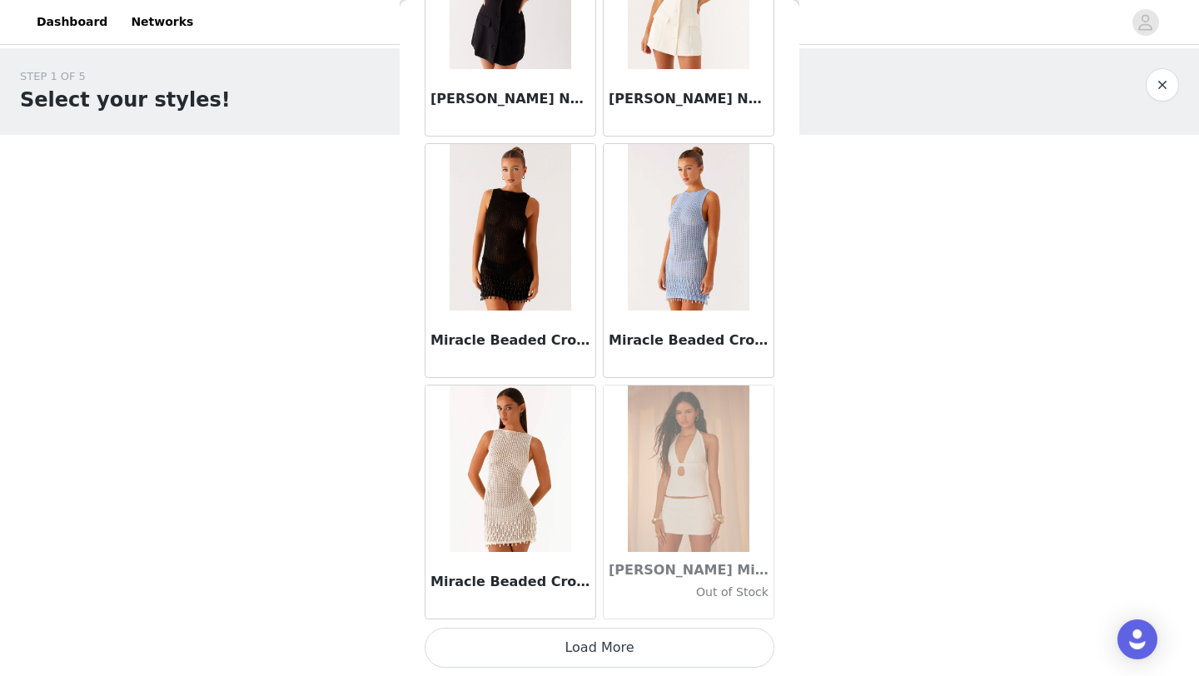
click at [550, 649] on button "Load More" at bounding box center [600, 648] width 350 height 40
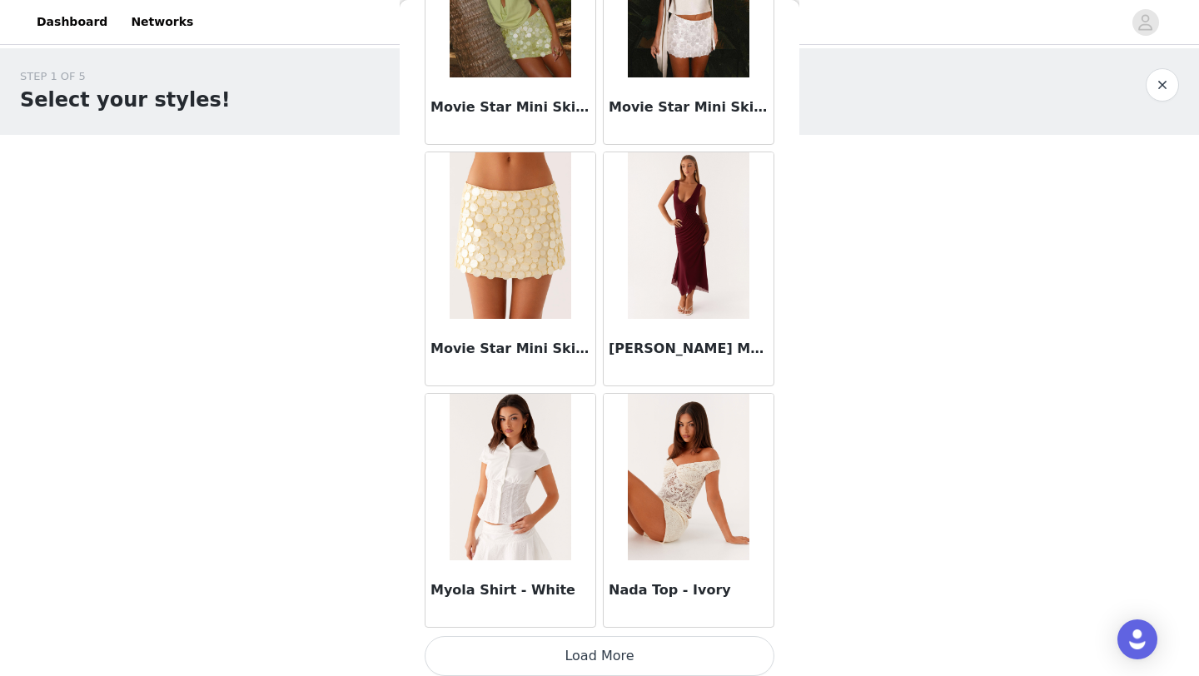
scroll to position [69470, 0]
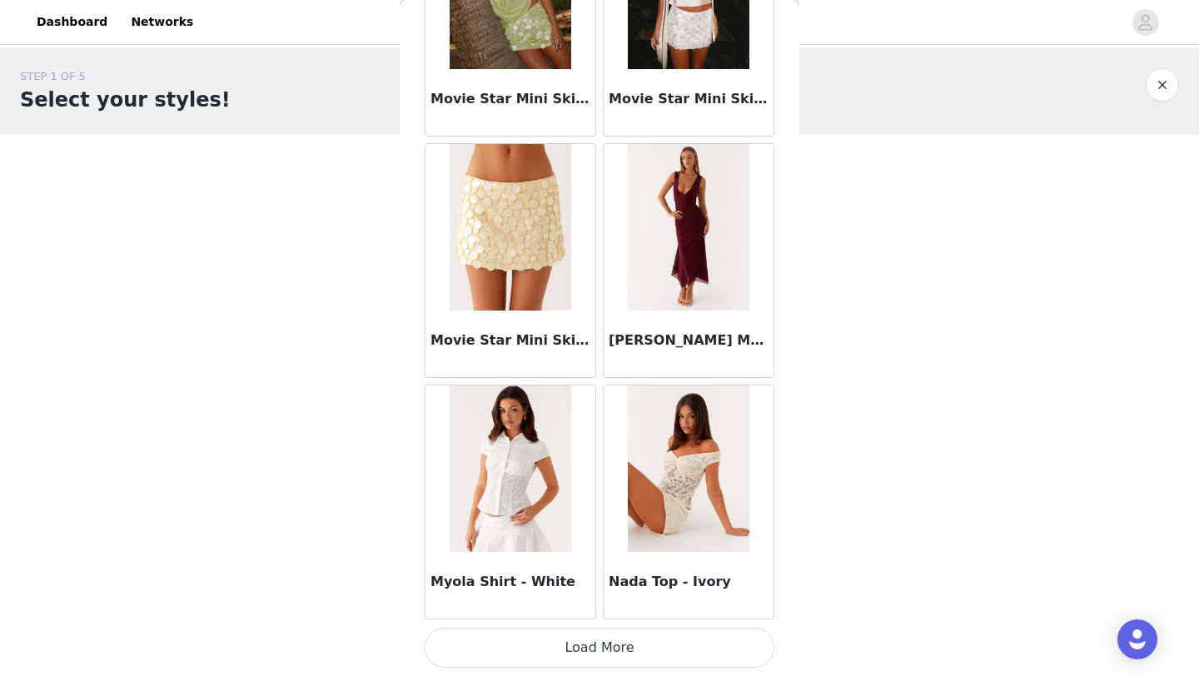
click at [558, 647] on button "Load More" at bounding box center [600, 648] width 350 height 40
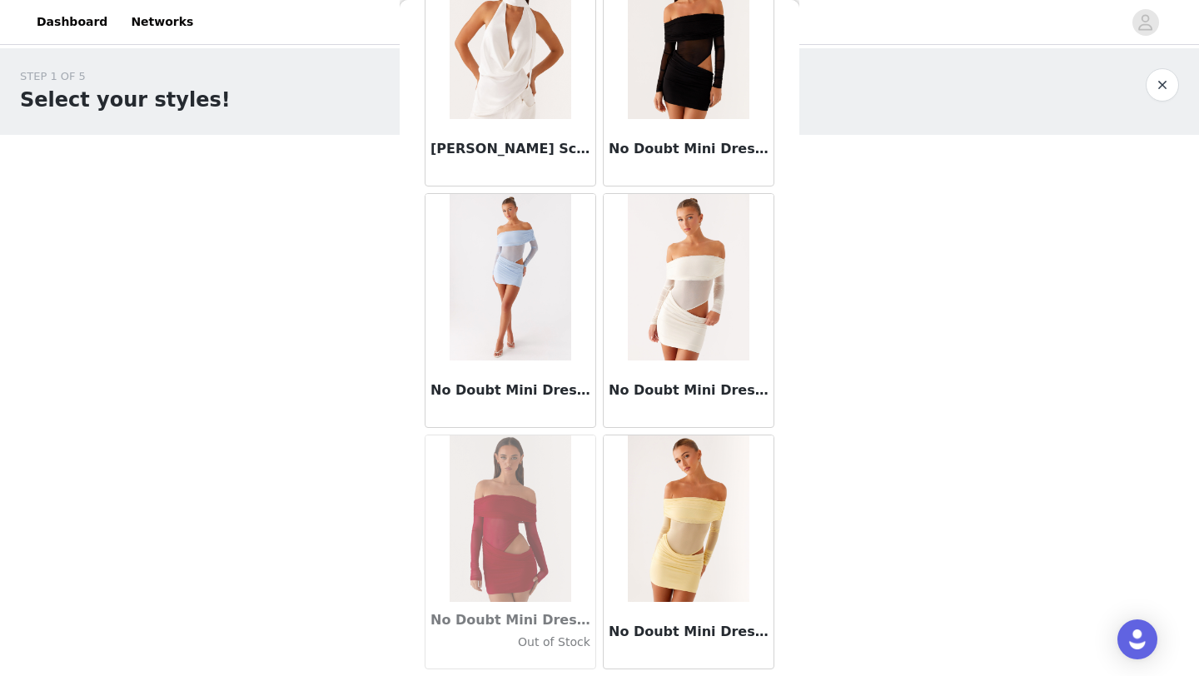
scroll to position [71884, 0]
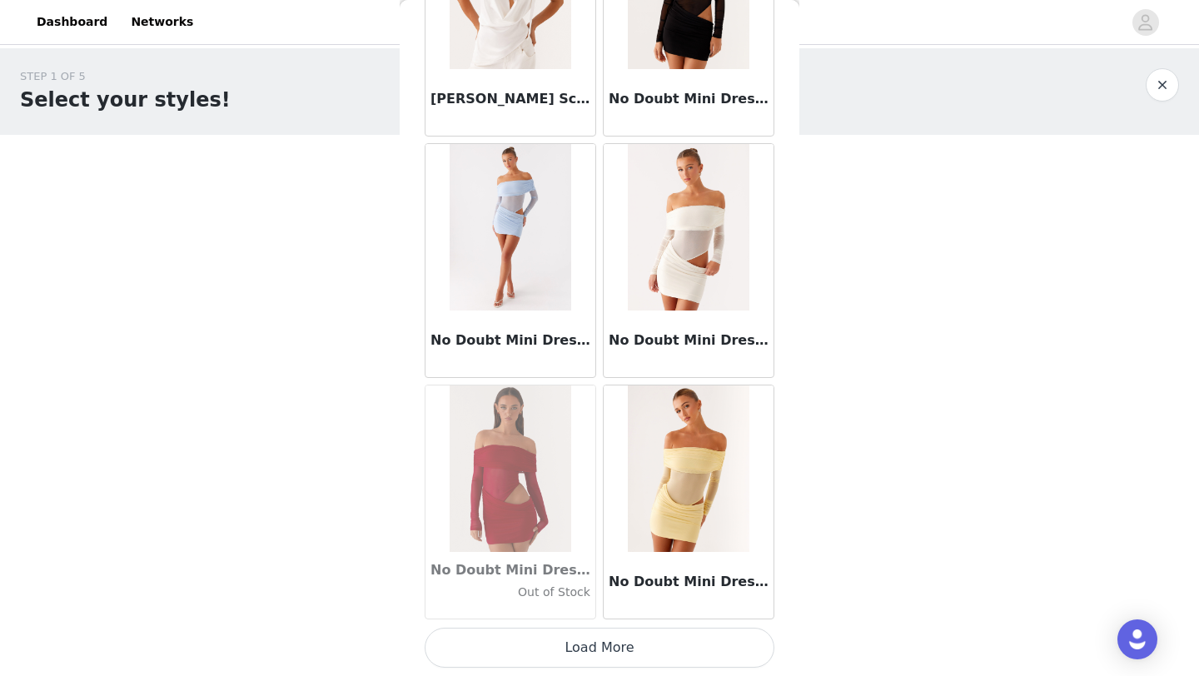
click at [601, 647] on button "Load More" at bounding box center [600, 648] width 350 height 40
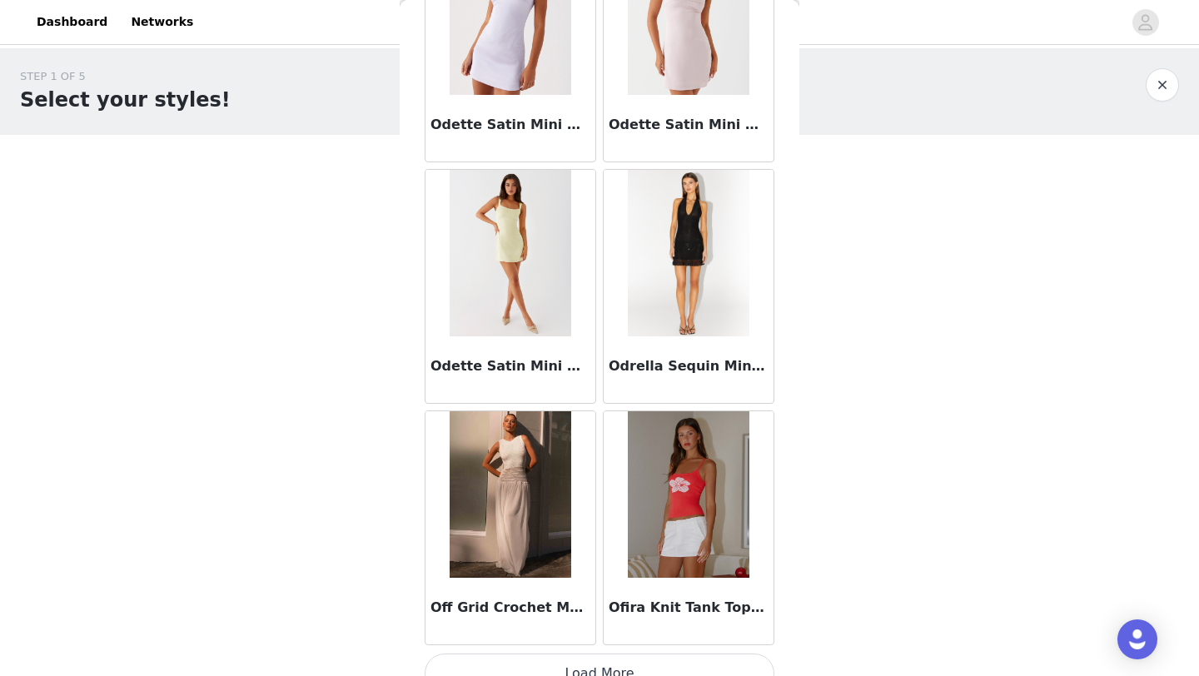
scroll to position [74299, 0]
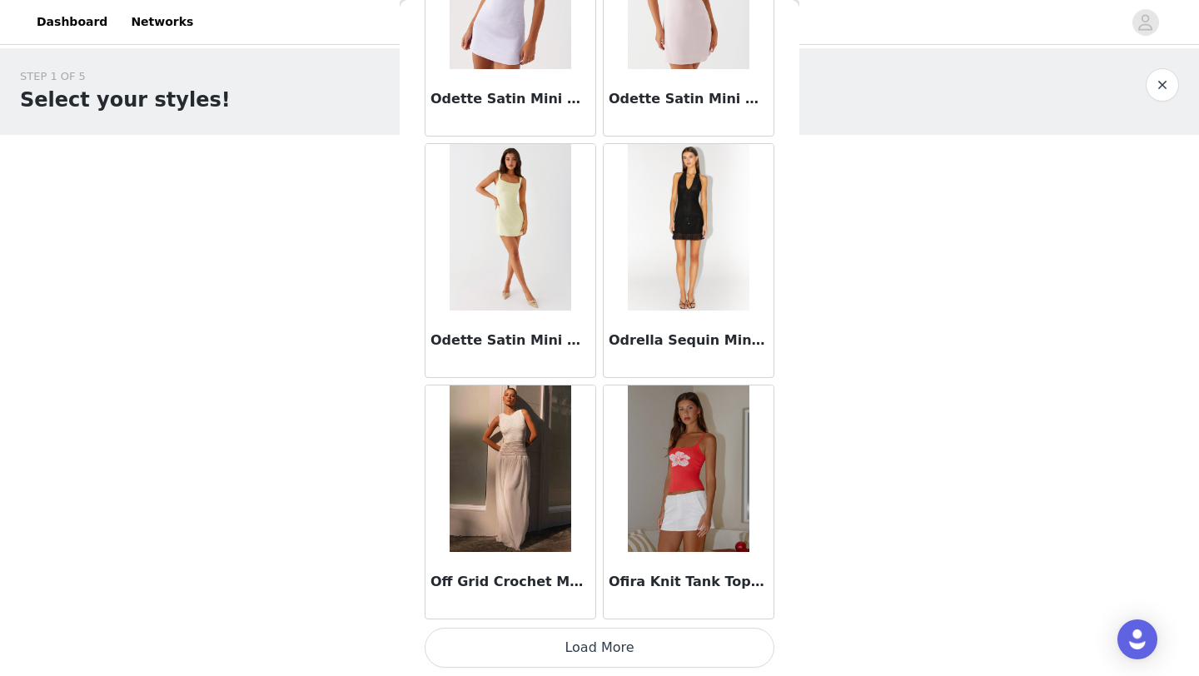
click at [610, 649] on button "Load More" at bounding box center [600, 648] width 350 height 40
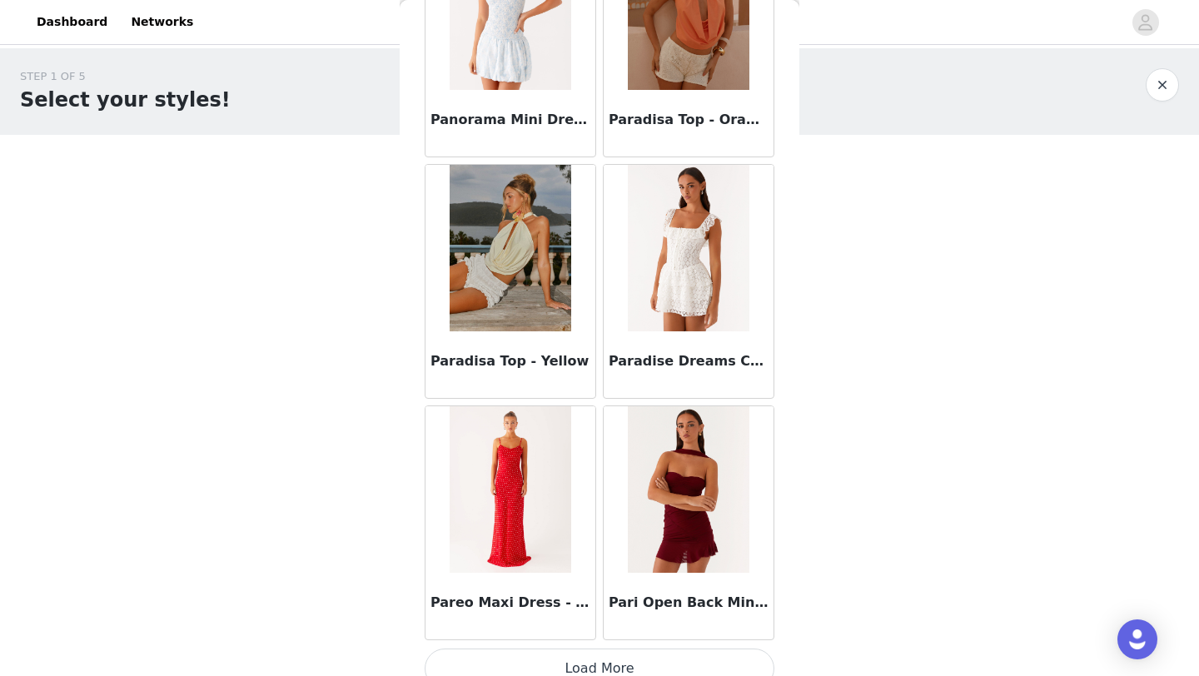
scroll to position [76713, 0]
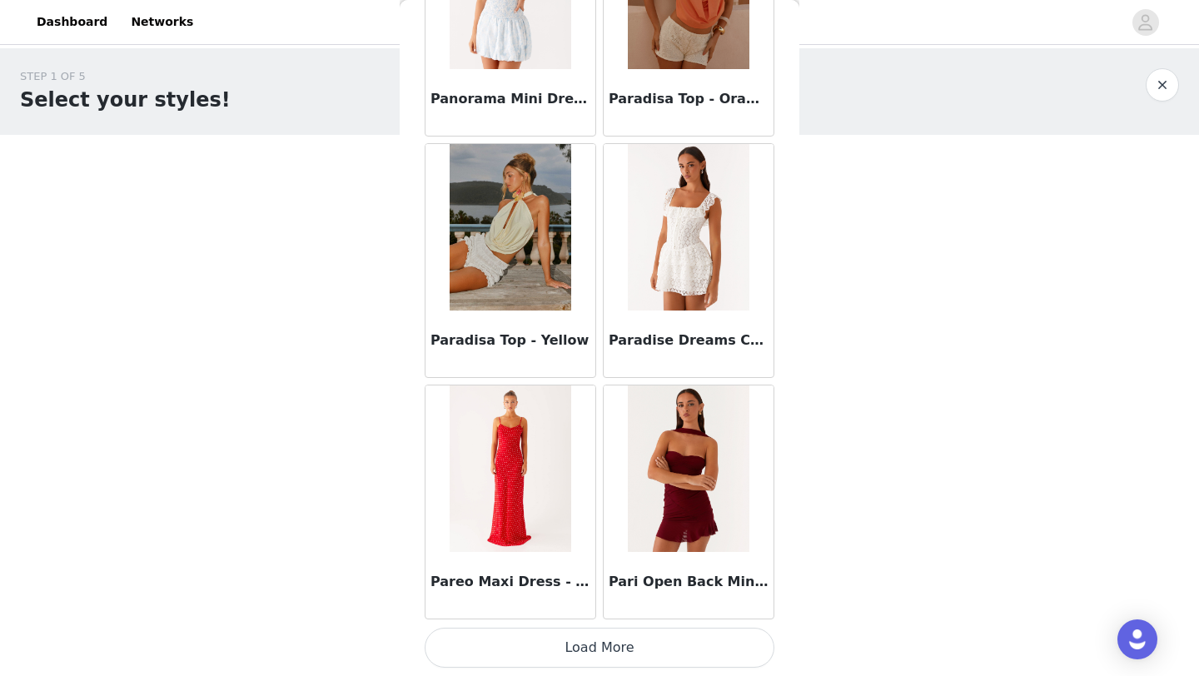
click at [593, 648] on button "Load More" at bounding box center [600, 648] width 350 height 40
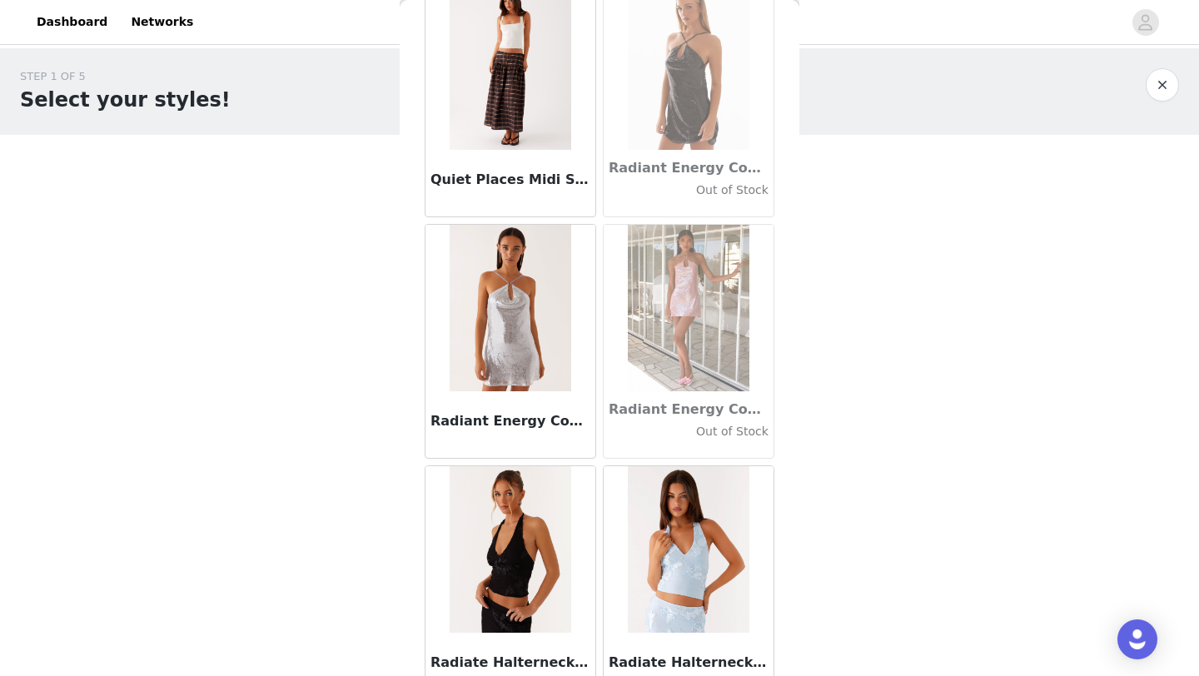
scroll to position [79127, 0]
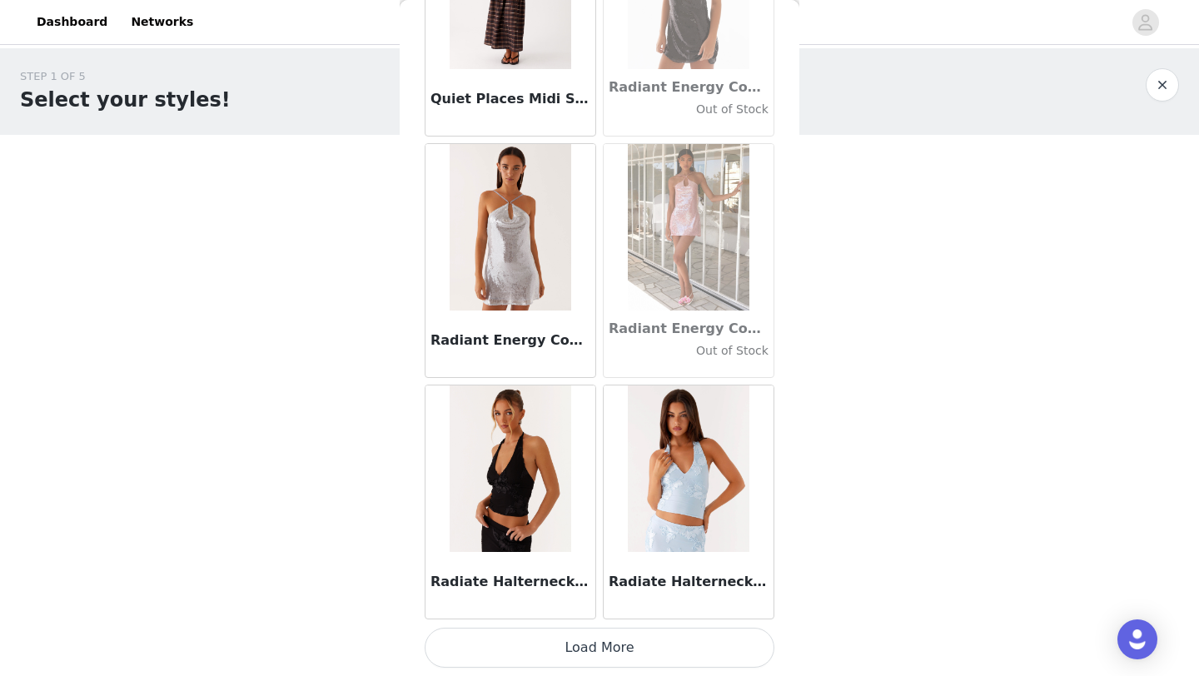
click at [576, 655] on button "Load More" at bounding box center [600, 648] width 350 height 40
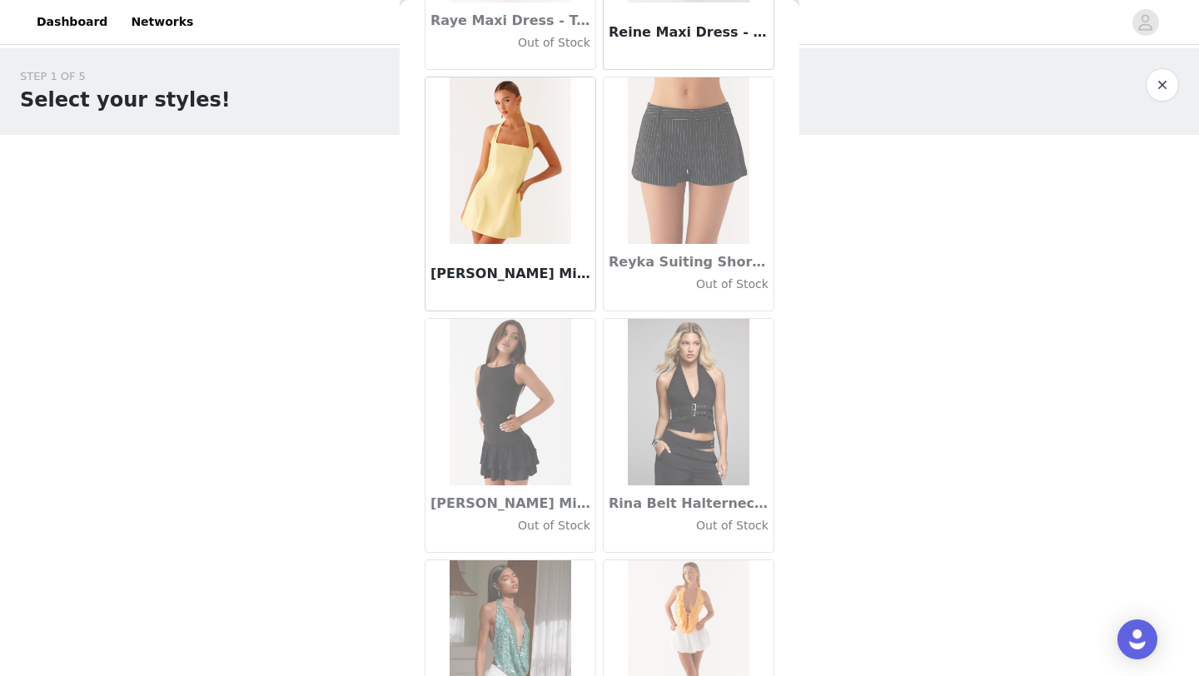
scroll to position [81541, 0]
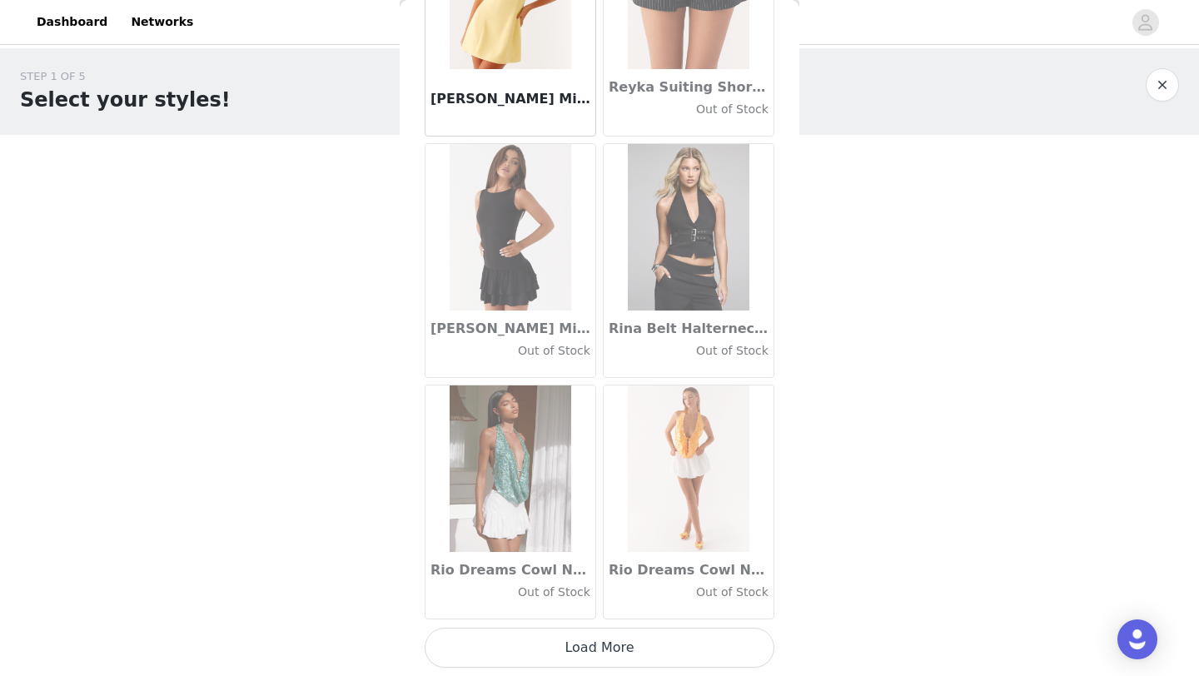
click at [561, 648] on button "Load More" at bounding box center [600, 648] width 350 height 40
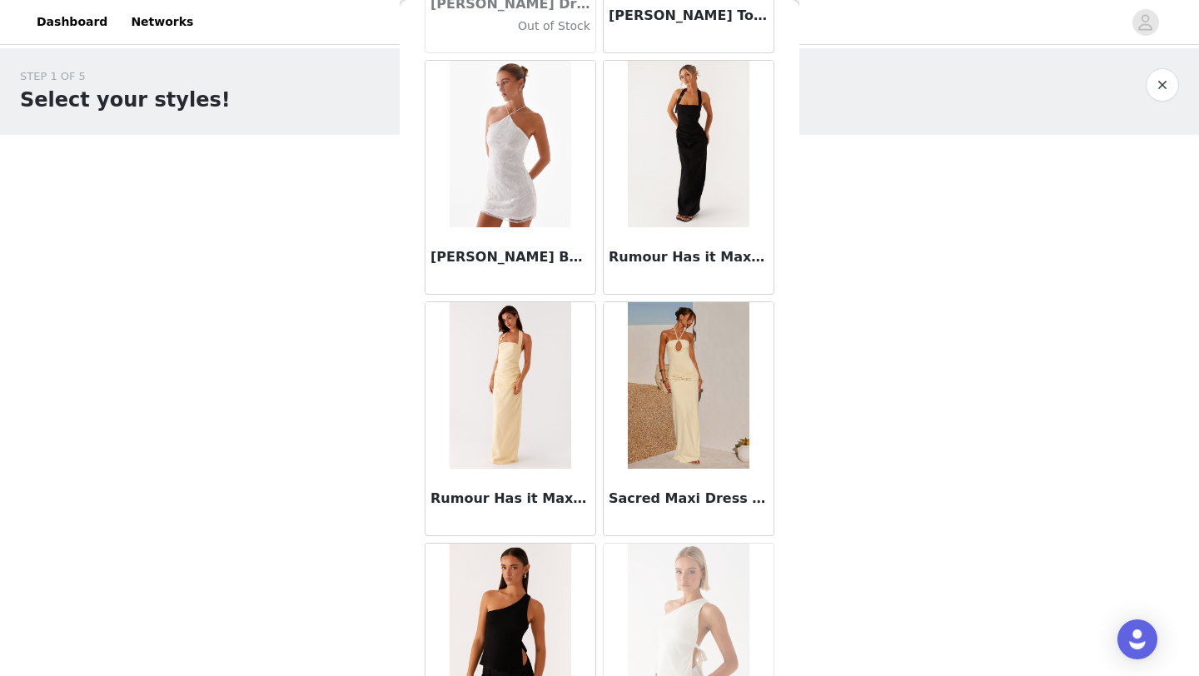
scroll to position [83955, 0]
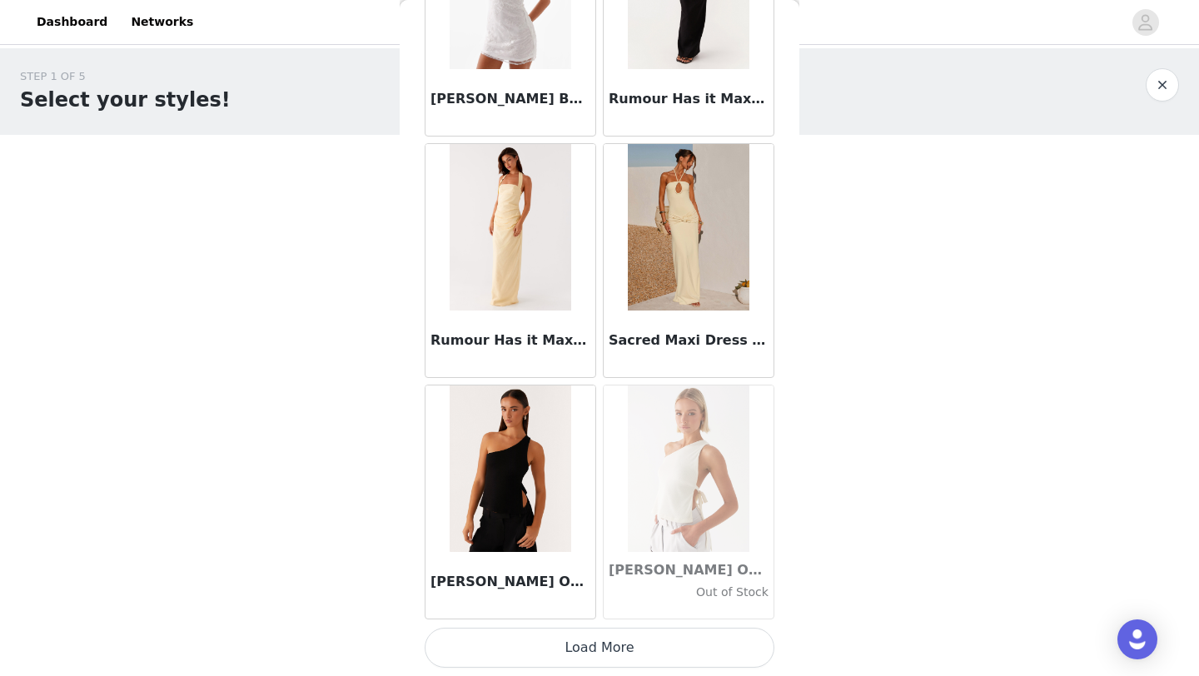
click at [620, 642] on button "Load More" at bounding box center [600, 648] width 350 height 40
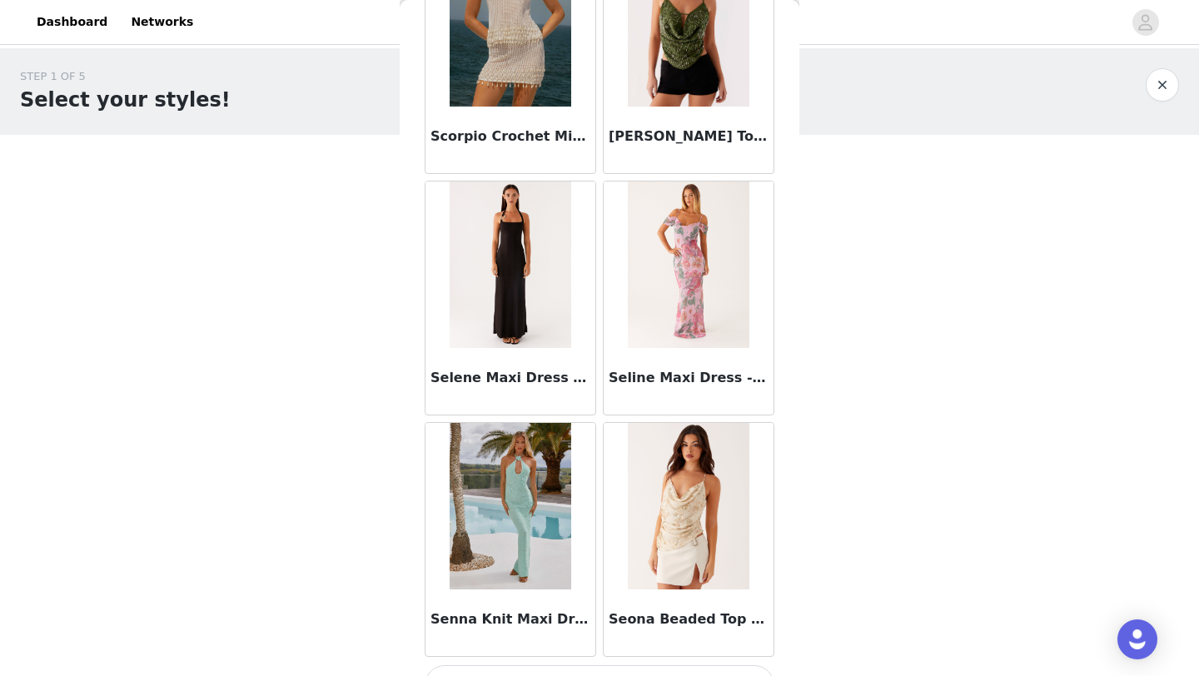
scroll to position [86370, 0]
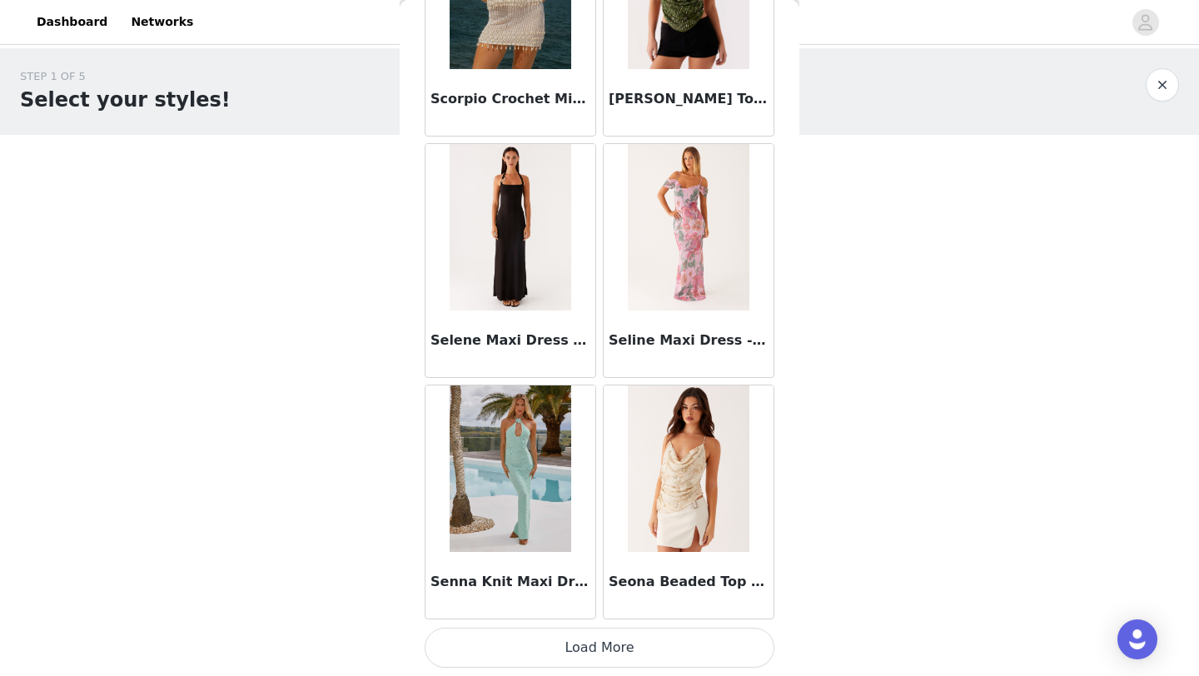
click at [604, 649] on button "Load More" at bounding box center [600, 648] width 350 height 40
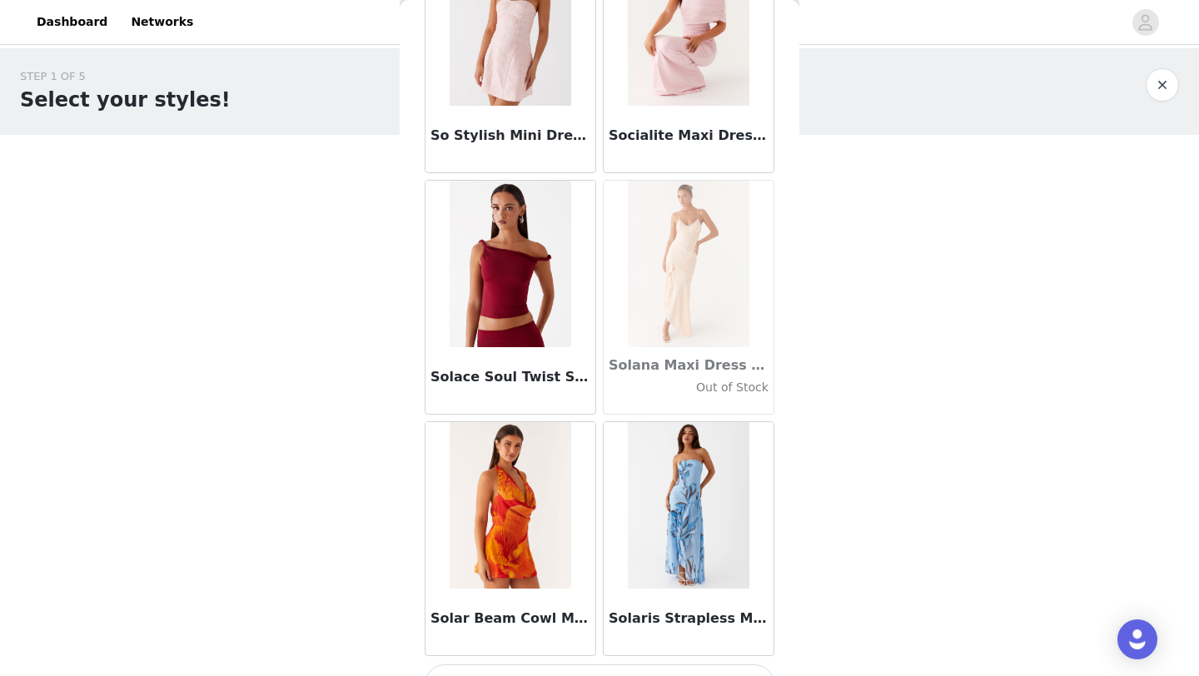
scroll to position [88784, 0]
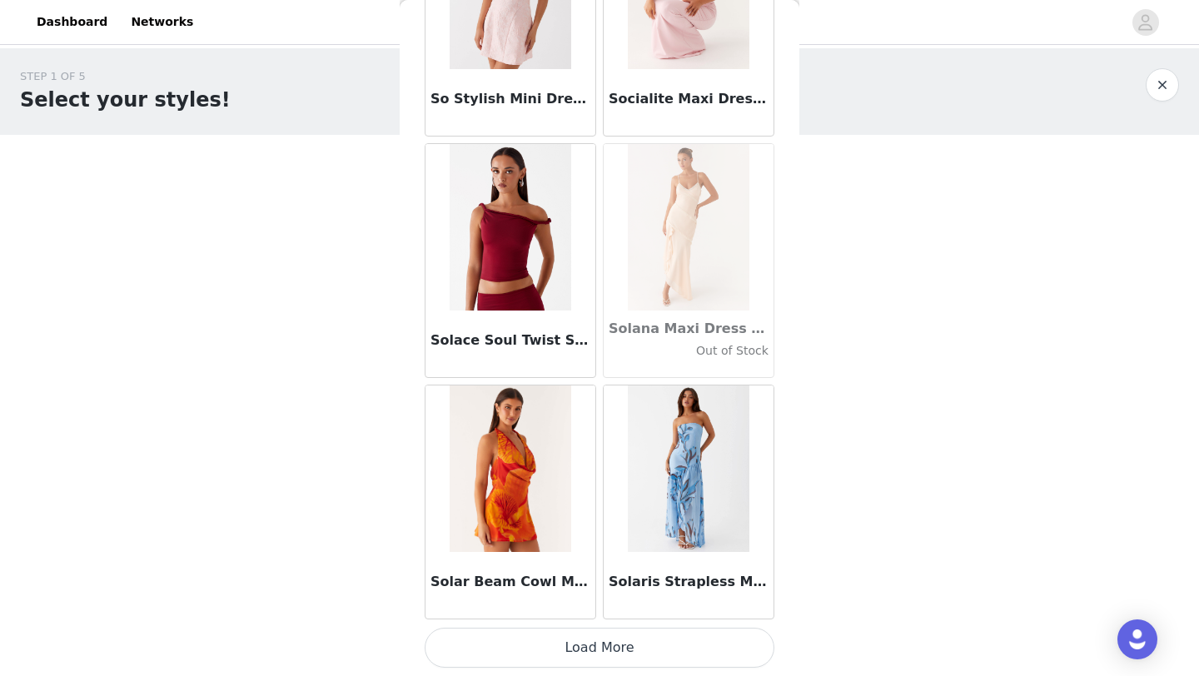
click at [630, 644] on button "Load More" at bounding box center [600, 648] width 350 height 40
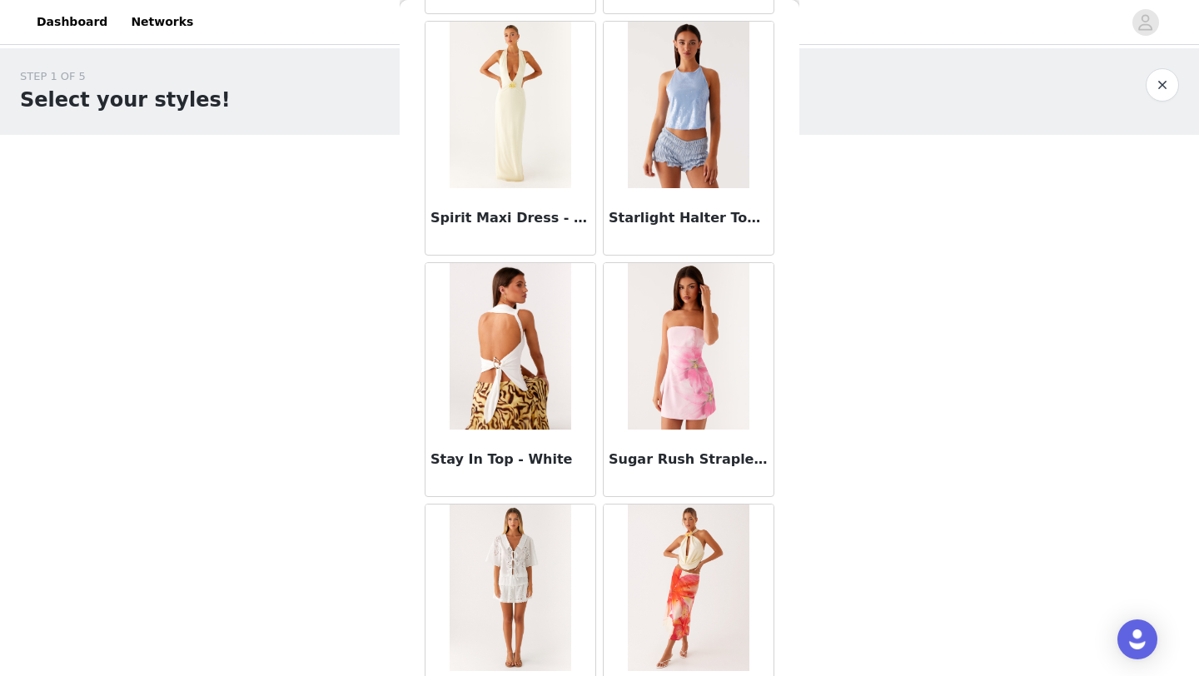
scroll to position [91198, 0]
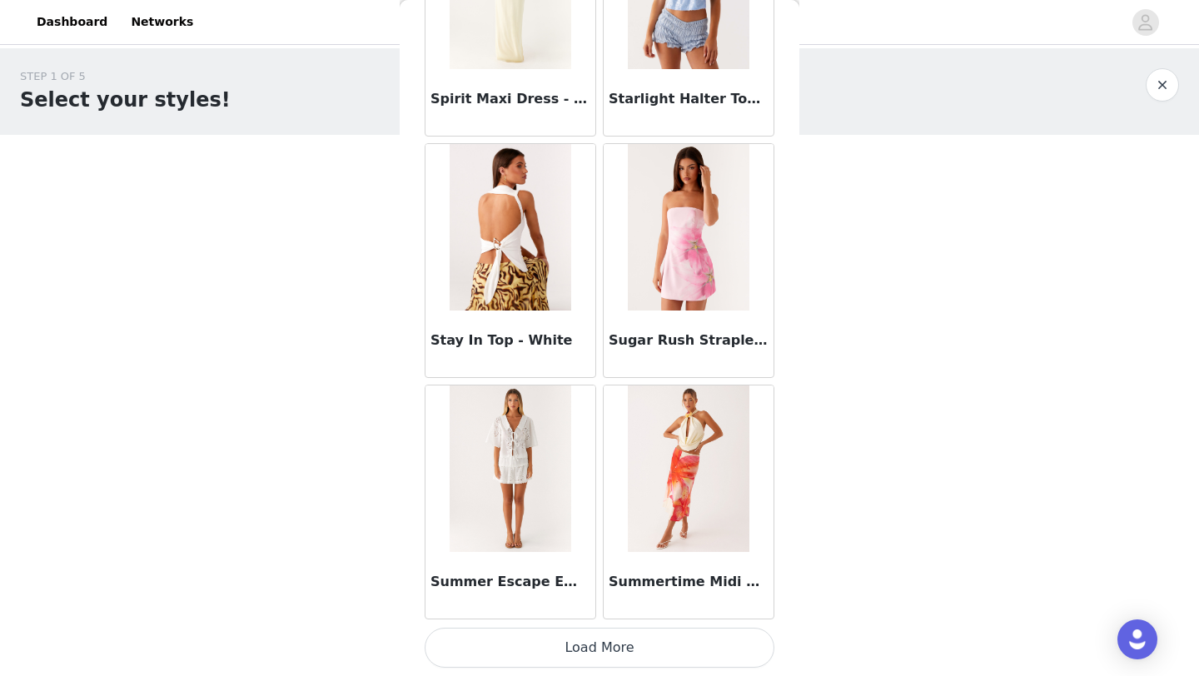
click at [608, 641] on button "Load More" at bounding box center [600, 648] width 350 height 40
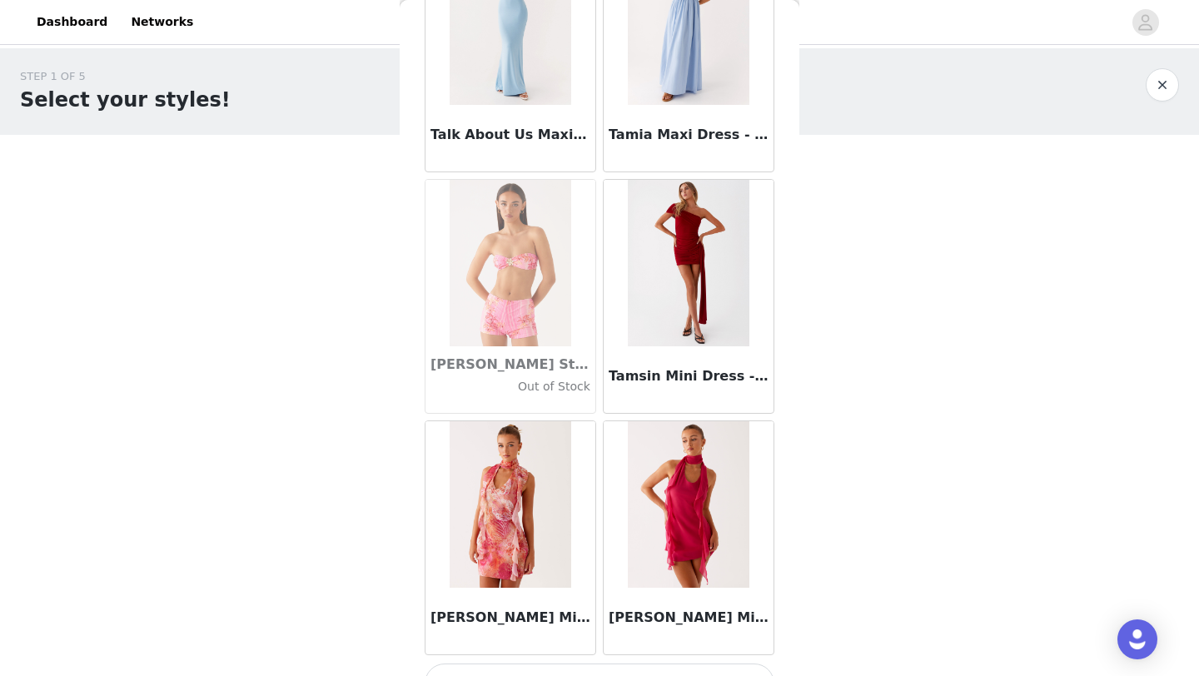
scroll to position [93612, 0]
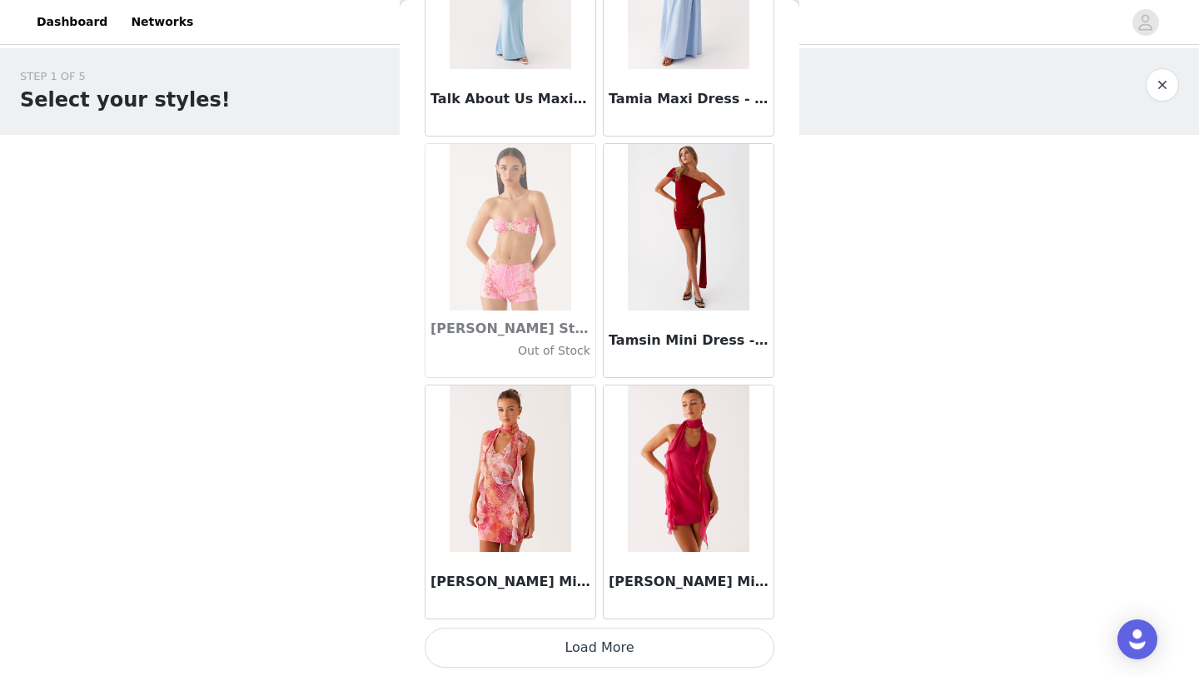
click at [569, 654] on button "Load More" at bounding box center [600, 648] width 350 height 40
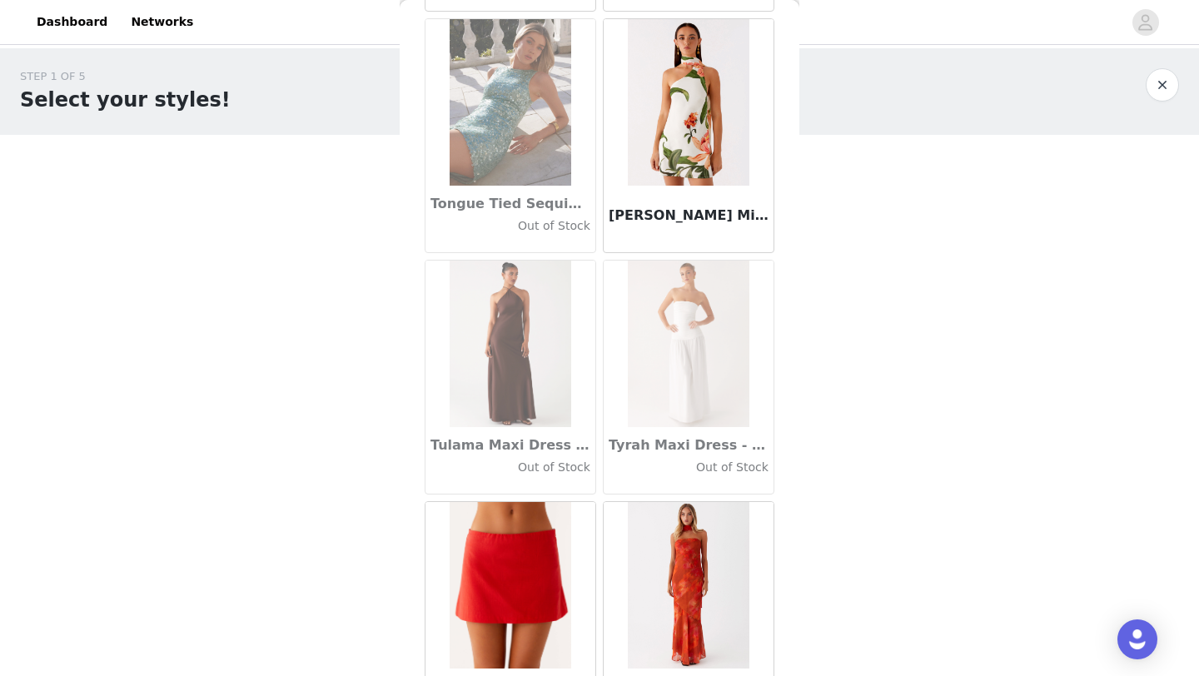
scroll to position [96027, 0]
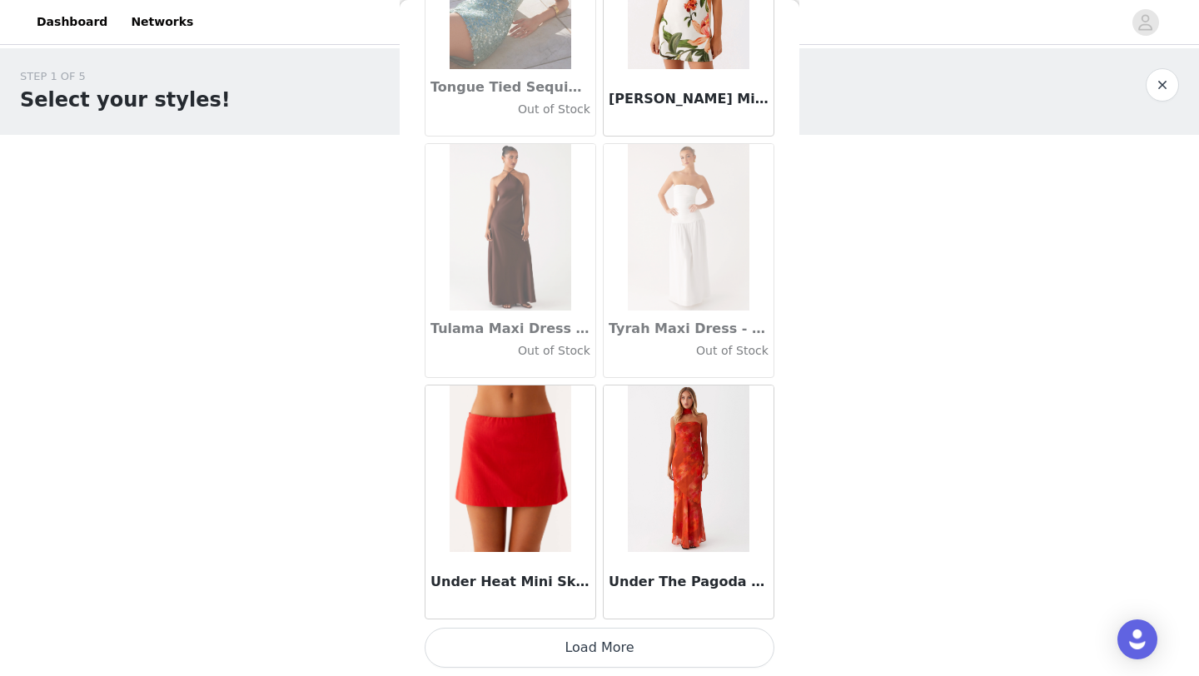
click at [569, 654] on button "Load More" at bounding box center [600, 648] width 350 height 40
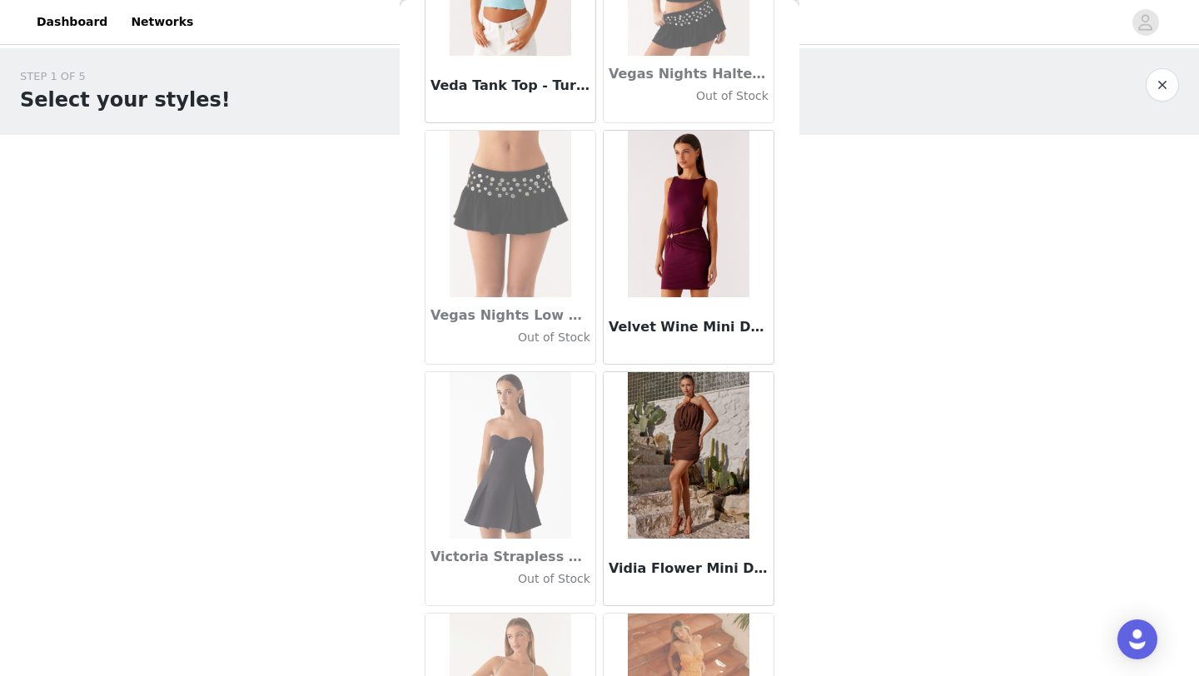
scroll to position [98441, 0]
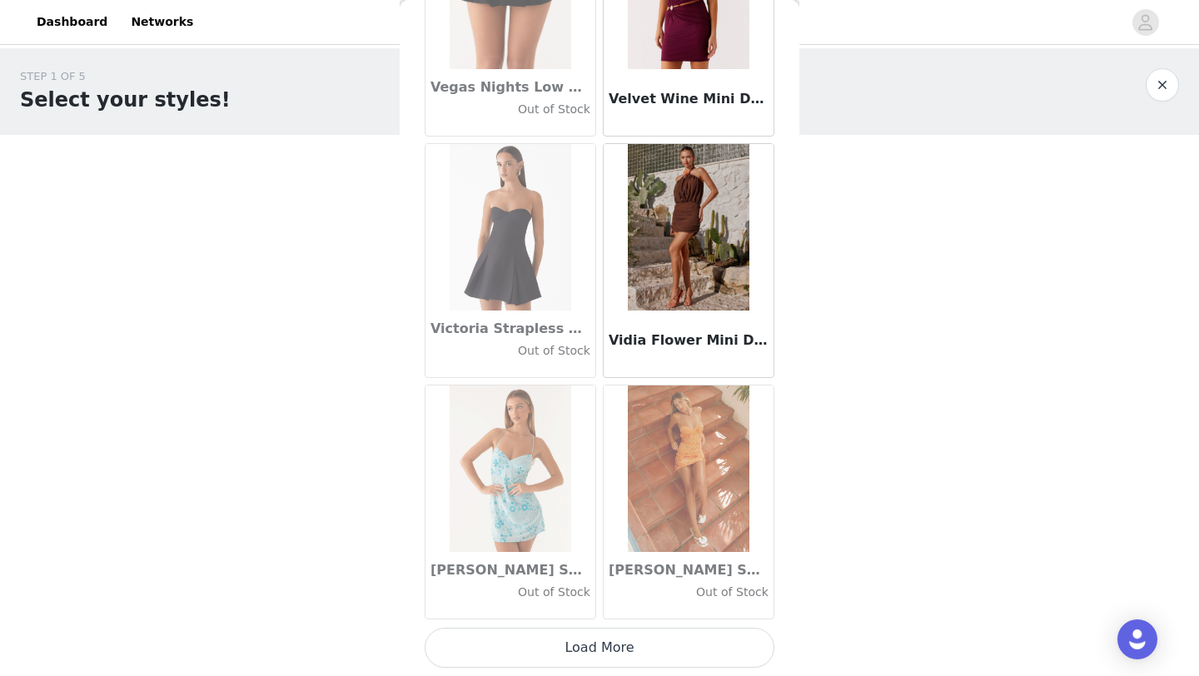
click at [585, 642] on button "Load More" at bounding box center [600, 648] width 350 height 40
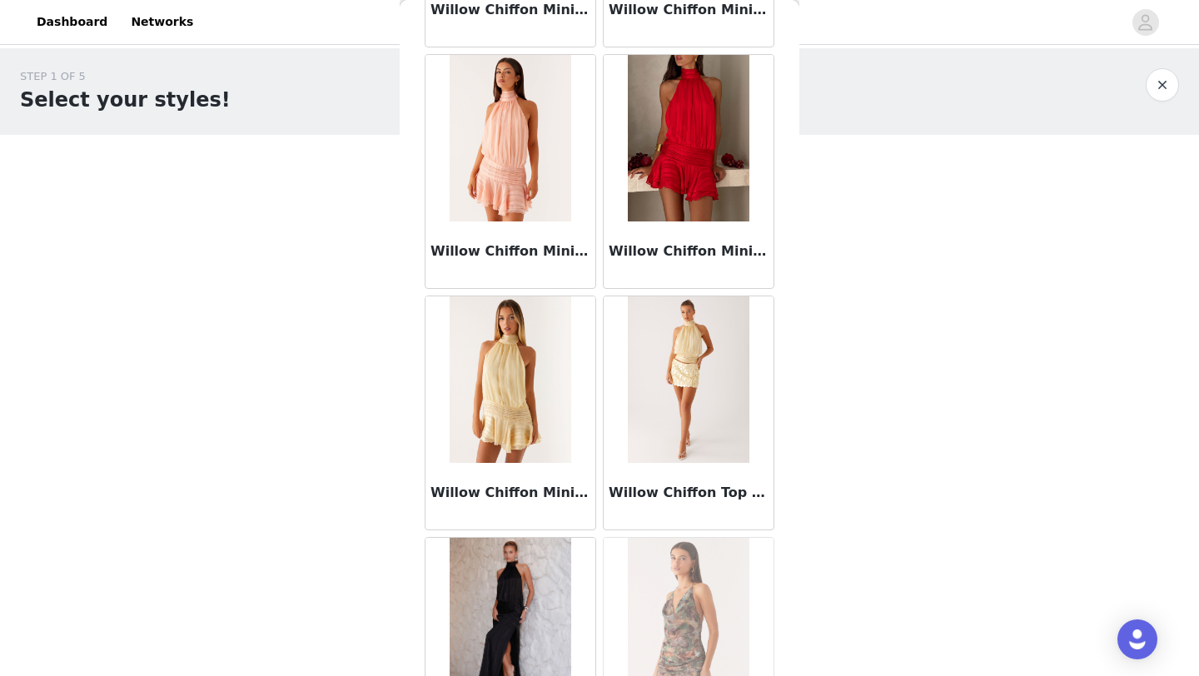
scroll to position [100855, 0]
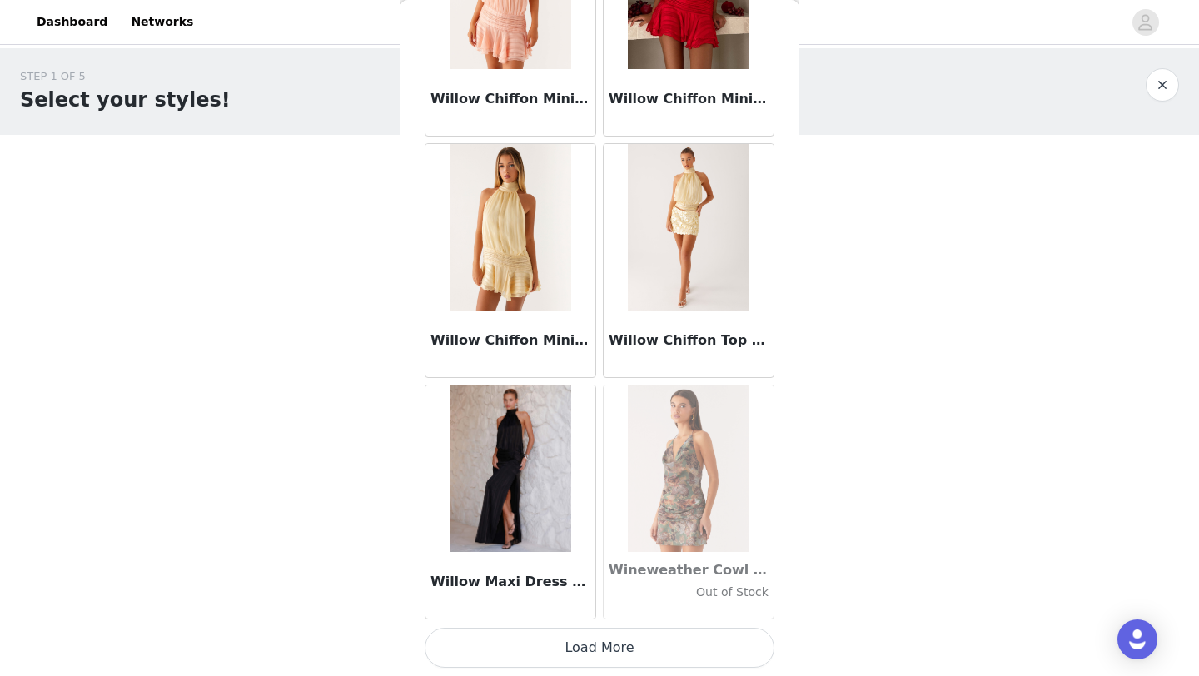
click at [613, 651] on button "Load More" at bounding box center [600, 648] width 350 height 40
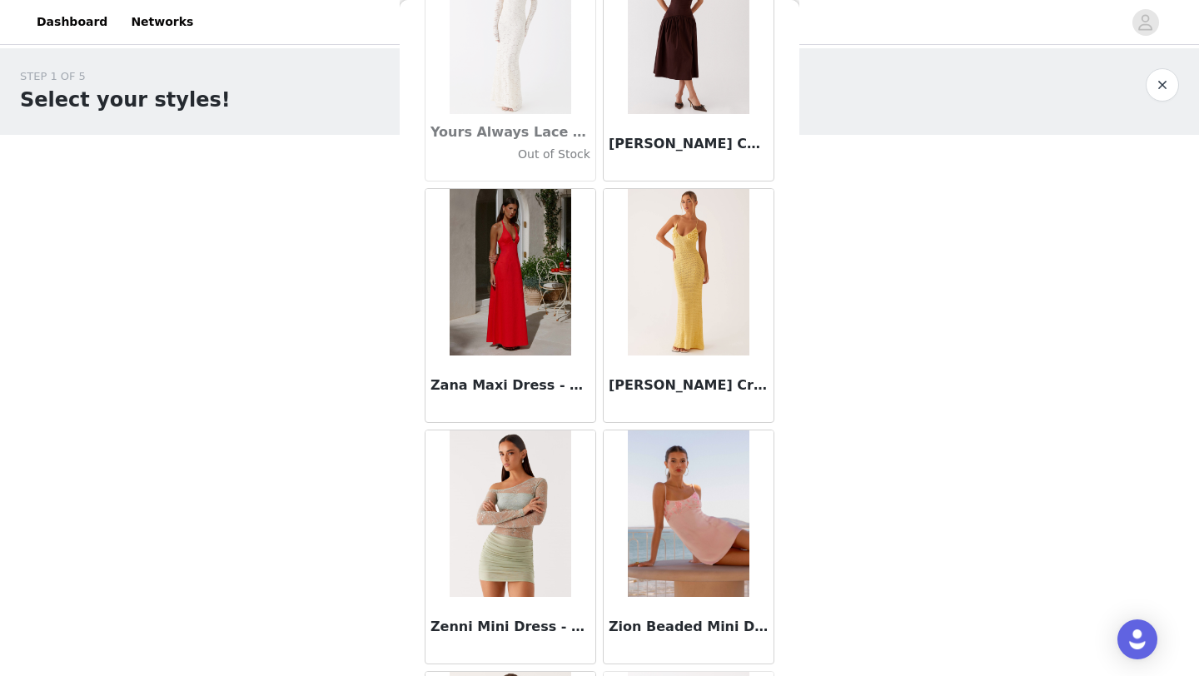
scroll to position [102273, 0]
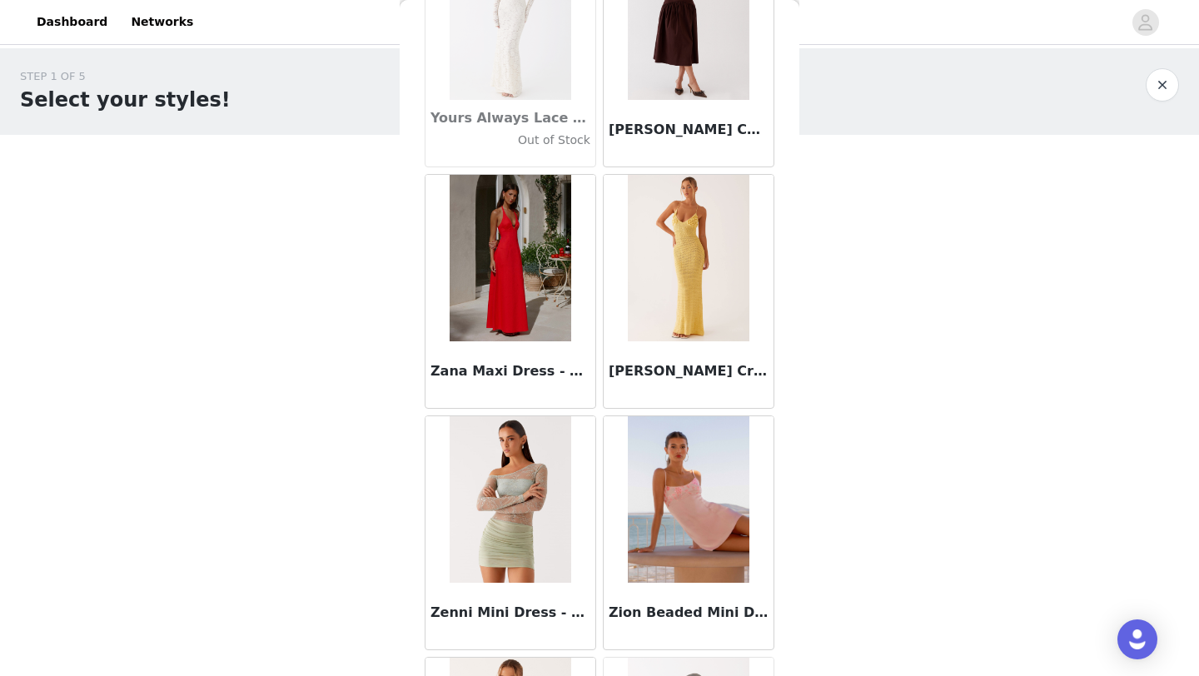
click at [524, 294] on img at bounding box center [510, 258] width 121 height 166
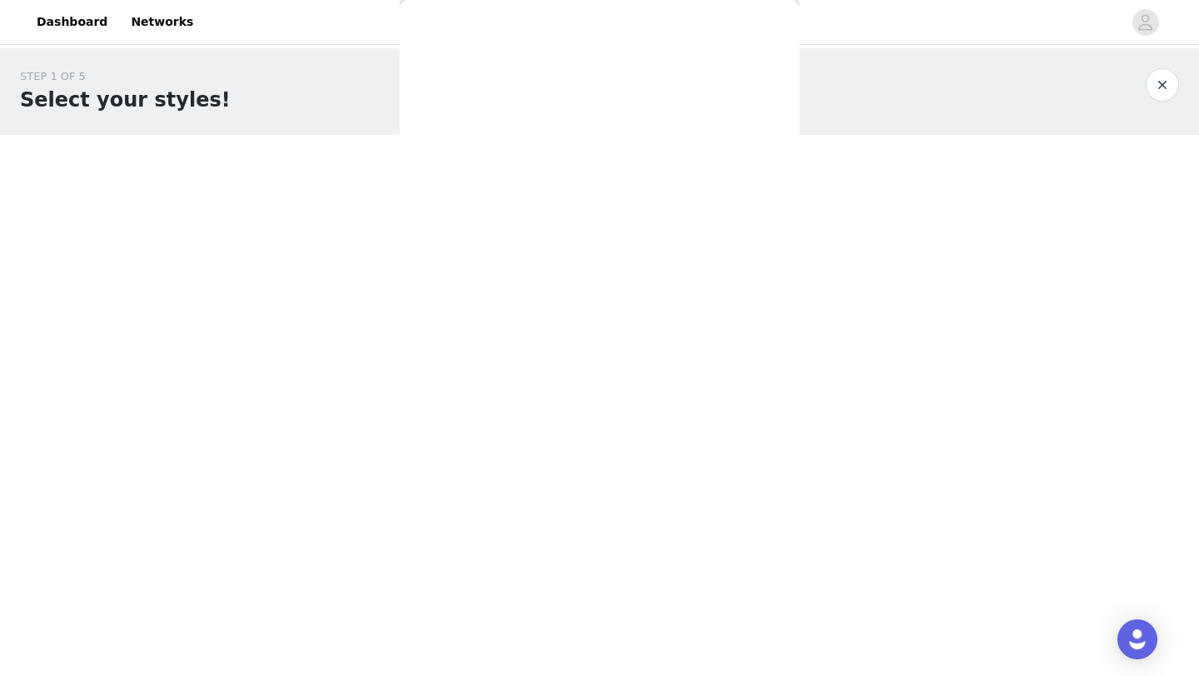
scroll to position [219, 0]
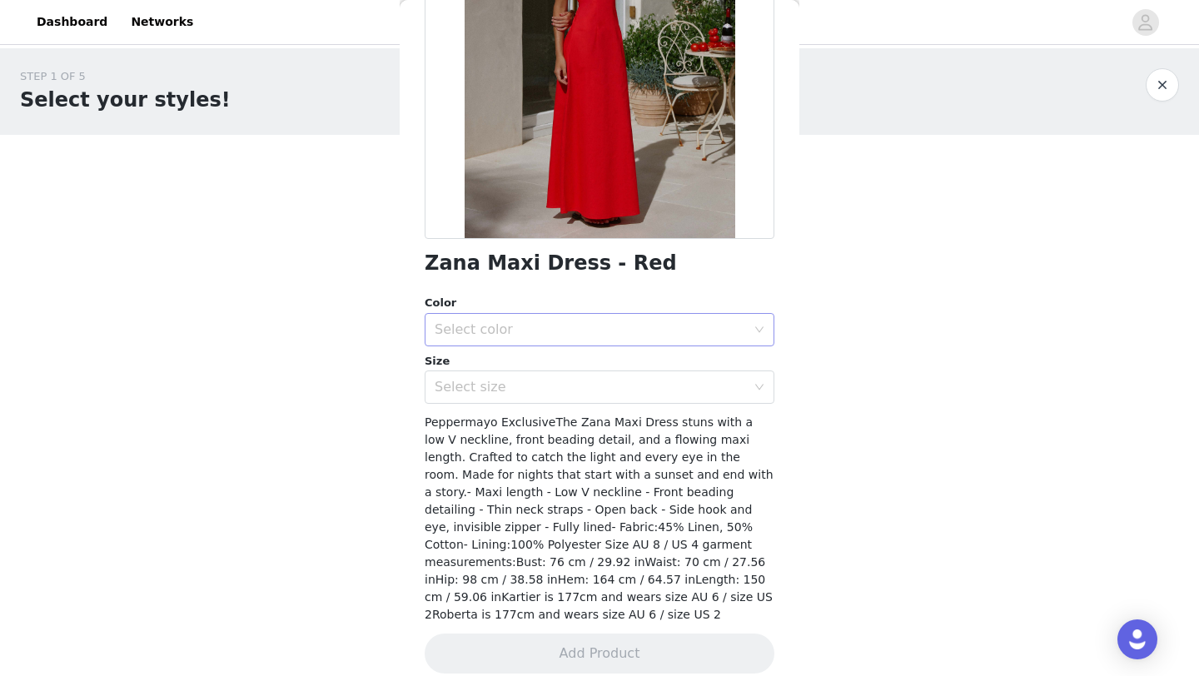
click at [545, 343] on div "Select color" at bounding box center [594, 330] width 319 height 32
click at [495, 374] on li "Red" at bounding box center [600, 366] width 350 height 27
click at [485, 390] on div "Select size" at bounding box center [590, 387] width 311 height 17
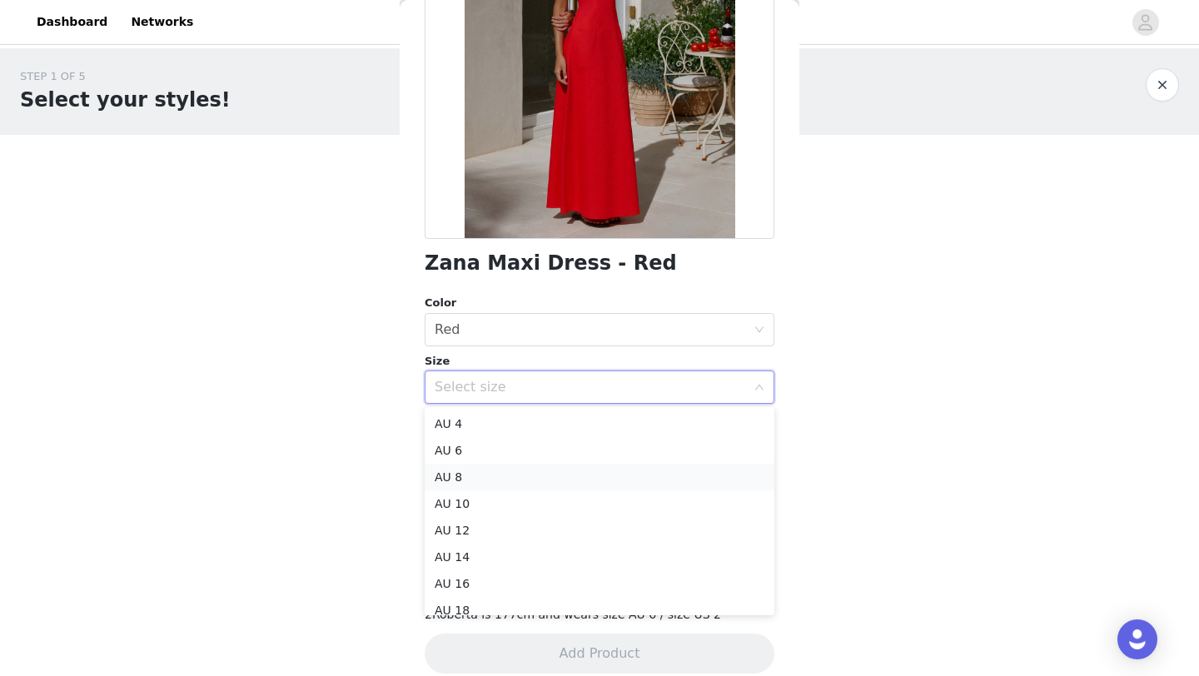
click at [475, 474] on li "AU 8" at bounding box center [600, 477] width 350 height 27
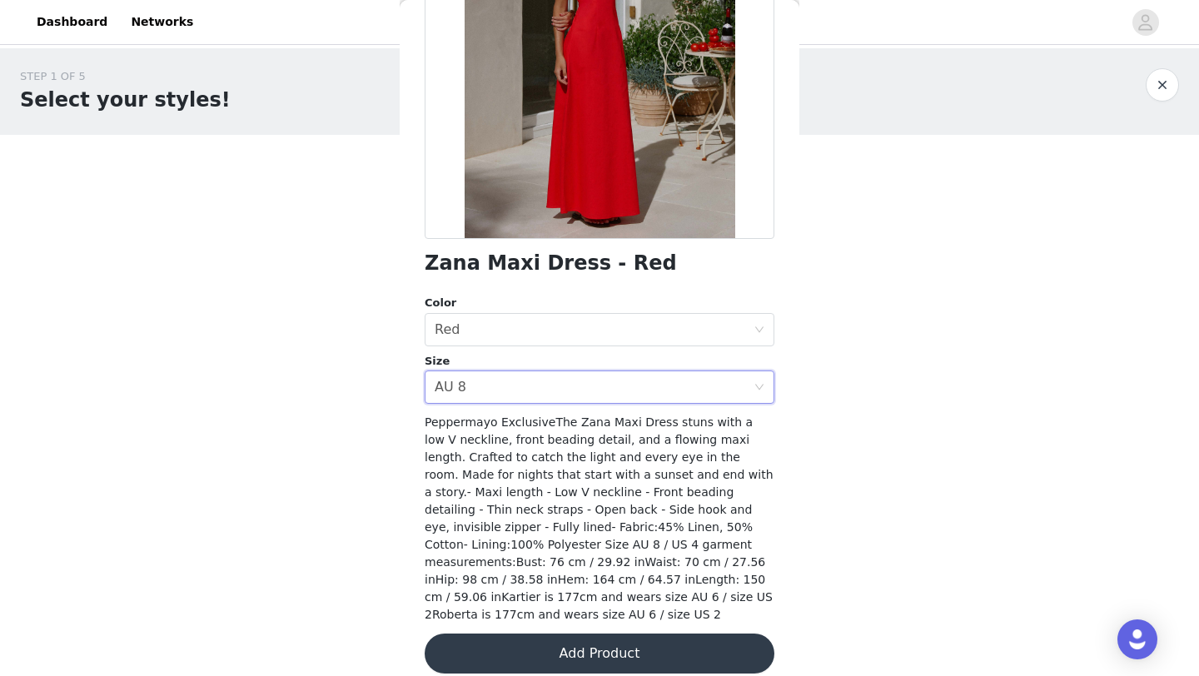
click at [567, 641] on button "Add Product" at bounding box center [600, 654] width 350 height 40
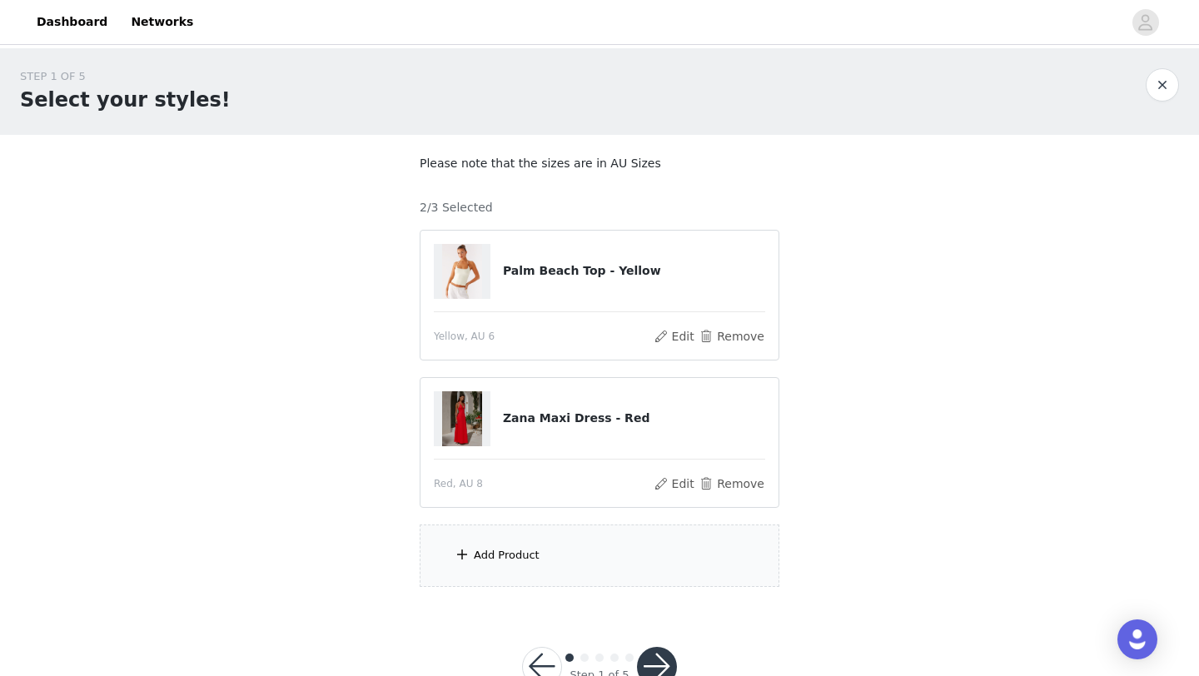
click at [554, 549] on div "Add Product" at bounding box center [600, 555] width 360 height 62
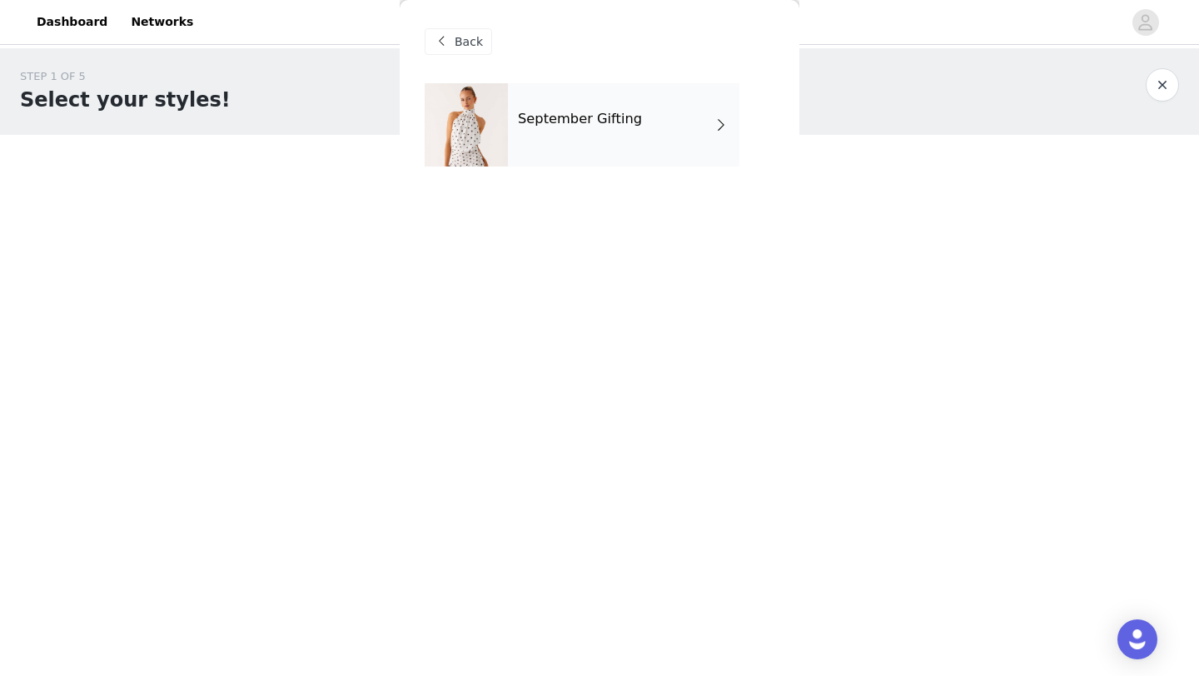
click at [516, 127] on div "September Gifting" at bounding box center [623, 124] width 231 height 83
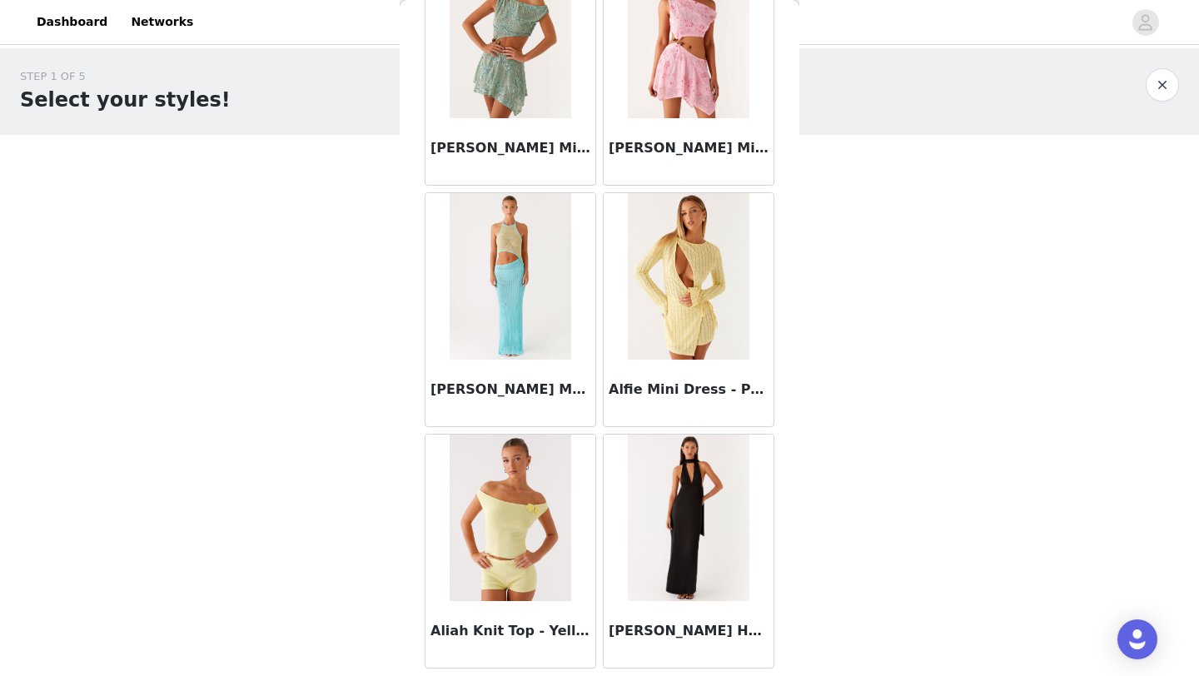
scroll to position [1871, 0]
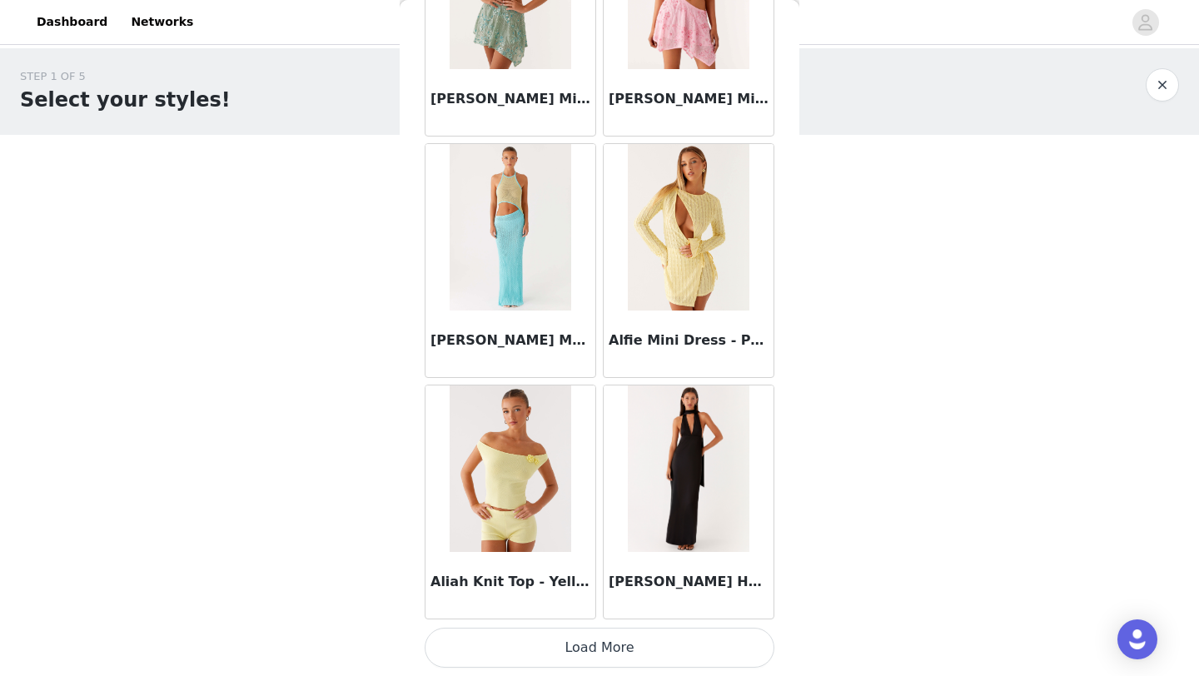
click at [549, 651] on button "Load More" at bounding box center [600, 648] width 350 height 40
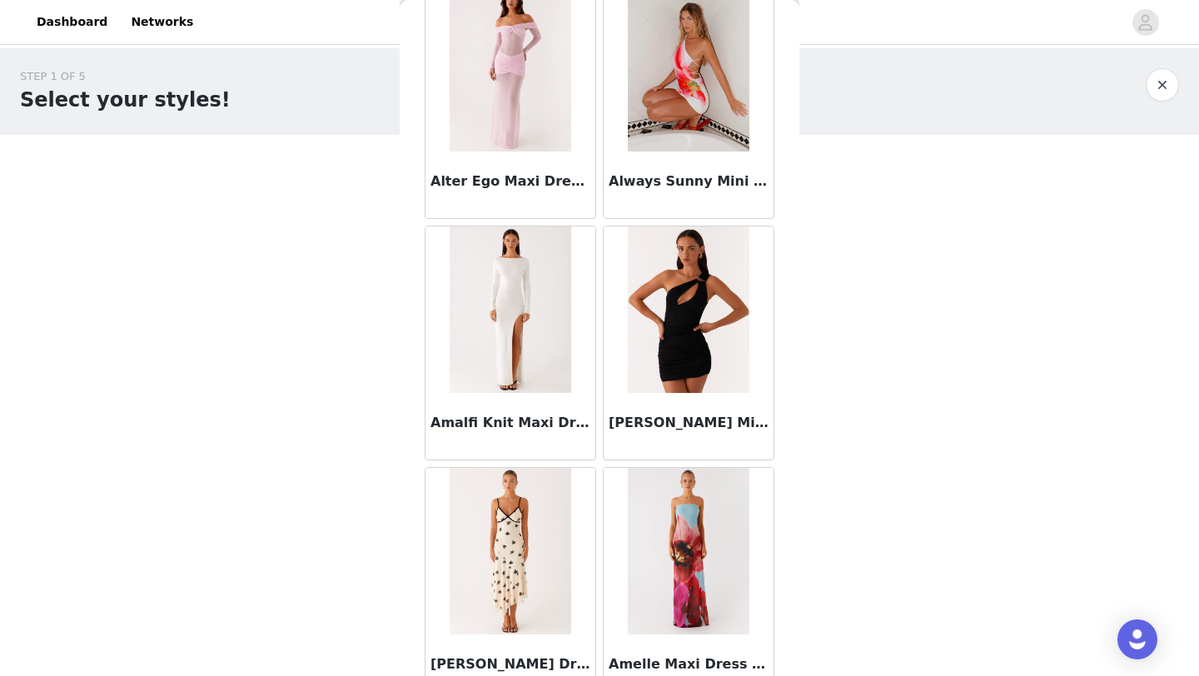
scroll to position [4286, 0]
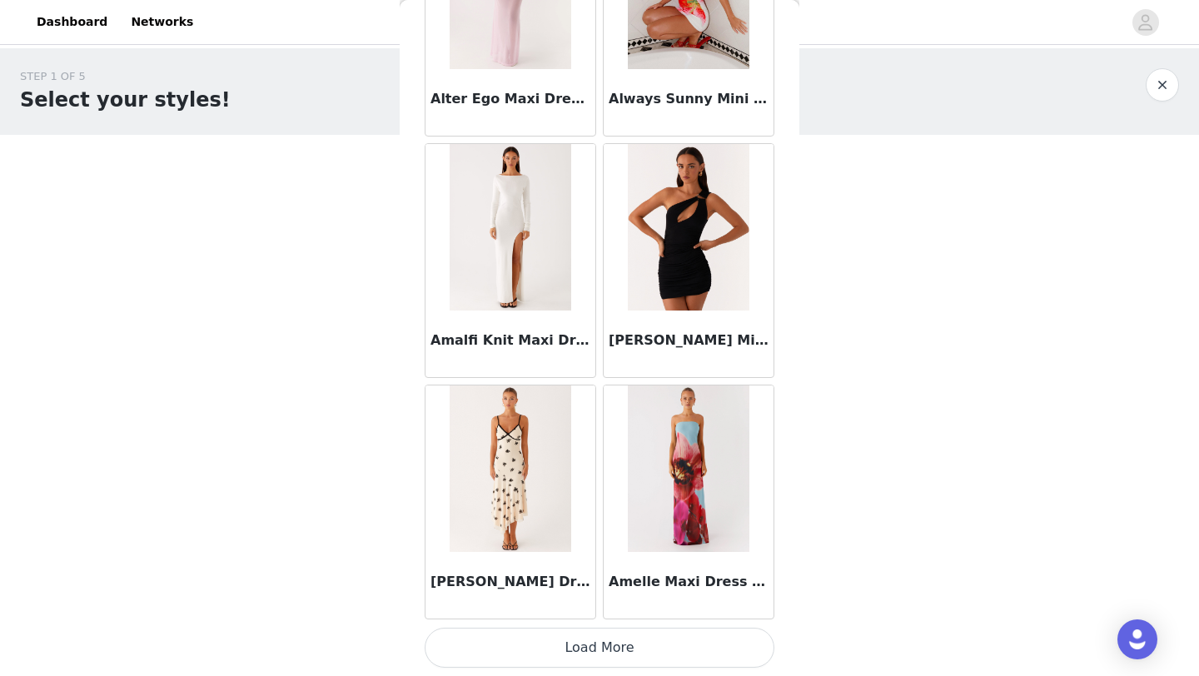
click at [587, 644] on button "Load More" at bounding box center [600, 648] width 350 height 40
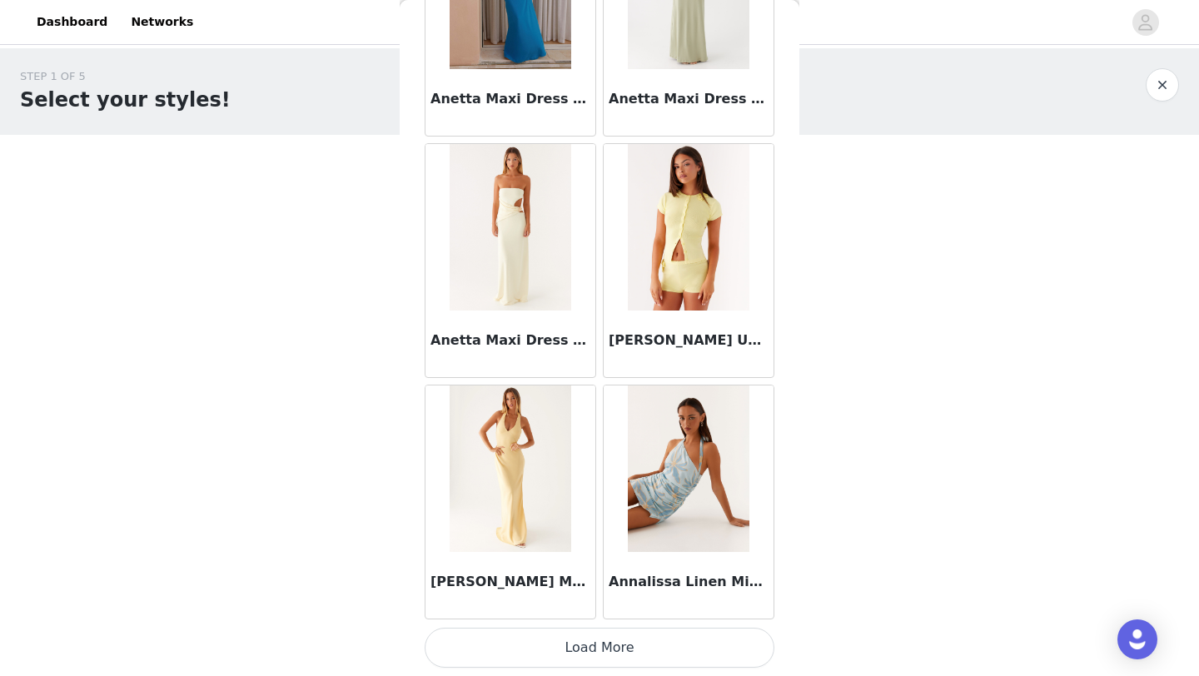
click at [587, 644] on button "Load More" at bounding box center [600, 648] width 350 height 40
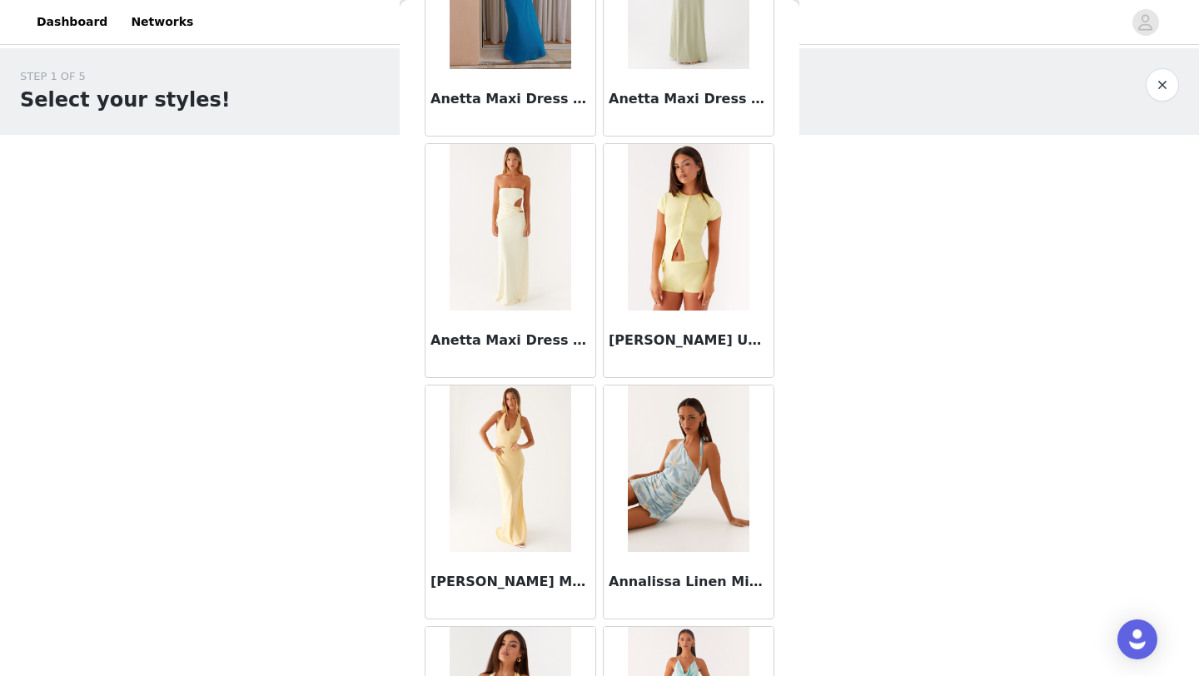
scroll to position [50, 0]
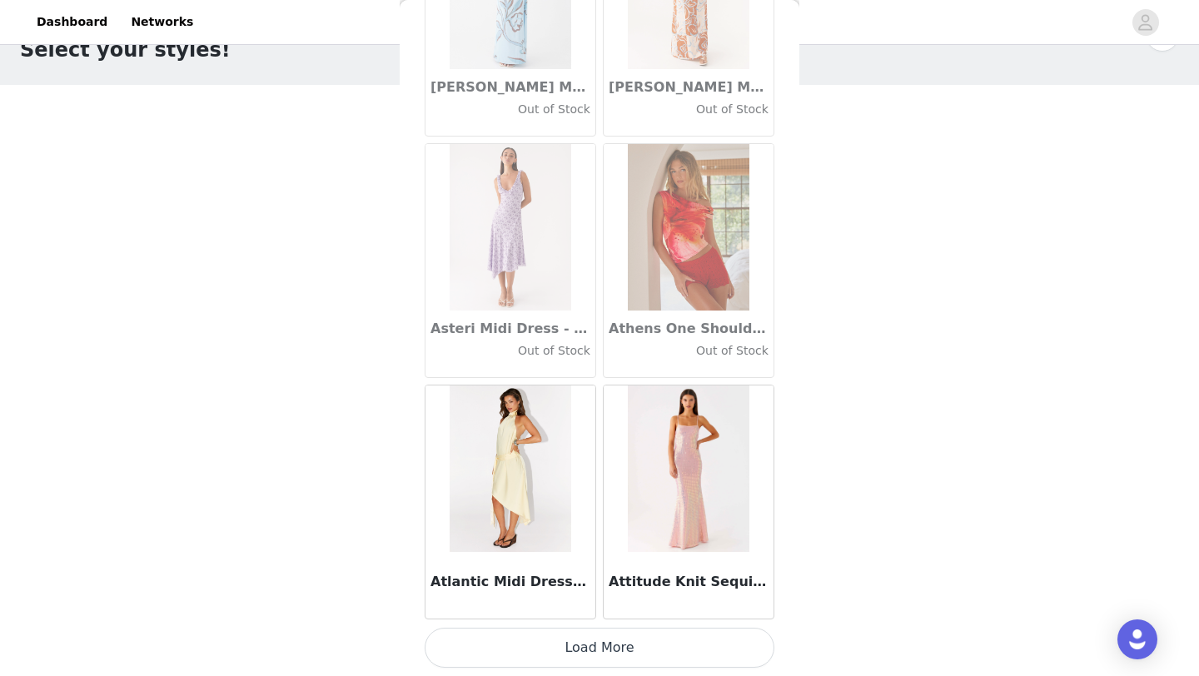
click at [589, 658] on button "Load More" at bounding box center [600, 648] width 350 height 40
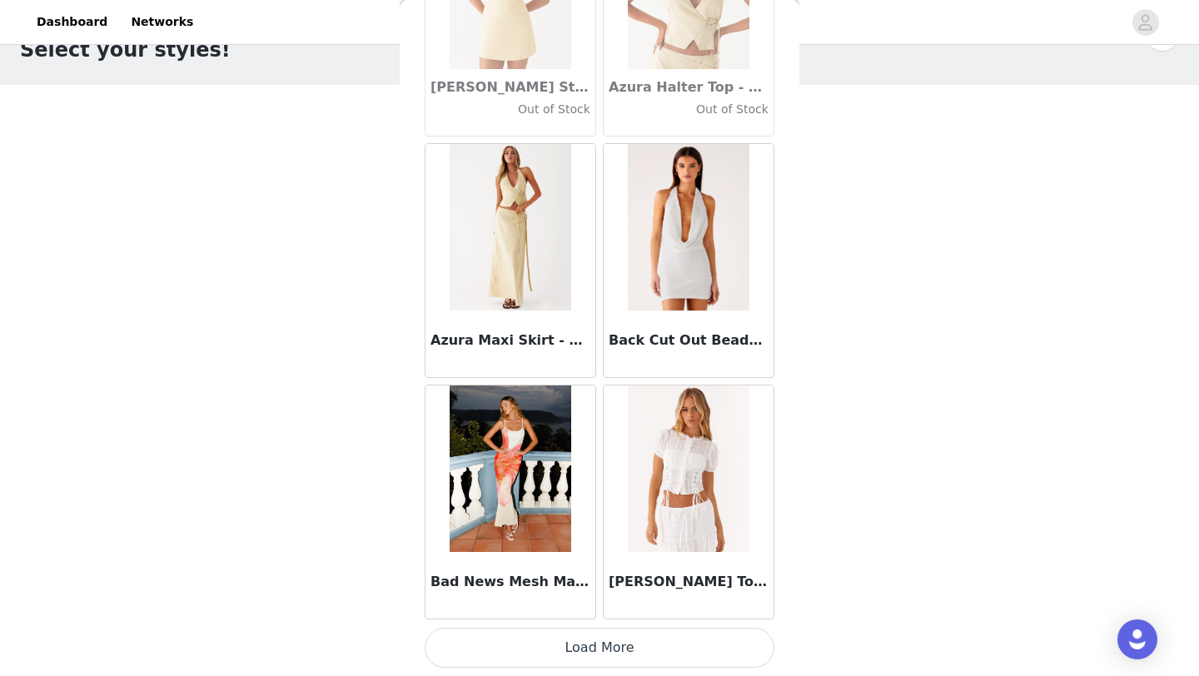
click at [619, 644] on button "Load More" at bounding box center [600, 648] width 350 height 40
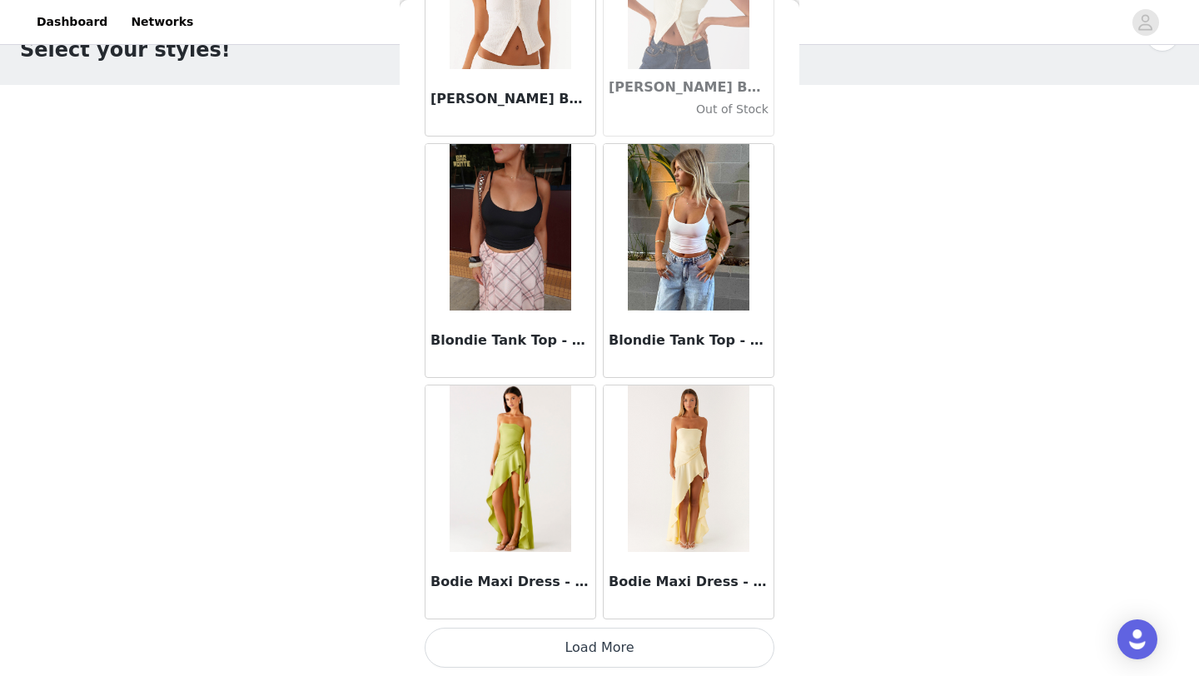
click at [619, 657] on button "Load More" at bounding box center [600, 648] width 350 height 40
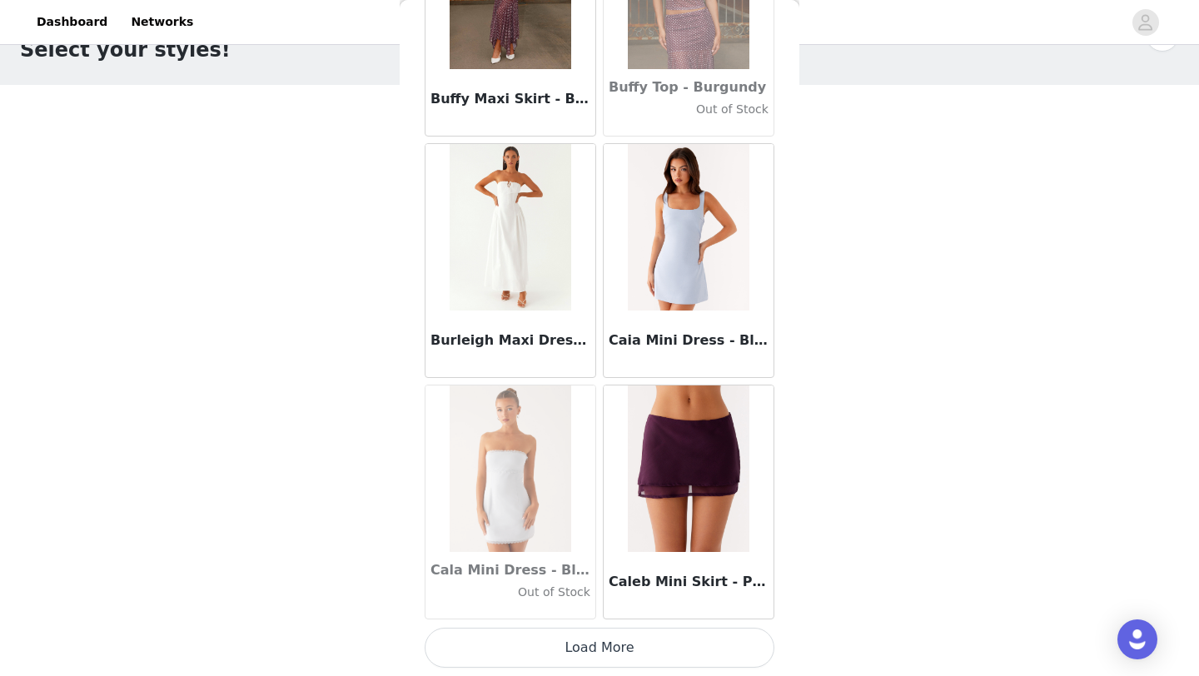
click at [619, 654] on button "Load More" at bounding box center [600, 648] width 350 height 40
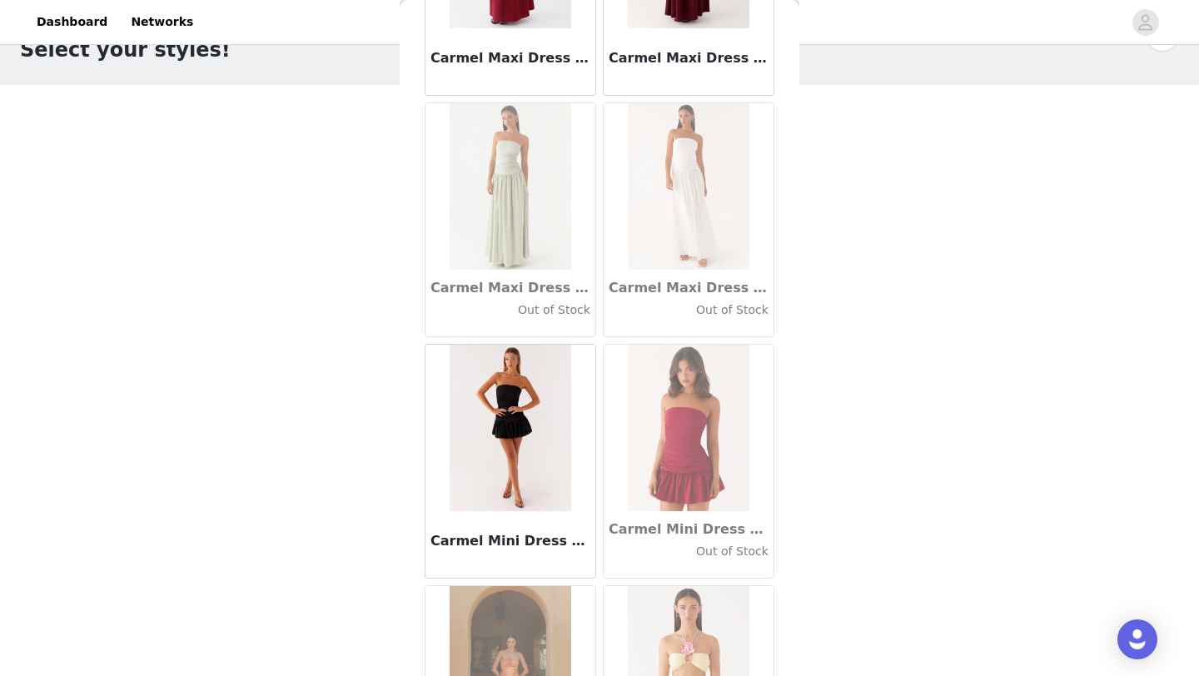
scroll to position [18771, 0]
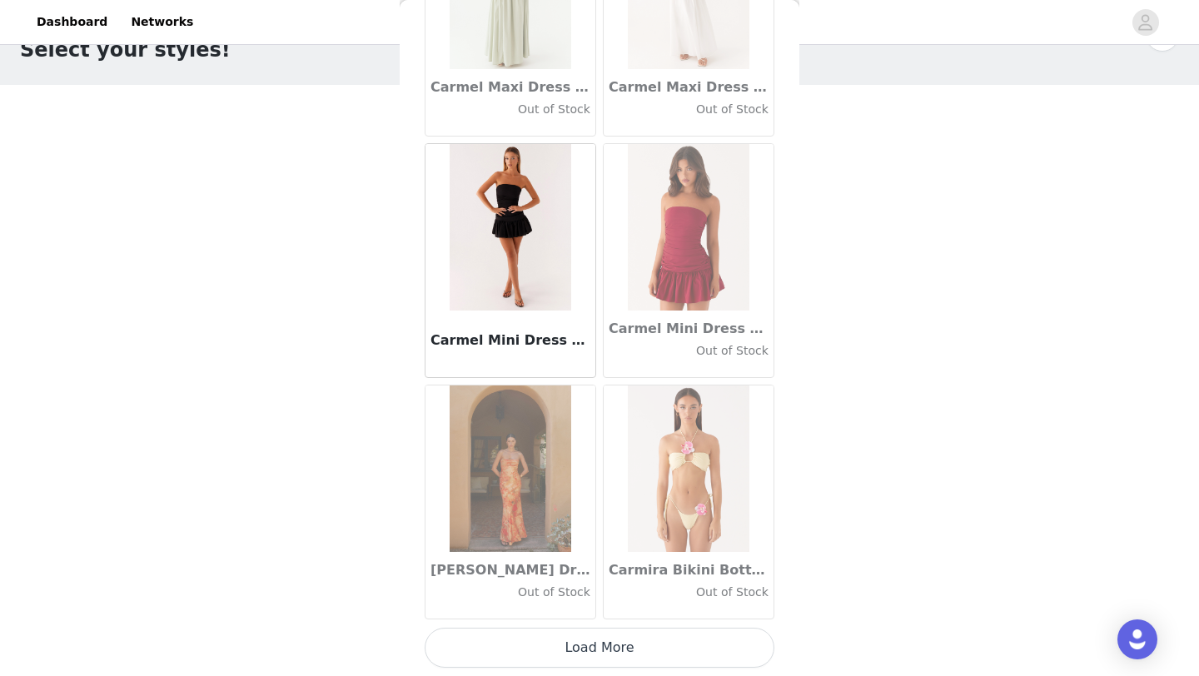
click at [619, 663] on button "Load More" at bounding box center [600, 648] width 350 height 40
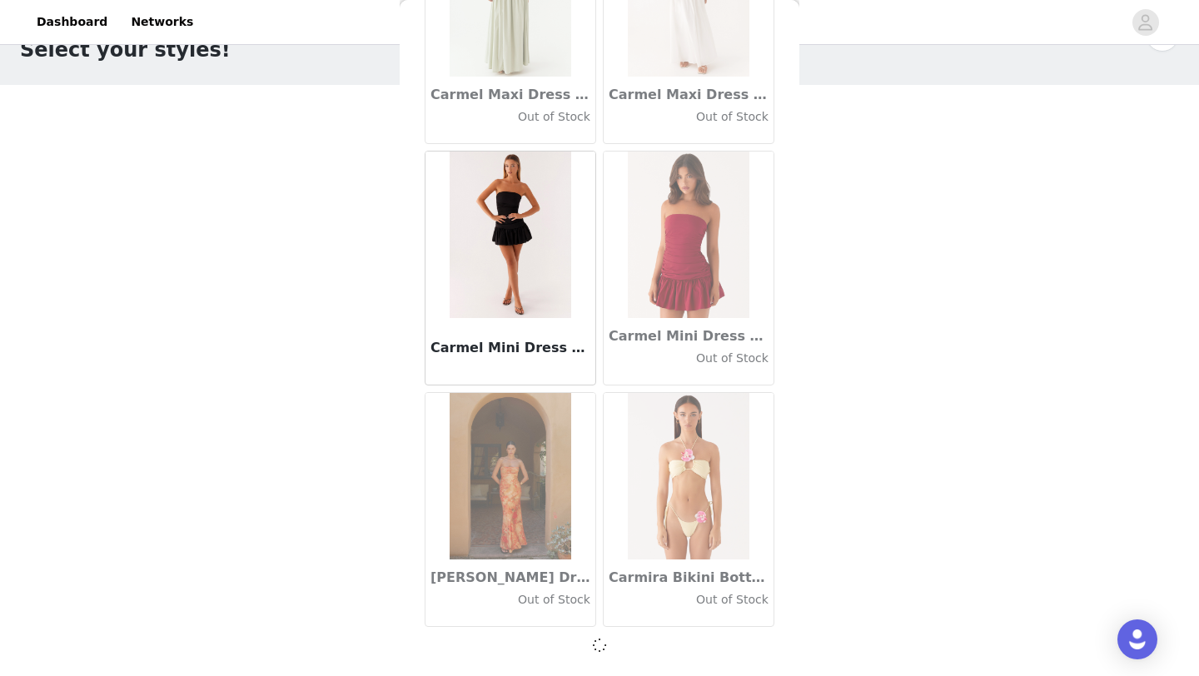
scroll to position [18764, 0]
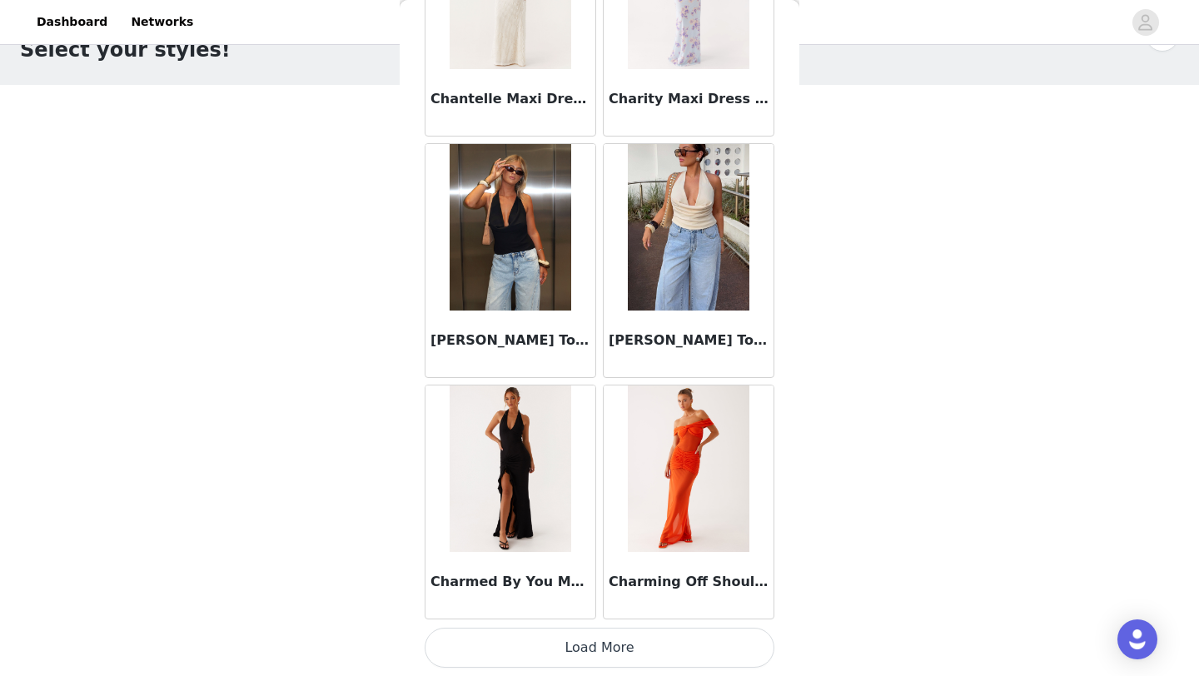
click at [619, 662] on button "Load More" at bounding box center [600, 648] width 350 height 40
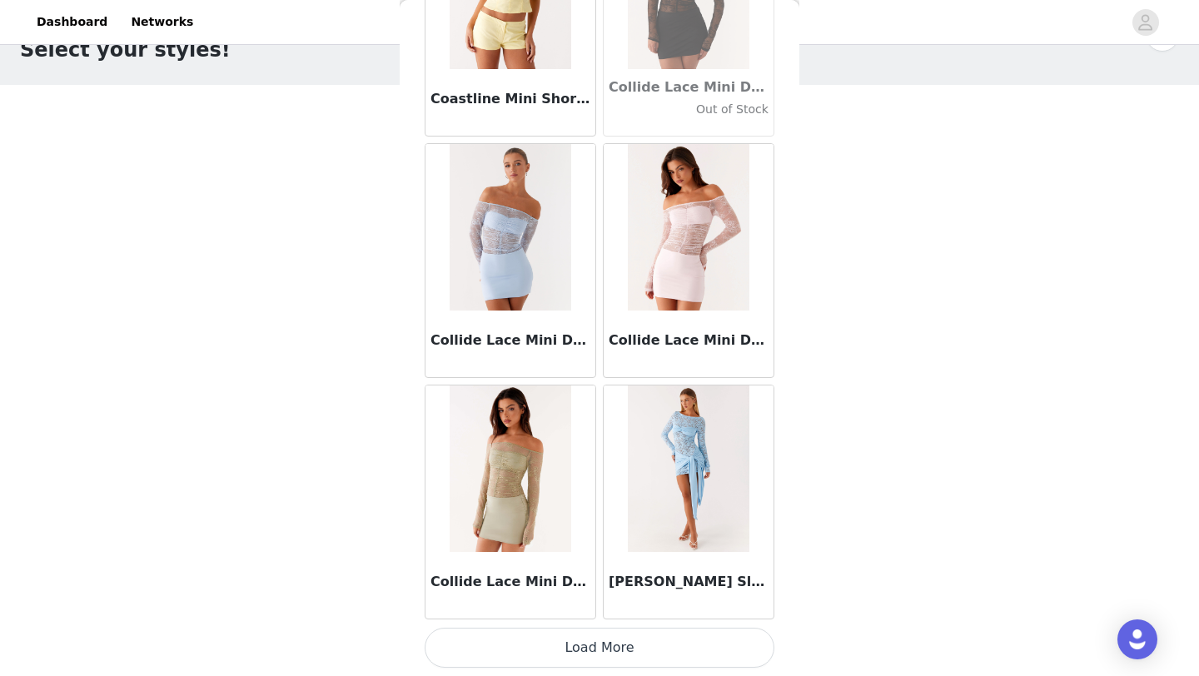
click at [619, 662] on button "Load More" at bounding box center [600, 648] width 350 height 40
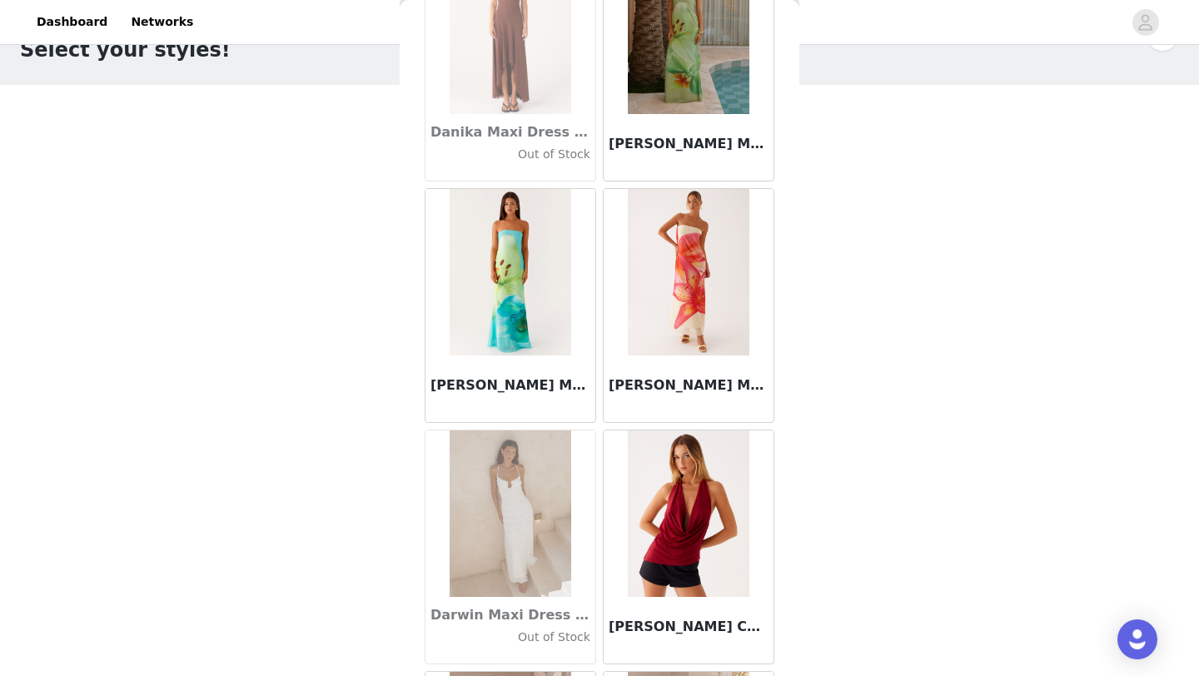
scroll to position [26014, 0]
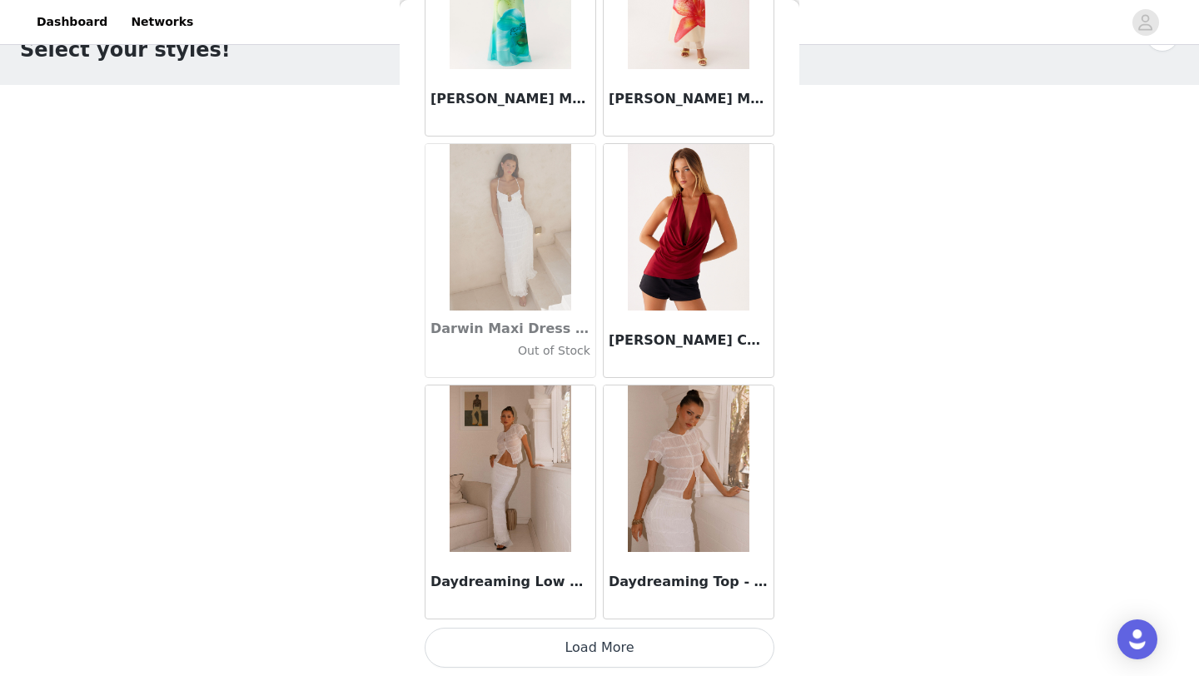
click at [619, 655] on button "Load More" at bounding box center [600, 648] width 350 height 40
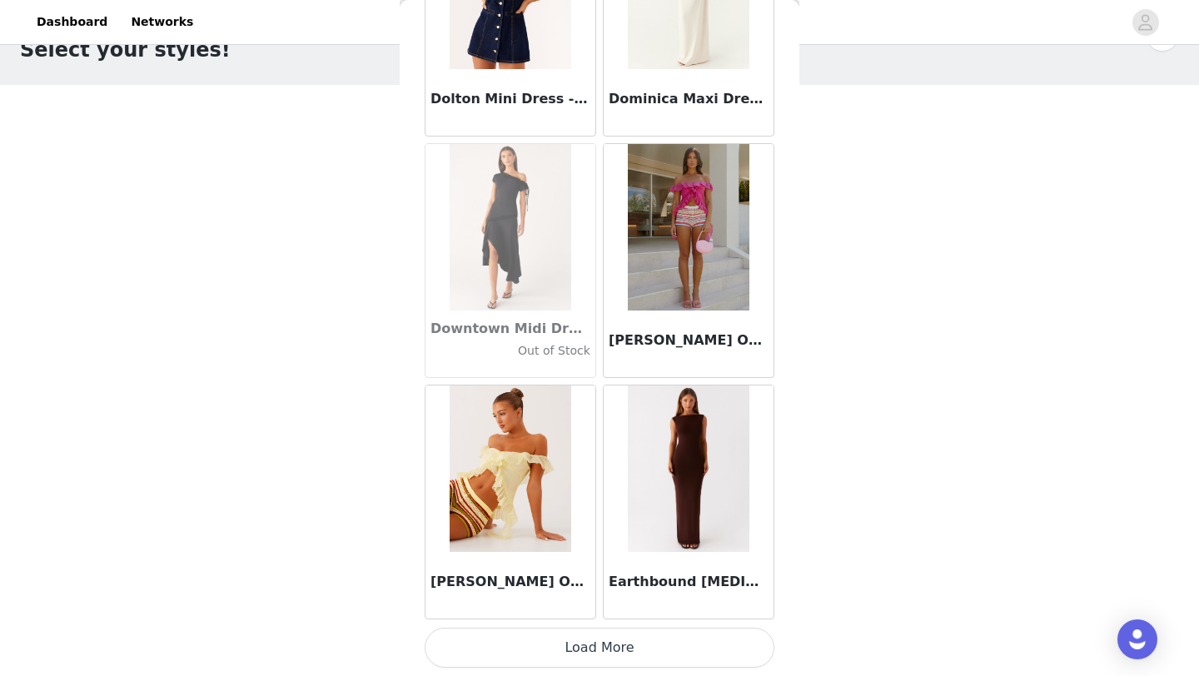
click at [619, 655] on button "Load More" at bounding box center [600, 648] width 350 height 40
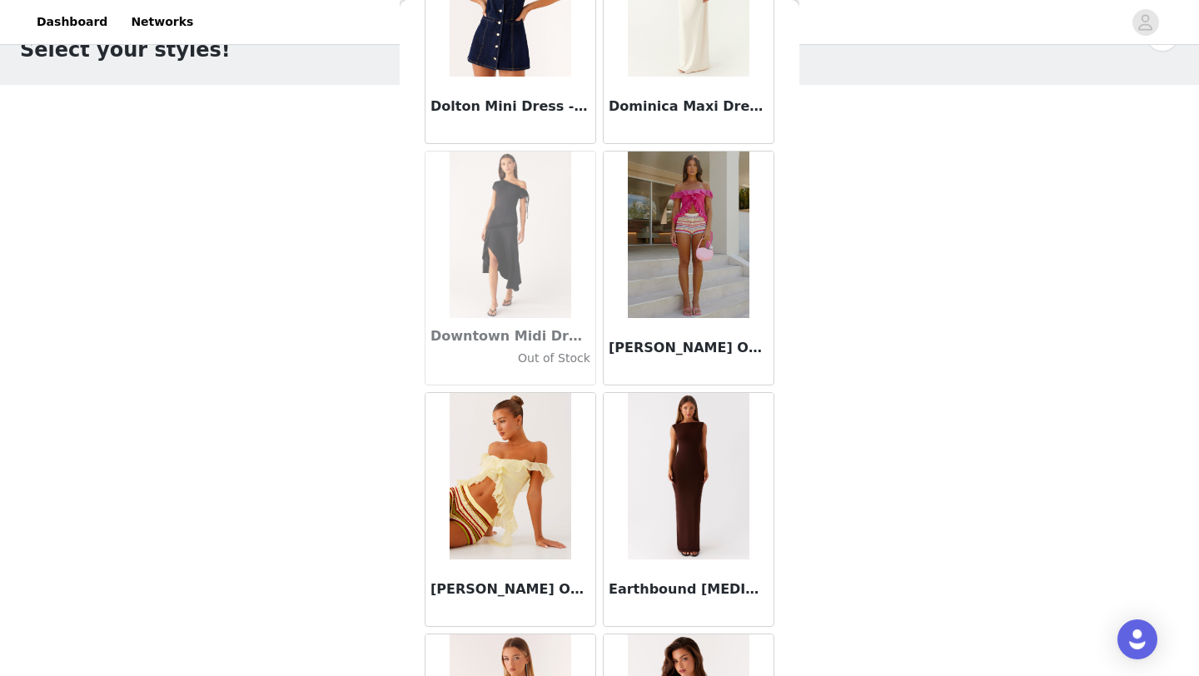
scroll to position [28428, 0]
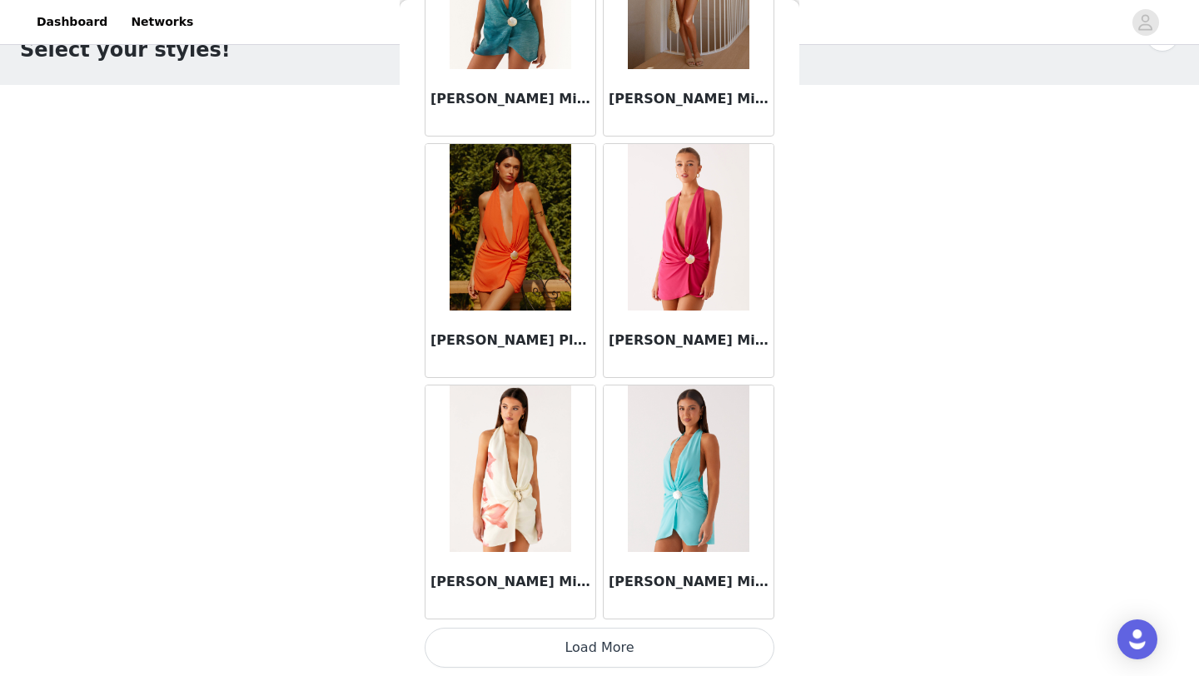
click at [619, 655] on button "Load More" at bounding box center [600, 648] width 350 height 40
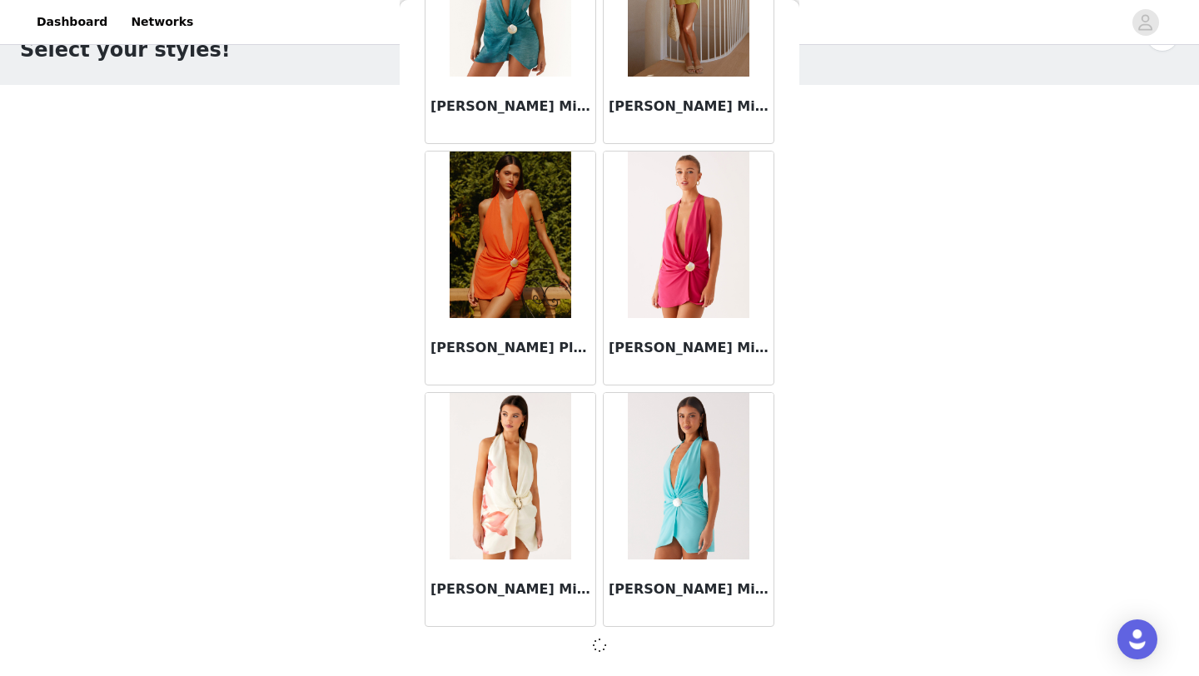
scroll to position [30835, 0]
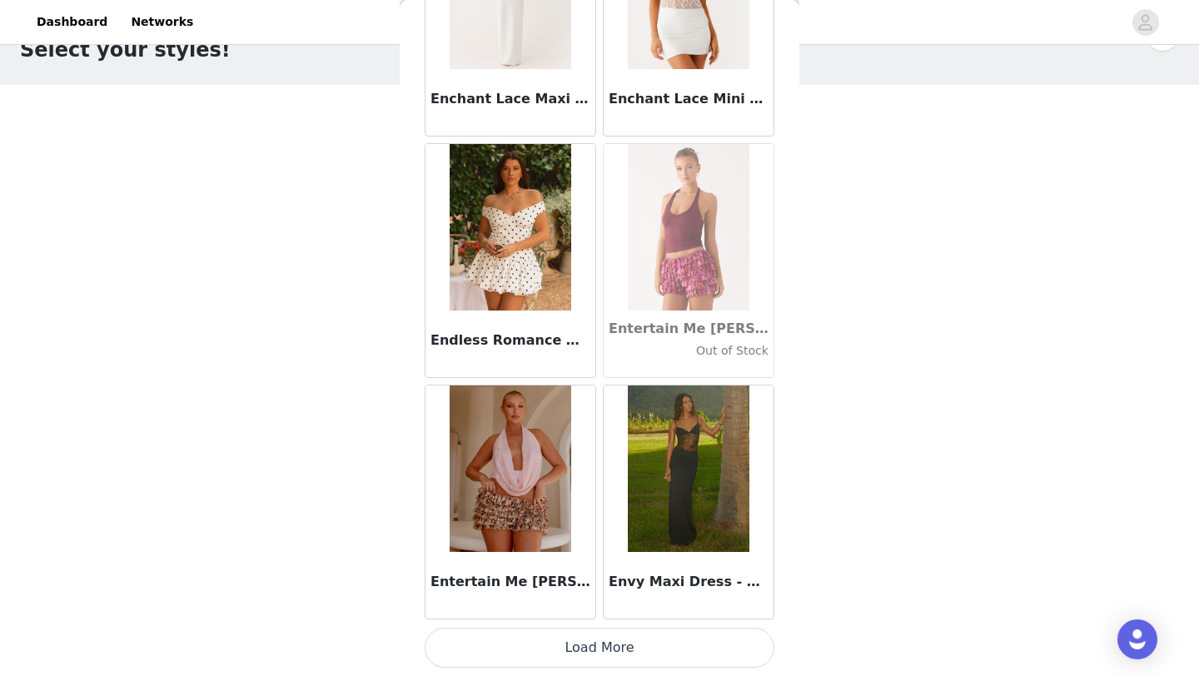
click at [619, 655] on button "Load More" at bounding box center [600, 648] width 350 height 40
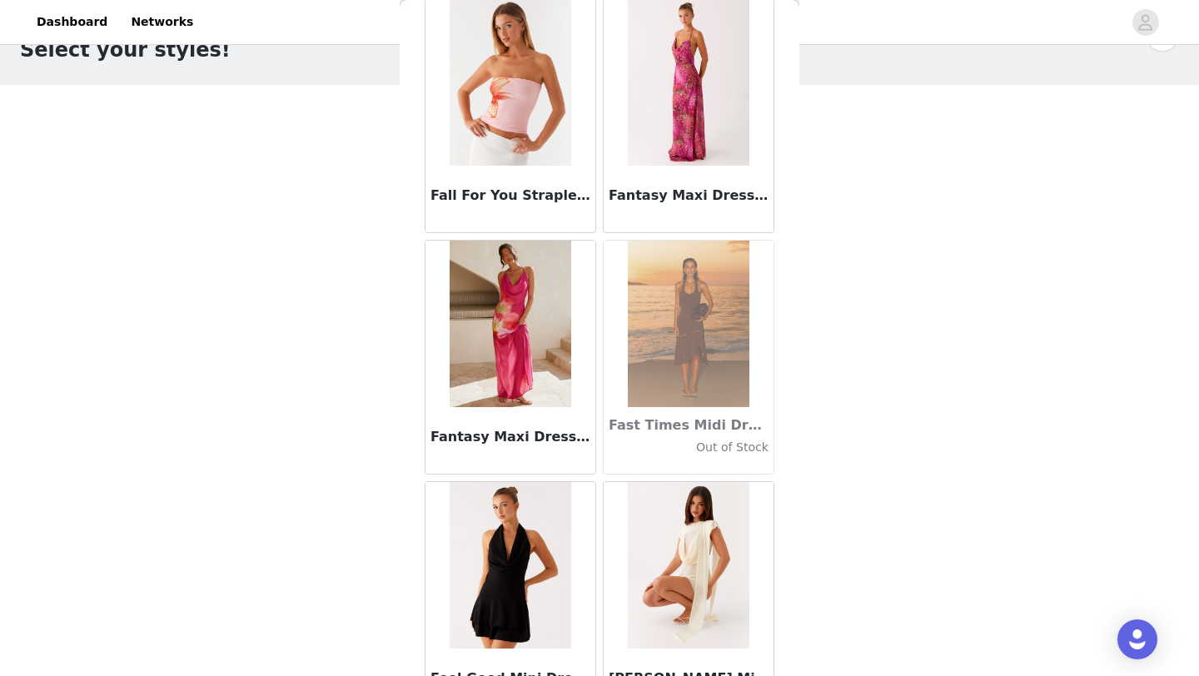
scroll to position [35671, 0]
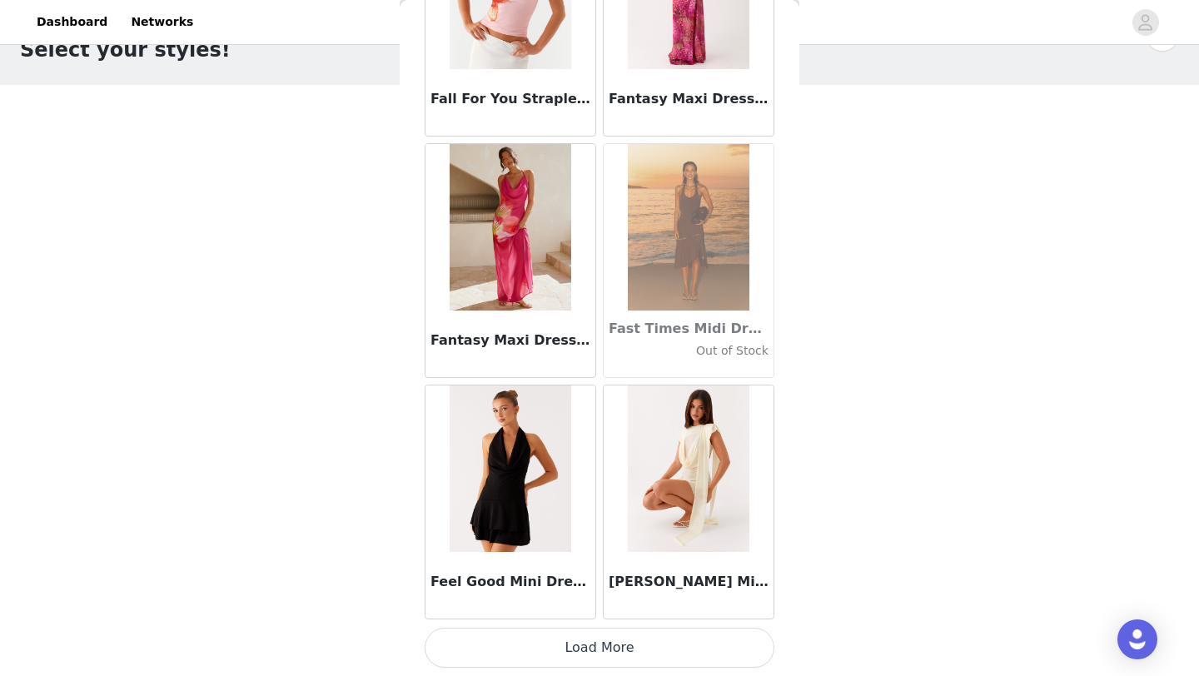
click at [626, 652] on button "Load More" at bounding box center [600, 648] width 350 height 40
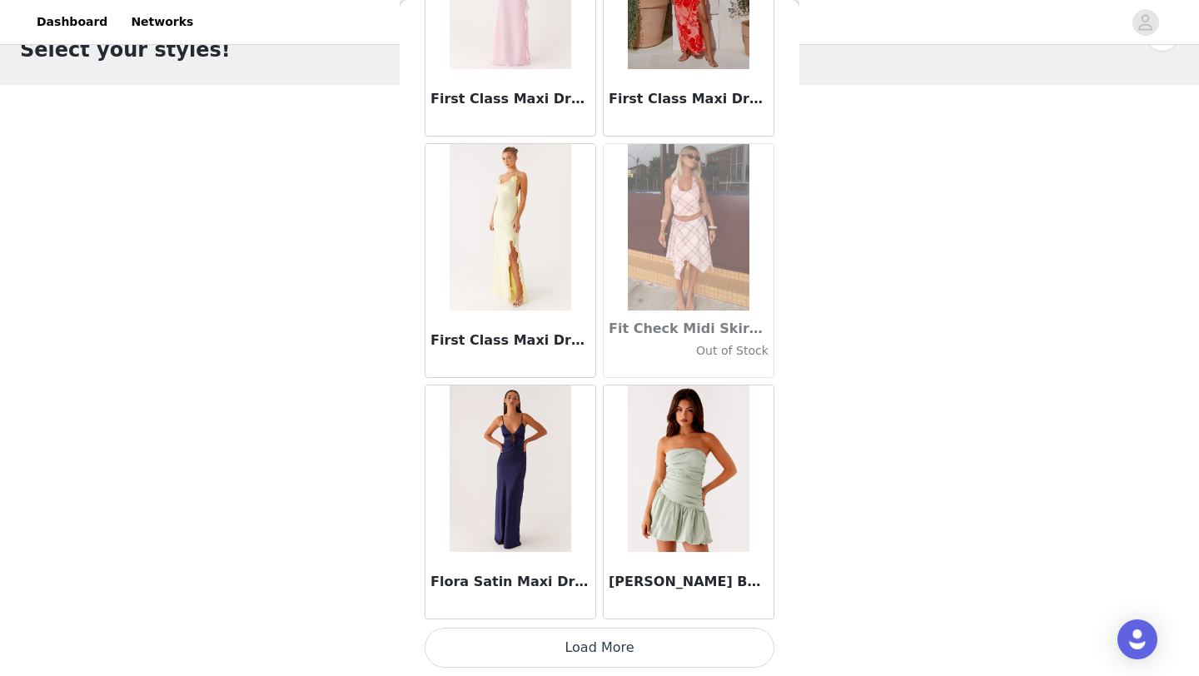
click at [626, 652] on button "Load More" at bounding box center [600, 648] width 350 height 40
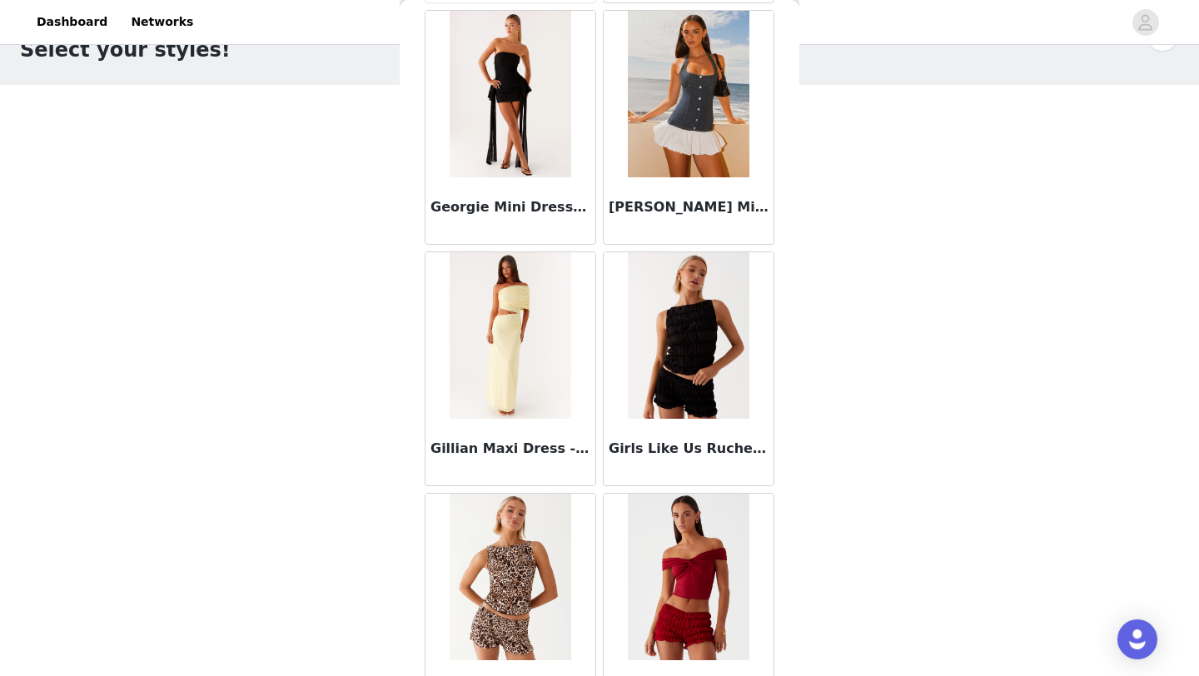
scroll to position [40499, 0]
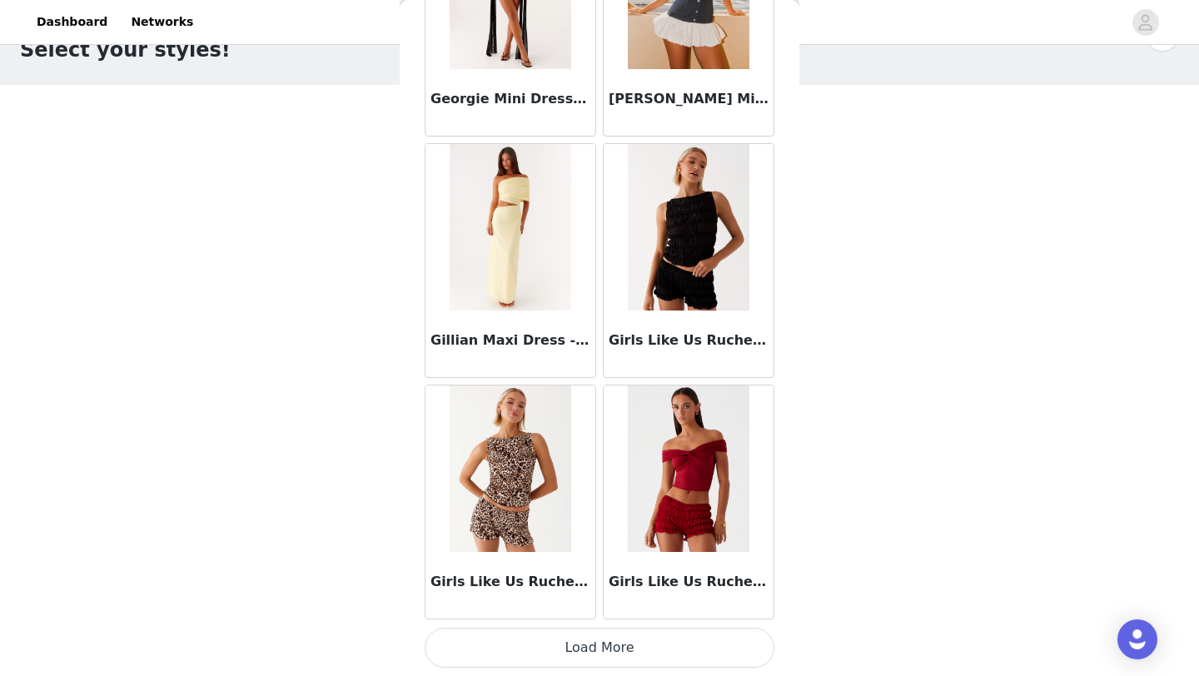
click at [639, 557] on div "Girls Like Us Ruched Mini Shorts - Maroon" at bounding box center [689, 585] width 170 height 67
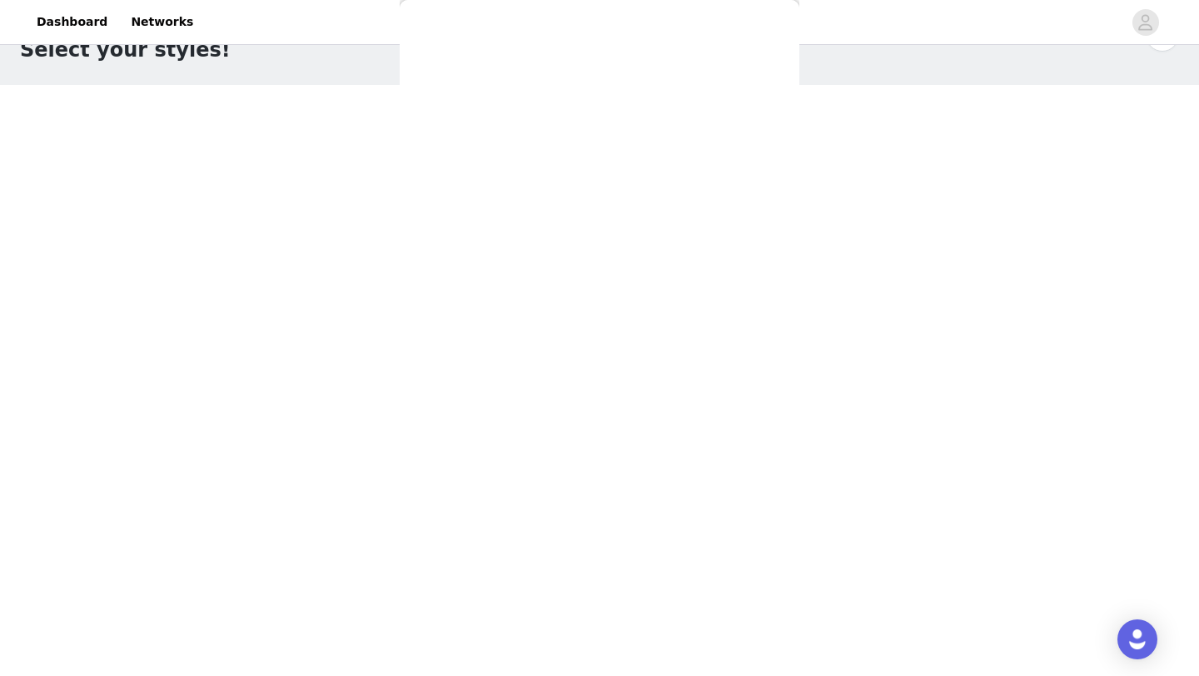
scroll to position [0, 0]
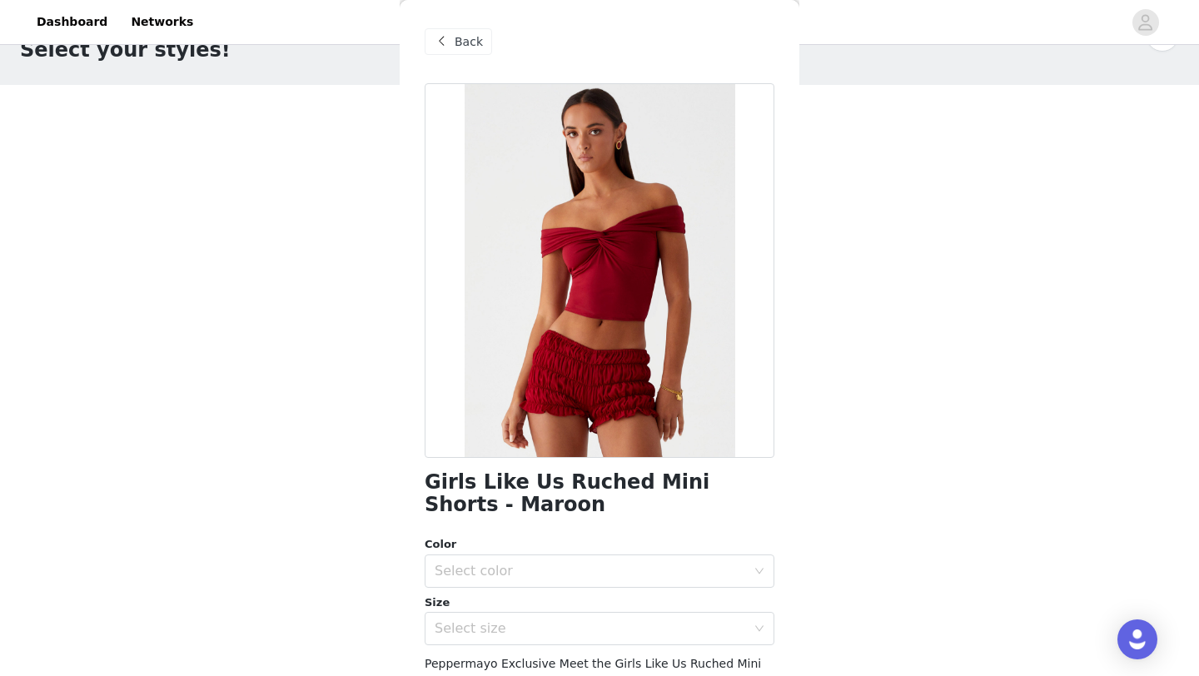
click at [453, 37] on div "Back" at bounding box center [458, 41] width 67 height 27
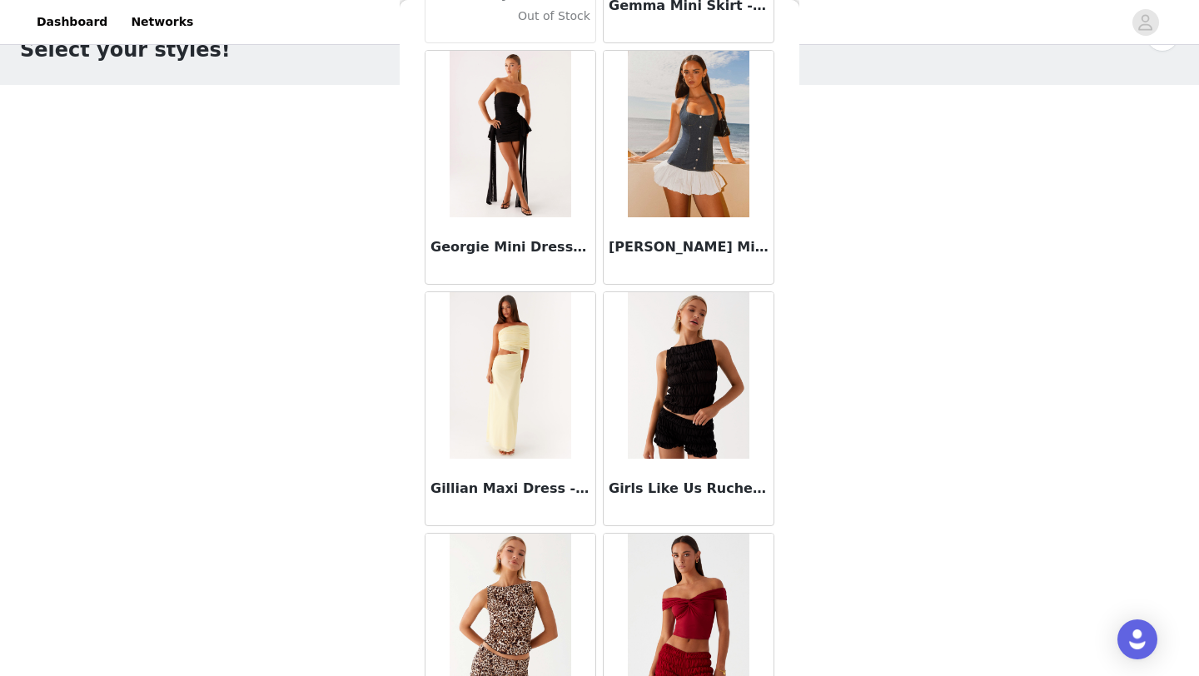
scroll to position [40499, 0]
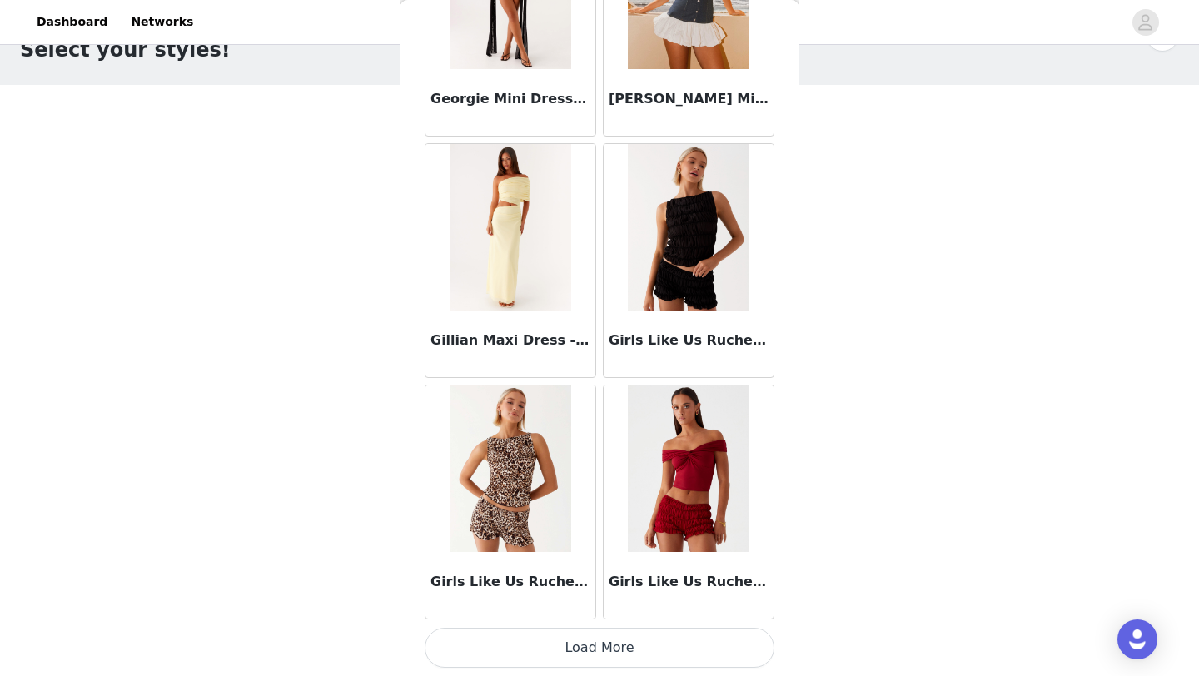
click at [605, 649] on button "Load More" at bounding box center [600, 648] width 350 height 40
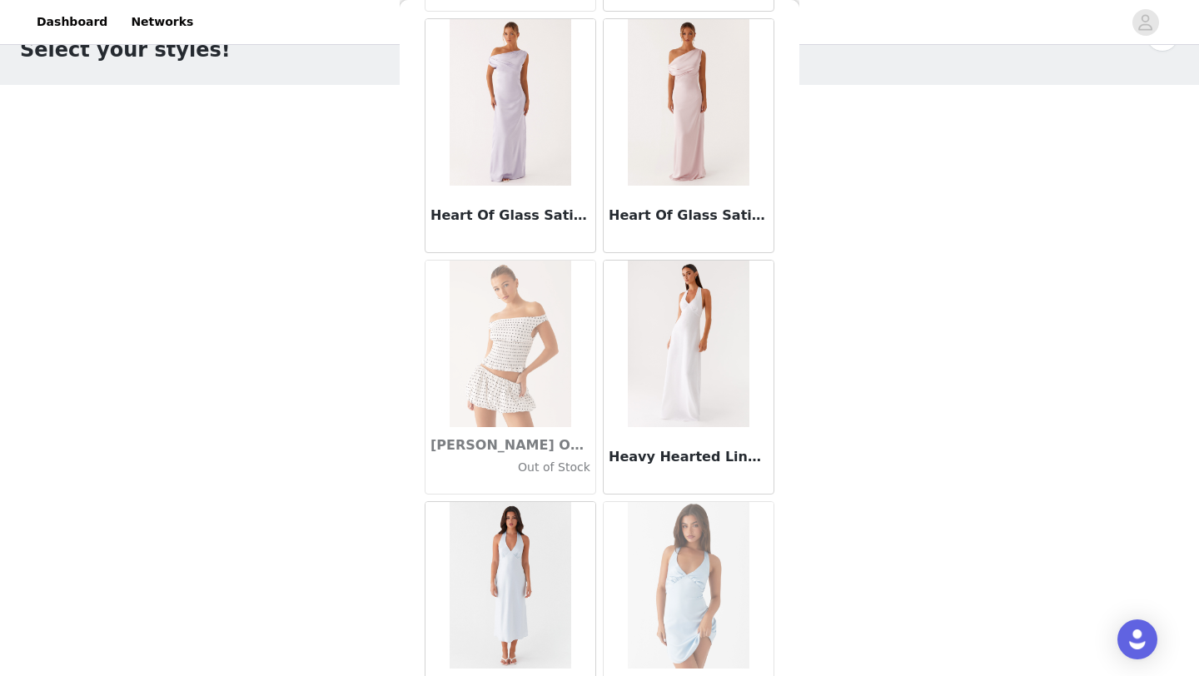
scroll to position [42913, 0]
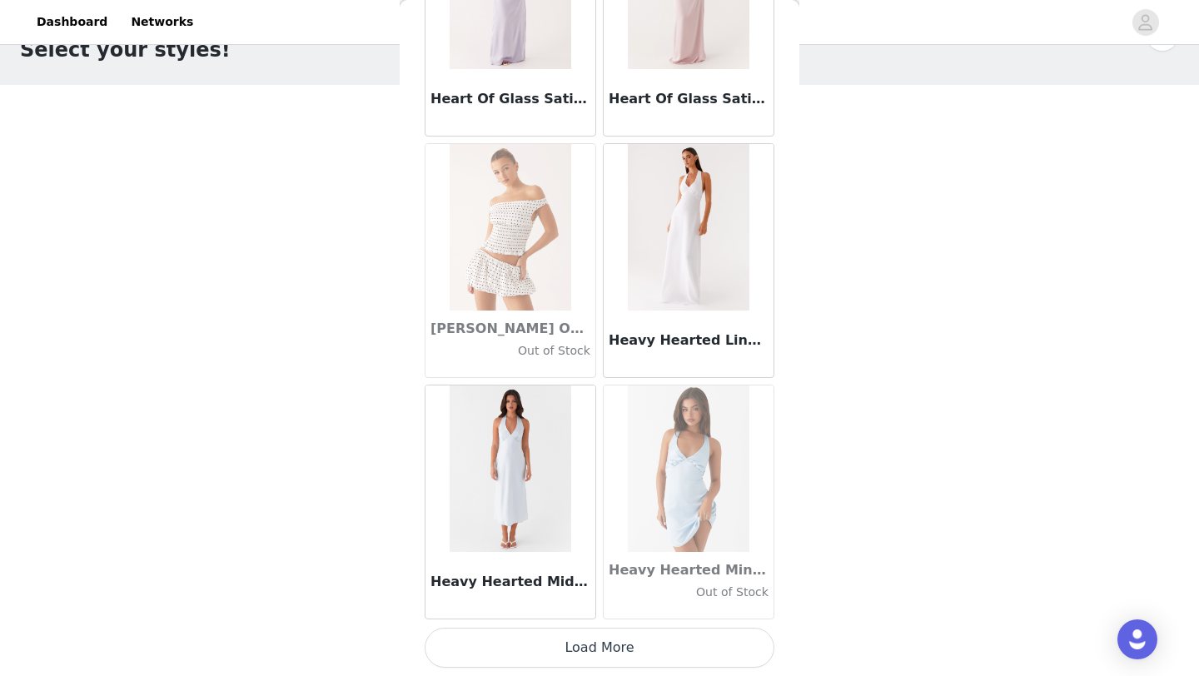
click at [596, 641] on button "Load More" at bounding box center [600, 648] width 350 height 40
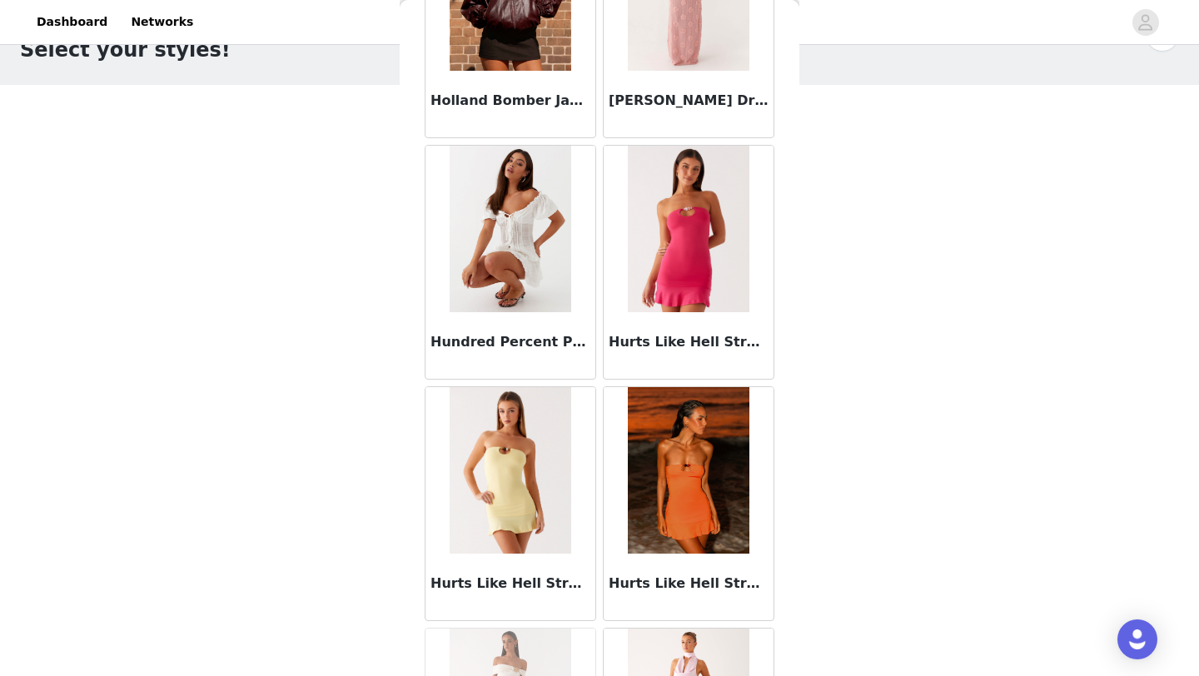
scroll to position [45328, 0]
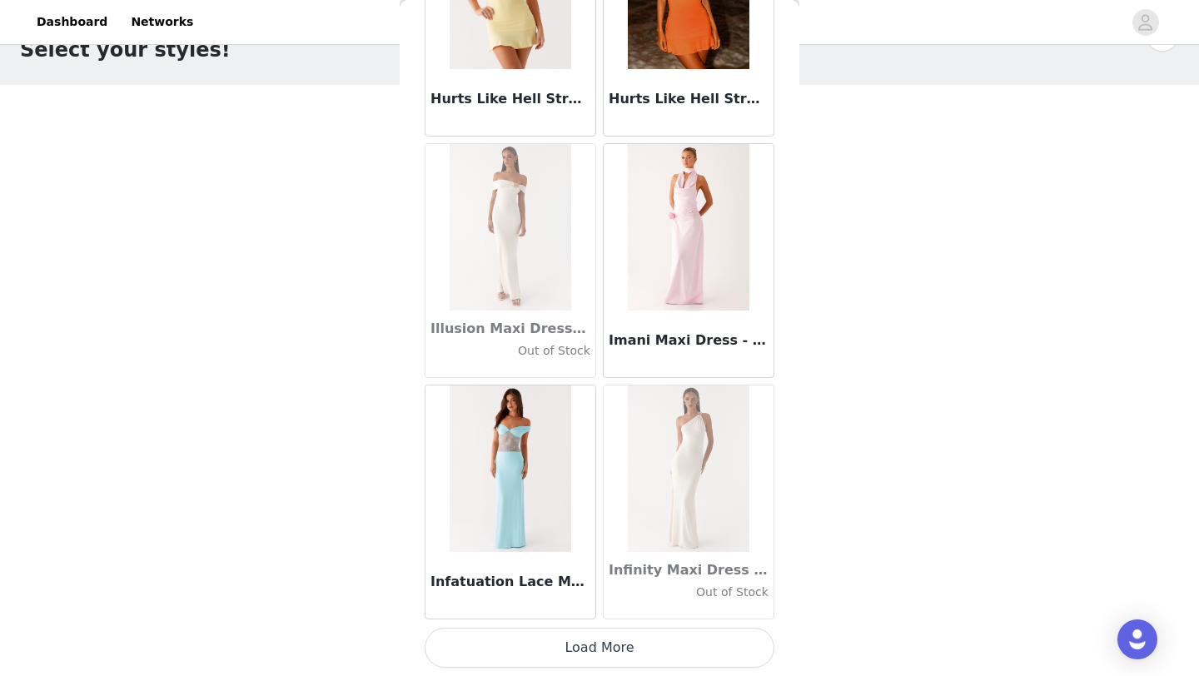
click at [610, 636] on button "Load More" at bounding box center [600, 648] width 350 height 40
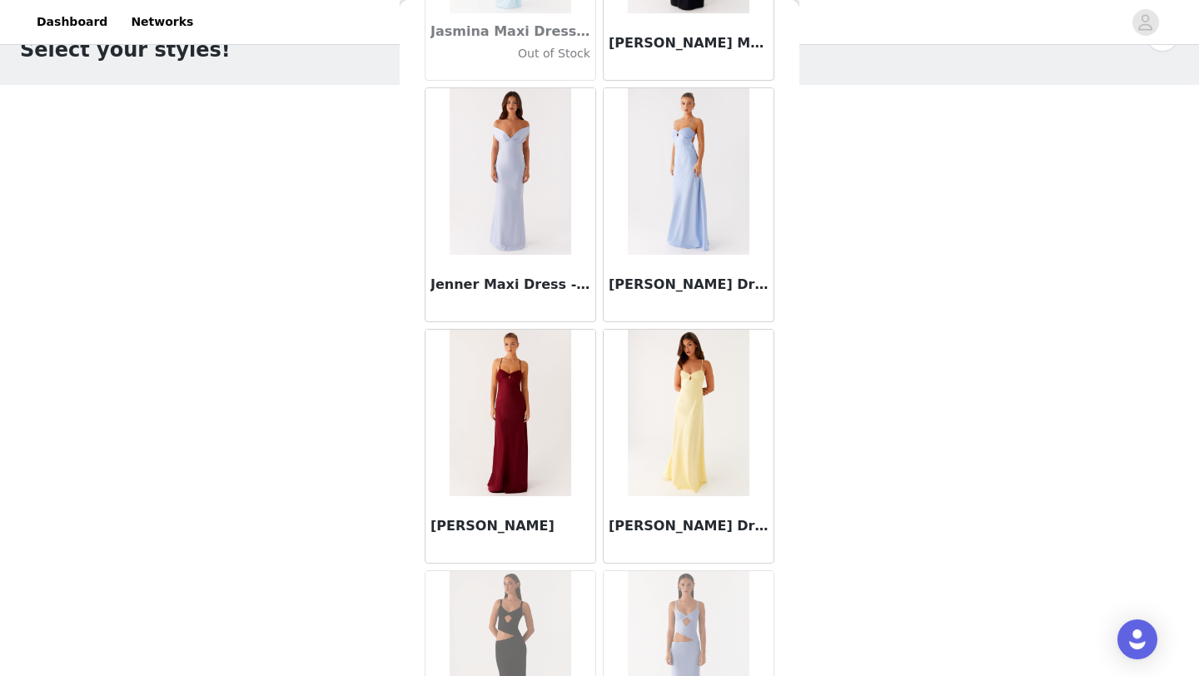
scroll to position [47742, 0]
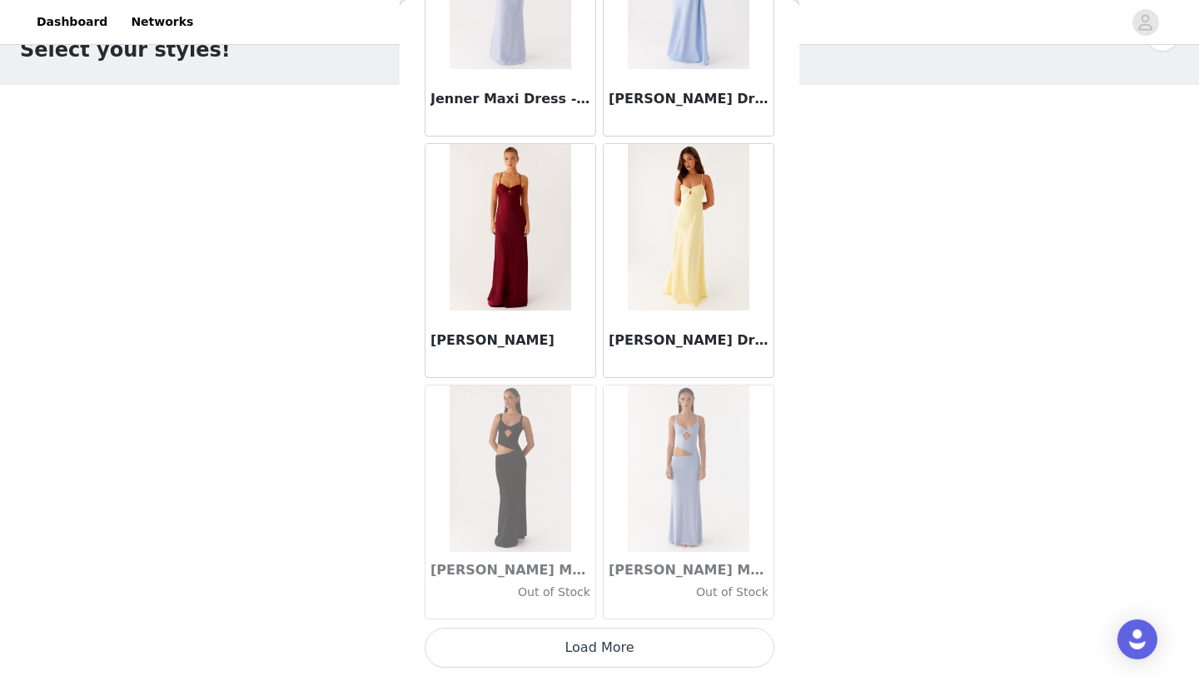
click at [610, 651] on button "Load More" at bounding box center [600, 648] width 350 height 40
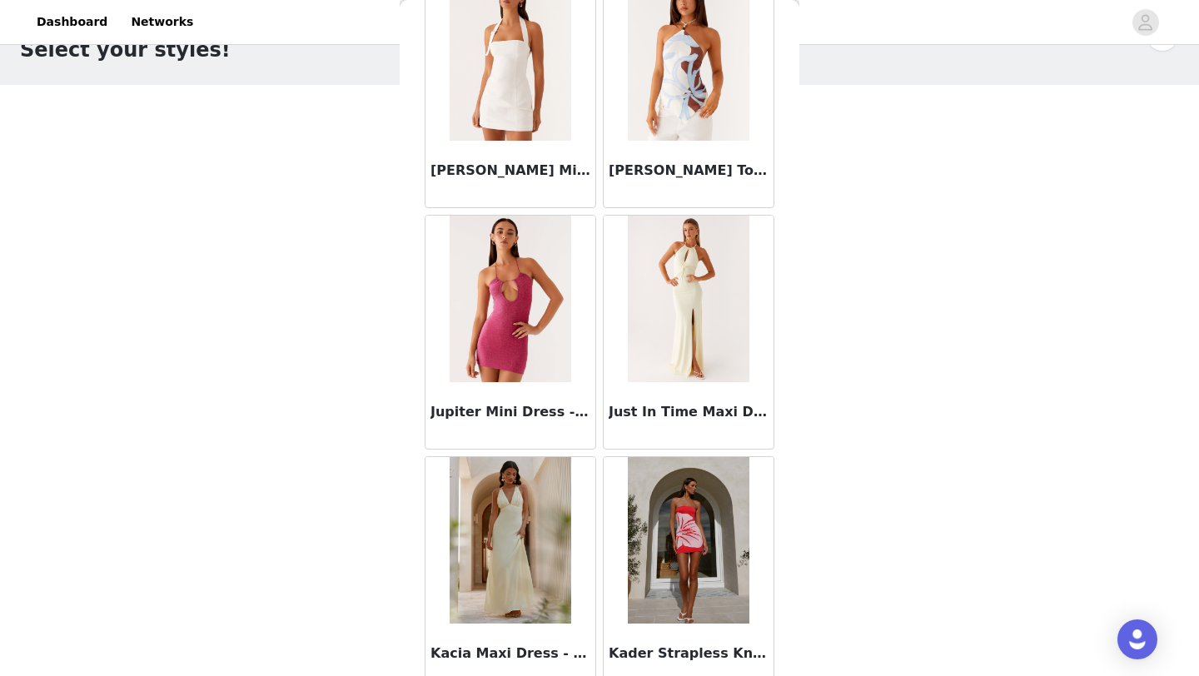
scroll to position [50156, 0]
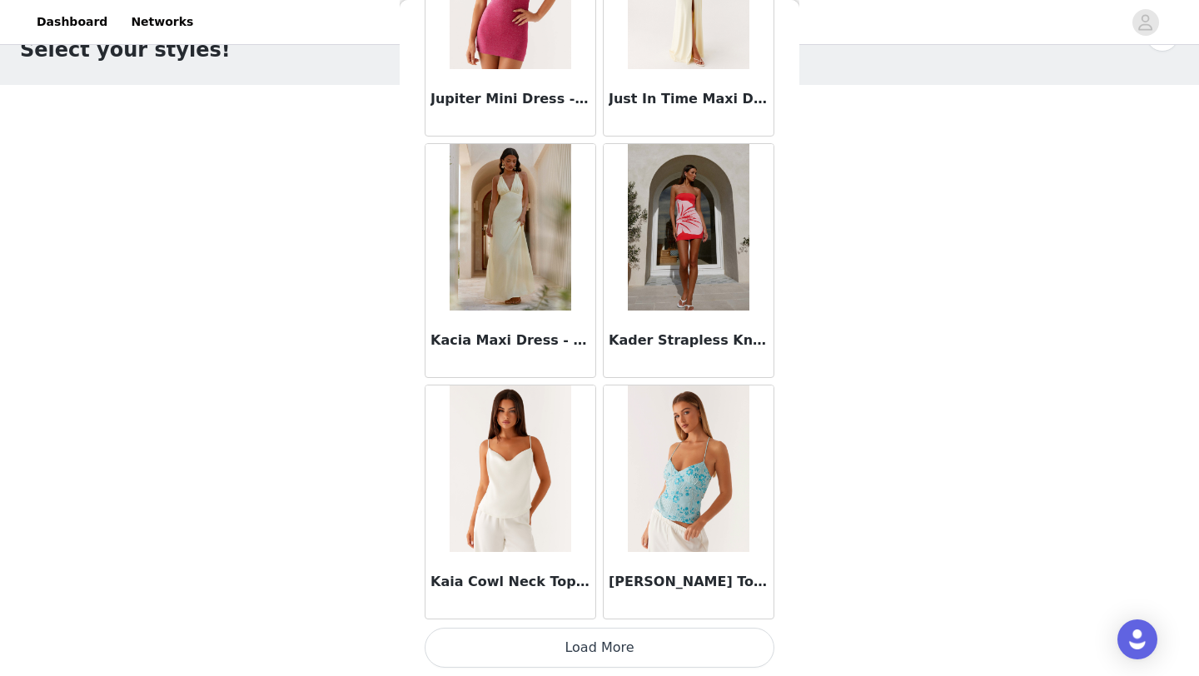
click at [626, 642] on button "Load More" at bounding box center [600, 648] width 350 height 40
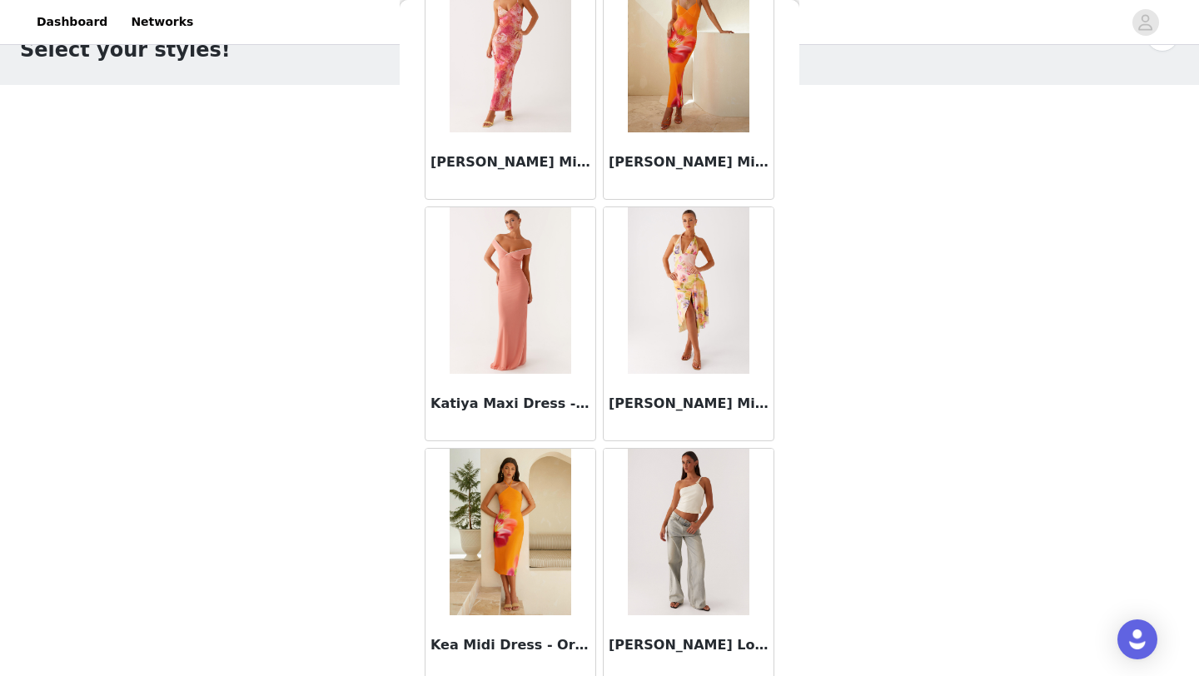
scroll to position [52570, 0]
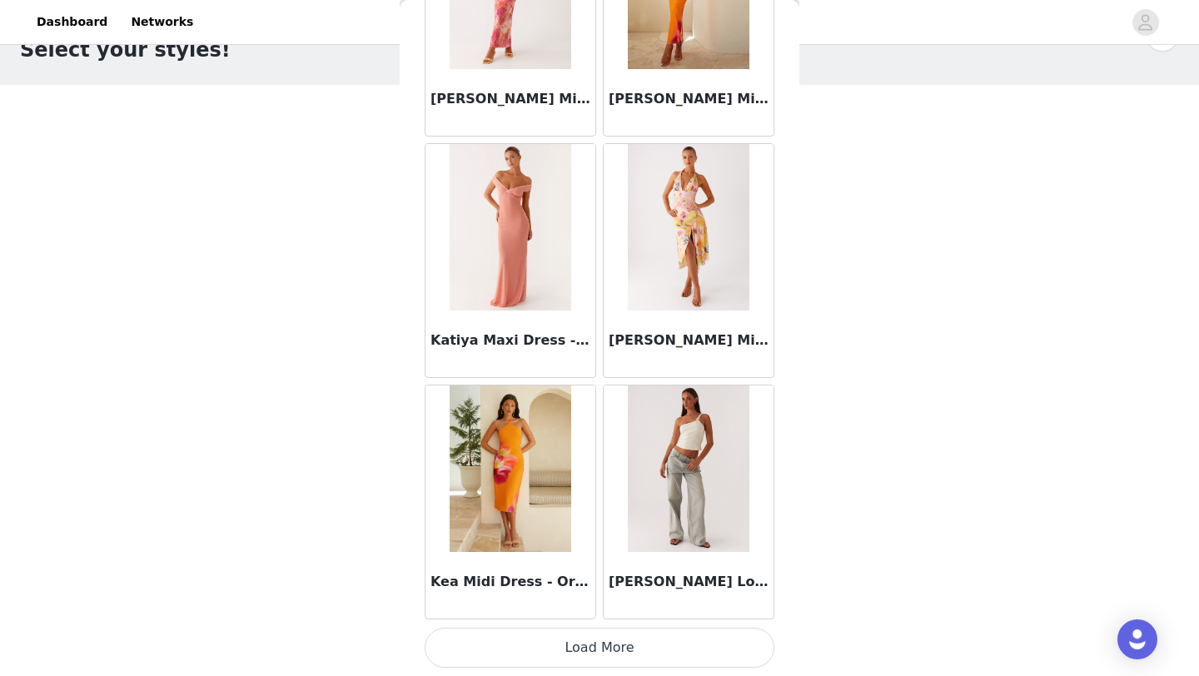
click at [606, 649] on button "Load More" at bounding box center [600, 648] width 350 height 40
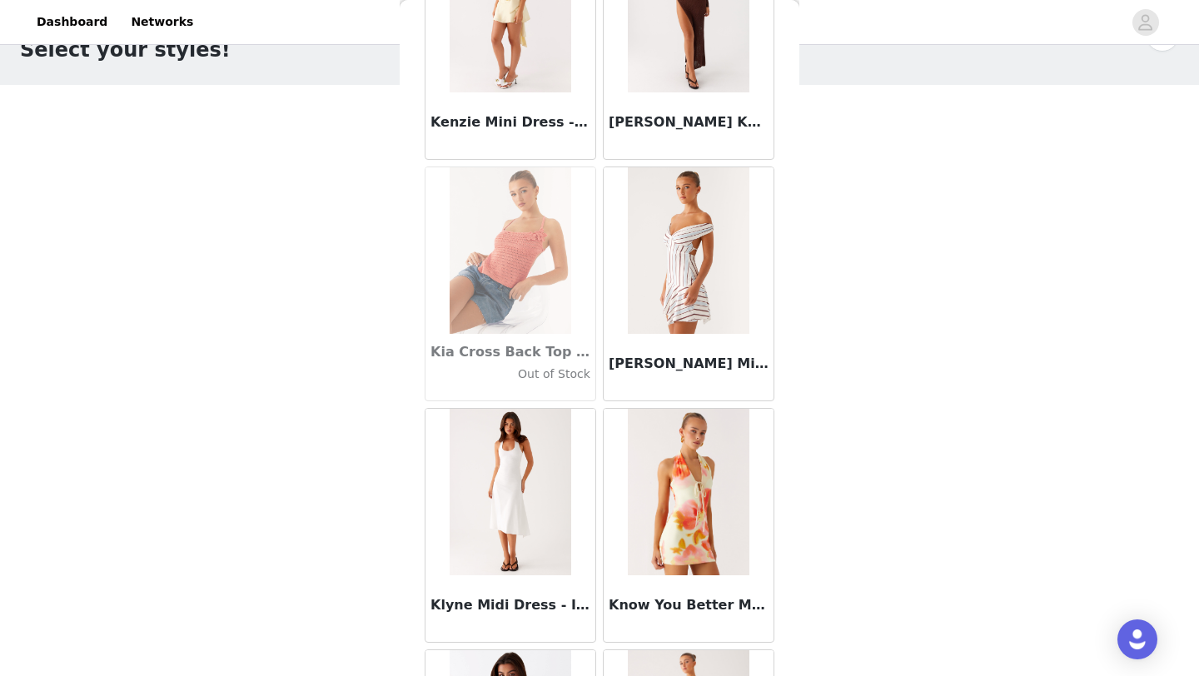
scroll to position [54985, 0]
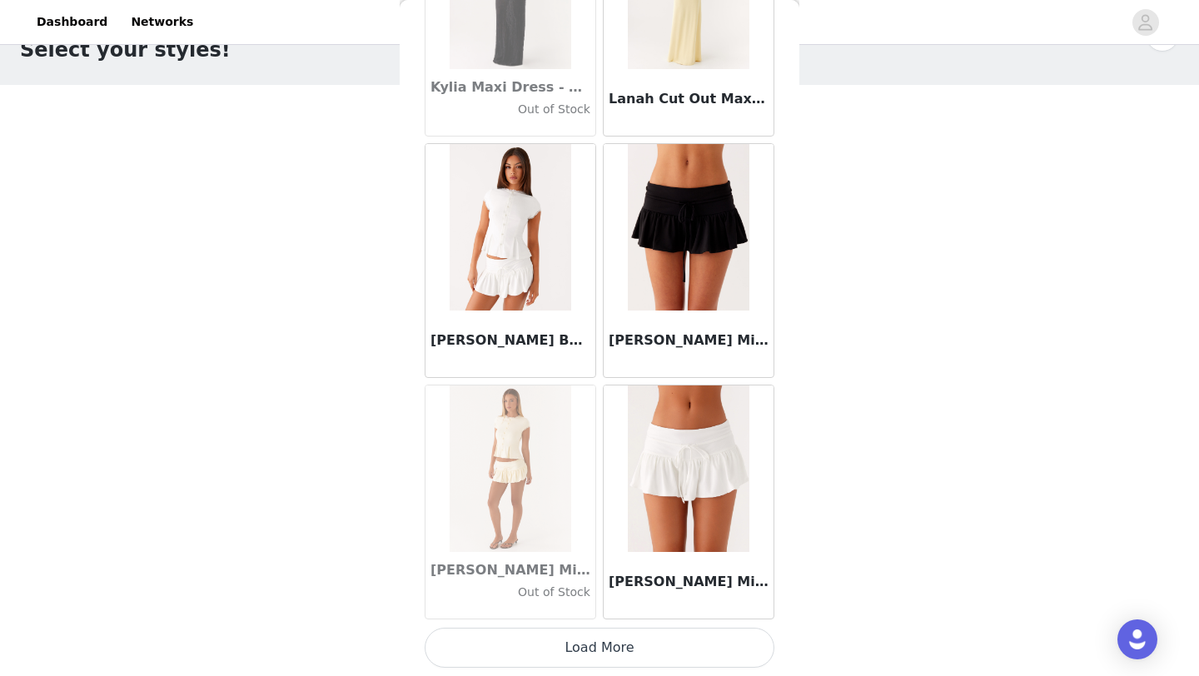
click at [600, 653] on button "Load More" at bounding box center [600, 648] width 350 height 40
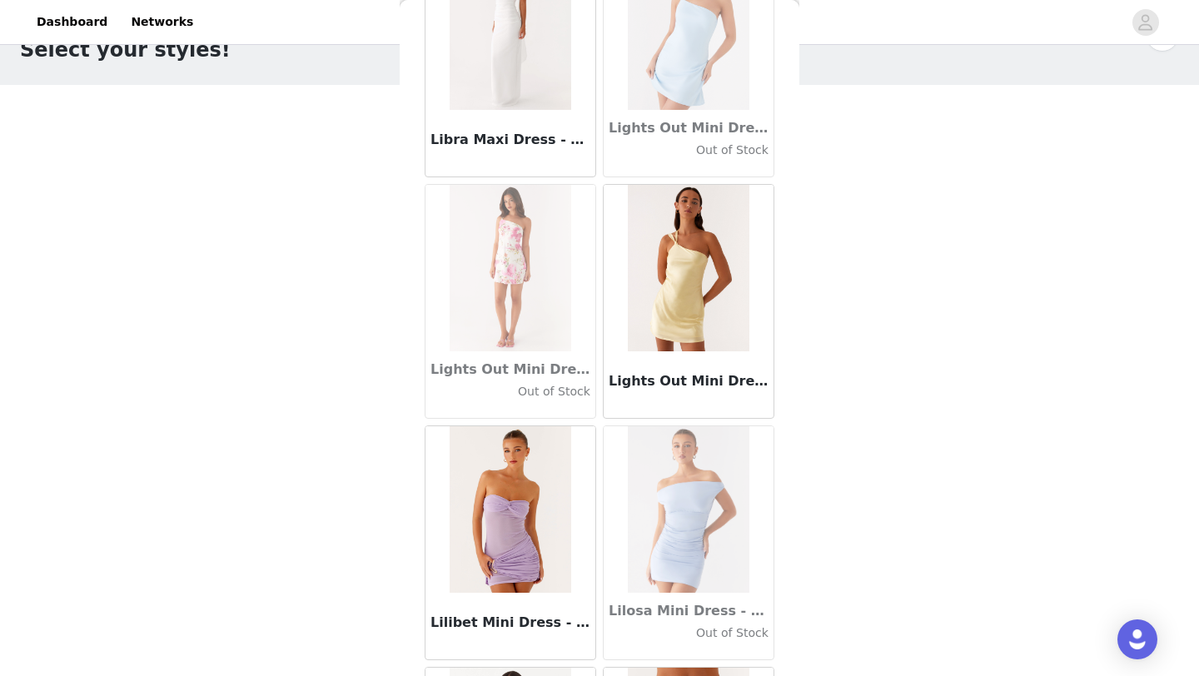
scroll to position [57399, 0]
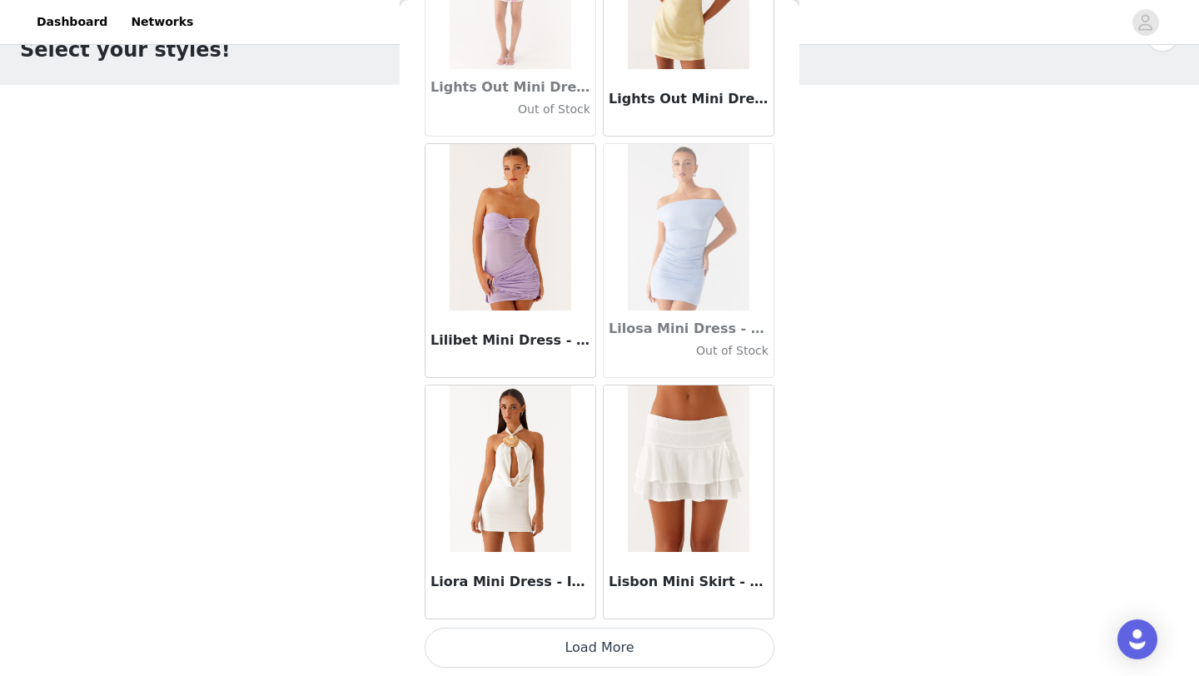
click at [595, 655] on button "Load More" at bounding box center [600, 648] width 350 height 40
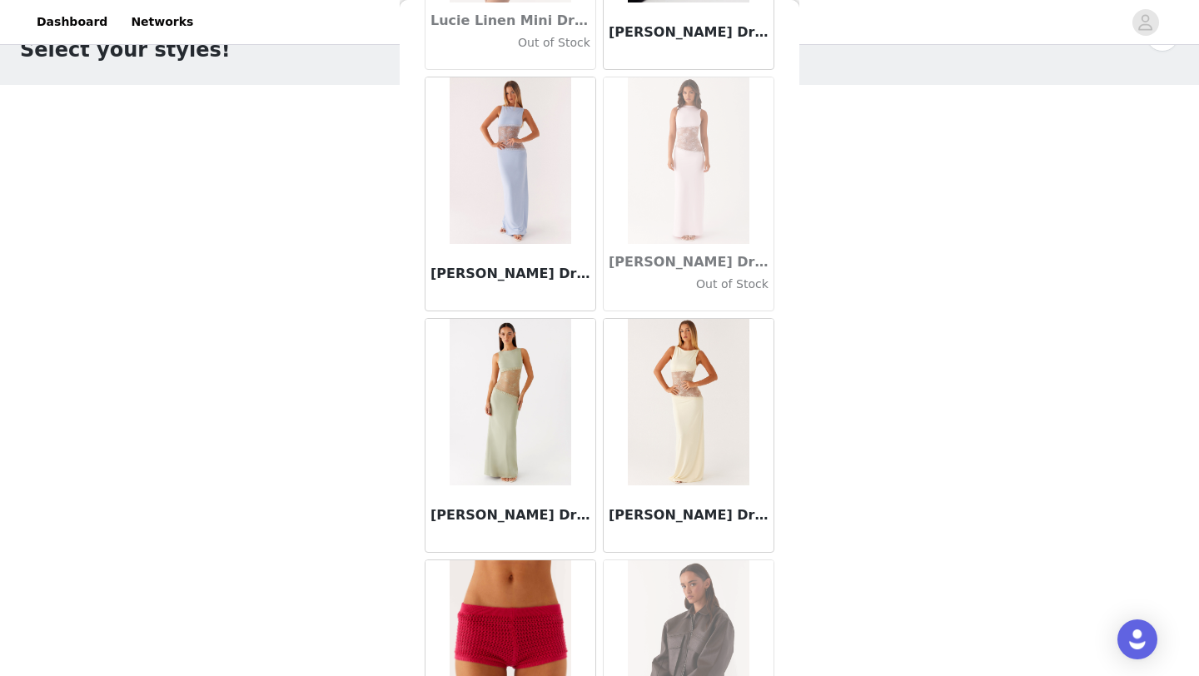
scroll to position [59813, 0]
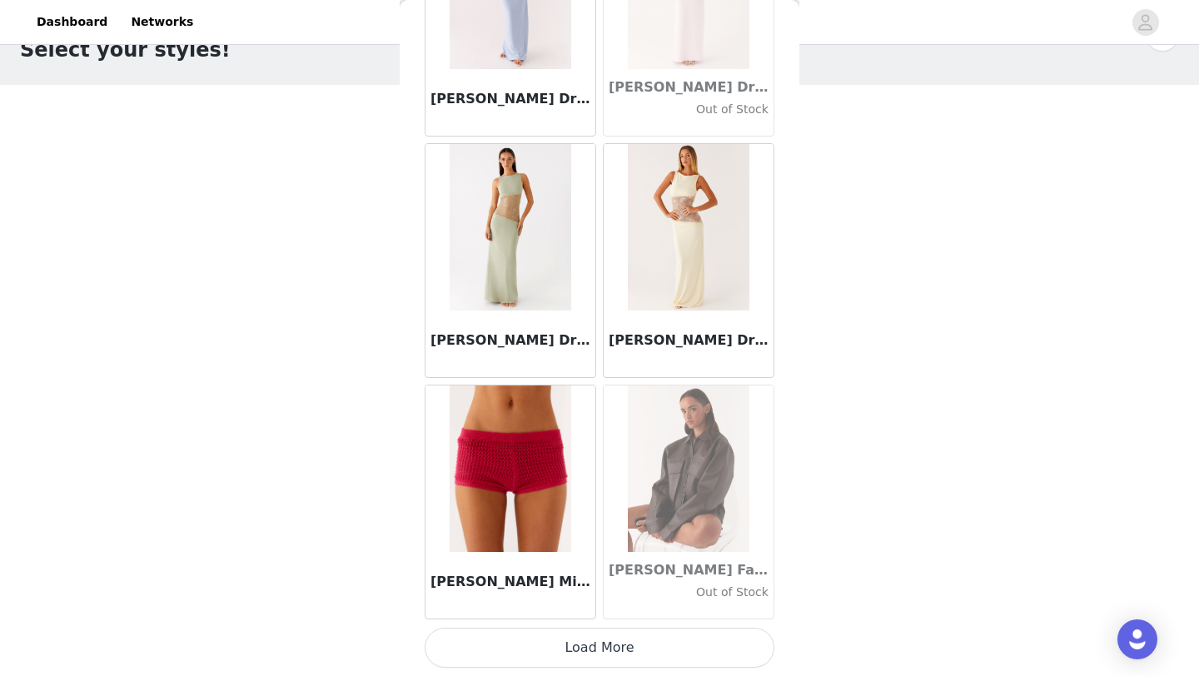
click at [589, 652] on button "Load More" at bounding box center [600, 648] width 350 height 40
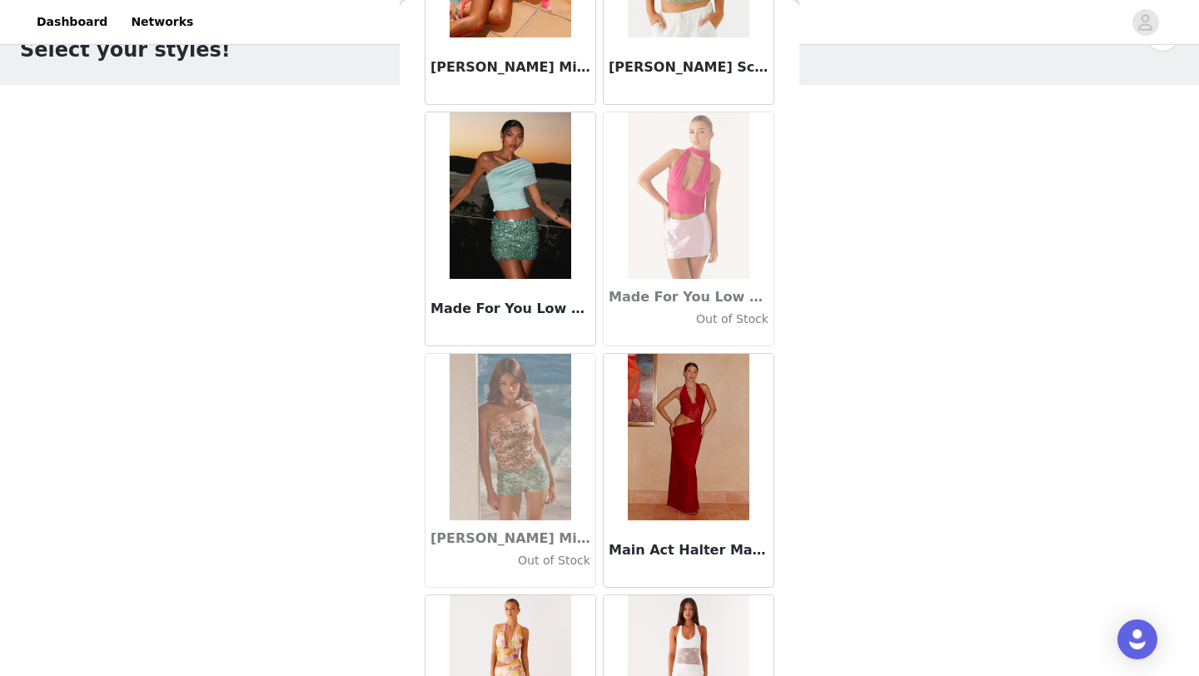
scroll to position [62227, 0]
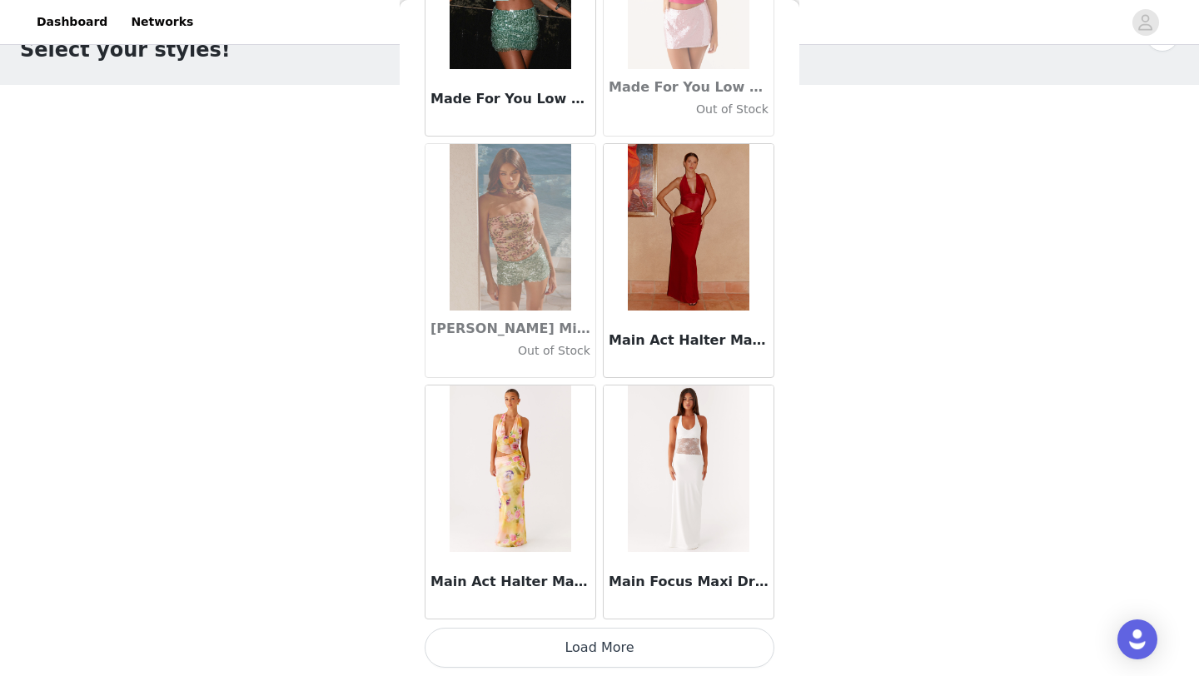
click at [601, 644] on button "Load More" at bounding box center [600, 648] width 350 height 40
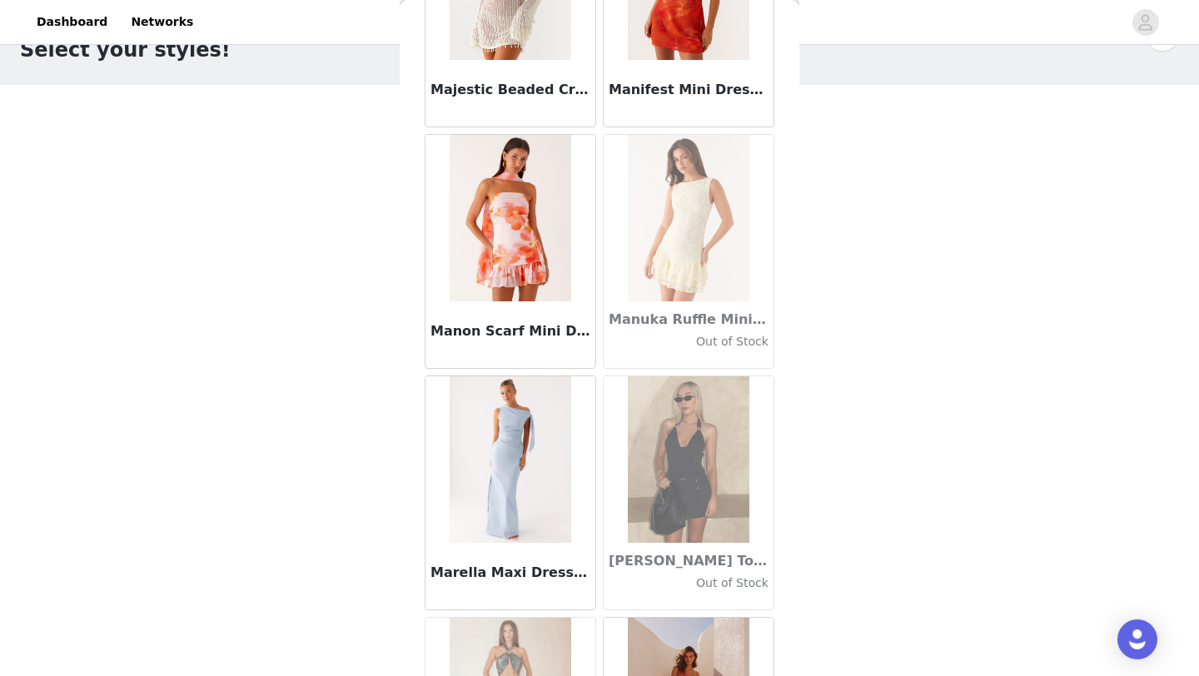
scroll to position [64642, 0]
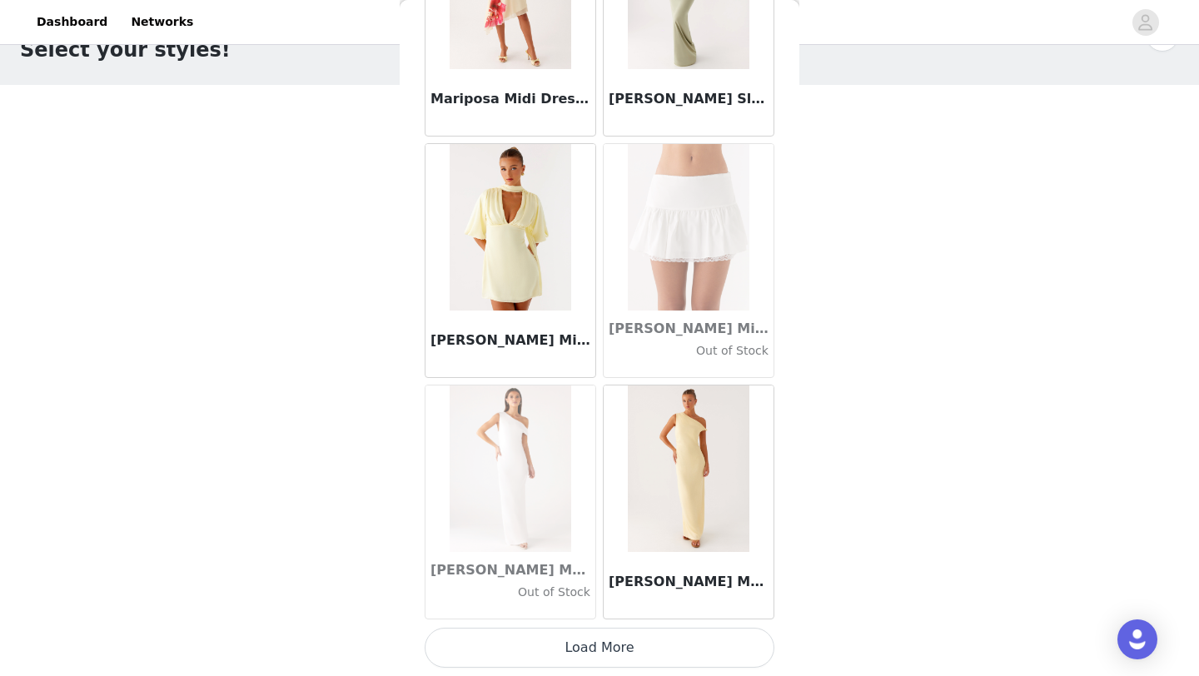
click at [605, 656] on button "Load More" at bounding box center [600, 648] width 350 height 40
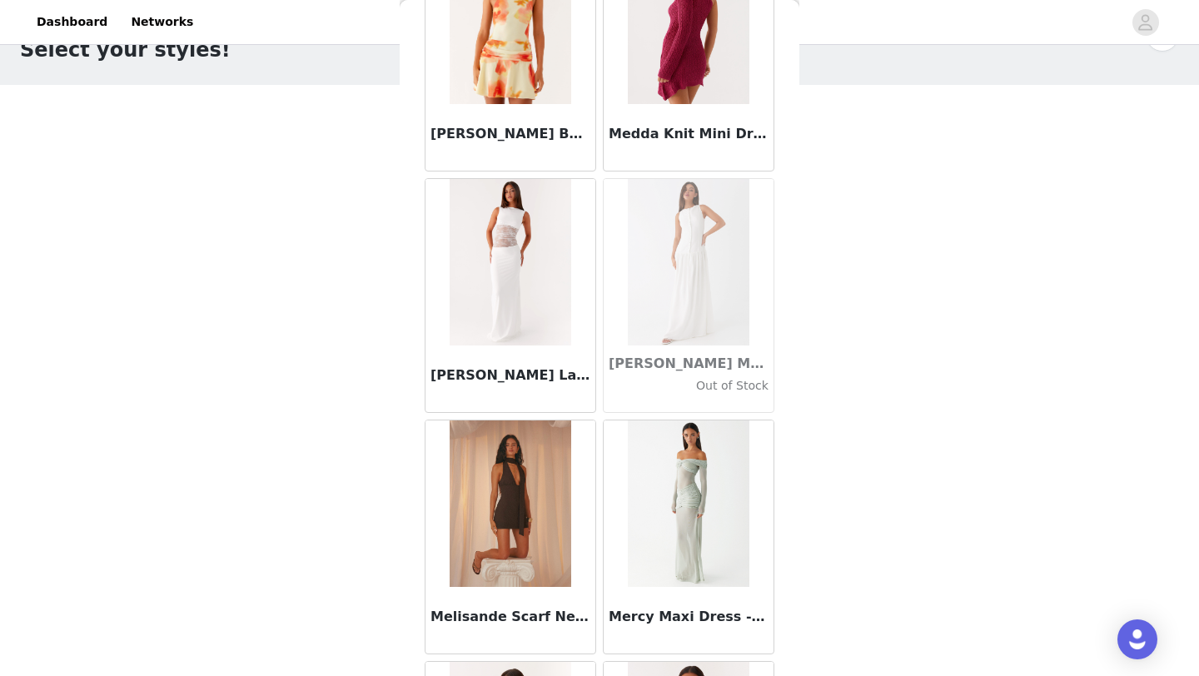
scroll to position [67056, 0]
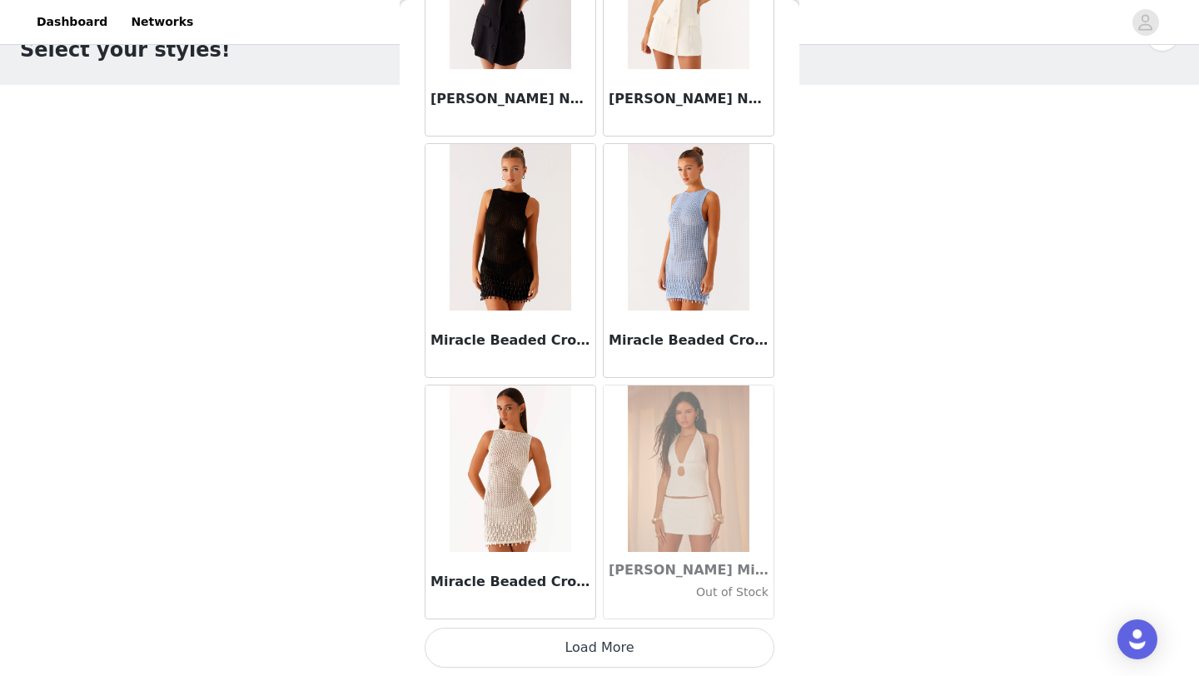
click at [599, 650] on button "Load More" at bounding box center [600, 648] width 350 height 40
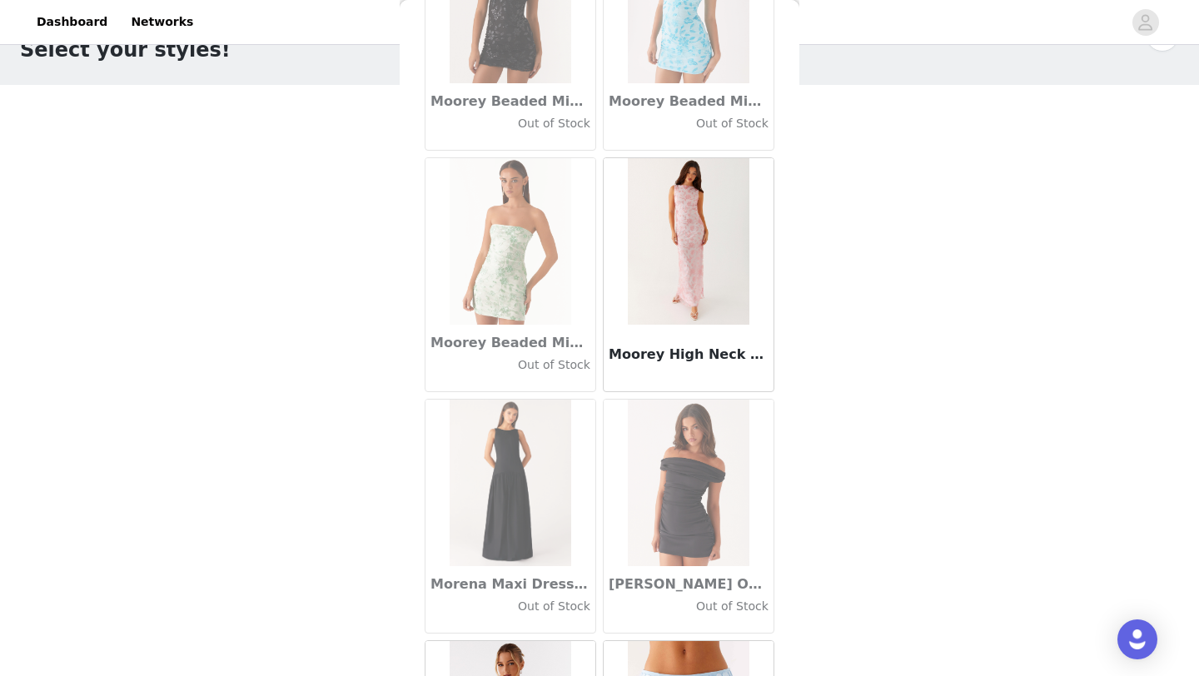
scroll to position [0, 0]
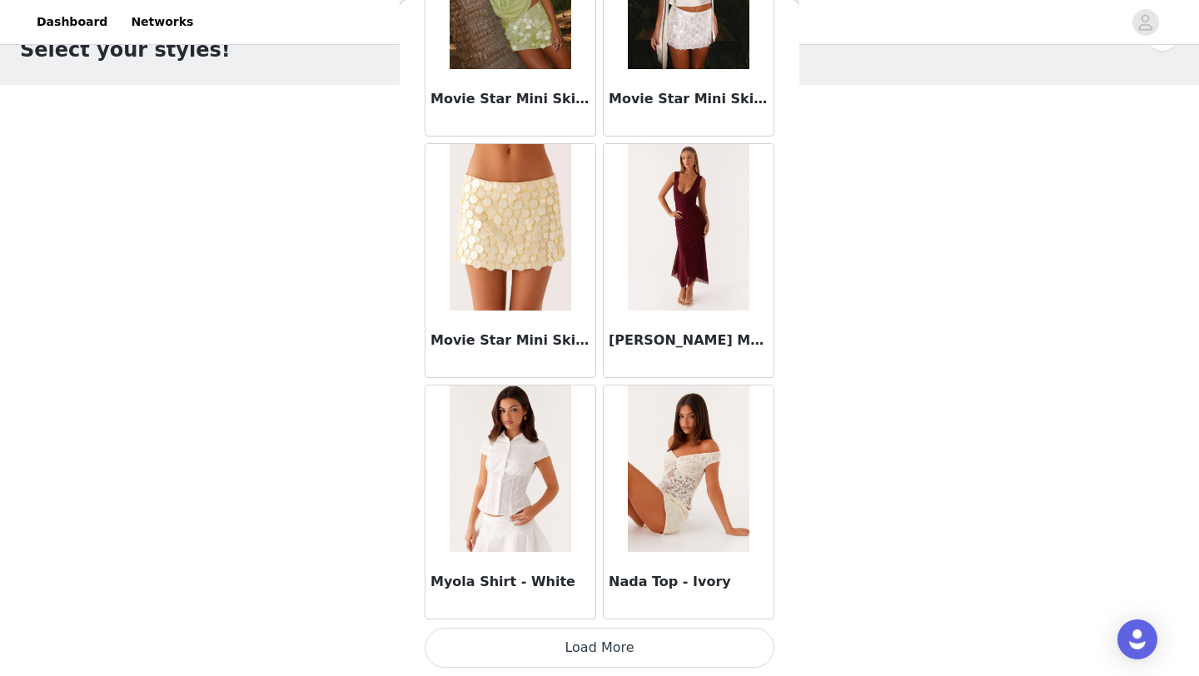
click at [599, 649] on button "Load More" at bounding box center [600, 648] width 350 height 40
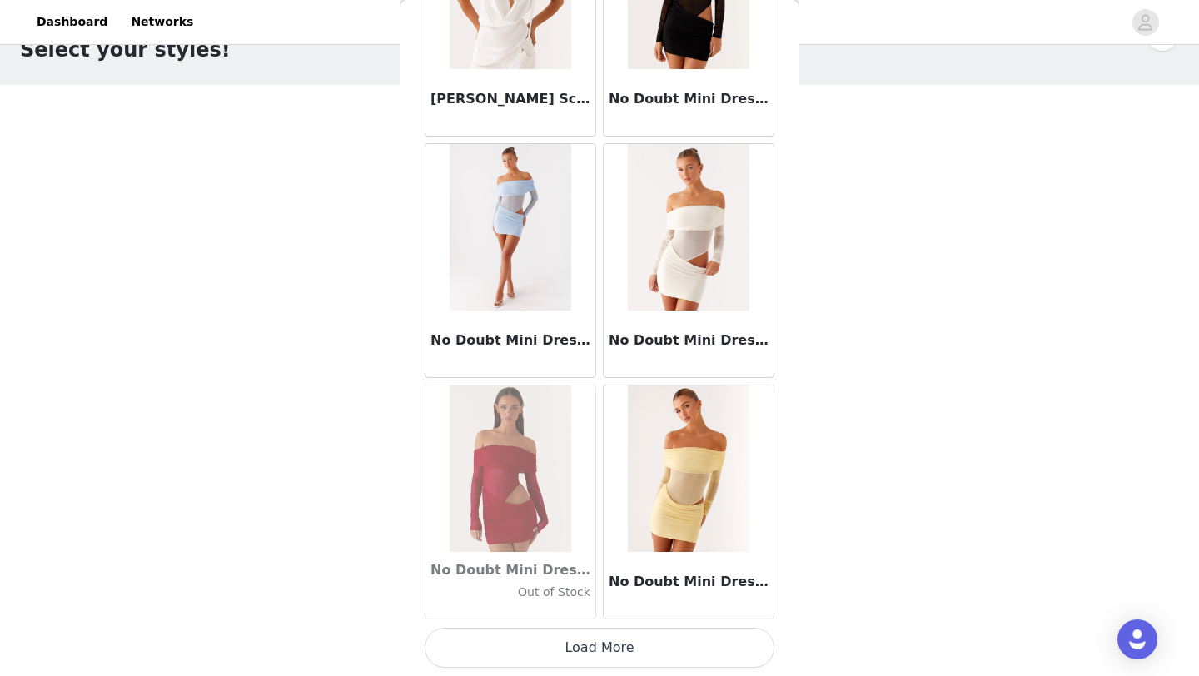
click at [599, 649] on button "Load More" at bounding box center [600, 648] width 350 height 40
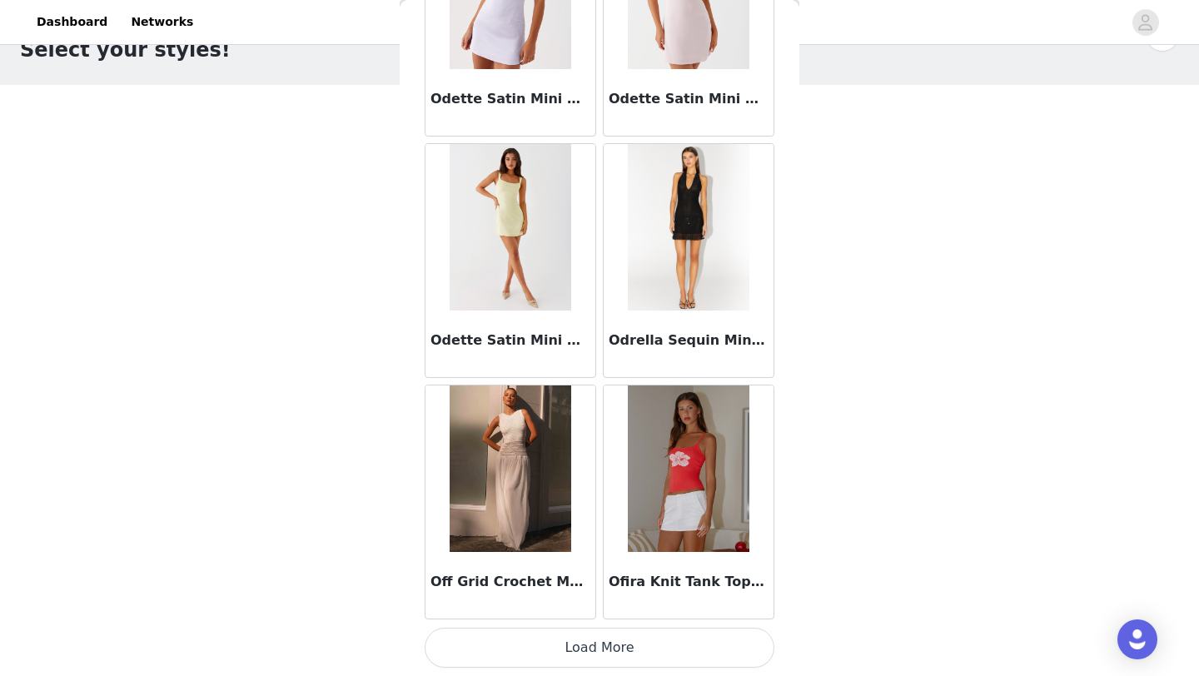
click at [601, 647] on button "Load More" at bounding box center [600, 648] width 350 height 40
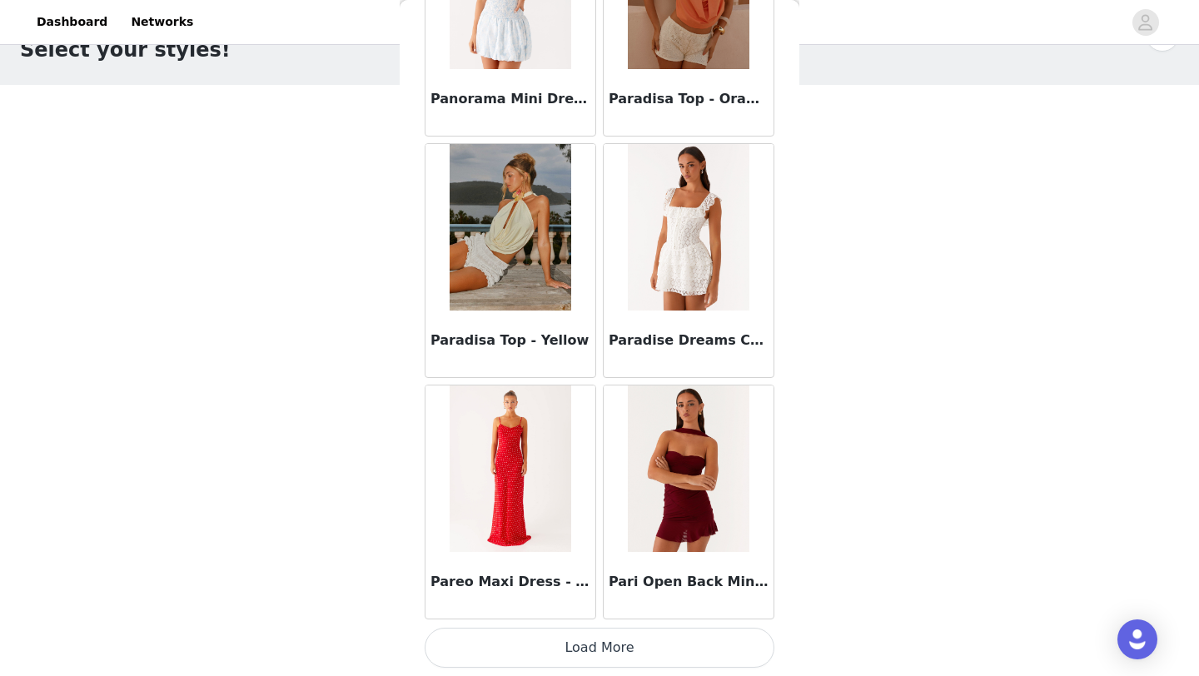
click at [585, 659] on button "Load More" at bounding box center [600, 648] width 350 height 40
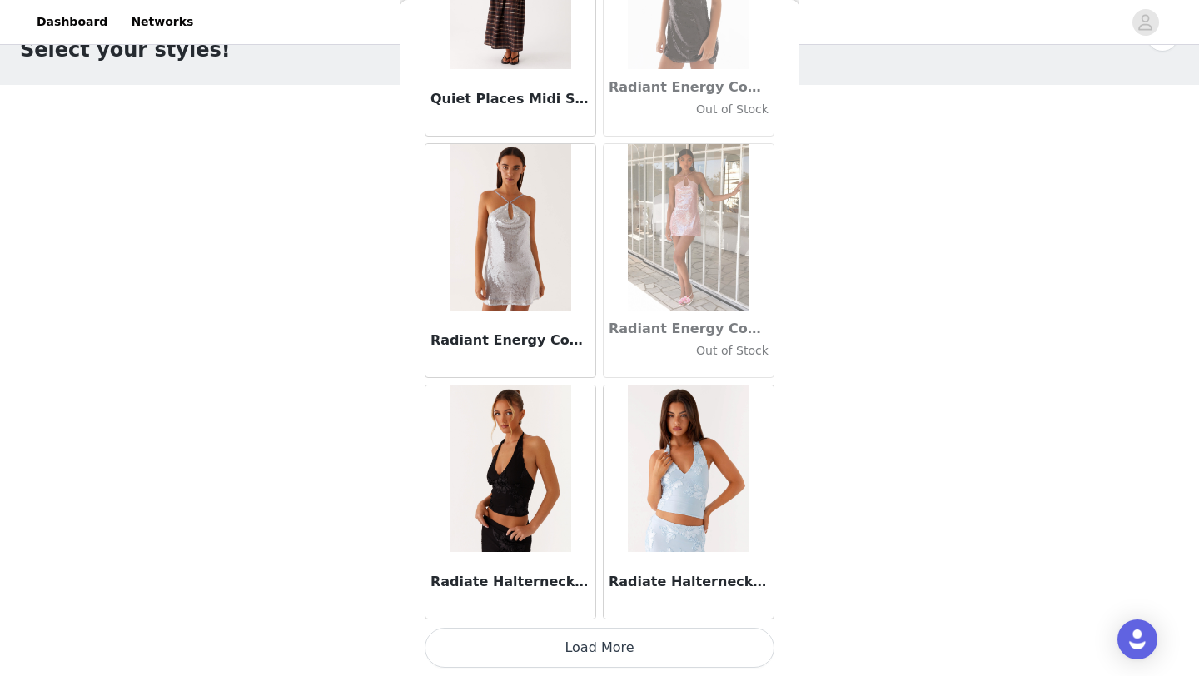
click at [593, 628] on button "Load More" at bounding box center [600, 648] width 350 height 40
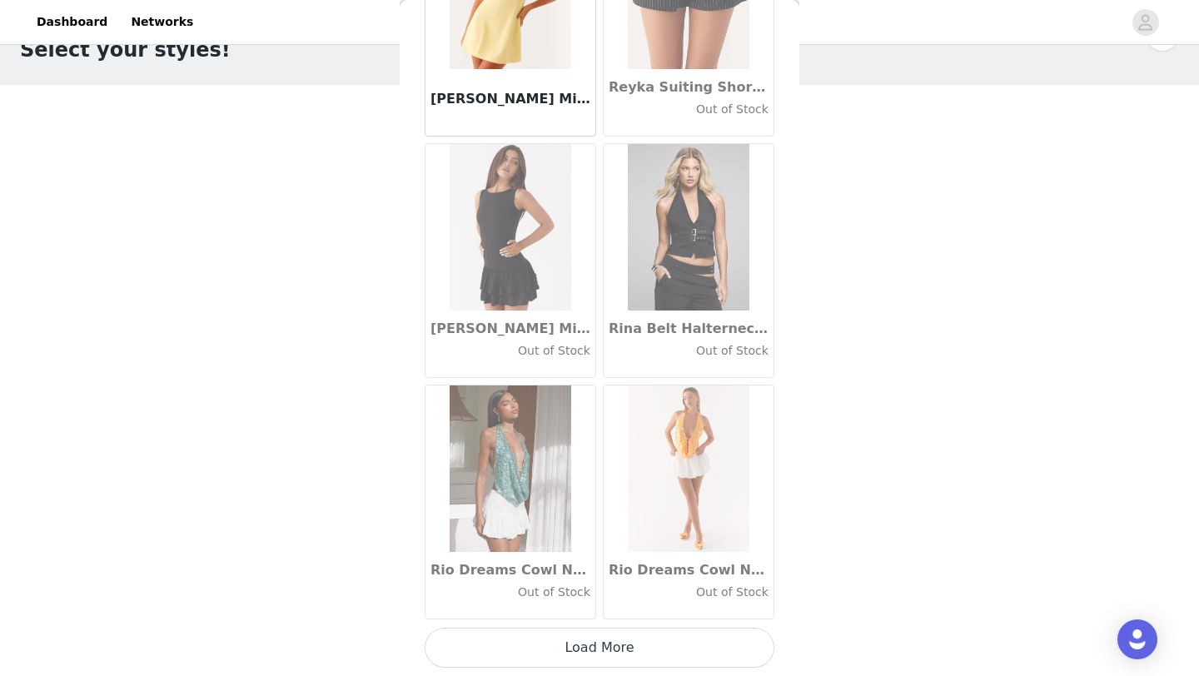
click at [571, 640] on button "Load More" at bounding box center [600, 648] width 350 height 40
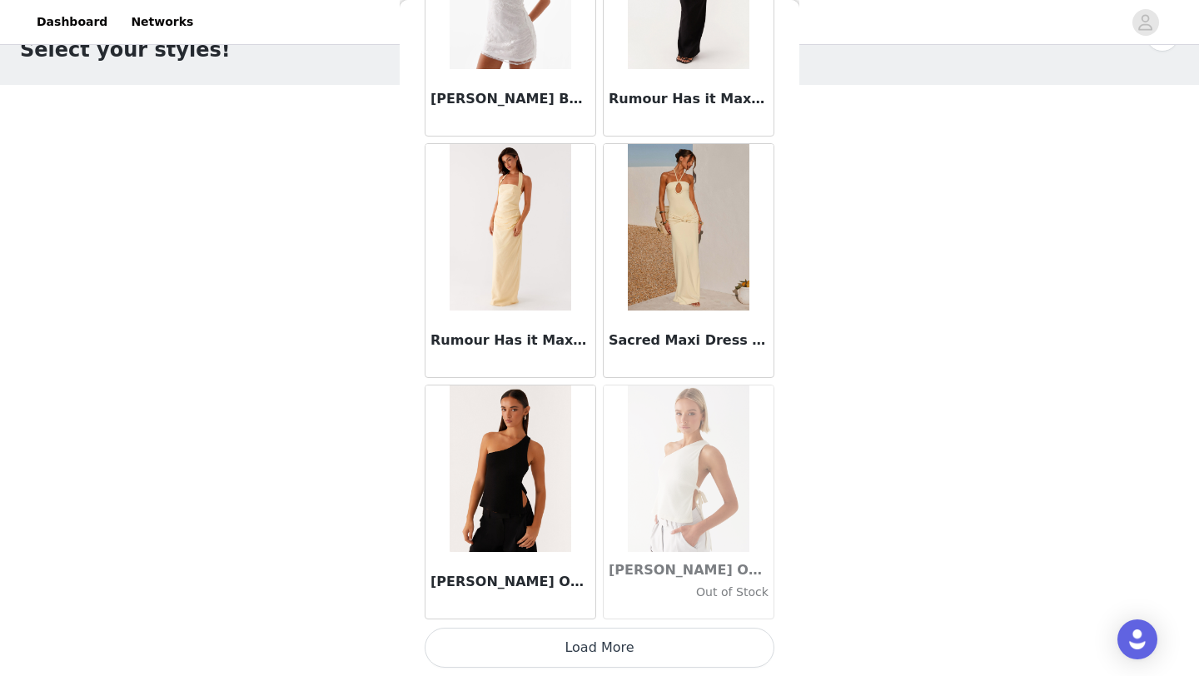
click at [584, 649] on button "Load More" at bounding box center [600, 648] width 350 height 40
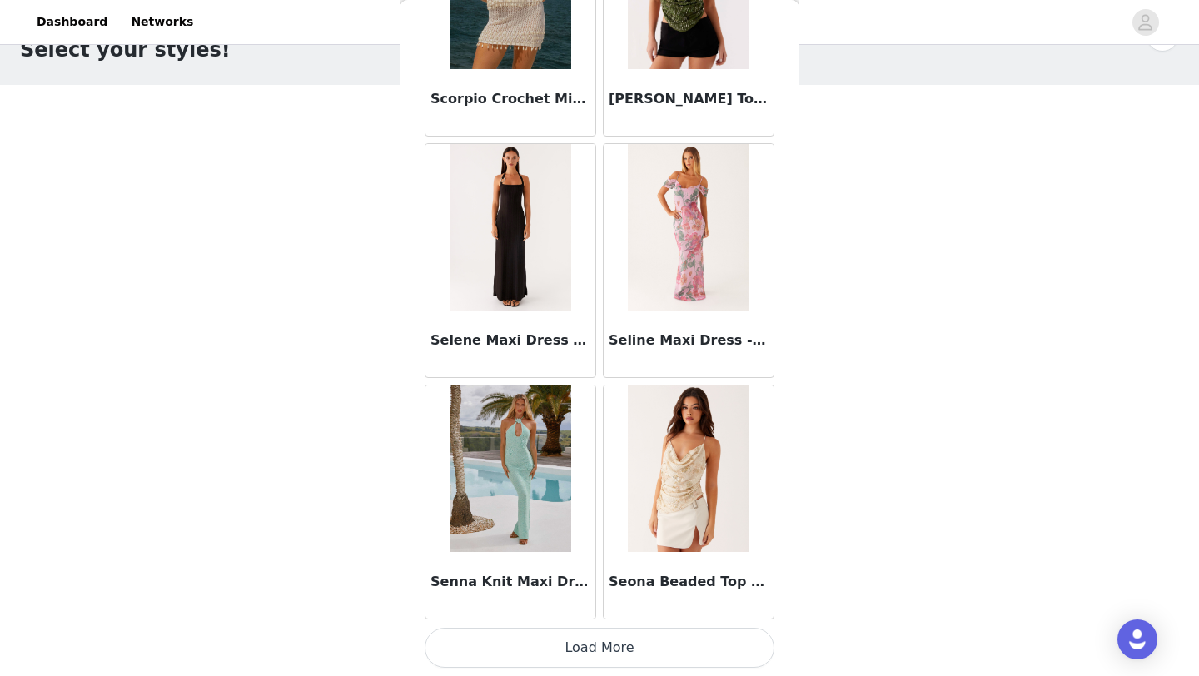
click at [582, 648] on button "Load More" at bounding box center [600, 648] width 350 height 40
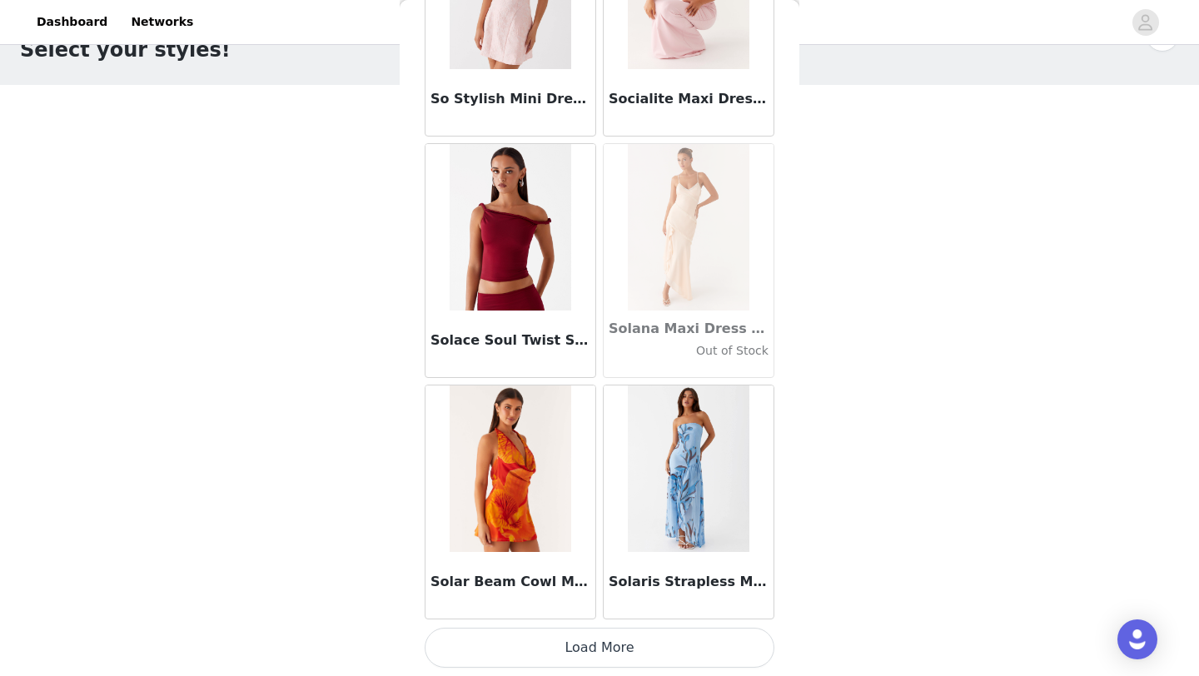
click at [589, 644] on button "Load More" at bounding box center [600, 648] width 350 height 40
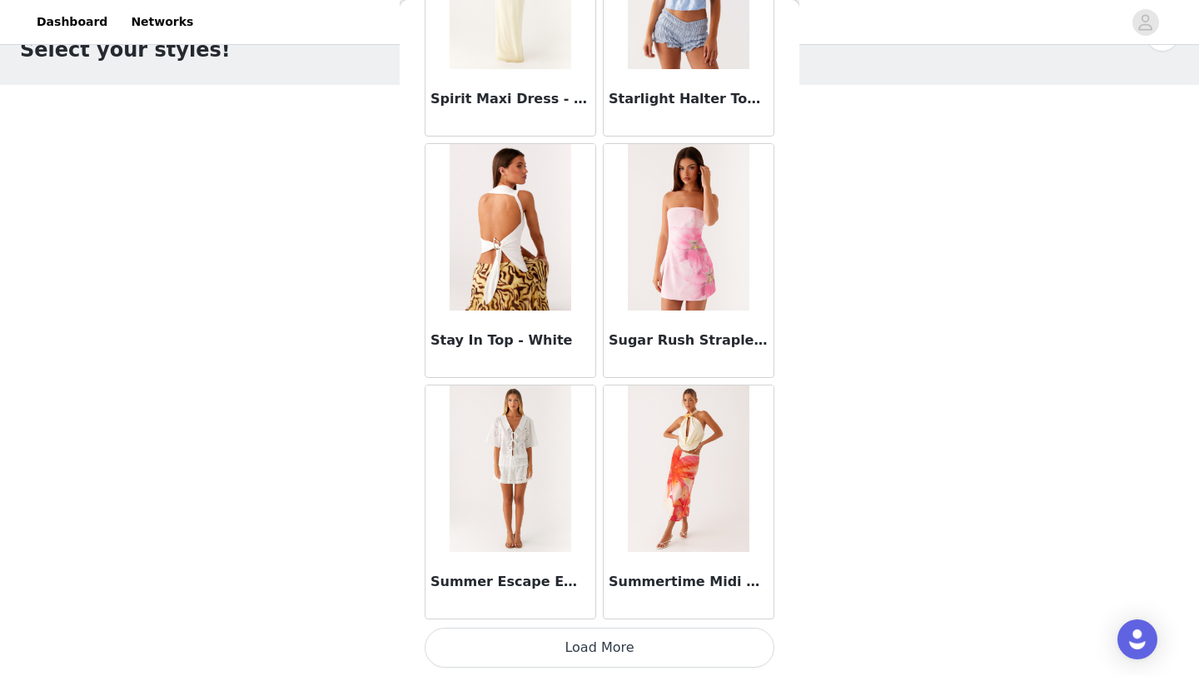
click at [562, 659] on button "Load More" at bounding box center [600, 648] width 350 height 40
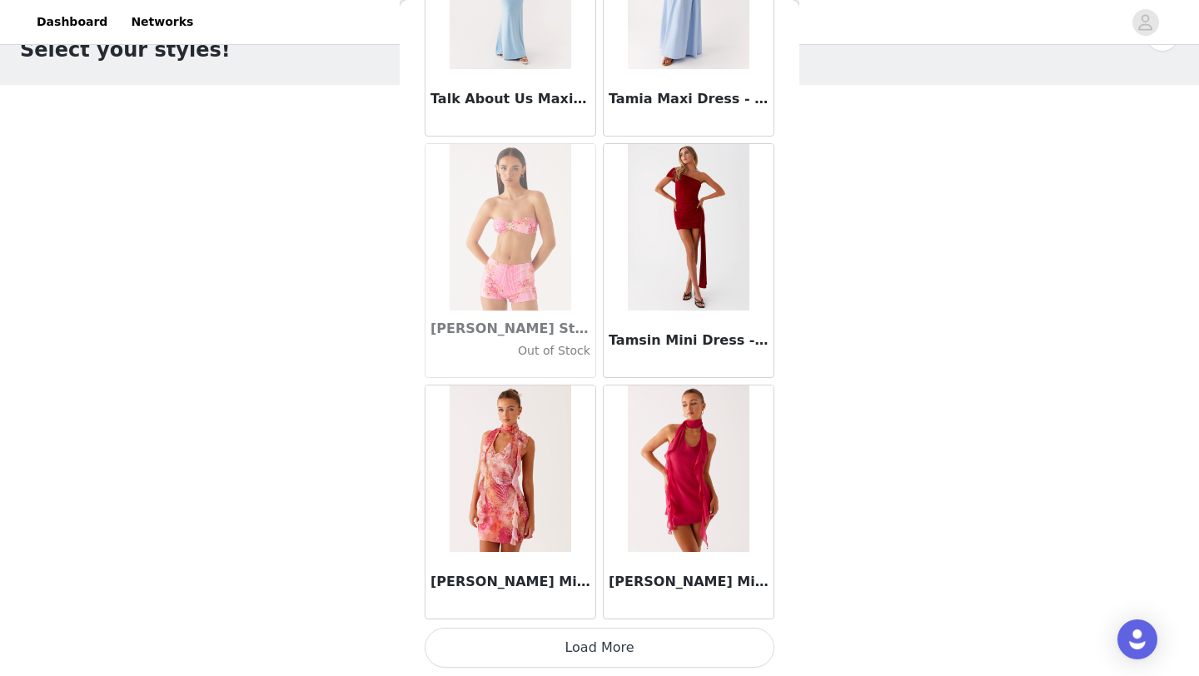
click at [584, 652] on button "Load More" at bounding box center [600, 648] width 350 height 40
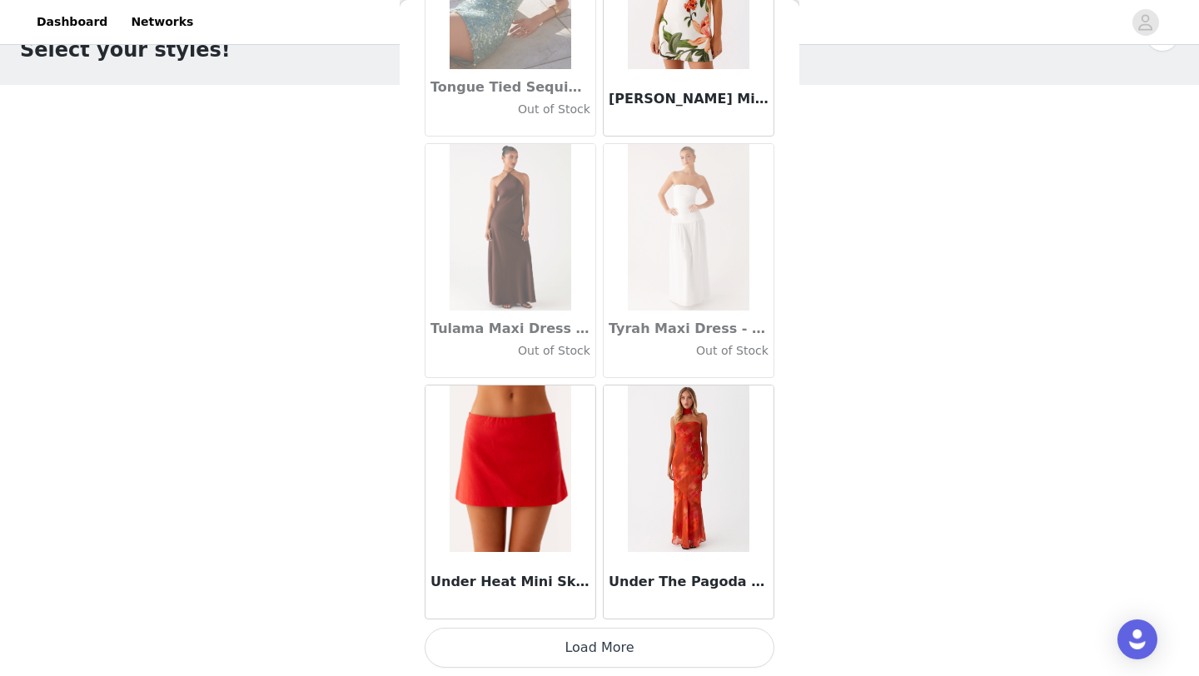
click at [602, 654] on button "Load More" at bounding box center [600, 648] width 350 height 40
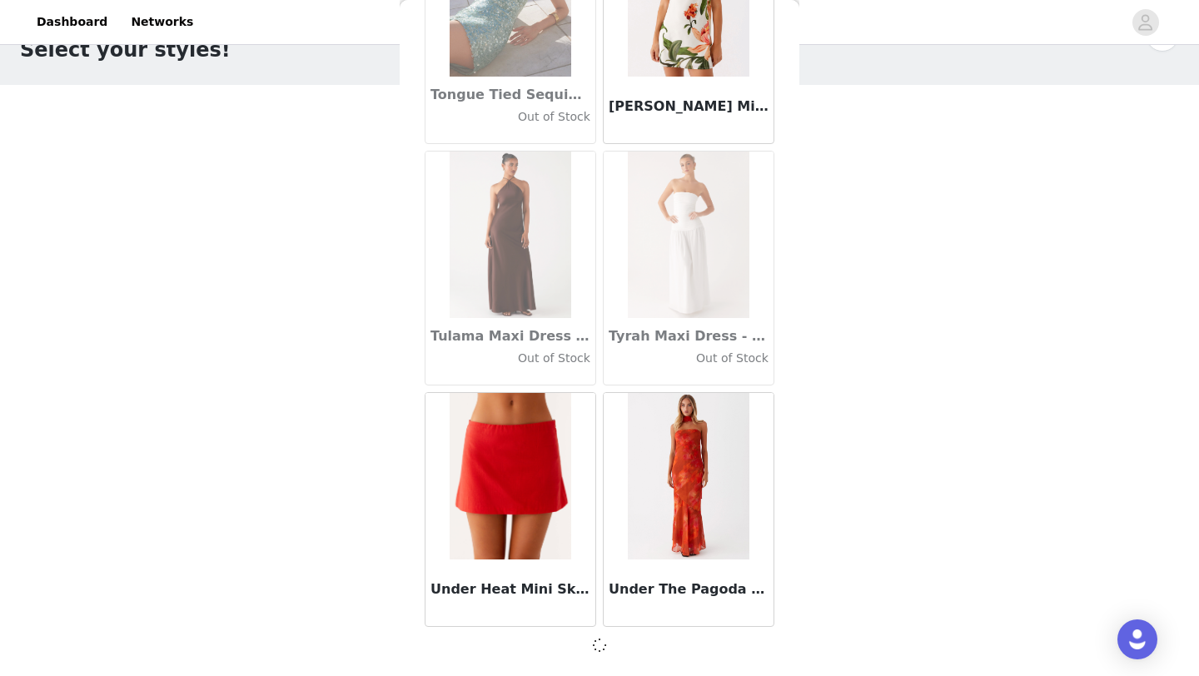
scroll to position [96019, 0]
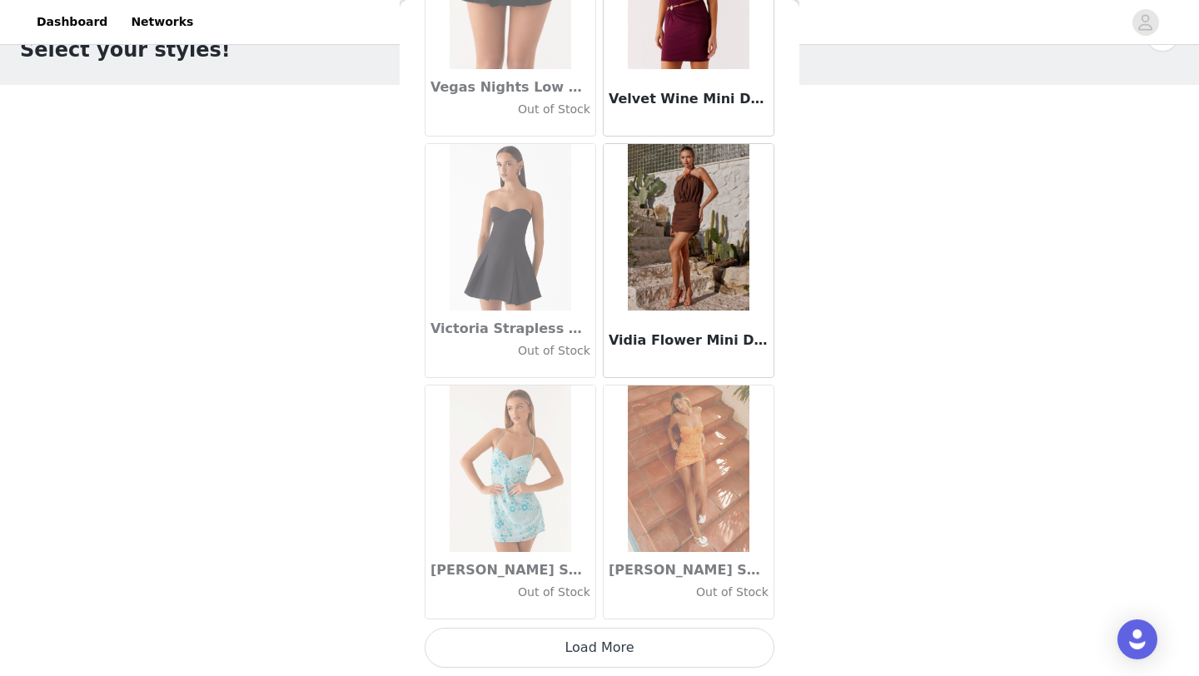
click at [626, 663] on button "Load More" at bounding box center [600, 648] width 350 height 40
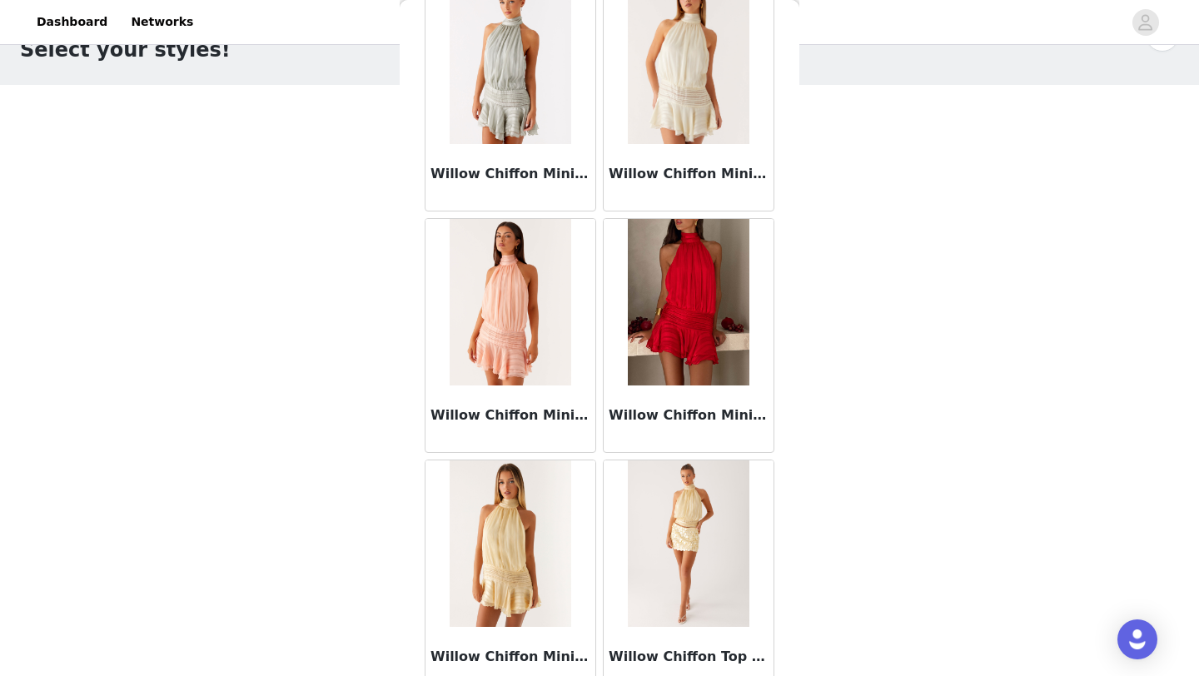
scroll to position [100855, 0]
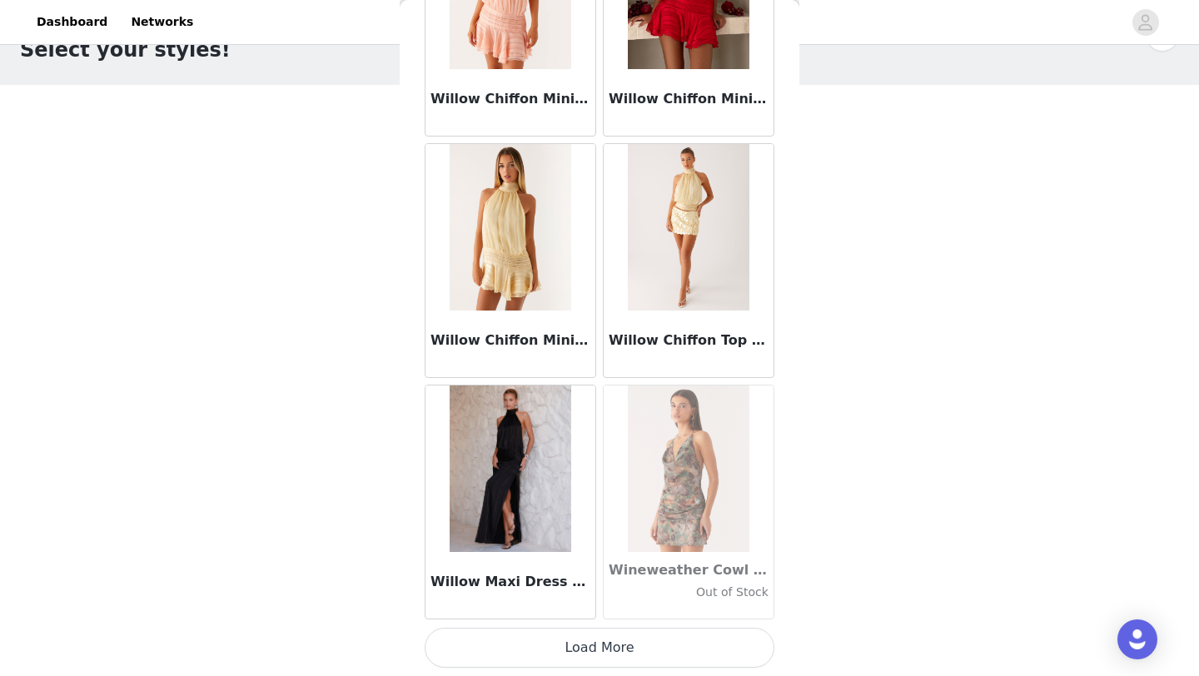
click at [607, 659] on button "Load More" at bounding box center [600, 648] width 350 height 40
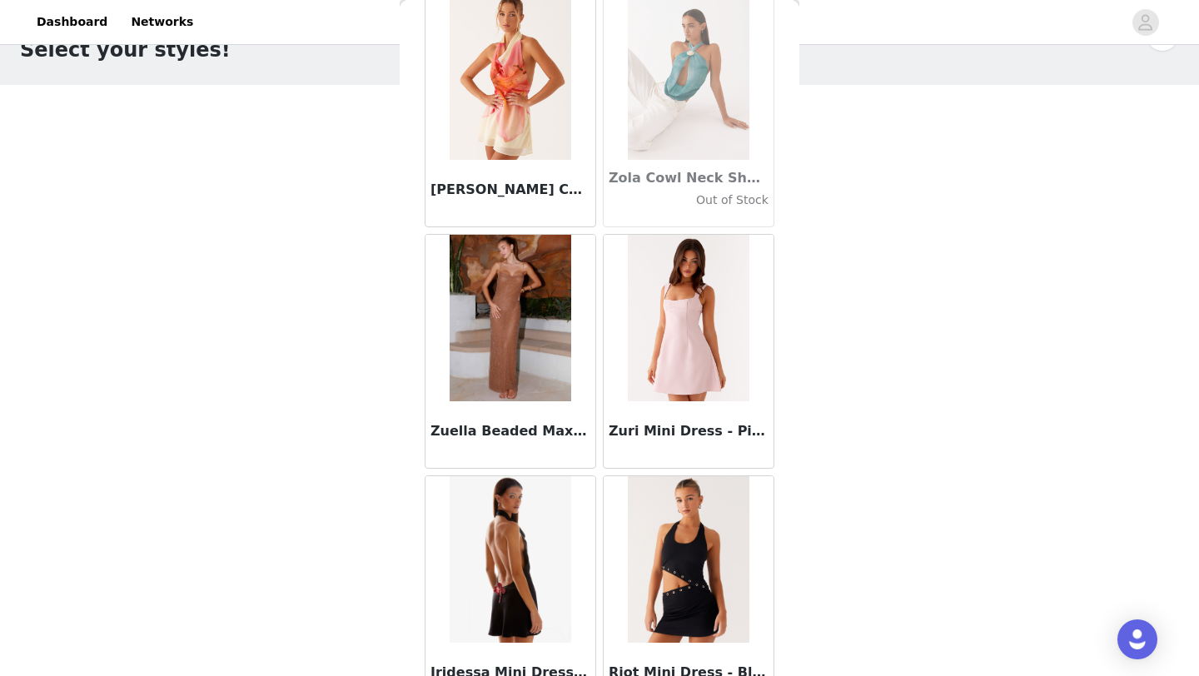
scroll to position [103269, 0]
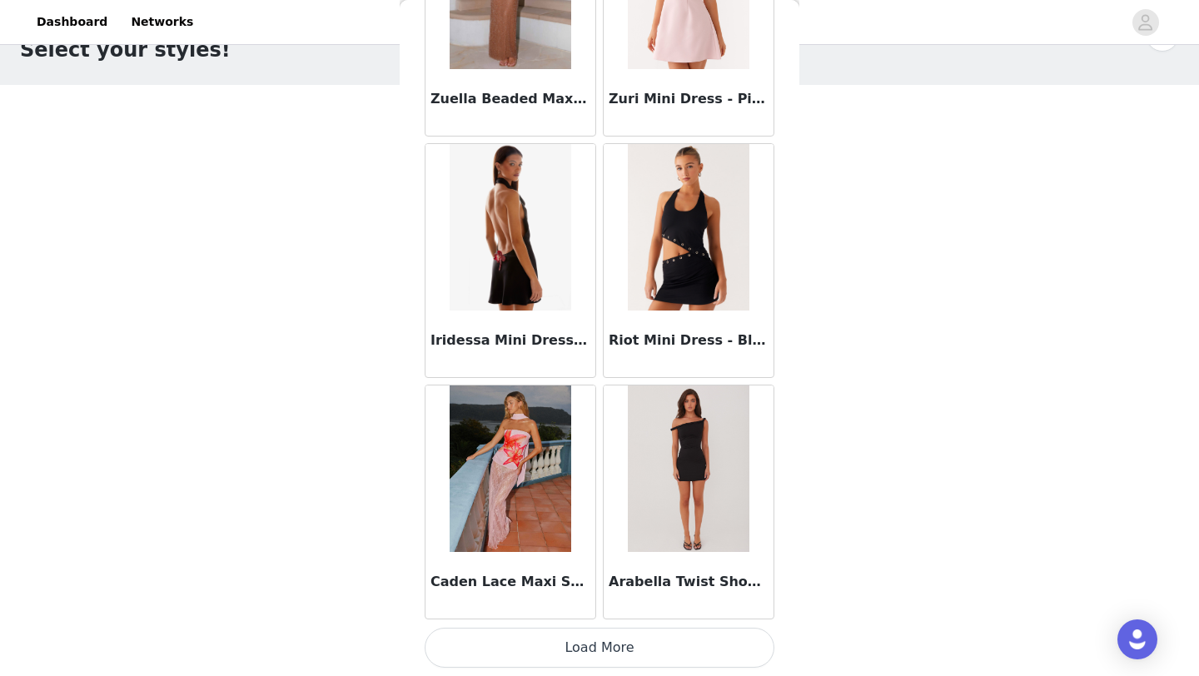
click at [625, 647] on button "Load More" at bounding box center [600, 648] width 350 height 40
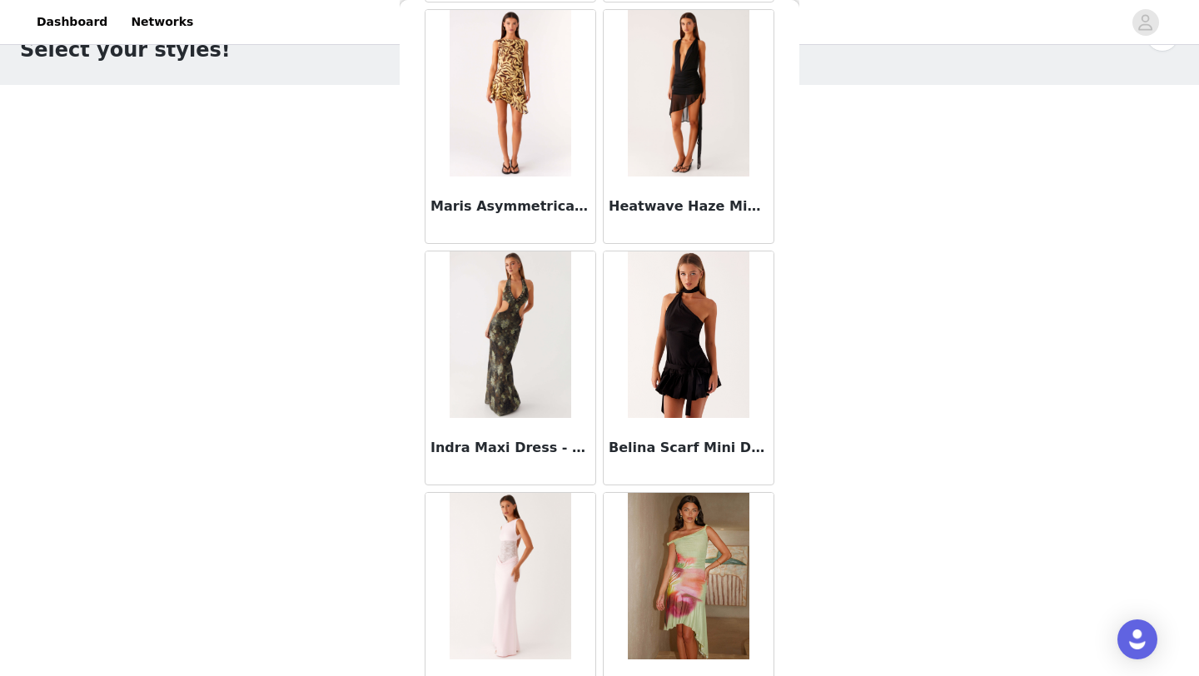
scroll to position [105684, 0]
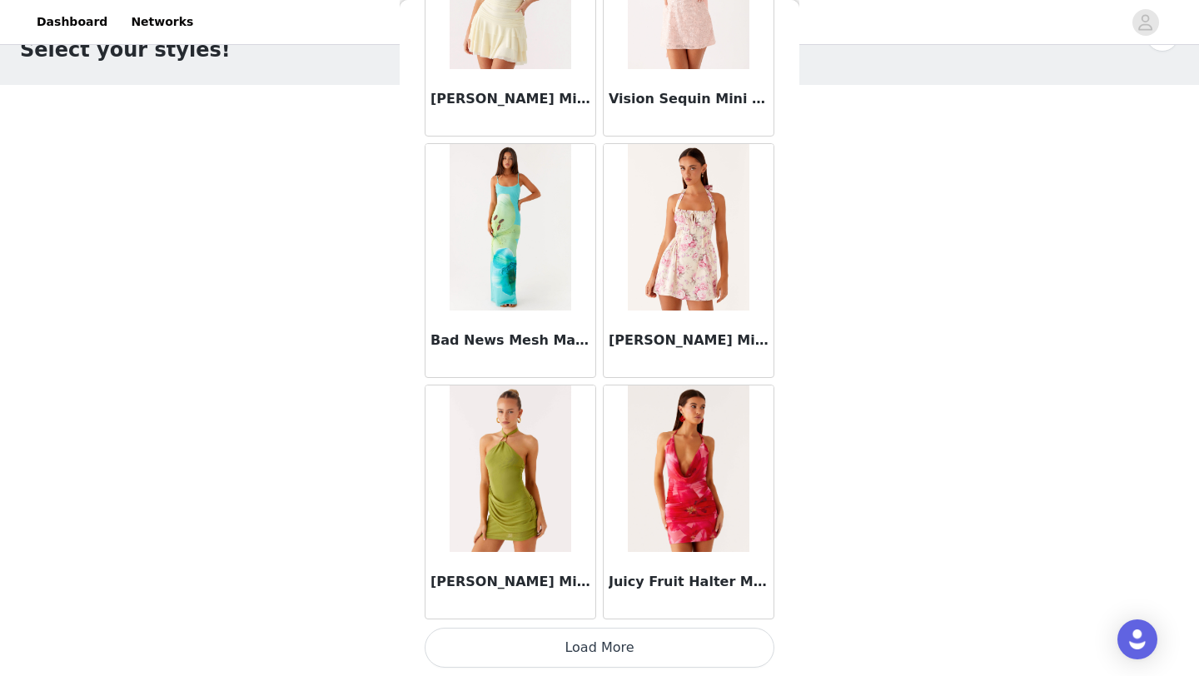
click at [615, 663] on button "Load More" at bounding box center [600, 648] width 350 height 40
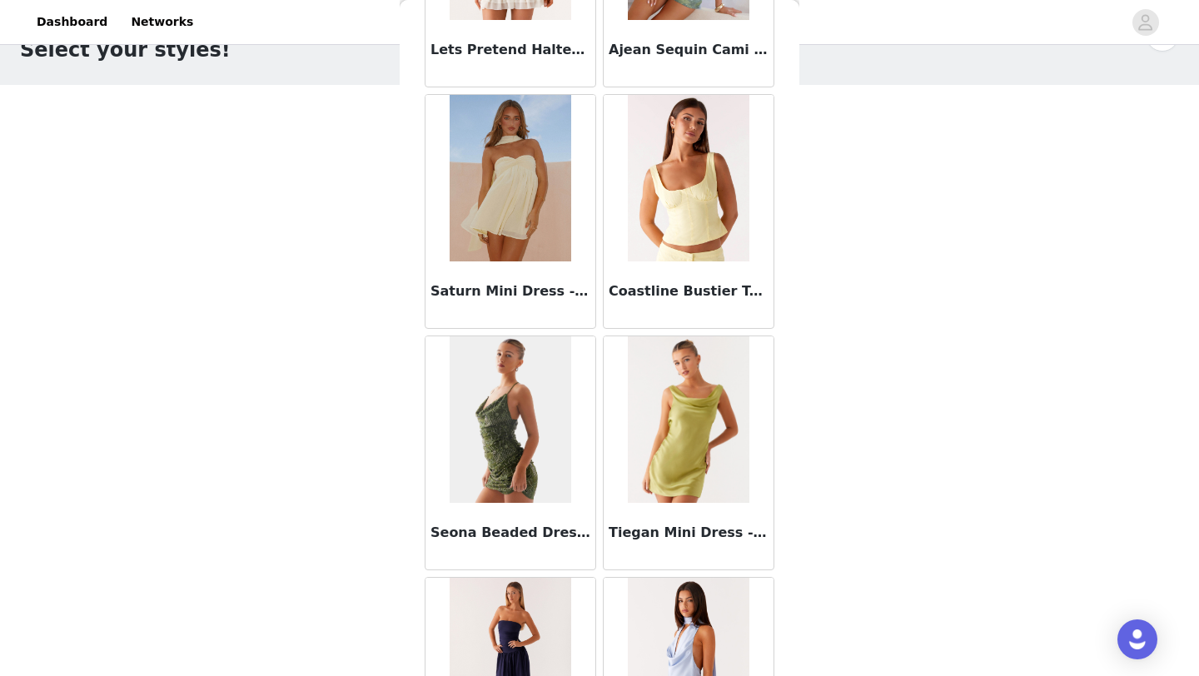
scroll to position [108098, 0]
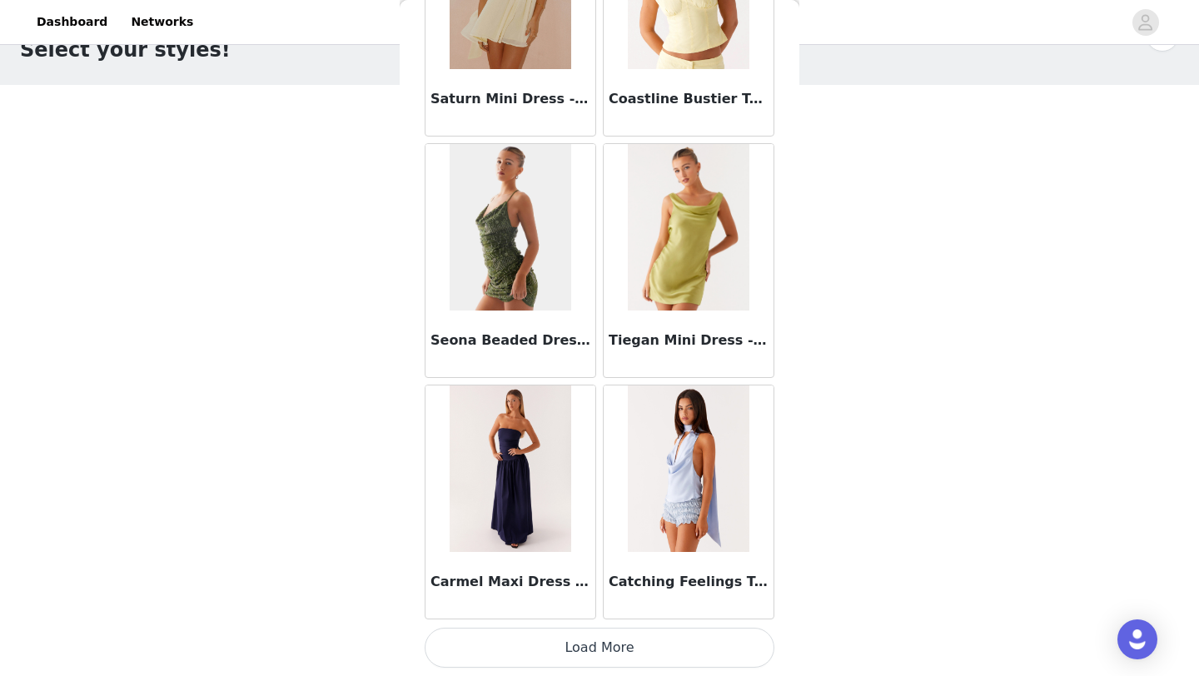
click at [588, 651] on button "Load More" at bounding box center [600, 648] width 350 height 40
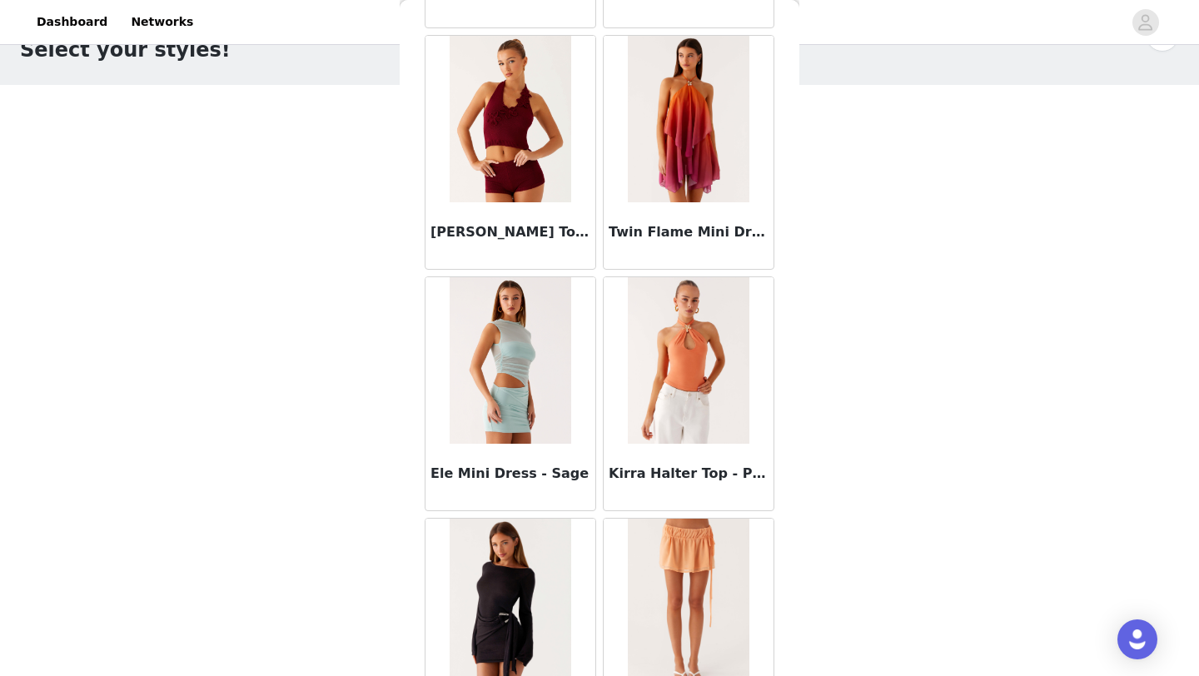
scroll to position [110512, 0]
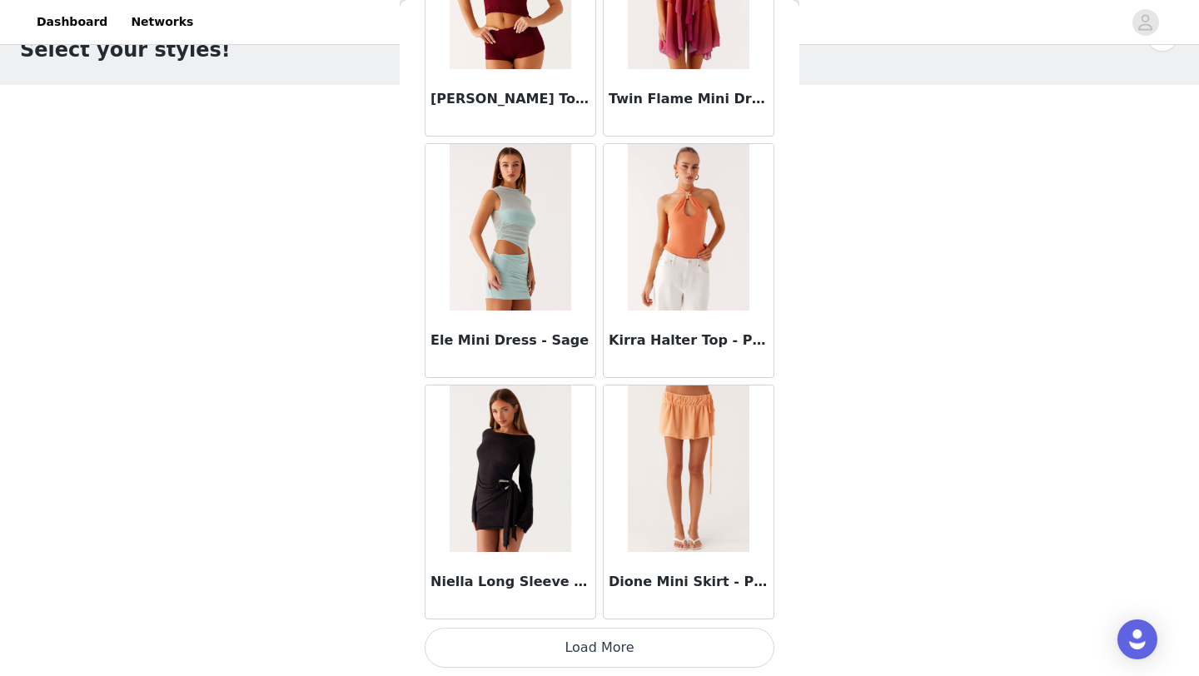
click at [594, 657] on button "Load More" at bounding box center [600, 648] width 350 height 40
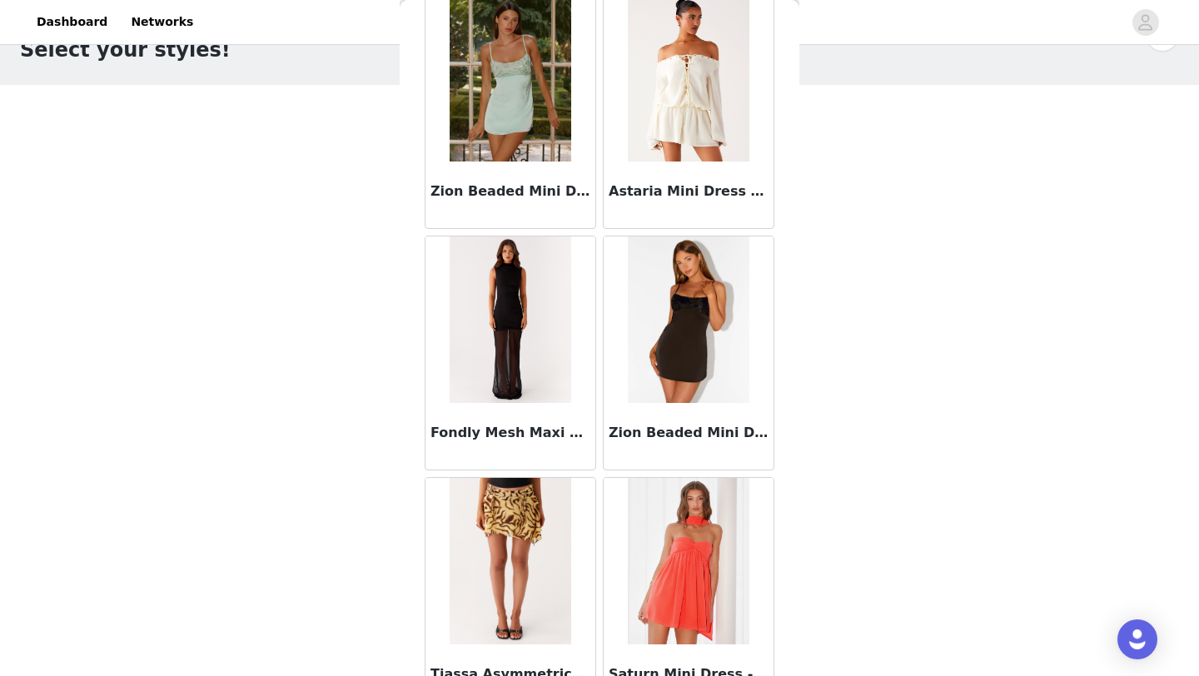
scroll to position [112926, 0]
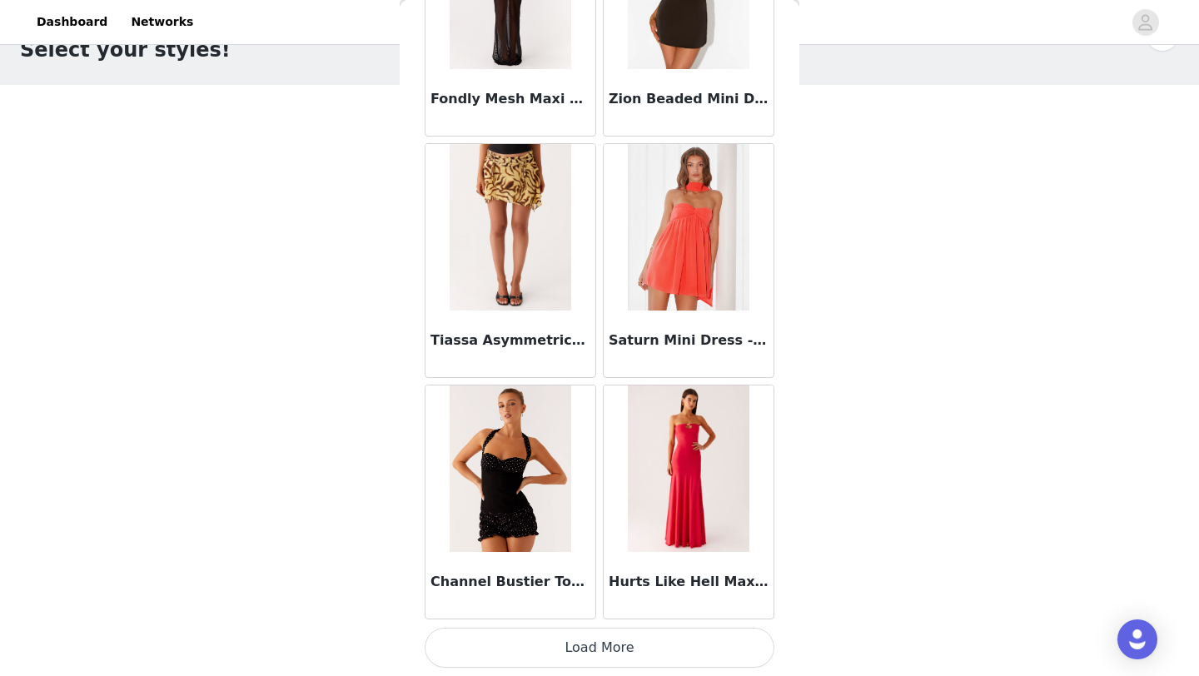
click at [603, 652] on button "Load More" at bounding box center [600, 648] width 350 height 40
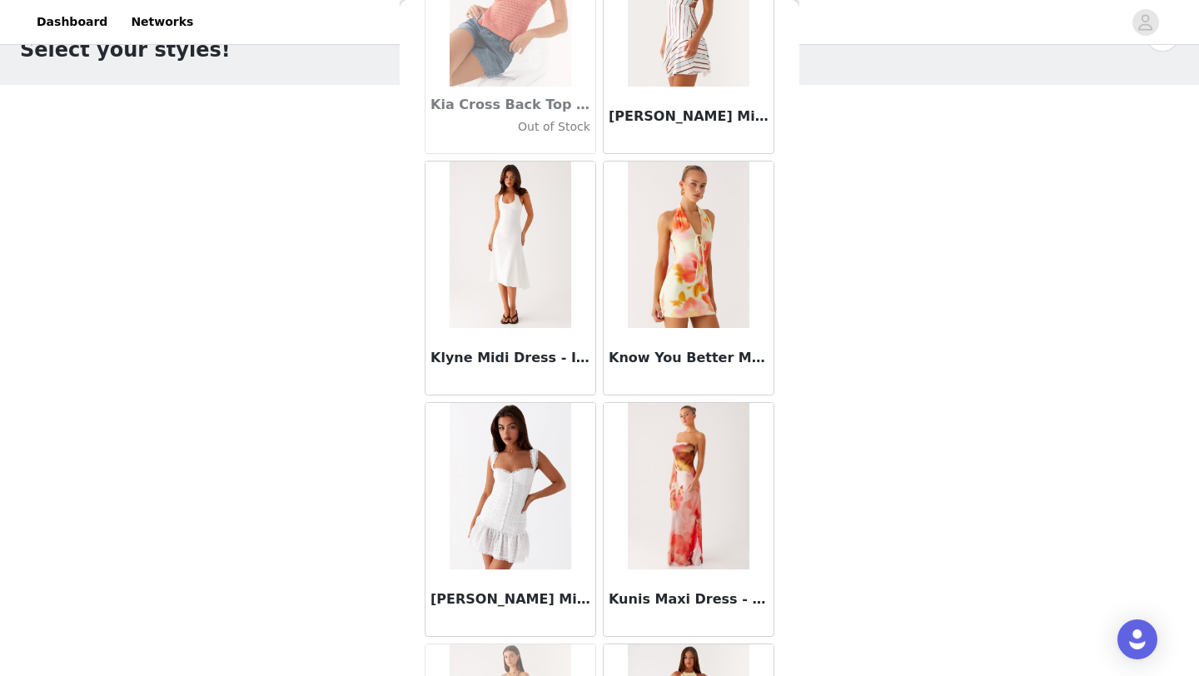
scroll to position [54289, 0]
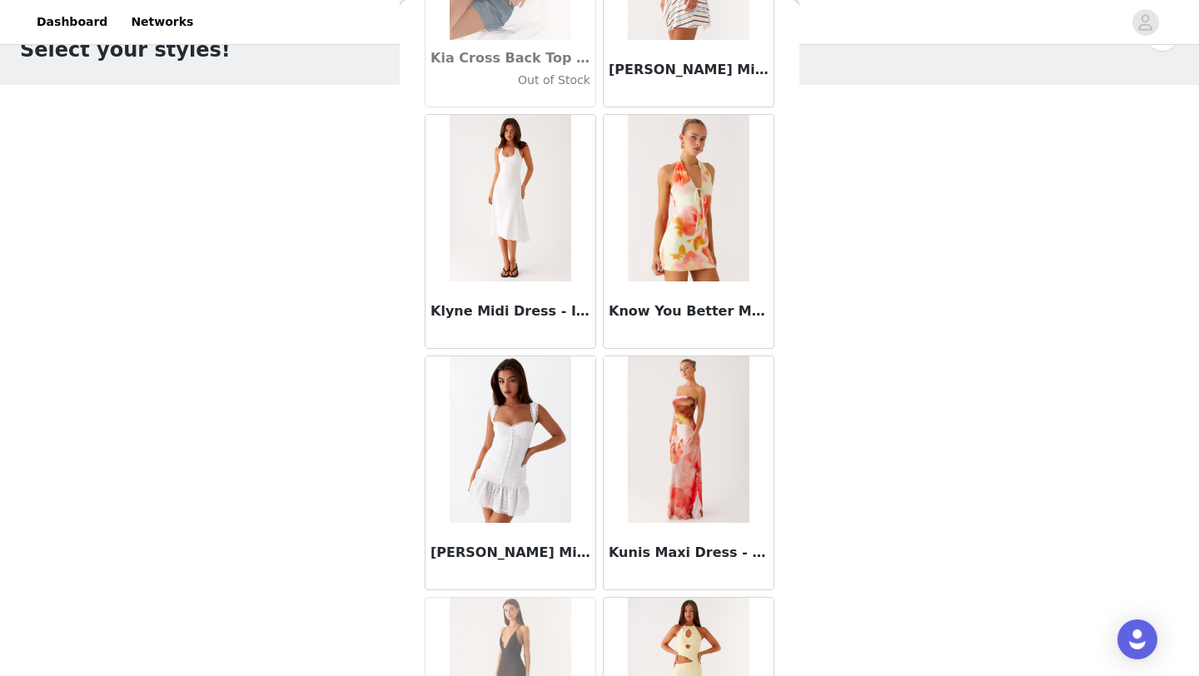
click at [516, 217] on img at bounding box center [510, 198] width 121 height 166
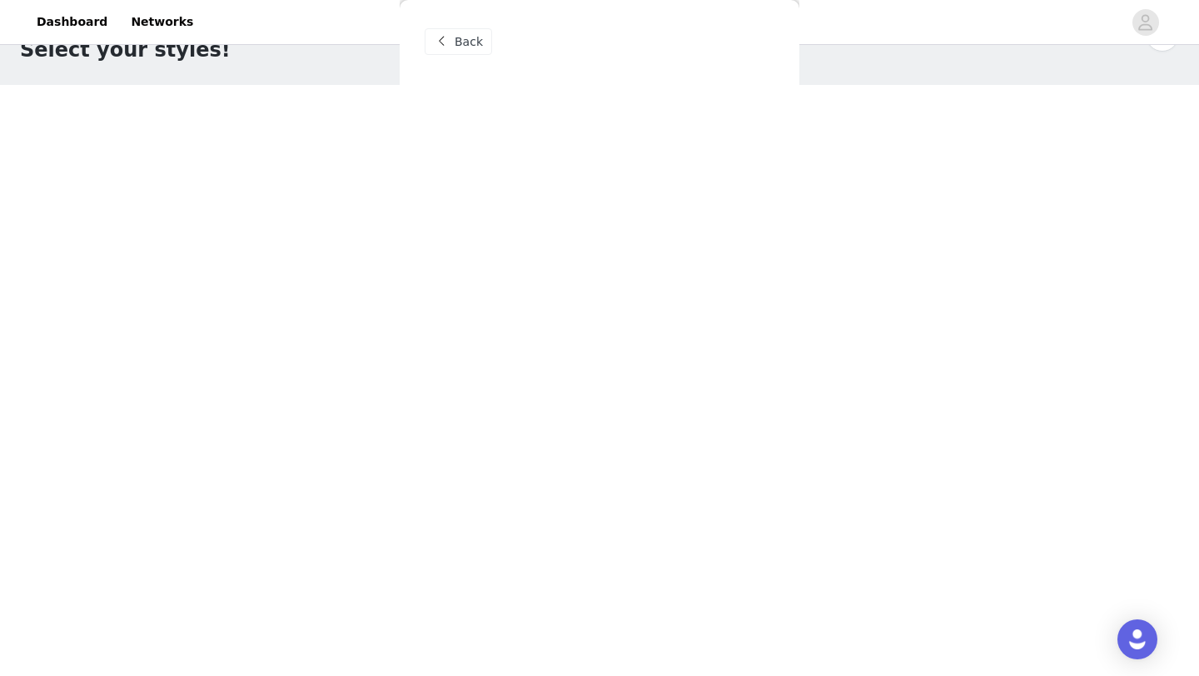
scroll to position [0, 0]
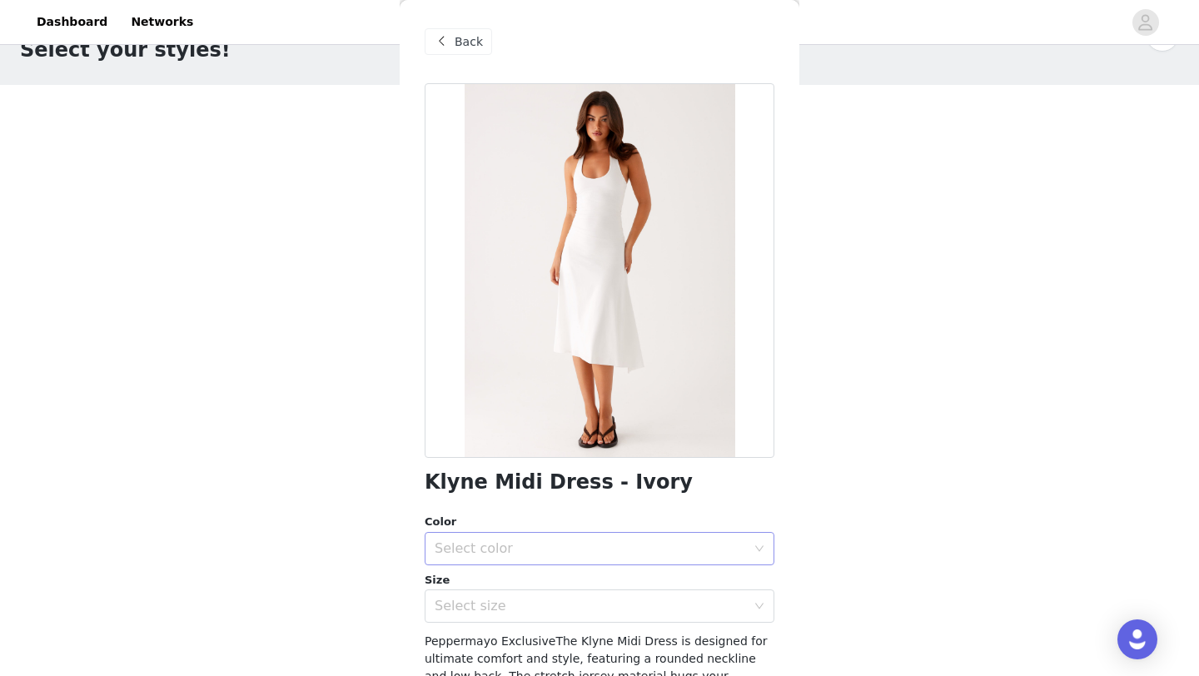
click at [547, 551] on div "Select color" at bounding box center [590, 548] width 311 height 17
click at [488, 580] on li "Ivory" at bounding box center [600, 585] width 350 height 27
click at [473, 617] on div "Select size" at bounding box center [594, 606] width 319 height 32
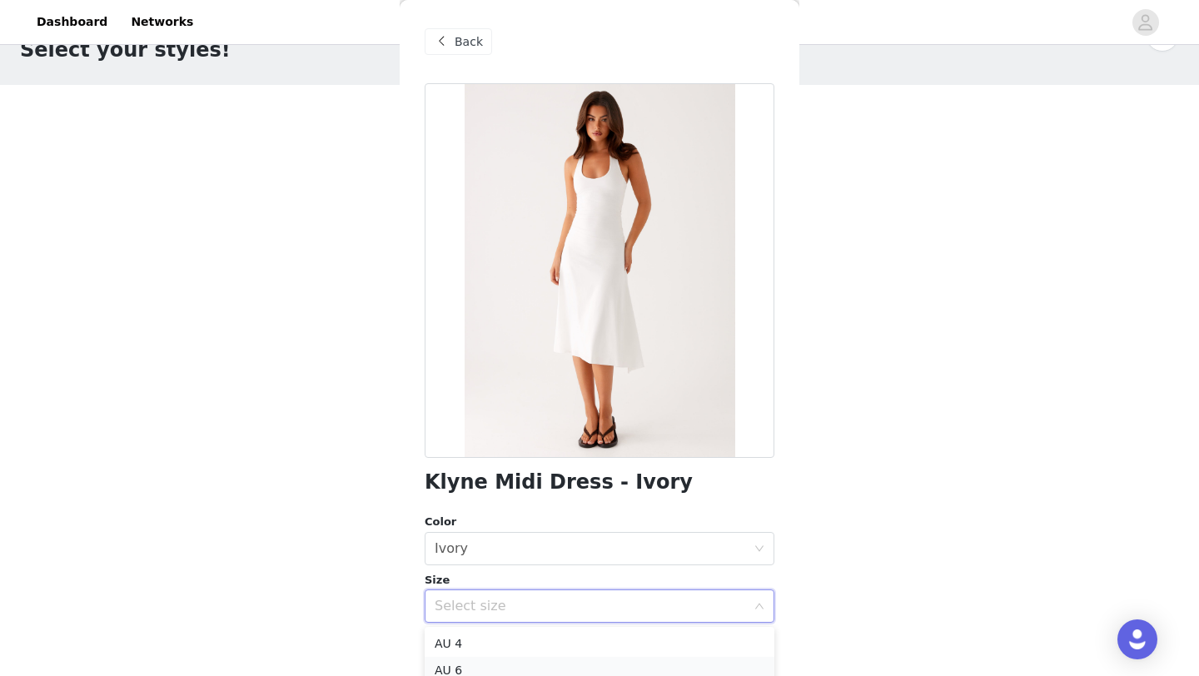
click at [472, 666] on li "AU 6" at bounding box center [600, 670] width 350 height 27
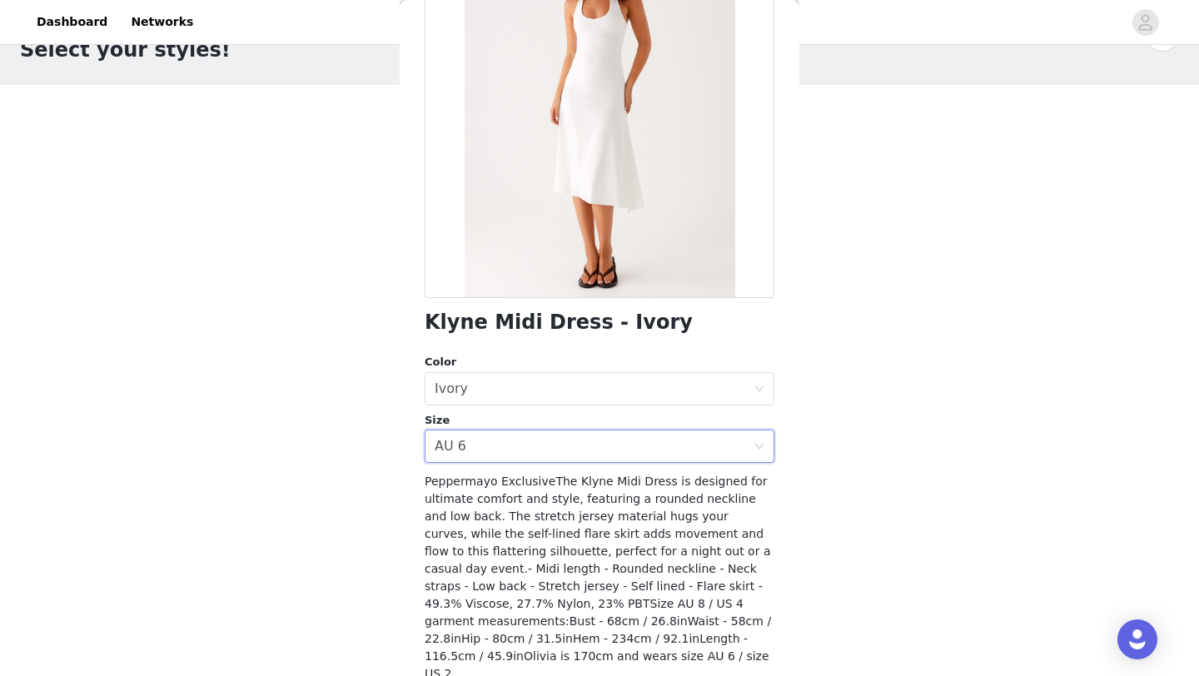
scroll to position [219, 0]
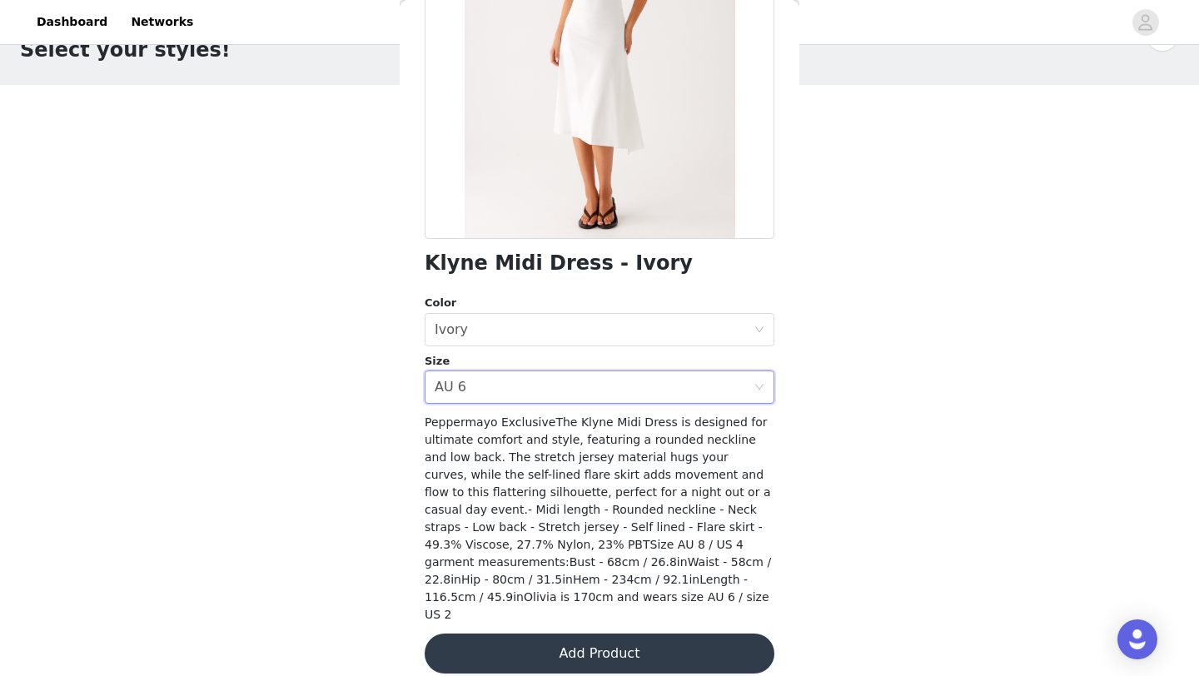
click at [613, 634] on button "Add Product" at bounding box center [600, 654] width 350 height 40
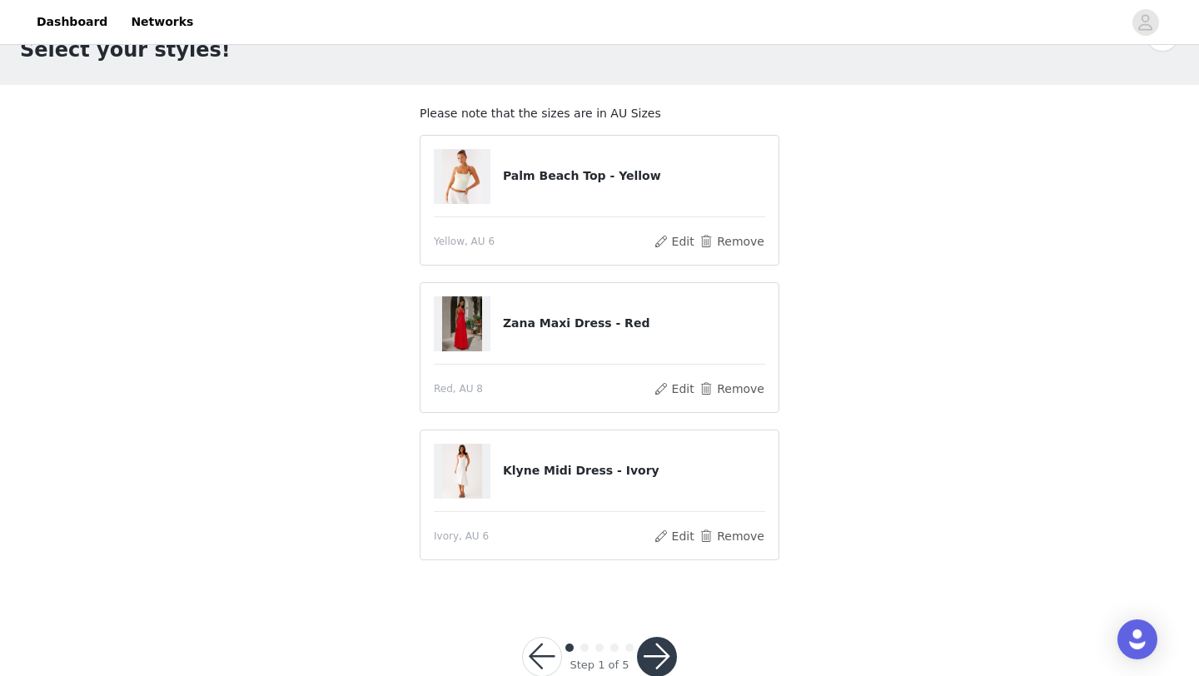
click at [659, 654] on button "button" at bounding box center [657, 657] width 40 height 40
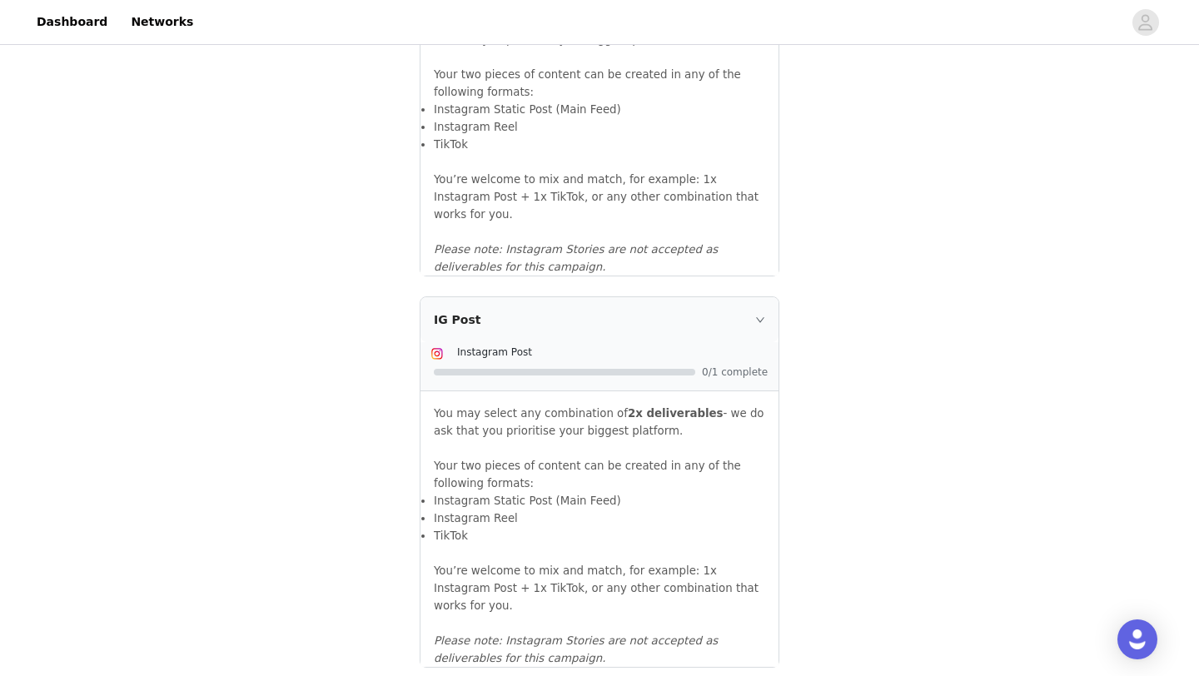
scroll to position [1785, 0]
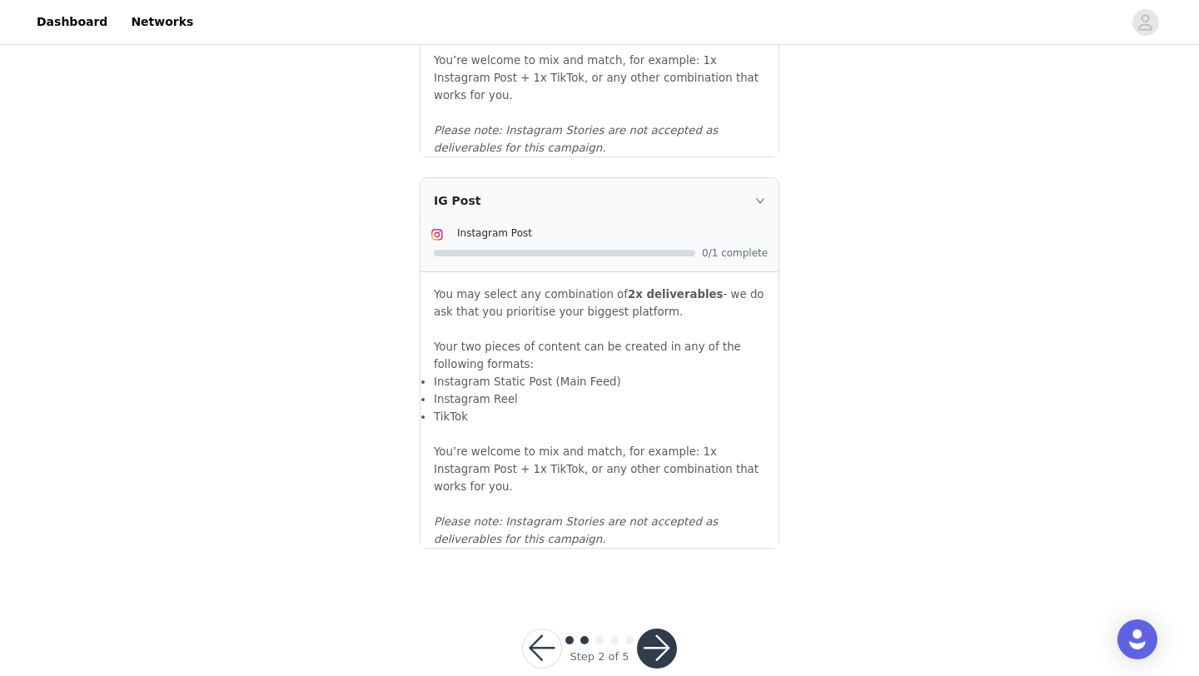
click at [659, 629] on button "button" at bounding box center [657, 649] width 40 height 40
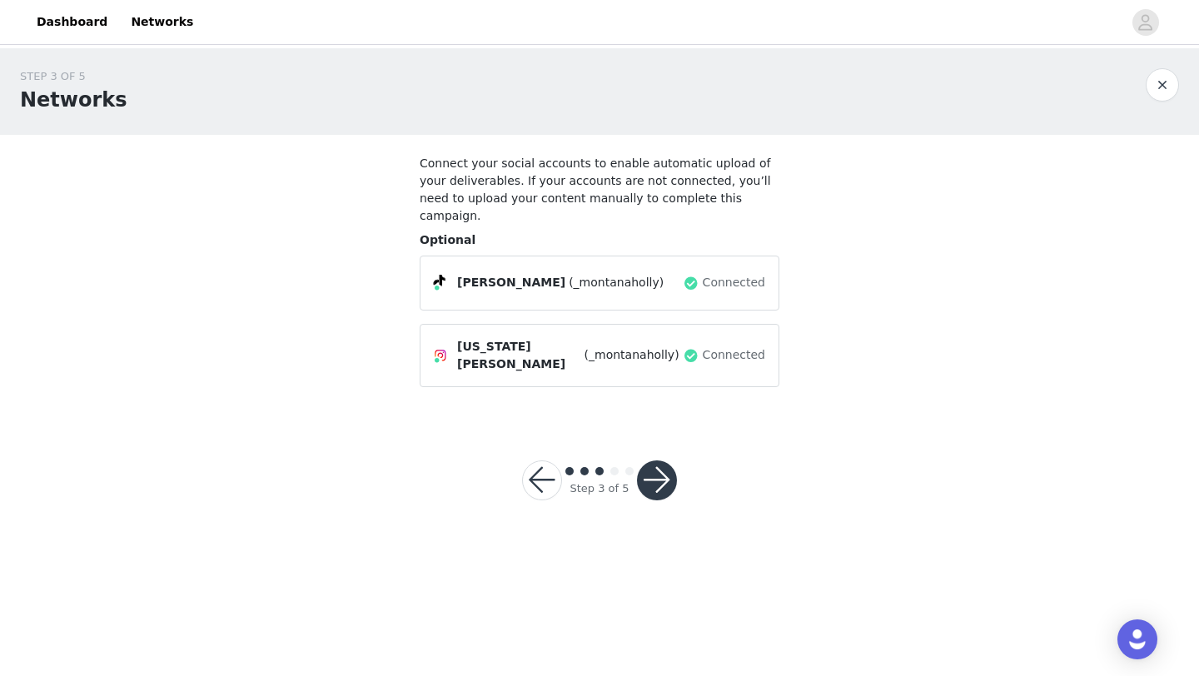
click at [669, 460] on button "button" at bounding box center [657, 480] width 40 height 40
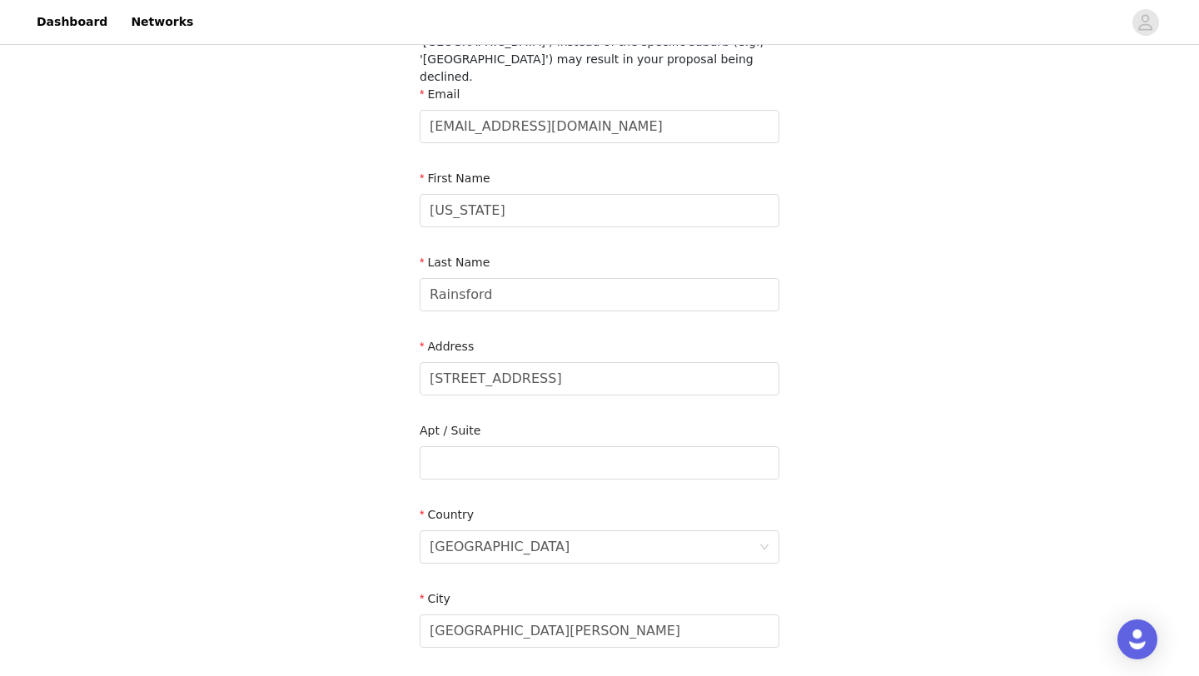
scroll to position [168, 0]
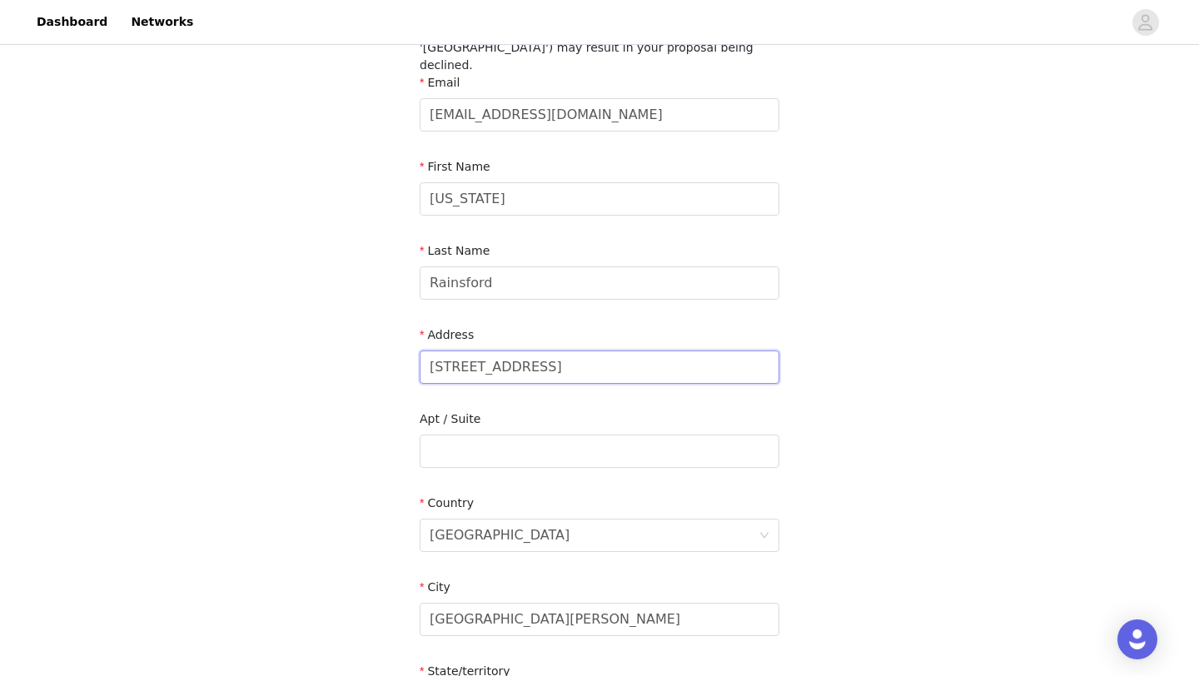
drag, startPoint x: 565, startPoint y: 350, endPoint x: 361, endPoint y: 345, distance: 204.0
click at [361, 345] on div "STEP 4 OF 5 Shipping Information Please ensure you list your suburb in the 'Cit…" at bounding box center [599, 407] width 1199 height 1055
type input "l23/239 george st"
click at [470, 603] on input "South Ripley" at bounding box center [600, 619] width 360 height 33
drag, startPoint x: 533, startPoint y: 606, endPoint x: 387, endPoint y: 608, distance: 145.7
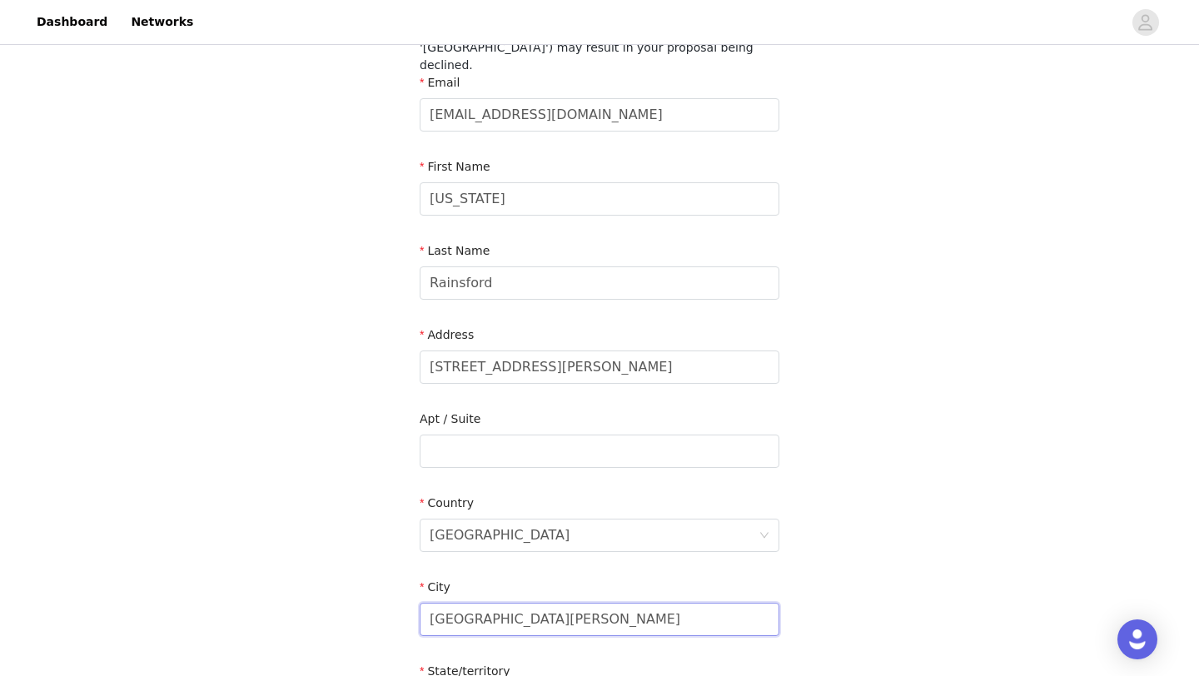
click at [387, 608] on div "STEP 4 OF 5 Shipping Information Please ensure you list your suburb in the 'Cit…" at bounding box center [599, 407] width 1199 height 1055
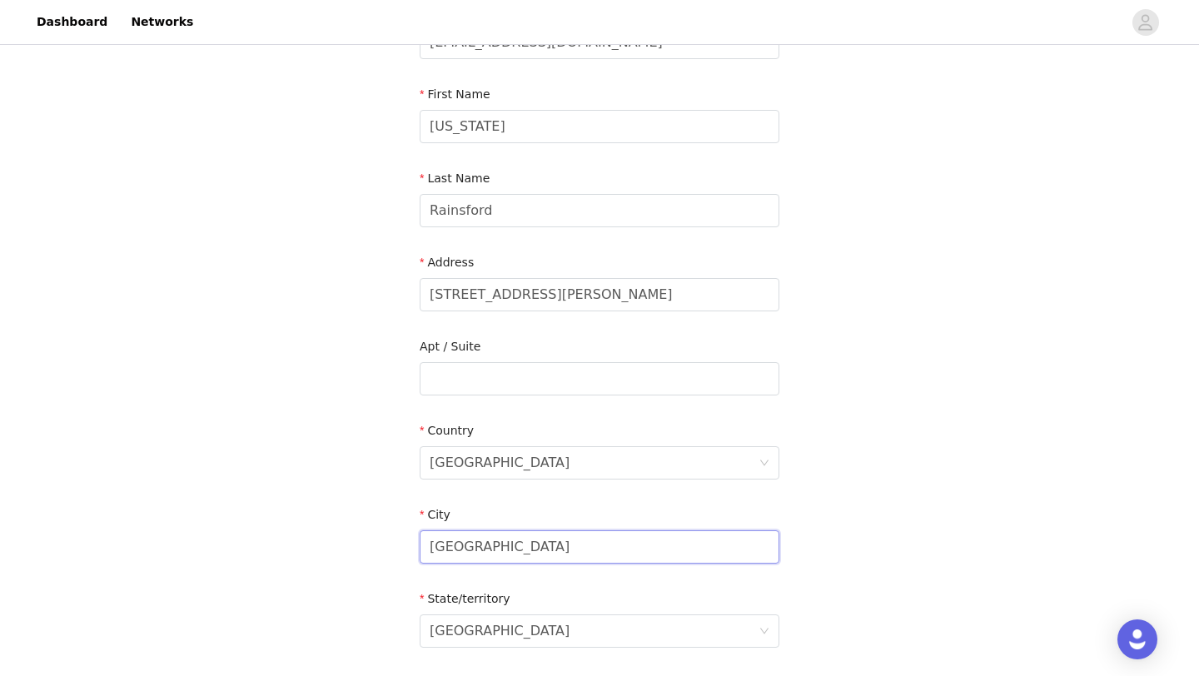
scroll to position [303, 0]
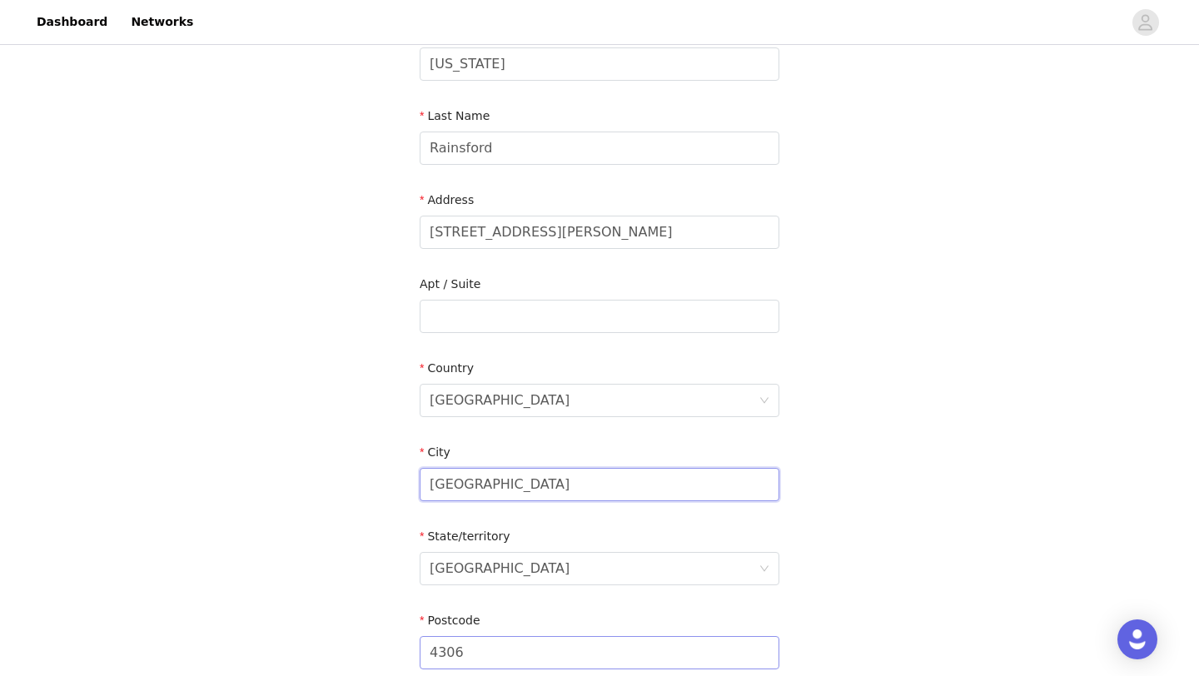
type input "Brisbane"
click at [478, 641] on input "4306" at bounding box center [600, 652] width 360 height 33
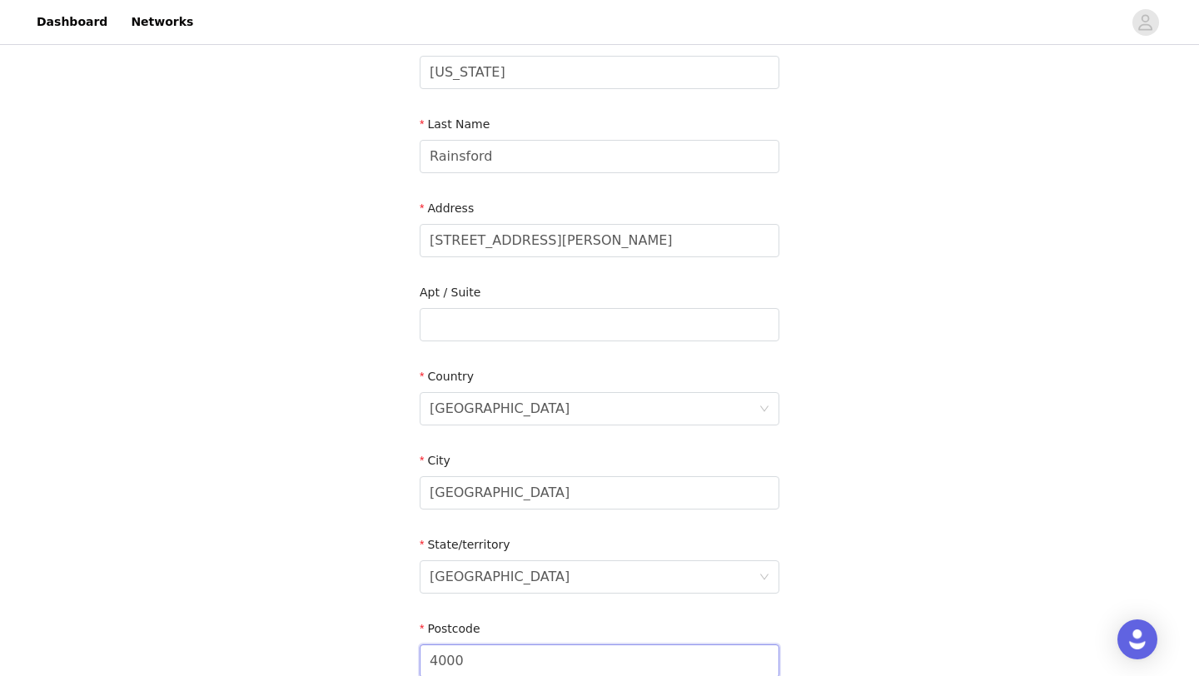
scroll to position [529, 0]
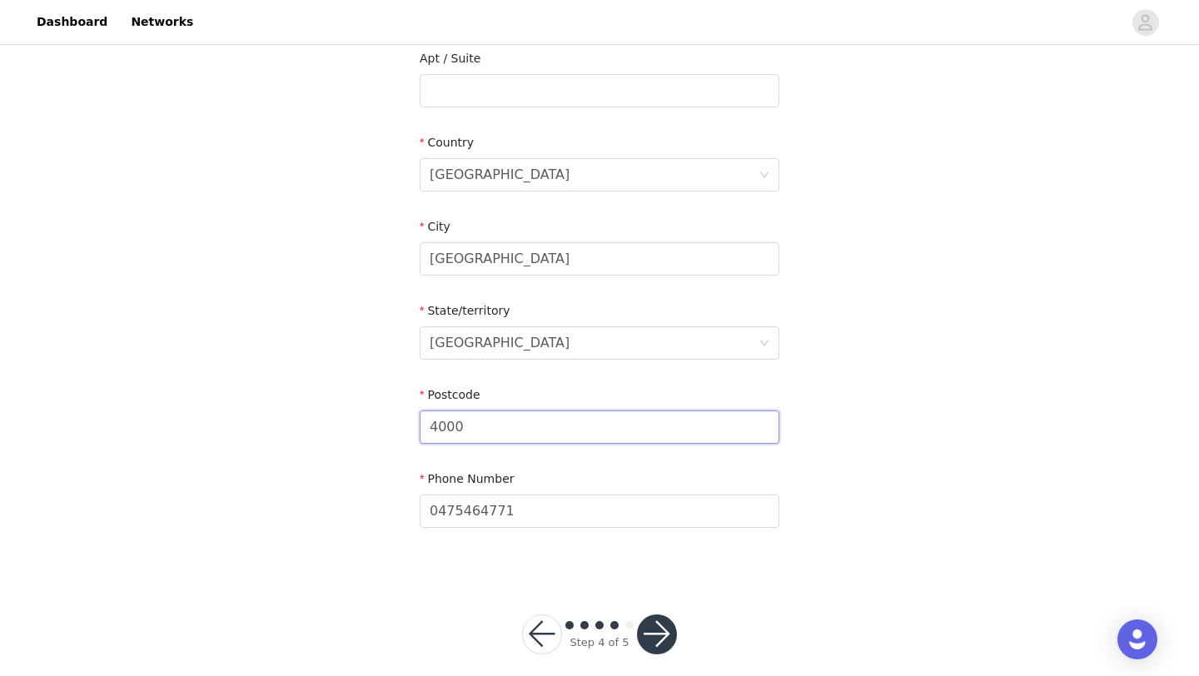
type input "4000"
click at [646, 627] on button "button" at bounding box center [657, 634] width 40 height 40
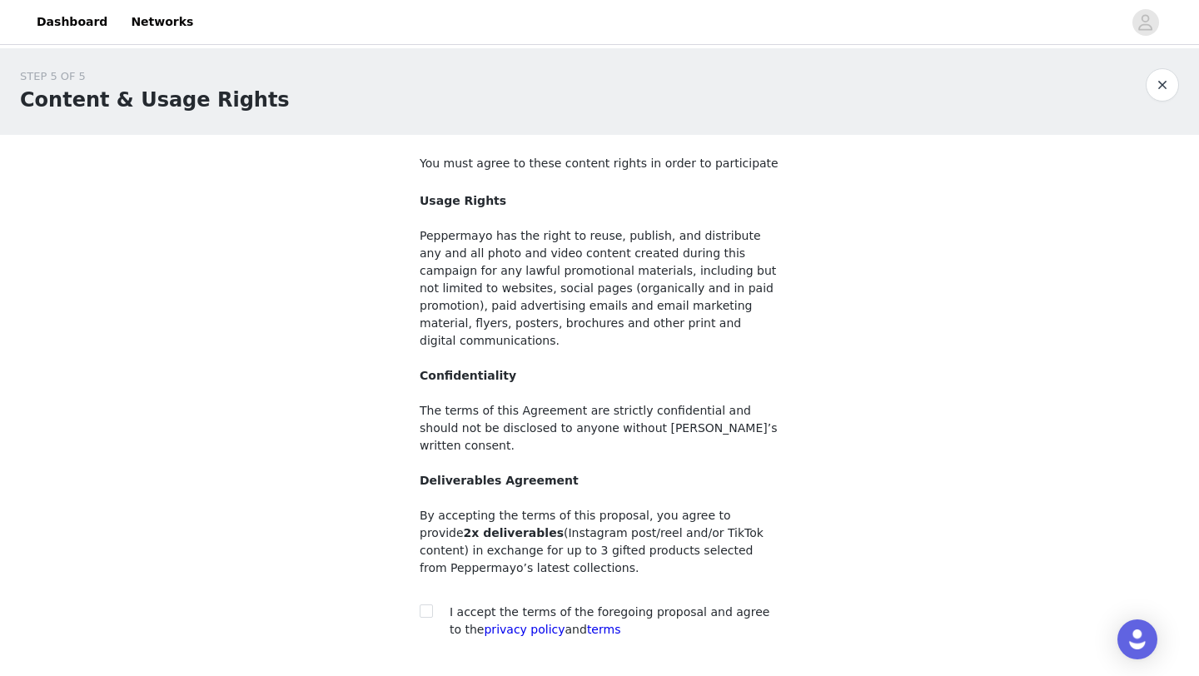
scroll to position [93, 0]
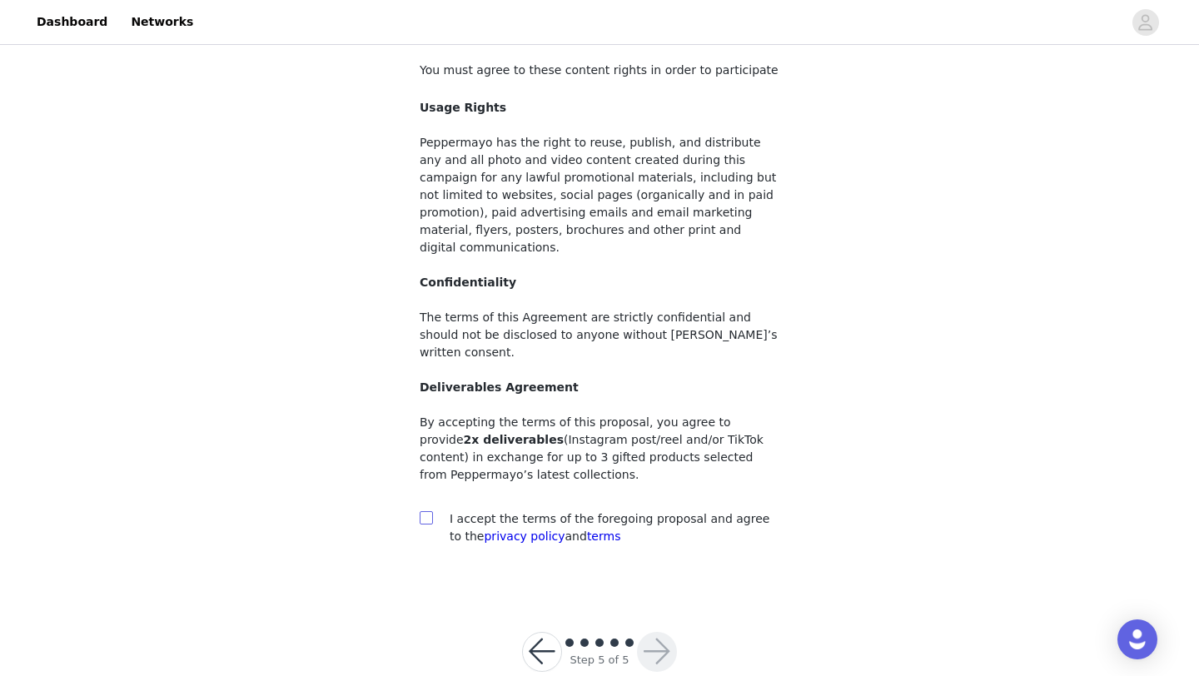
click at [429, 511] on input "checkbox" at bounding box center [426, 517] width 12 height 12
checkbox input "true"
click at [660, 632] on button "button" at bounding box center [657, 652] width 40 height 40
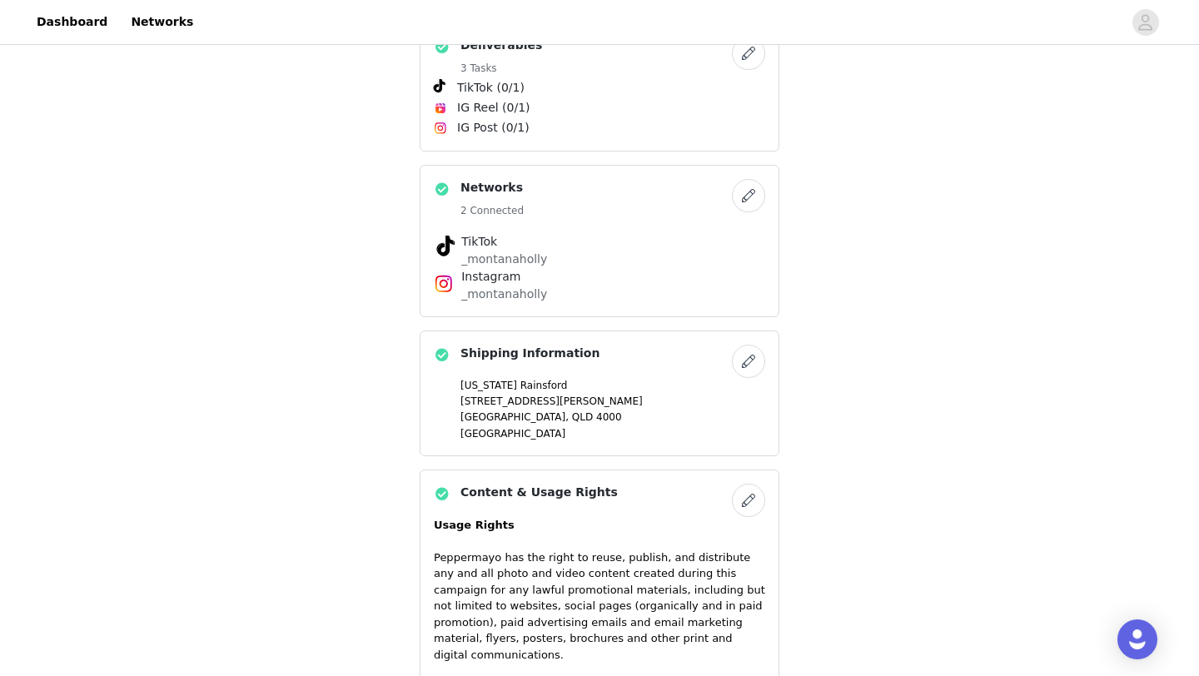
scroll to position [1262, 0]
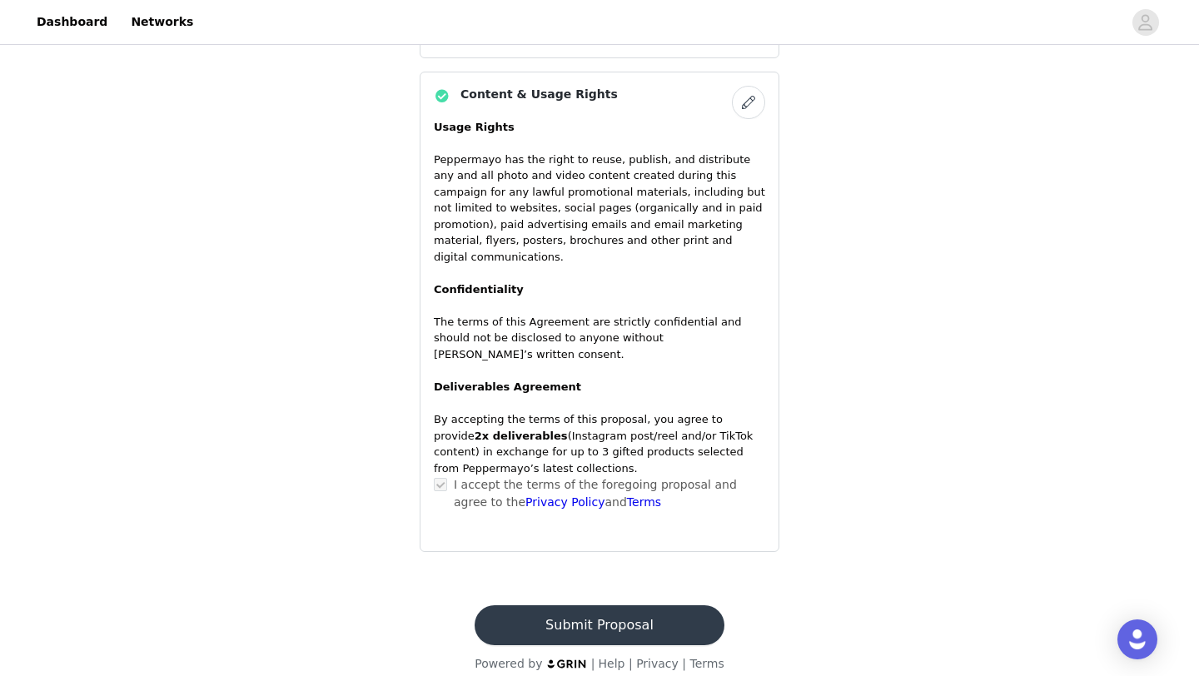
click at [602, 621] on button "Submit Proposal" at bounding box center [599, 625] width 249 height 40
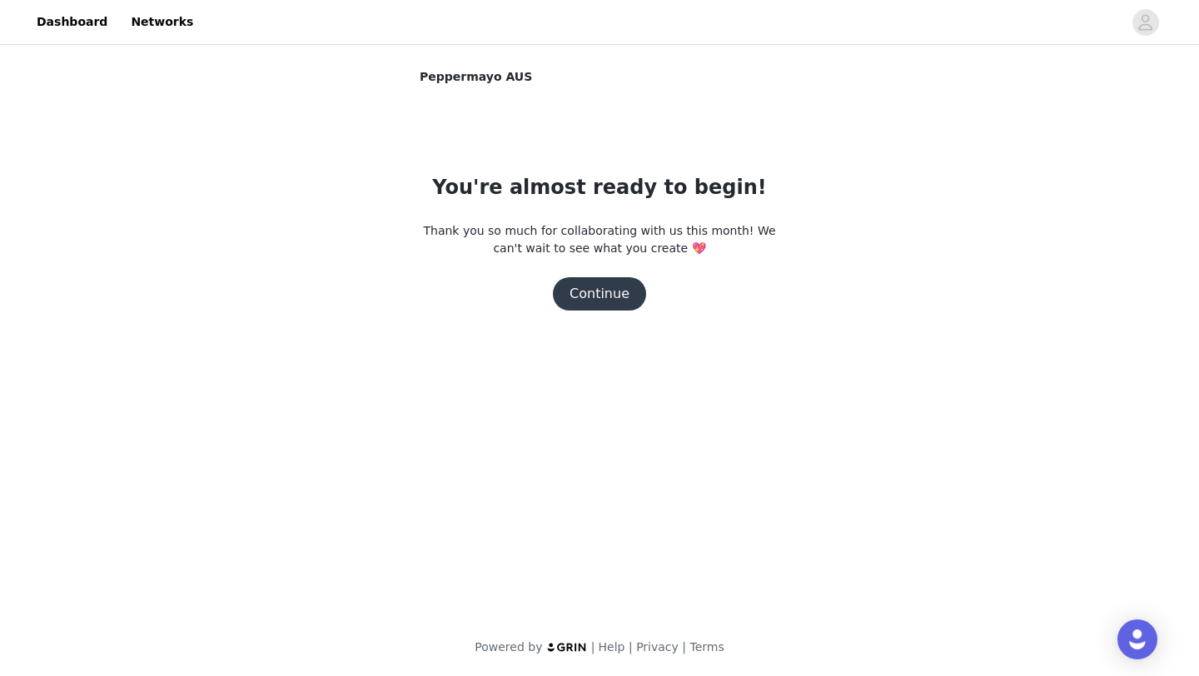
scroll to position [0, 0]
